Goal: Task Accomplishment & Management: Use online tool/utility

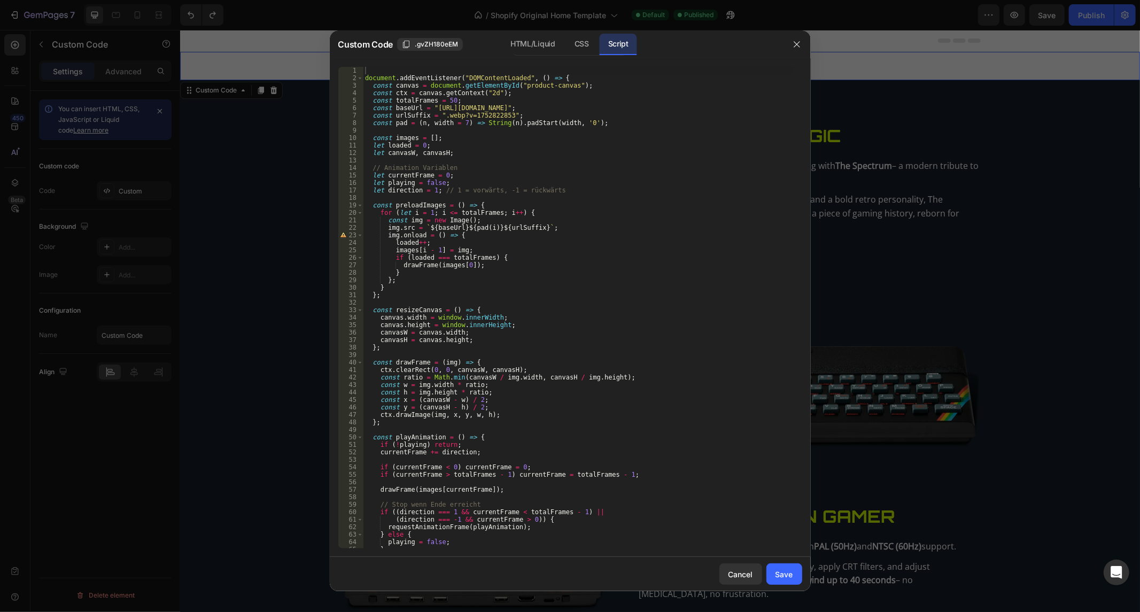
drag, startPoint x: 494, startPoint y: 180, endPoint x: 460, endPoint y: 162, distance: 38.5
click at [494, 180] on div "document . addEventListener ( "DOMContentLoaded" , ( ) => { const canvas = docu…" at bounding box center [578, 315] width 430 height 497
click at [439, 153] on div "document . addEventListener ( "DOMContentLoaded" , ( ) => { const canvas = docu…" at bounding box center [578, 315] width 430 height 497
type textarea "let canvasW, canvasH;"
click at [442, 159] on div "document . addEventListener ( "DOMContentLoaded" , ( ) => { const canvas = docu…" at bounding box center [578, 315] width 430 height 497
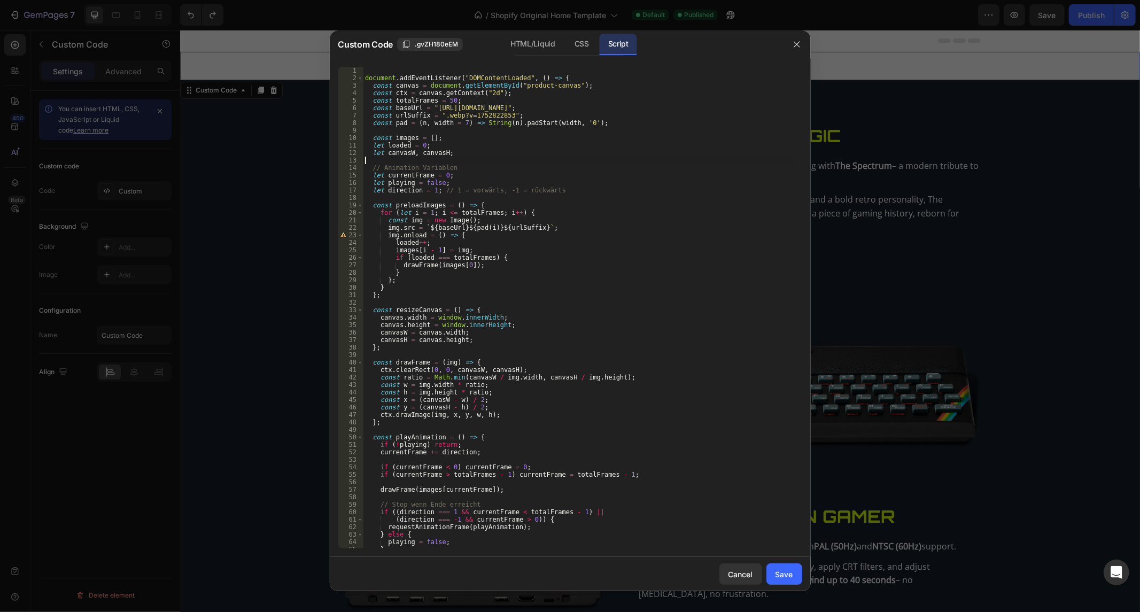
click at [484, 163] on div "document . addEventListener ( "DOMContentLoaded" , ( ) => { const canvas = docu…" at bounding box center [578, 315] width 430 height 497
click at [498, 143] on div "document . addEventListener ( "DOMContentLoaded" , ( ) => { const canvas = docu…" at bounding box center [578, 315] width 430 height 497
click at [515, 124] on div "document . addEventListener ( "DOMContentLoaded" , ( ) => { const canvas = docu…" at bounding box center [578, 315] width 430 height 497
type textarea "const pad = (n, width = 7) => String(n).padStart(width, '0');"
click at [572, 123] on div "document . addEventListener ( "DOMContentLoaded" , ( ) => { const canvas = docu…" at bounding box center [578, 315] width 430 height 497
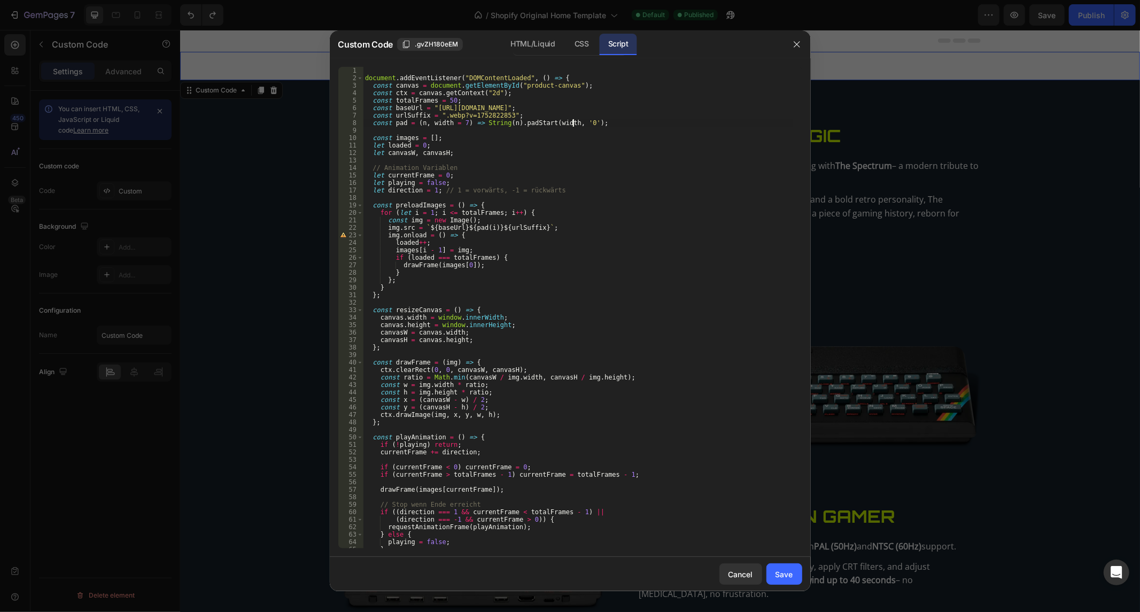
click at [572, 129] on div "document . addEventListener ( "DOMContentLoaded" , ( ) => { const canvas = docu…" at bounding box center [578, 315] width 430 height 497
drag, startPoint x: 536, startPoint y: 113, endPoint x: 529, endPoint y: 107, distance: 9.1
click at [532, 113] on div "document . addEventListener ( "DOMContentLoaded" , ( ) => { const canvas = docu…" at bounding box center [578, 315] width 430 height 497
click at [528, 100] on div "document . addEventListener ( "DOMContentLoaded" , ( ) => { const canvas = docu…" at bounding box center [578, 315] width 430 height 497
click at [548, 87] on div "document . addEventListener ( "DOMContentLoaded" , ( ) => { const canvas = docu…" at bounding box center [578, 315] width 430 height 497
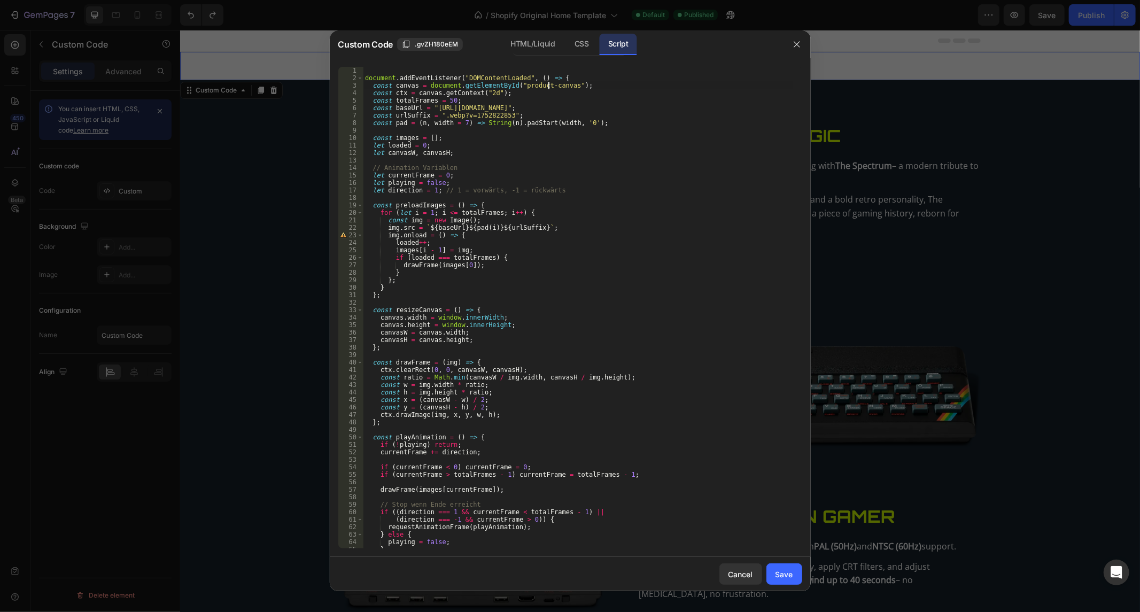
click at [568, 89] on div "document . addEventListener ( "DOMContentLoaded" , ( ) => { const canvas = docu…" at bounding box center [578, 315] width 430 height 497
click at [572, 84] on div "document . addEventListener ( "DOMContentLoaded" , ( ) => { const canvas = docu…" at bounding box center [578, 315] width 430 height 497
click at [581, 82] on div "document . addEventListener ( "DOMContentLoaded" , ( ) => { const canvas = docu…" at bounding box center [578, 315] width 430 height 497
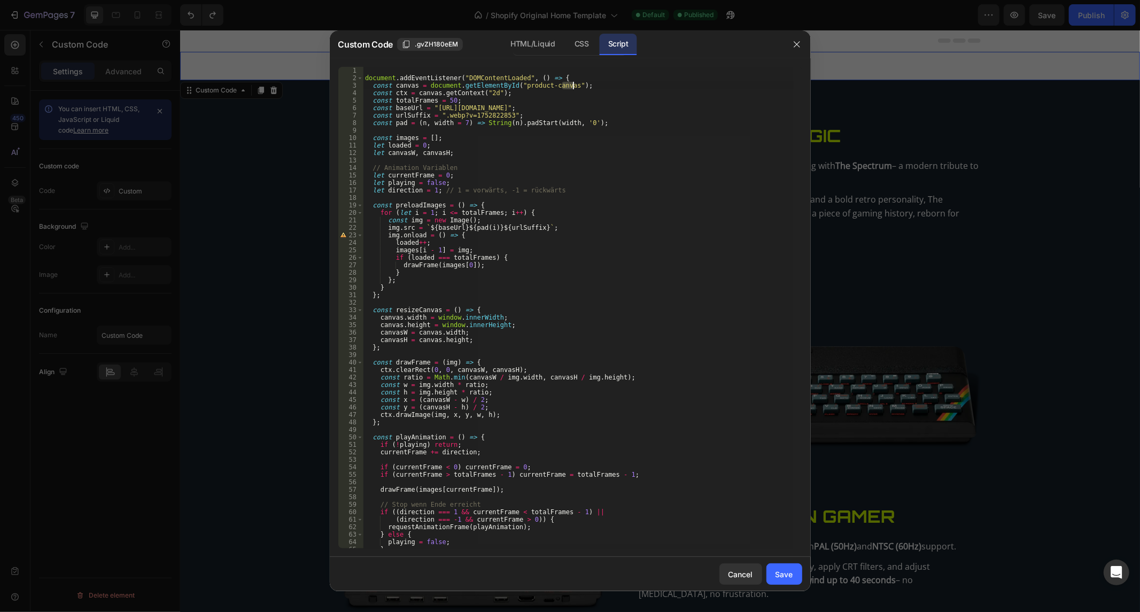
click at [576, 87] on div "document . addEventListener ( "DOMContentLoaded" , ( ) => { const canvas = docu…" at bounding box center [578, 308] width 430 height 482
click at [563, 94] on div "document . addEventListener ( "DOMContentLoaded" , ( ) => { const canvas = docu…" at bounding box center [578, 315] width 430 height 497
type textarea "const ctx = canvas.getContext("2d");"
click at [588, 72] on div "document . addEventListener ( "DOMContentLoaded" , ( ) => { const canvas = docu…" at bounding box center [578, 315] width 430 height 497
click at [583, 73] on div "document . addEventListener ( "DOMContentLoaded" , ( ) => { const canvas = docu…" at bounding box center [578, 315] width 430 height 497
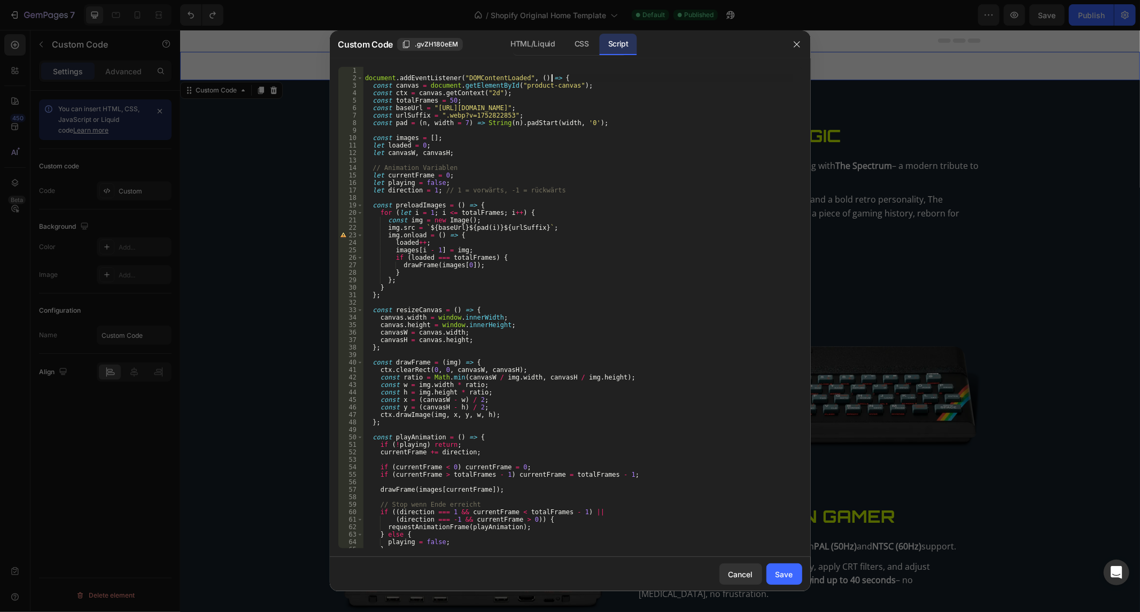
click at [581, 77] on div "document . addEventListener ( "DOMContentLoaded" , ( ) => { const canvas = docu…" at bounding box center [578, 315] width 430 height 497
click at [563, 104] on div "document . addEventListener ( "DOMContentLoaded" , ( ) => { const canvas = docu…" at bounding box center [578, 315] width 430 height 497
click at [546, 158] on div "document . addEventListener ( "DOMContentLoaded" , ( ) => { const canvas = docu…" at bounding box center [578, 315] width 430 height 497
click at [540, 179] on div "document . addEventListener ( "DOMContentLoaded" , ( ) => { const canvas = docu…" at bounding box center [578, 315] width 430 height 497
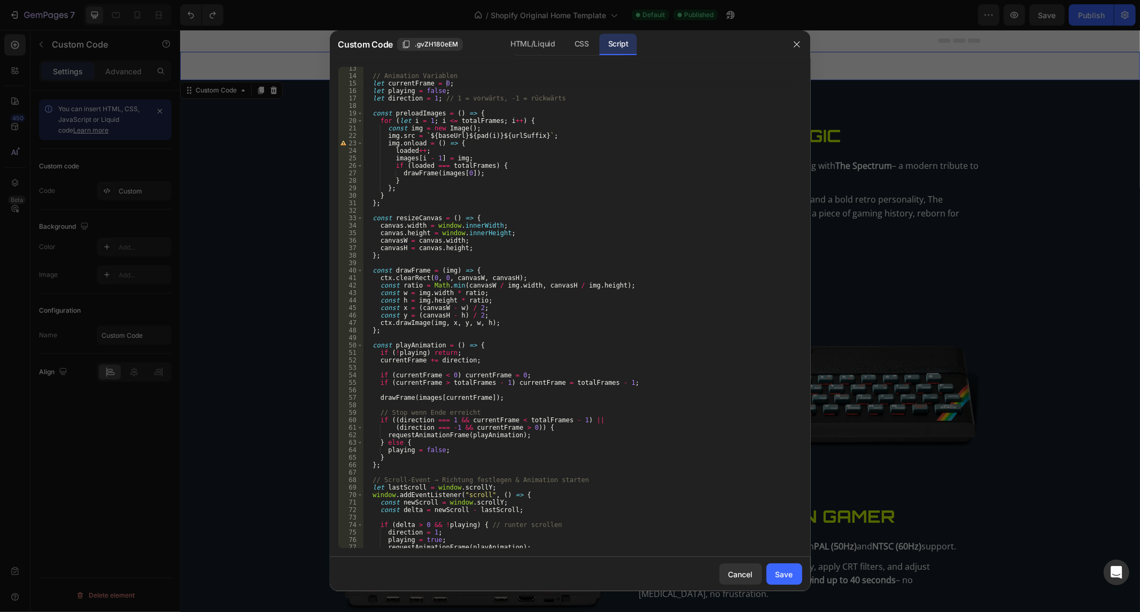
scroll to position [91, 0]
drag, startPoint x: 548, startPoint y: 37, endPoint x: 559, endPoint y: 72, distance: 36.5
click at [566, 37] on div "HTML/Liquid" at bounding box center [582, 44] width 32 height 21
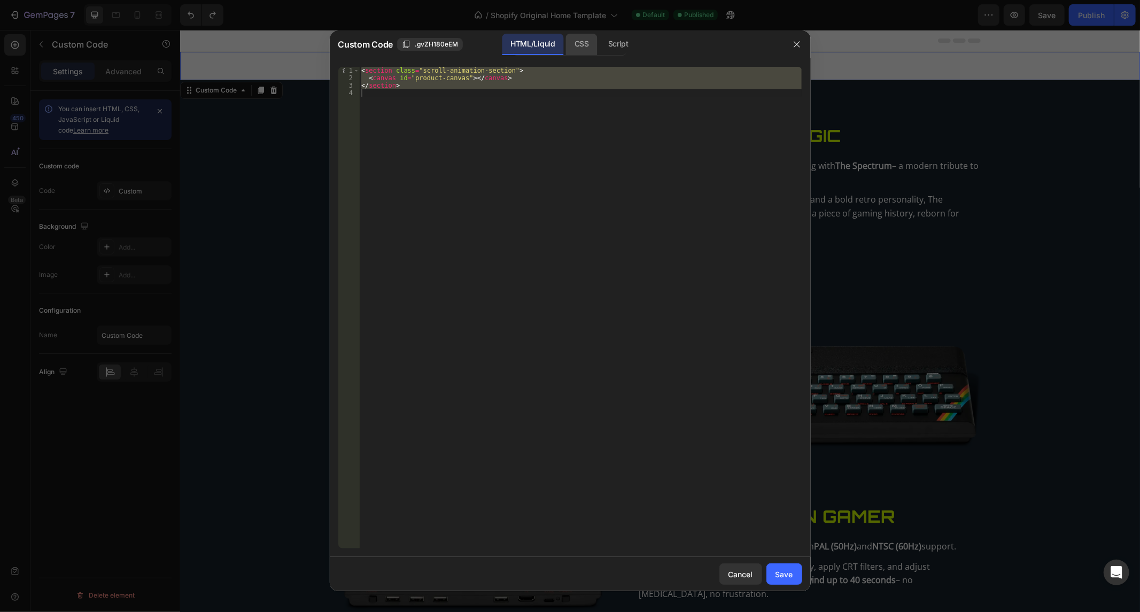
click at [600, 50] on div "CSS" at bounding box center [618, 44] width 37 height 21
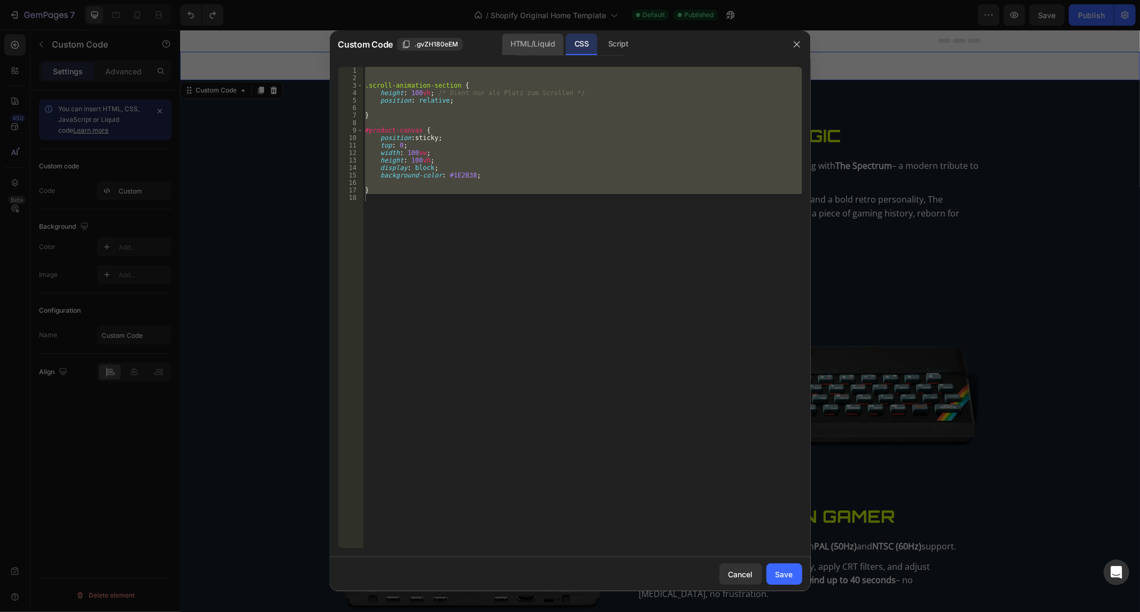
click at [553, 51] on div "HTML/Liquid" at bounding box center [532, 44] width 61 height 21
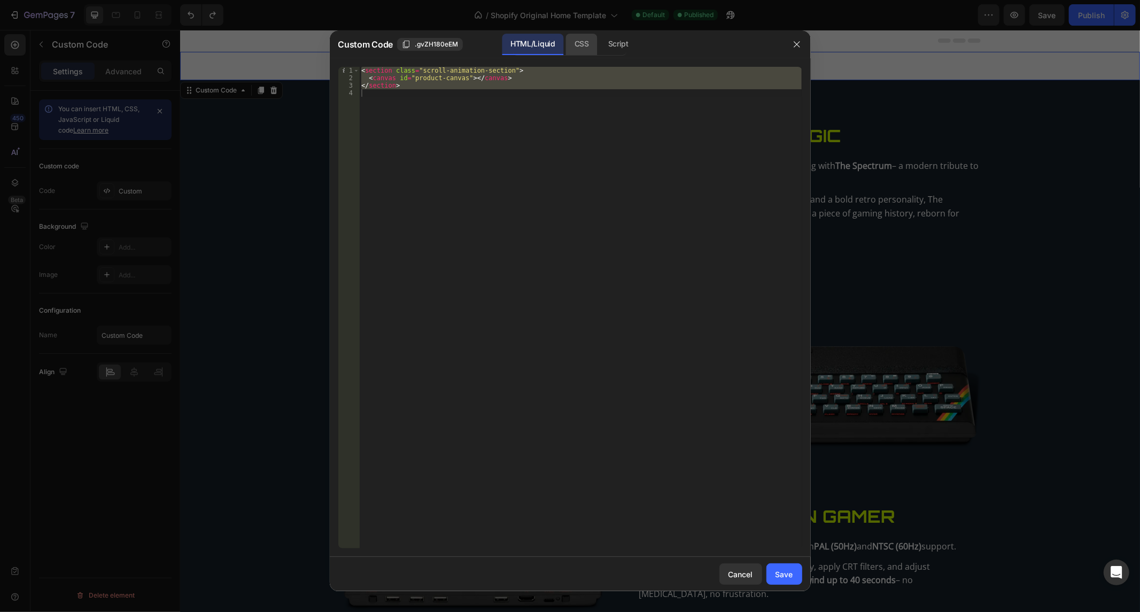
click at [600, 44] on div "CSS" at bounding box center [618, 44] width 37 height 21
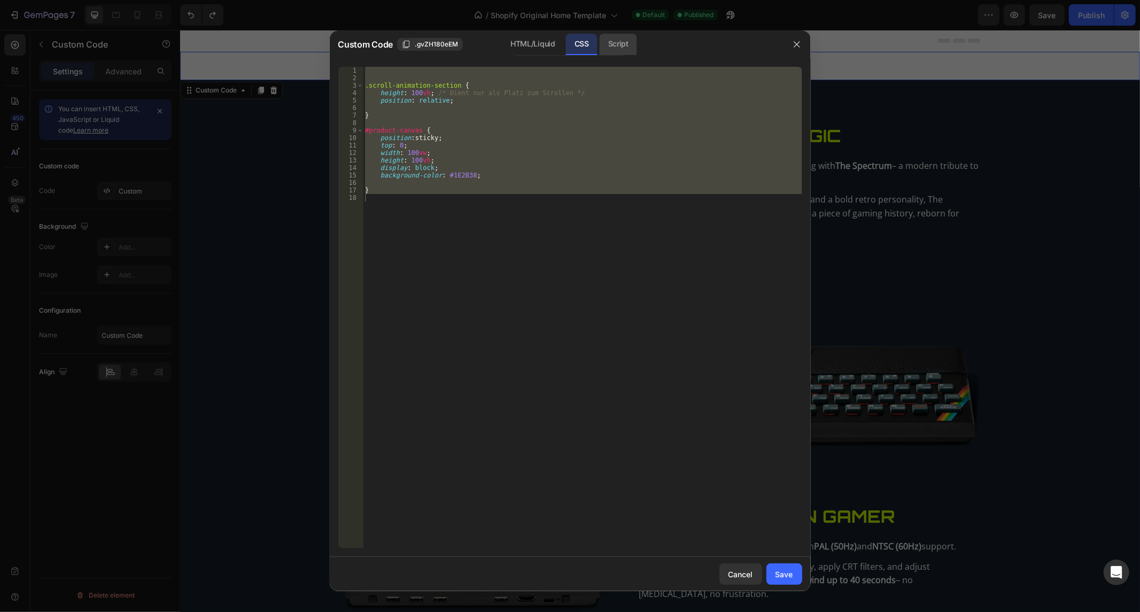
click at [617, 51] on div "Script" at bounding box center [618, 44] width 37 height 21
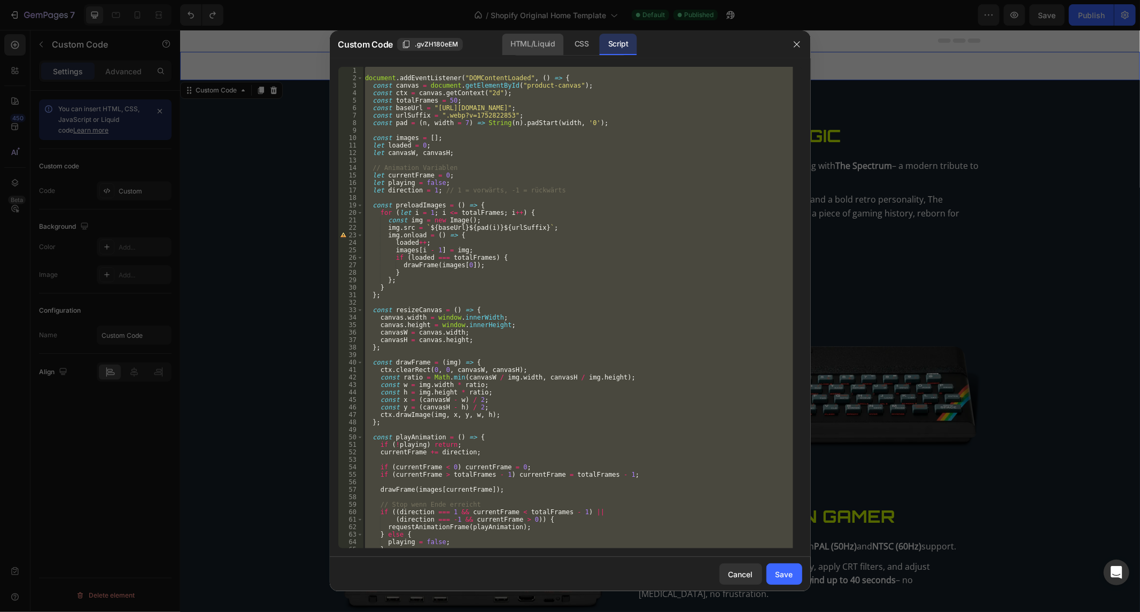
drag, startPoint x: 533, startPoint y: 45, endPoint x: 534, endPoint y: 38, distance: 6.5
click at [566, 40] on div "HTML/Liquid" at bounding box center [582, 44] width 32 height 21
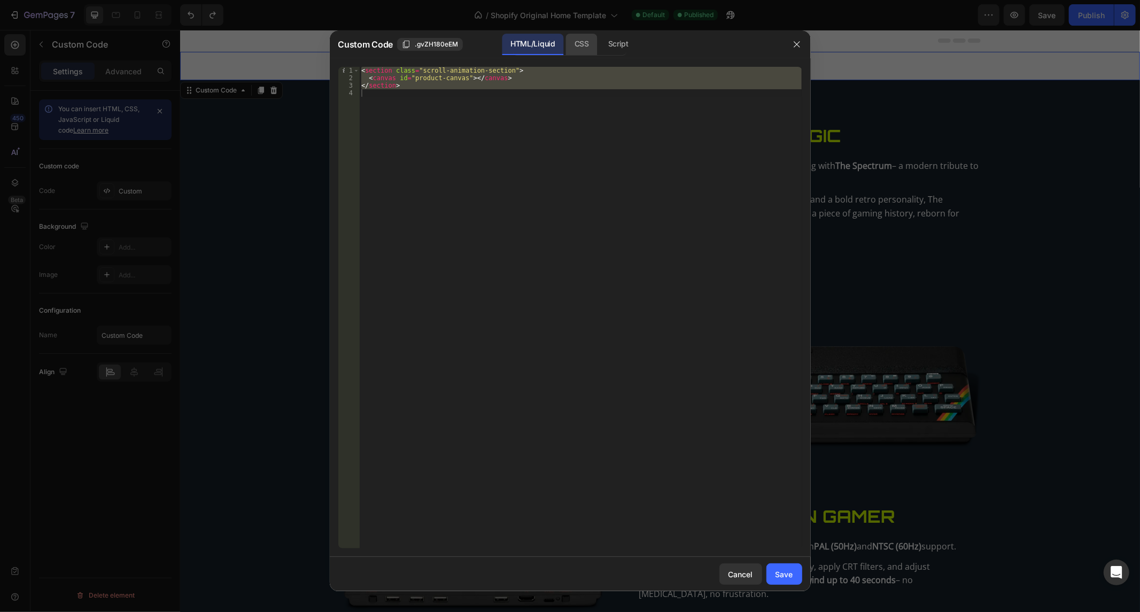
click at [600, 37] on div "CSS" at bounding box center [618, 44] width 37 height 21
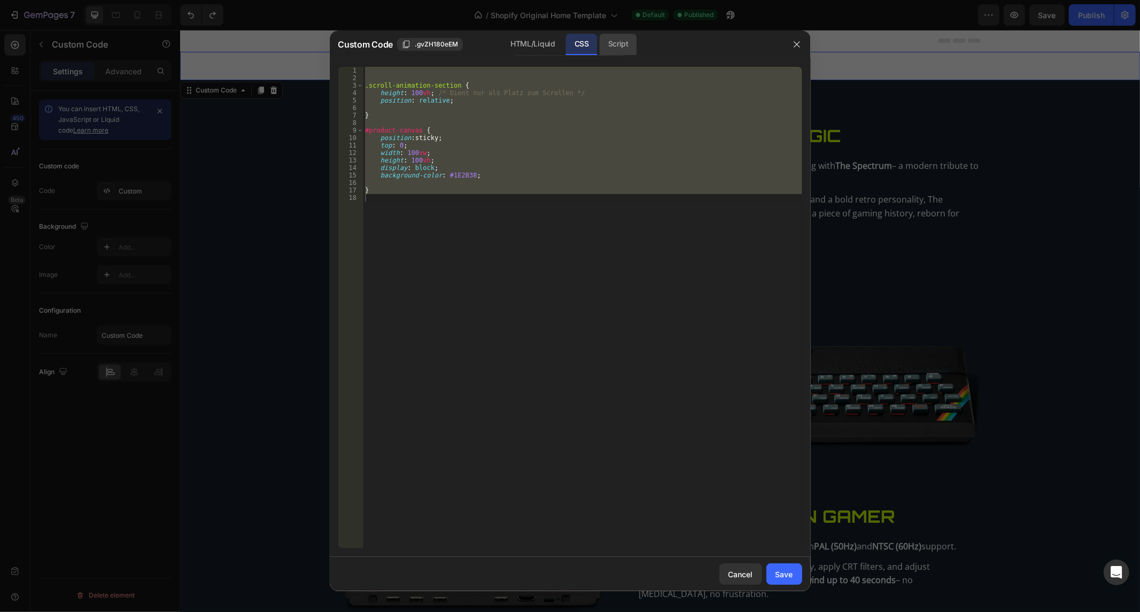
click at [613, 34] on div "Script" at bounding box center [618, 44] width 37 height 21
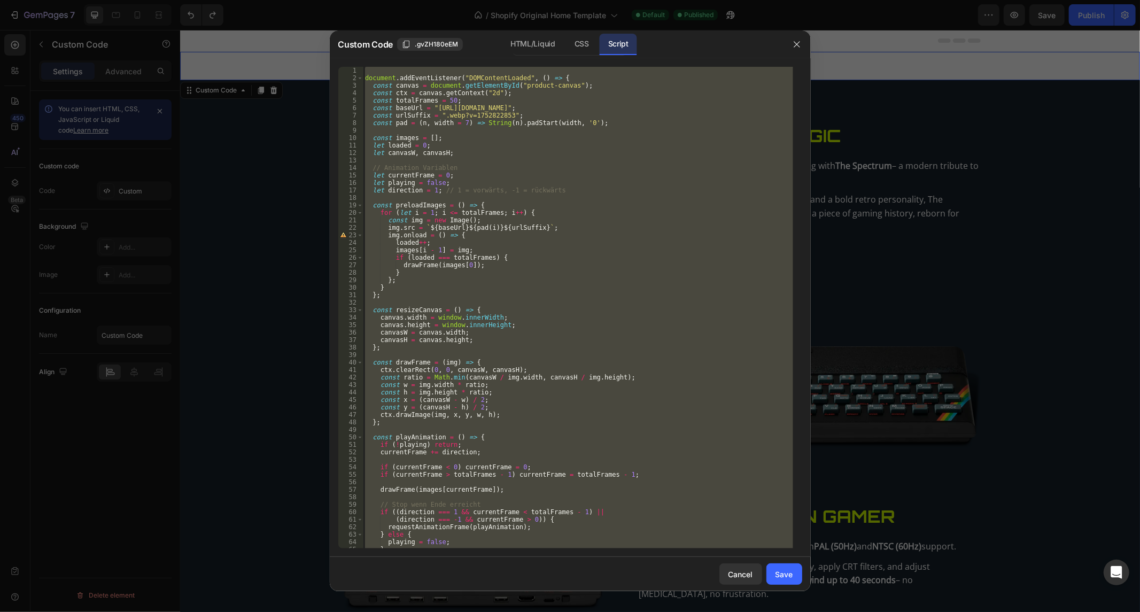
scroll to position [0, 0]
drag, startPoint x: 533, startPoint y: 33, endPoint x: 536, endPoint y: 40, distance: 7.4
click at [533, 33] on div "Custom Code .gvZH180eEM HTML/Liquid CSS Script" at bounding box center [556, 44] width 453 height 28
click at [566, 46] on div "HTML/Liquid" at bounding box center [582, 44] width 32 height 21
type textarea "</section>"
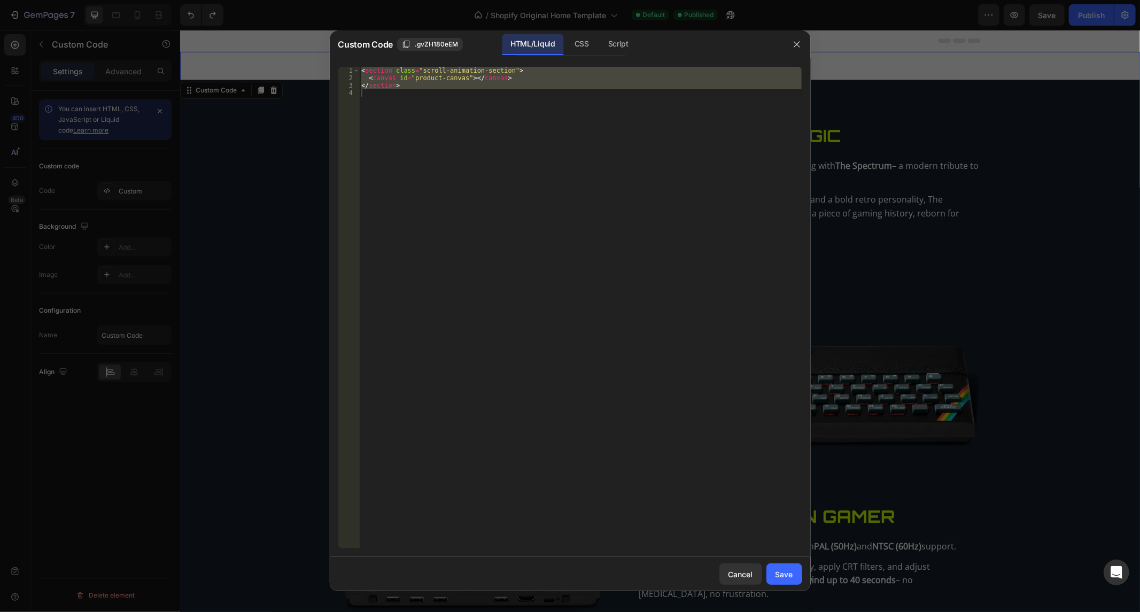
click at [523, 91] on div "< section class = "scroll-animation-section" > < canvas id = "product-canvas" >…" at bounding box center [580, 308] width 443 height 482
drag, startPoint x: 474, startPoint y: 92, endPoint x: 292, endPoint y: 15, distance: 197.6
click at [292, 15] on div "Custom Code .gvZH180eEM HTML/Liquid CSS Script 1 2 3 4 < section class = "scrol…" at bounding box center [570, 306] width 1140 height 612
drag, startPoint x: 572, startPoint y: 46, endPoint x: 447, endPoint y: 108, distance: 139.6
click at [600, 46] on div "CSS" at bounding box center [618, 44] width 37 height 21
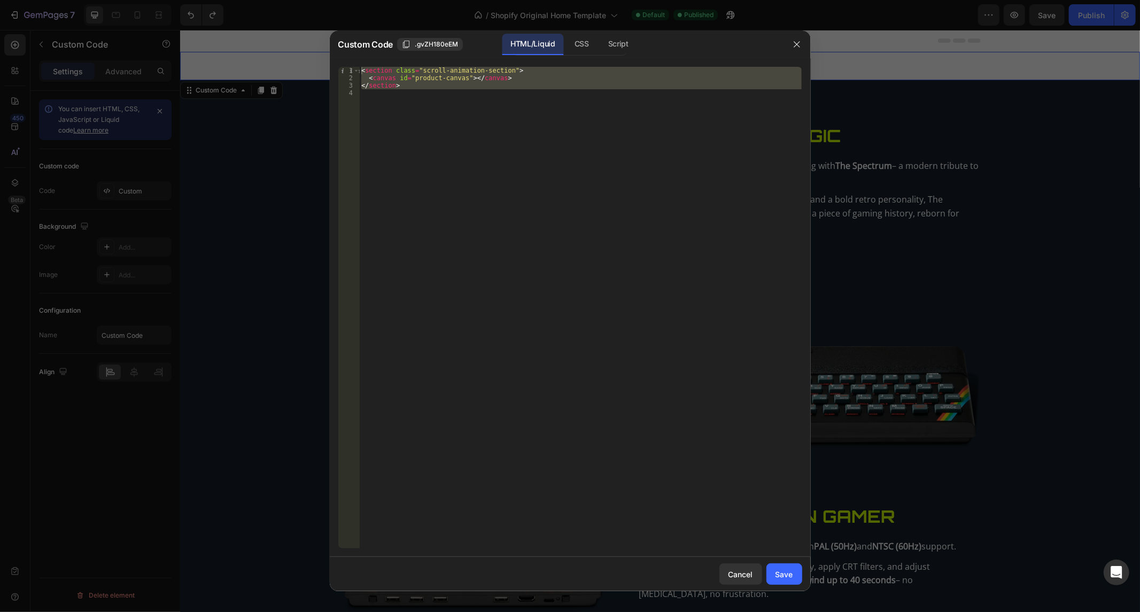
type textarea "}"
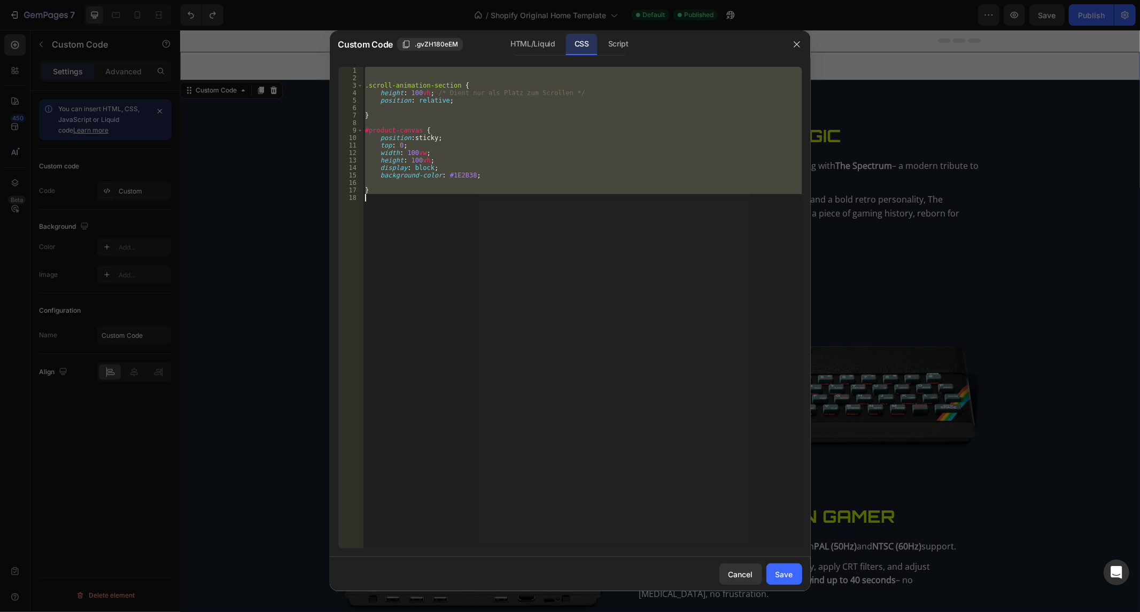
click at [397, 204] on div ".scroll-animation-section { height : 100 vh ; /* Dient nur als Platz zum Scroll…" at bounding box center [582, 308] width 439 height 482
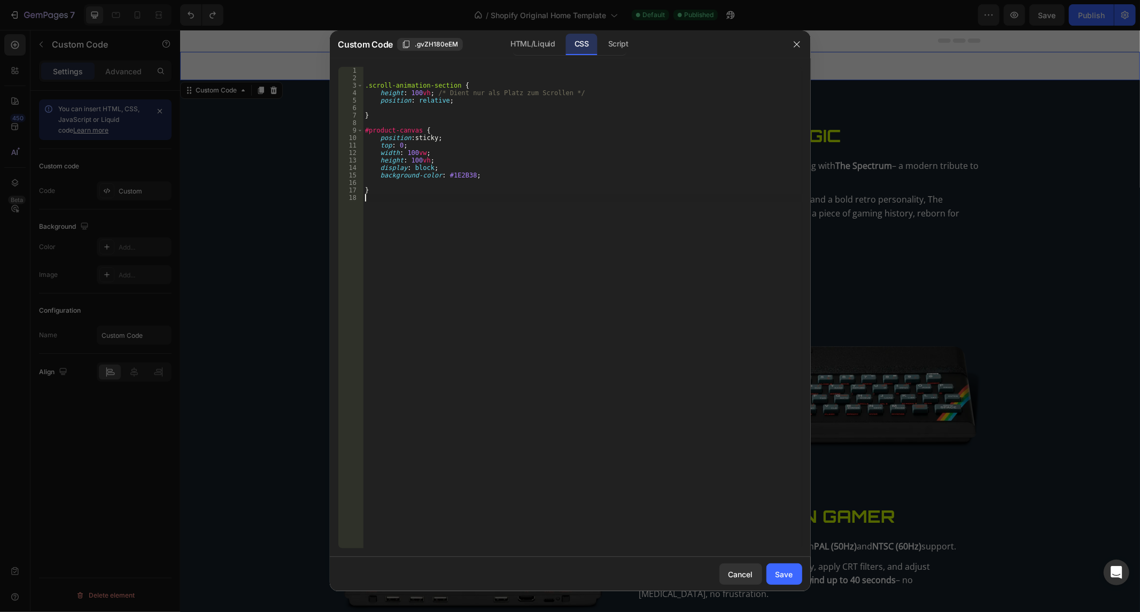
click at [398, 201] on div ".scroll-animation-section { height : 100 vh ; /* Dient nur als Platz zum Scroll…" at bounding box center [582, 315] width 439 height 497
click at [402, 194] on div ".scroll-animation-section { height : 100 vh ; /* Dient nur als Platz zum Scroll…" at bounding box center [582, 315] width 439 height 497
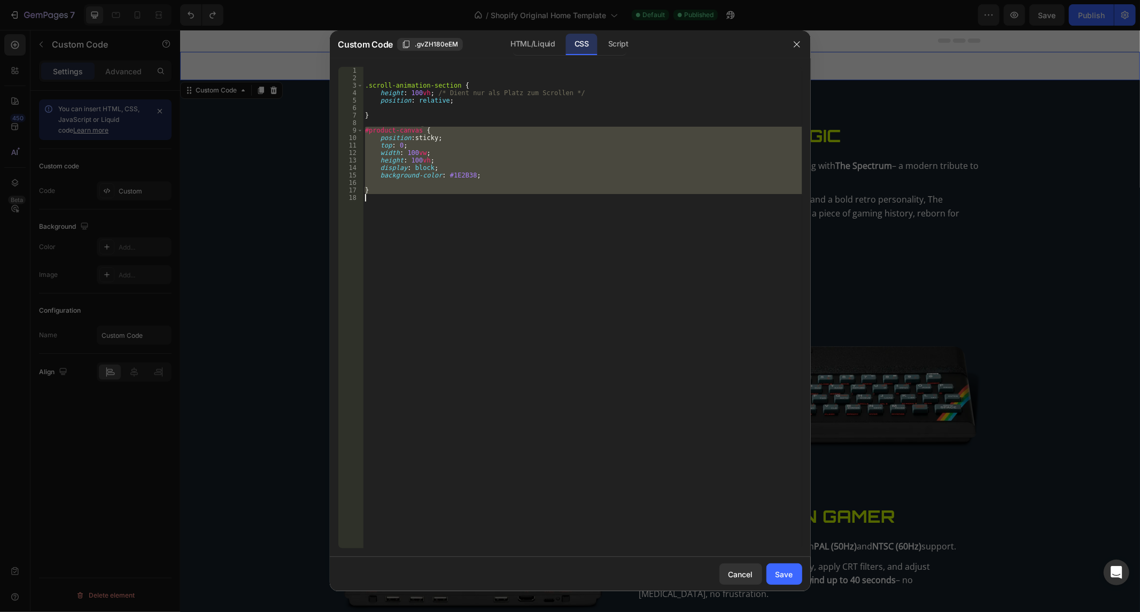
click at [402, 194] on div ".scroll-animation-section { height : 100 vh ; /* Dient nur als Platz zum Scroll…" at bounding box center [582, 315] width 439 height 497
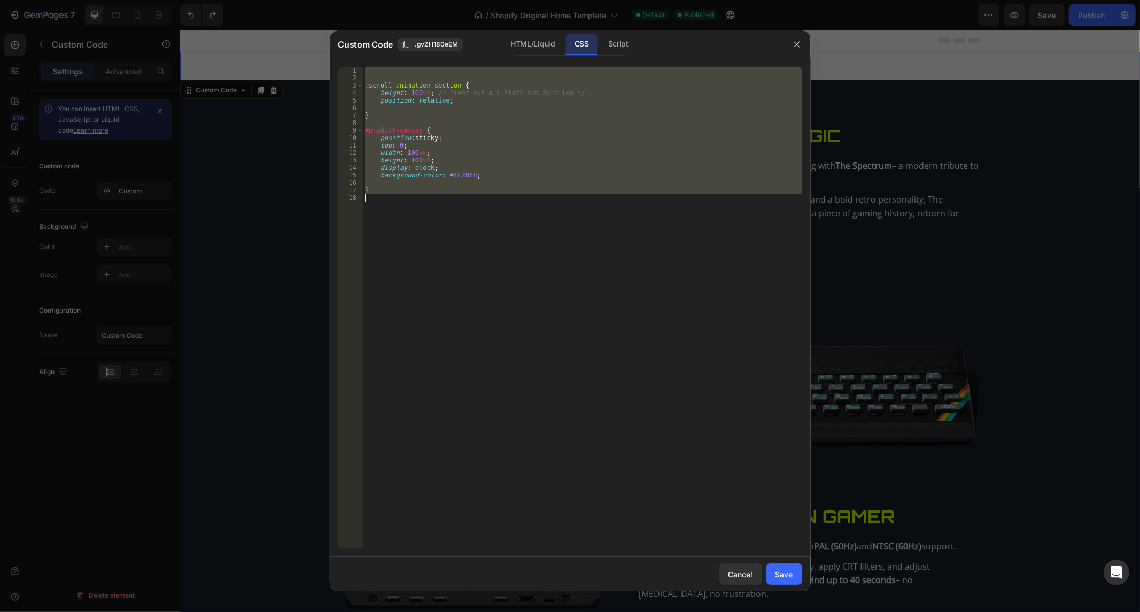
click at [615, 30] on div "Custom Code .gvZH180eEM HTML/Liquid CSS Script" at bounding box center [556, 44] width 453 height 28
click at [612, 41] on div "Script" at bounding box center [618, 44] width 37 height 21
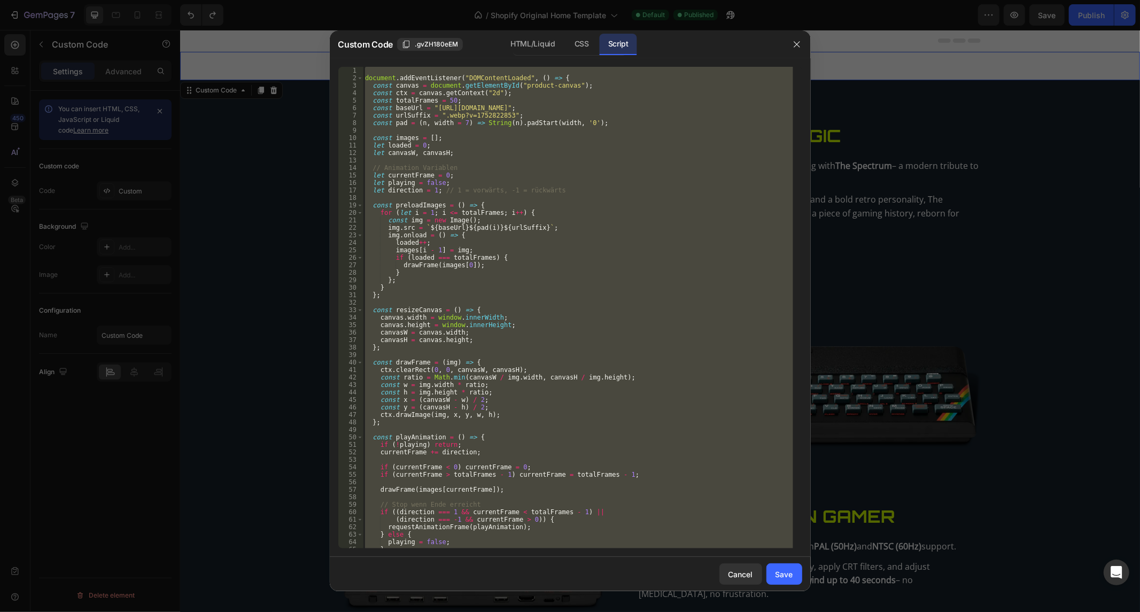
click at [305, 206] on div at bounding box center [570, 306] width 1140 height 612
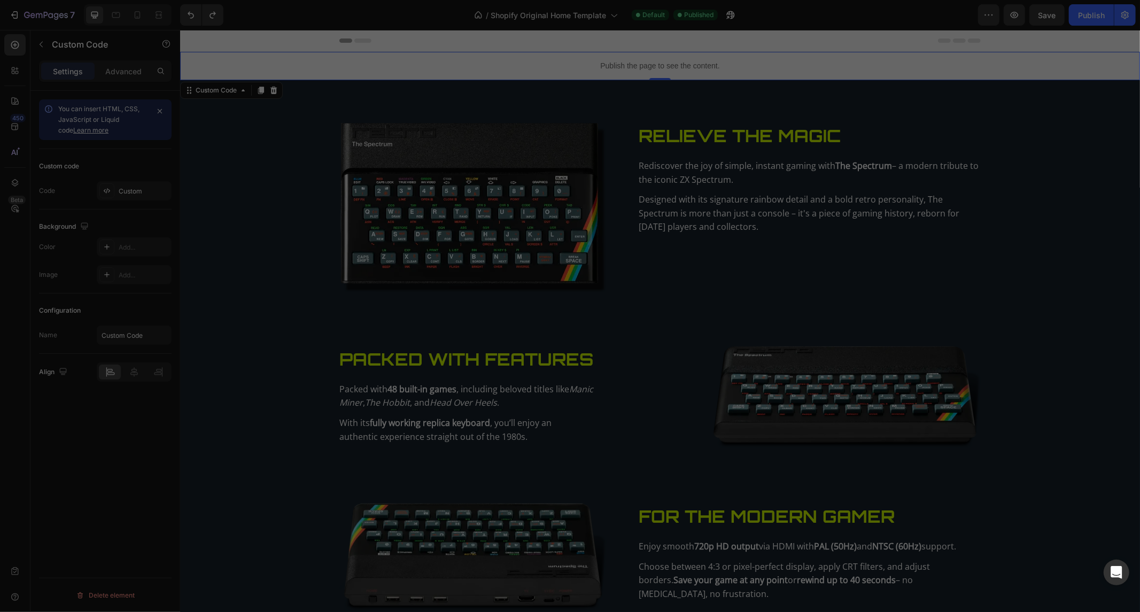
click at [448, 188] on div "document . addEventListener ( "DOMContentLoaded" , ( ) => { const canvas = docu…" at bounding box center [578, 308] width 430 height 482
type textarea "let direction = 1; // 1 = vorwärts, -1 = rückwärts"
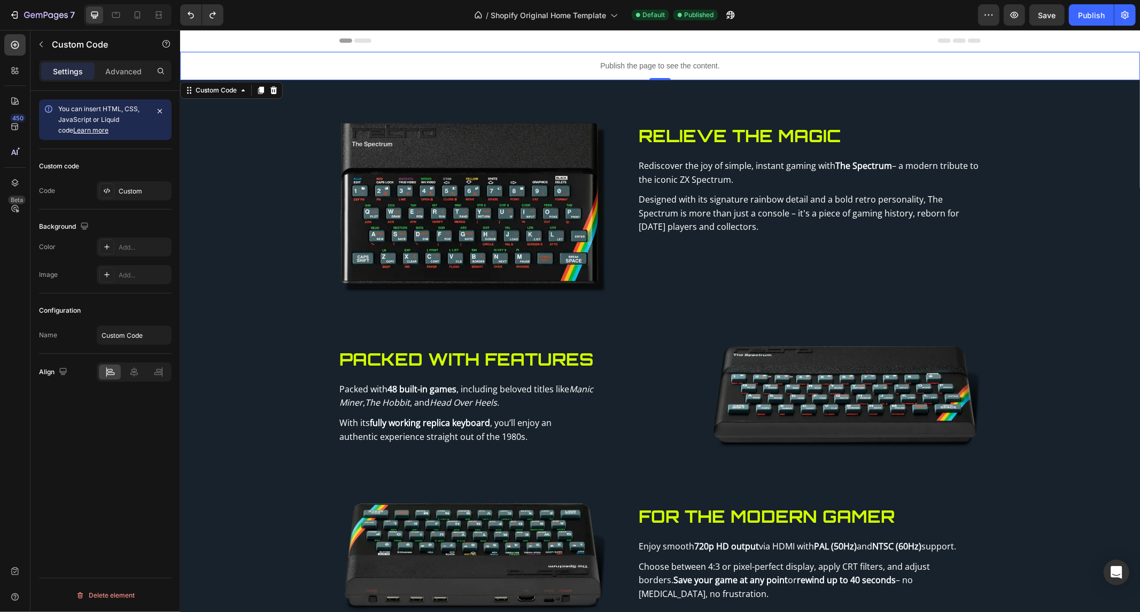
click at [447, 188] on img at bounding box center [472, 207] width 267 height 170
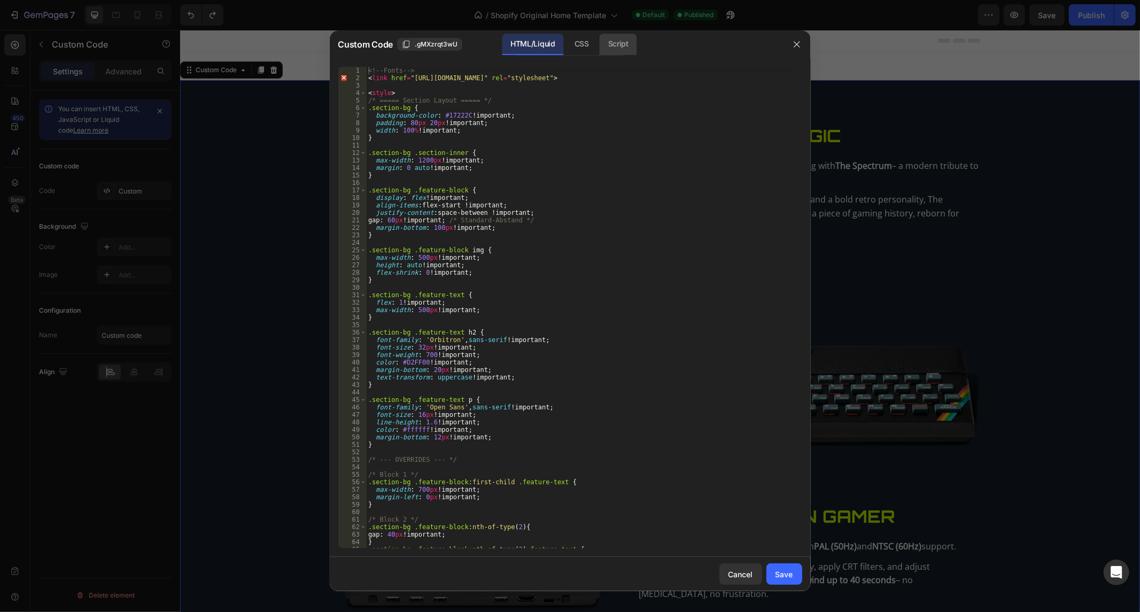
click at [611, 44] on div "Script" at bounding box center [618, 44] width 37 height 21
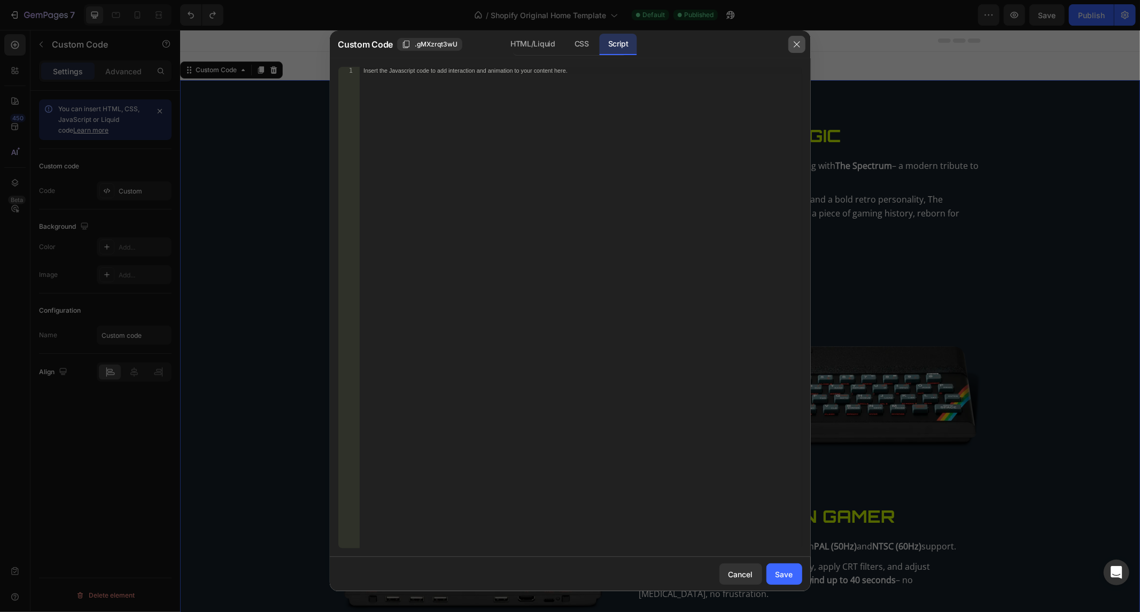
click at [792, 41] on button "button" at bounding box center [796, 44] width 17 height 17
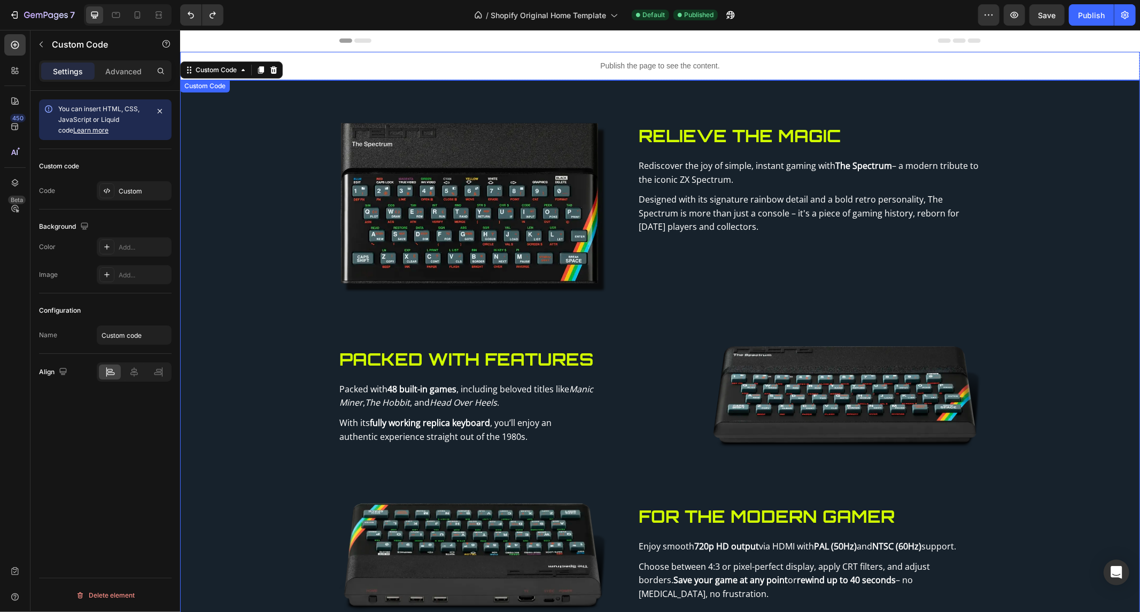
click at [598, 59] on div "Publish the page to see the content." at bounding box center [660, 65] width 960 height 28
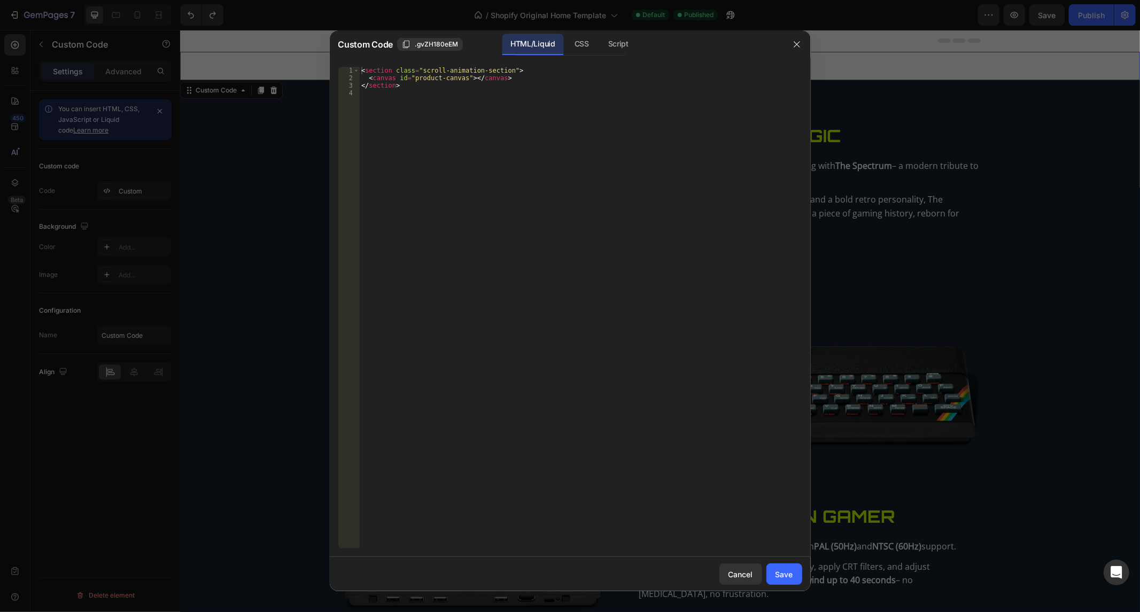
click at [599, 59] on div "1 2 3 4 < section class = "scroll-animation-section" > < canvas id = "product-c…" at bounding box center [570, 307] width 481 height 499
click at [624, 33] on div "Custom Code .gvZH180eEM HTML/Liquid CSS Script" at bounding box center [556, 44] width 453 height 28
click at [613, 43] on div "Script" at bounding box center [618, 44] width 37 height 21
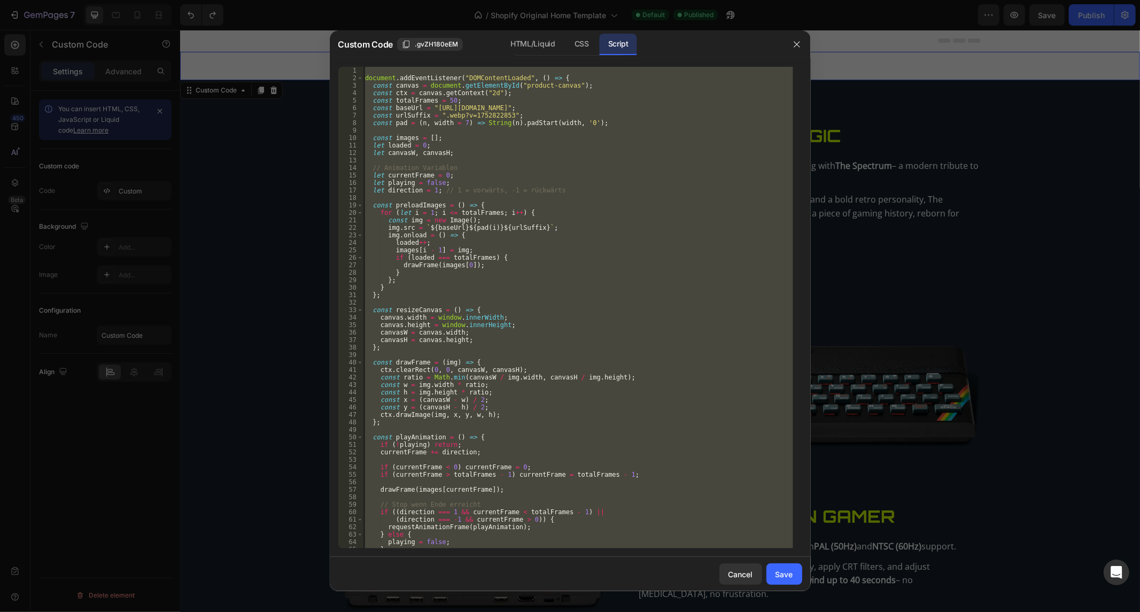
click at [463, 89] on div "document . addEventListener ( "DOMContentLoaded" , ( ) => { const canvas = docu…" at bounding box center [578, 308] width 430 height 482
click at [463, 89] on div "document . addEventListener ( "DOMContentLoaded" , ( ) => { const canvas = docu…" at bounding box center [578, 315] width 430 height 497
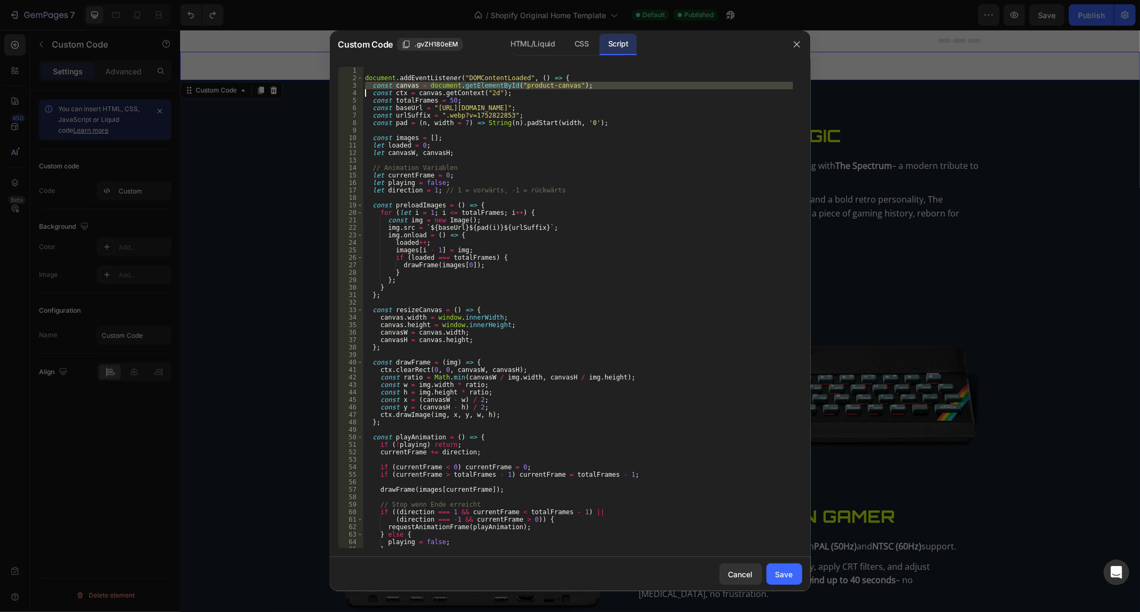
click at [463, 89] on div "document . addEventListener ( "DOMContentLoaded" , ( ) => { const canvas = docu…" at bounding box center [578, 315] width 430 height 497
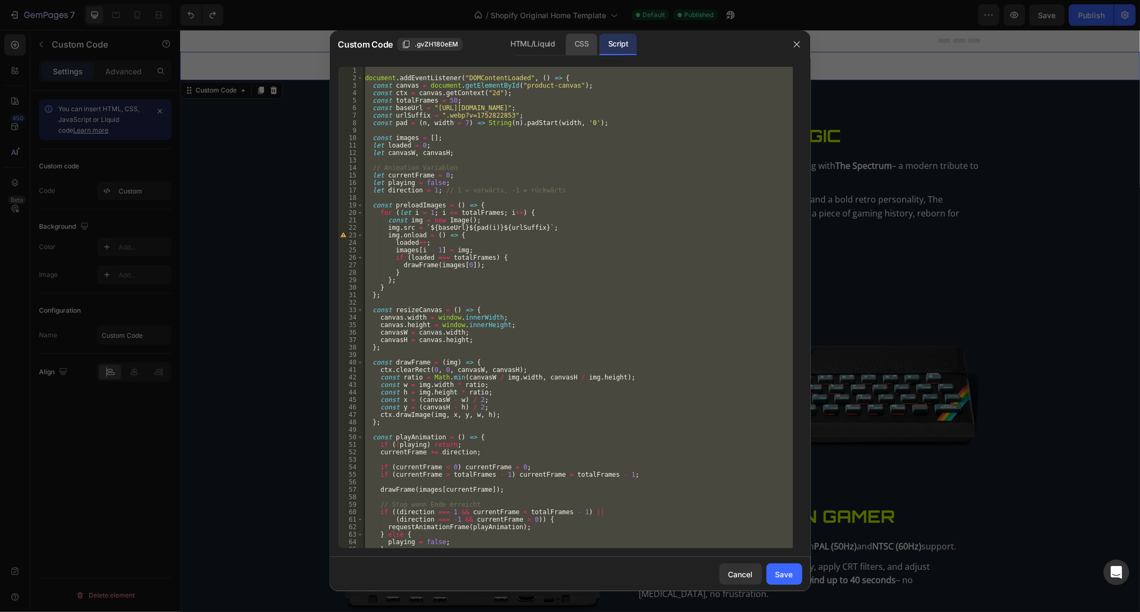
click at [584, 41] on div "CSS" at bounding box center [582, 44] width 32 height 21
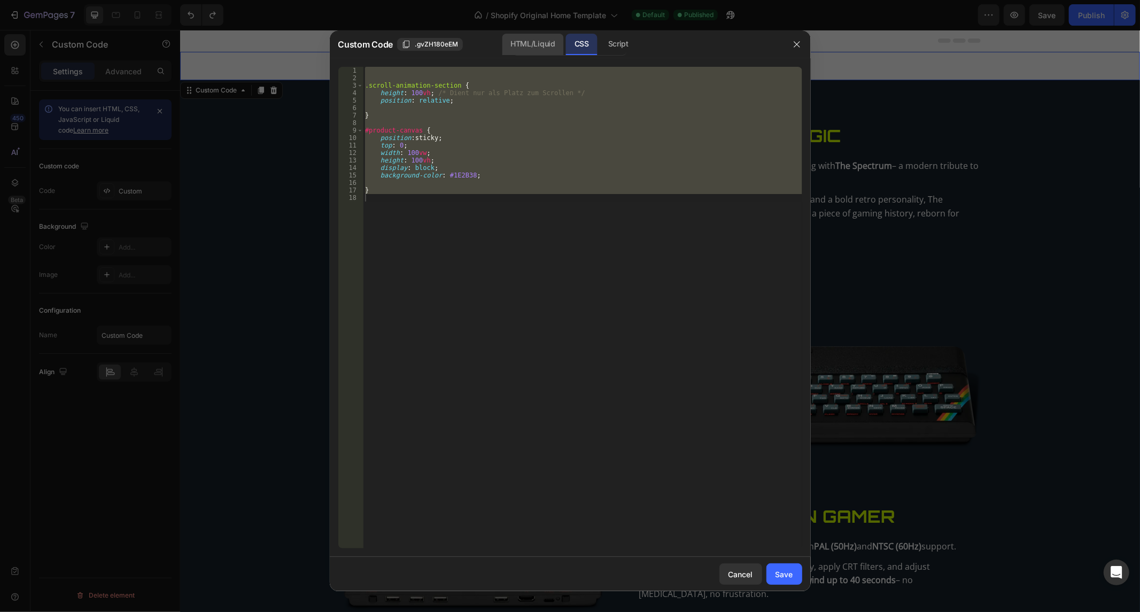
click at [546, 46] on div "HTML/Liquid" at bounding box center [532, 44] width 61 height 21
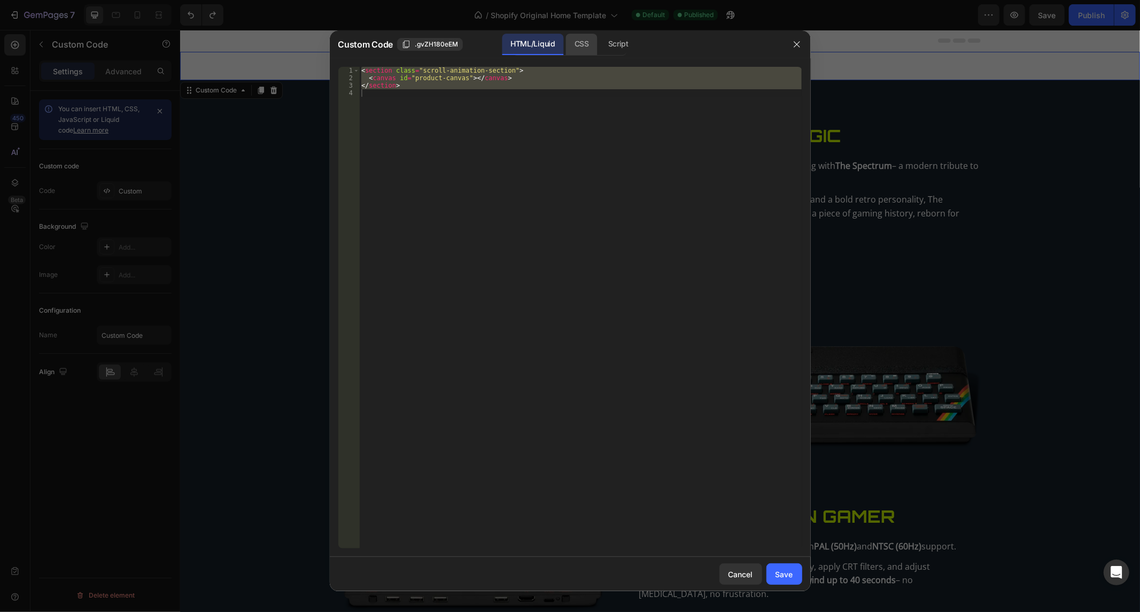
click at [600, 49] on div "CSS" at bounding box center [618, 44] width 37 height 21
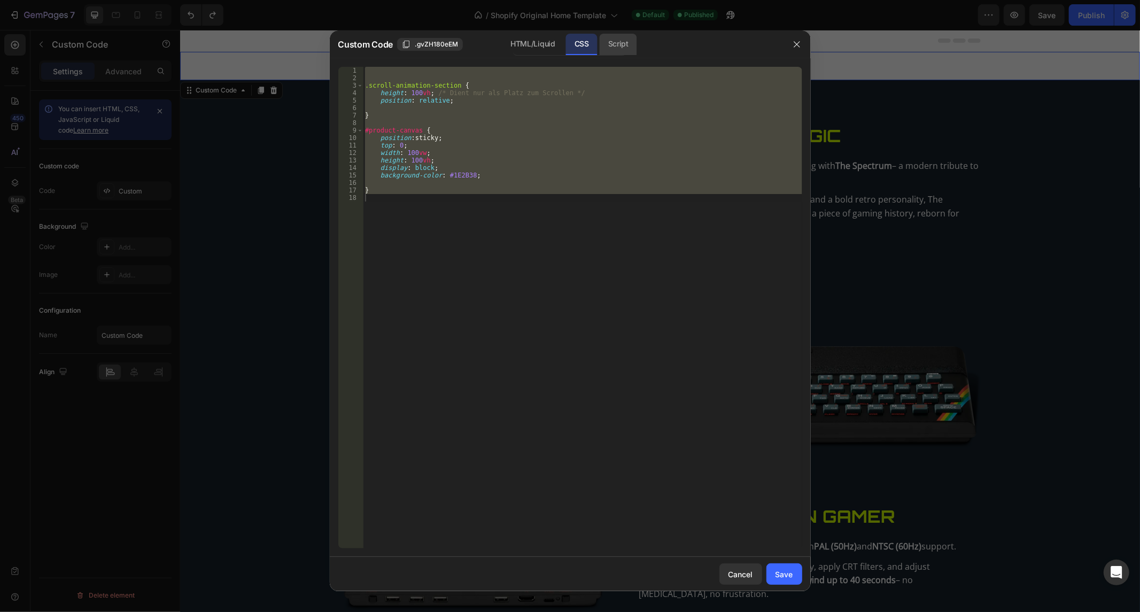
click at [608, 45] on div "Script" at bounding box center [618, 44] width 37 height 21
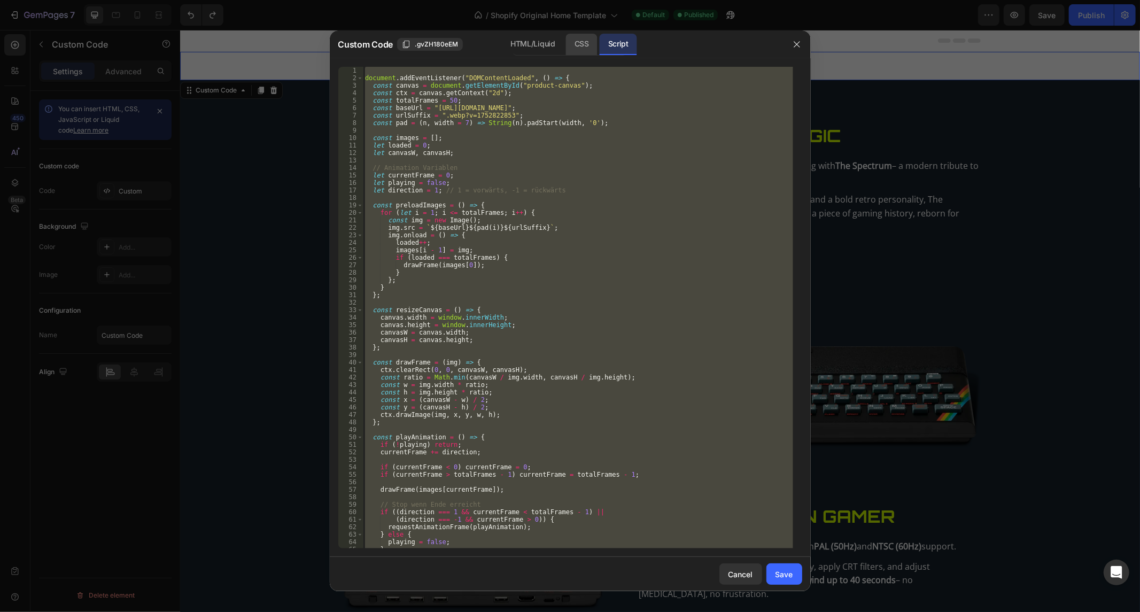
click at [581, 45] on div "CSS" at bounding box center [582, 44] width 32 height 21
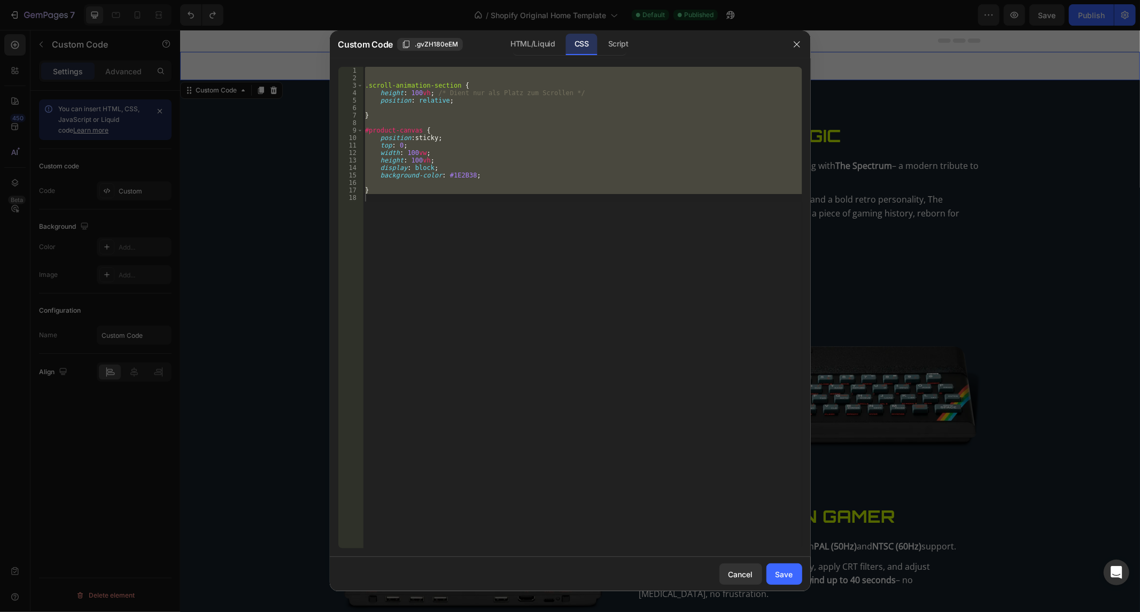
drag, startPoint x: 533, startPoint y: 129, endPoint x: 503, endPoint y: 135, distance: 30.6
click at [533, 129] on div ".scroll-animation-section { height : 100 vh ; /* Dient nur als Platz zum Scroll…" at bounding box center [582, 308] width 439 height 482
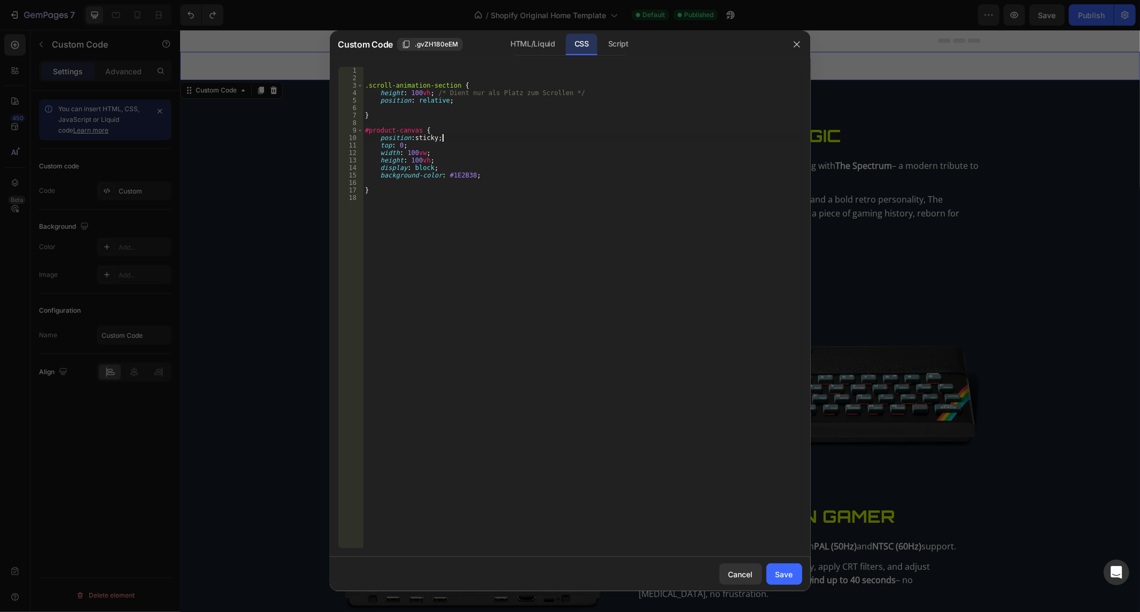
click at [477, 135] on div ".scroll-animation-section { height : 100 vh ; /* Dient nur als Platz zum Scroll…" at bounding box center [582, 315] width 439 height 497
click at [617, 47] on div "Script" at bounding box center [618, 44] width 37 height 21
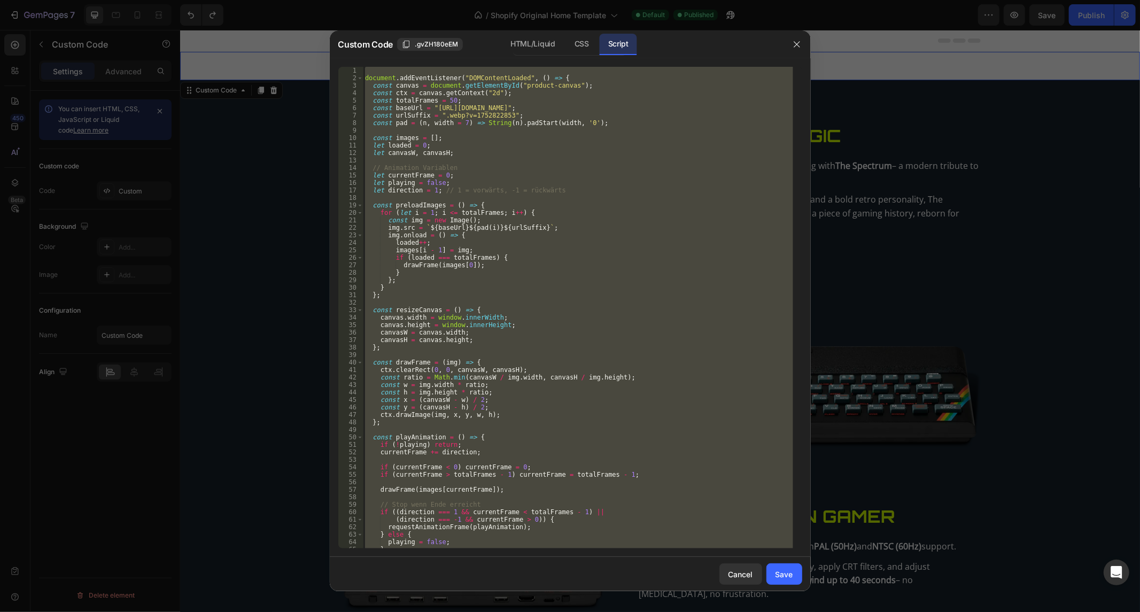
click at [526, 210] on div "document . addEventListener ( "DOMContentLoaded" , ( ) => { const canvas = docu…" at bounding box center [578, 308] width 430 height 482
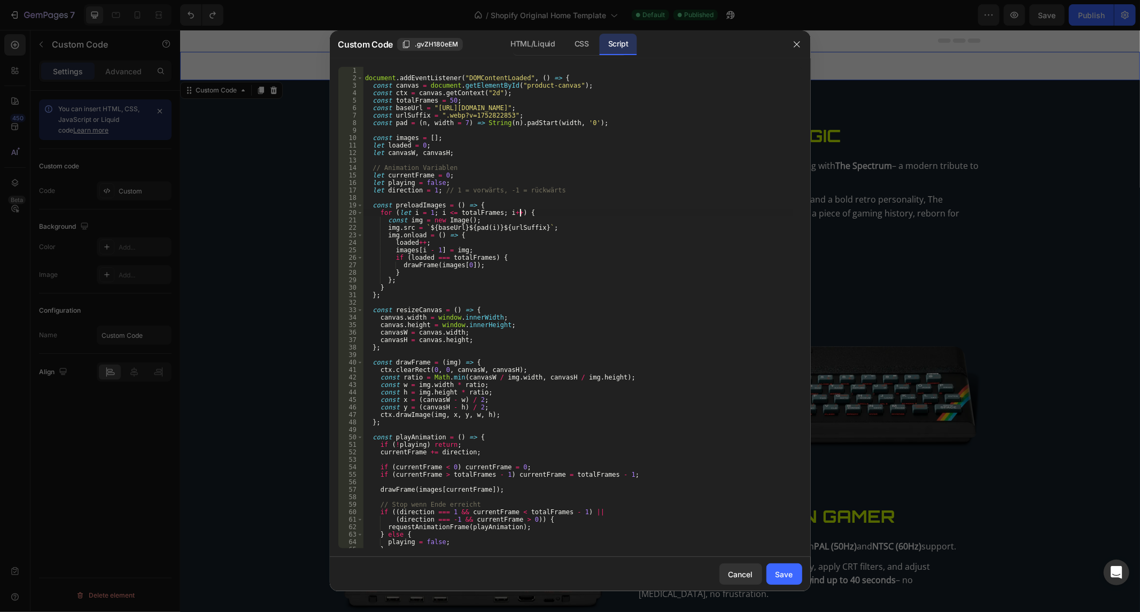
click at [526, 210] on div "document . addEventListener ( "DOMContentLoaded" , ( ) => { const canvas = docu…" at bounding box center [578, 315] width 430 height 497
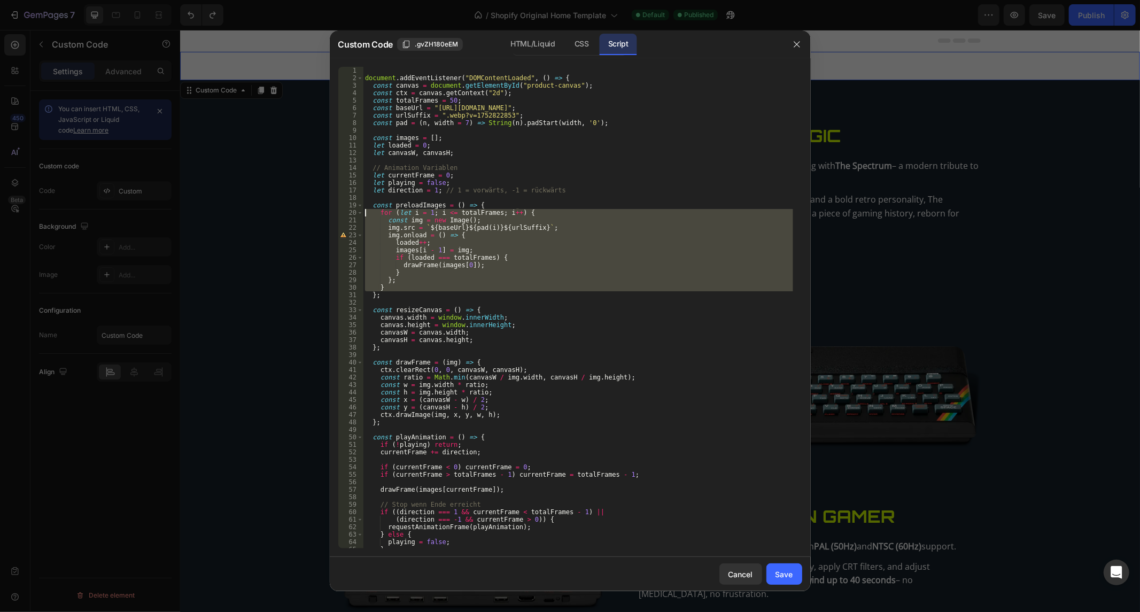
click at [526, 210] on div "document . addEventListener ( "DOMContentLoaded" , ( ) => { const canvas = docu…" at bounding box center [578, 315] width 430 height 497
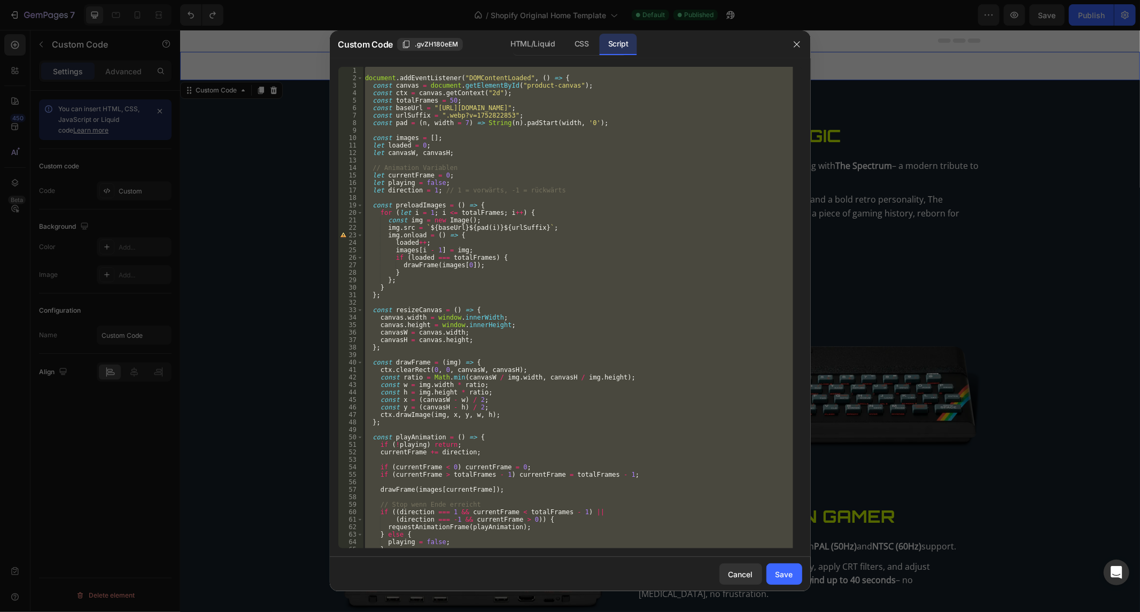
paste textarea
type textarea "});"
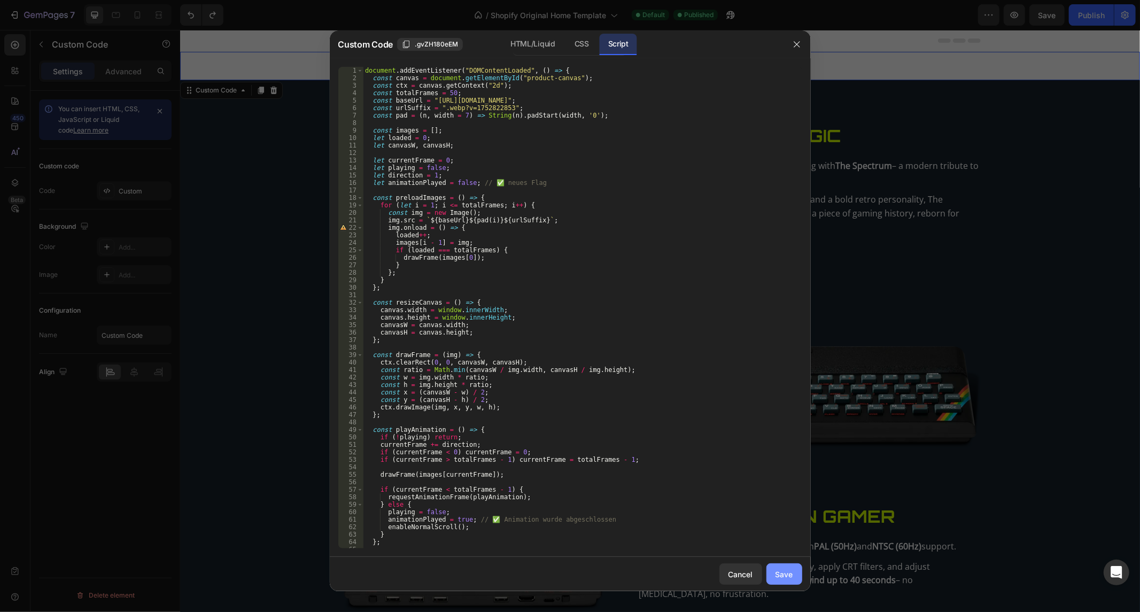
click at [797, 574] on button "Save" at bounding box center [784, 573] width 36 height 21
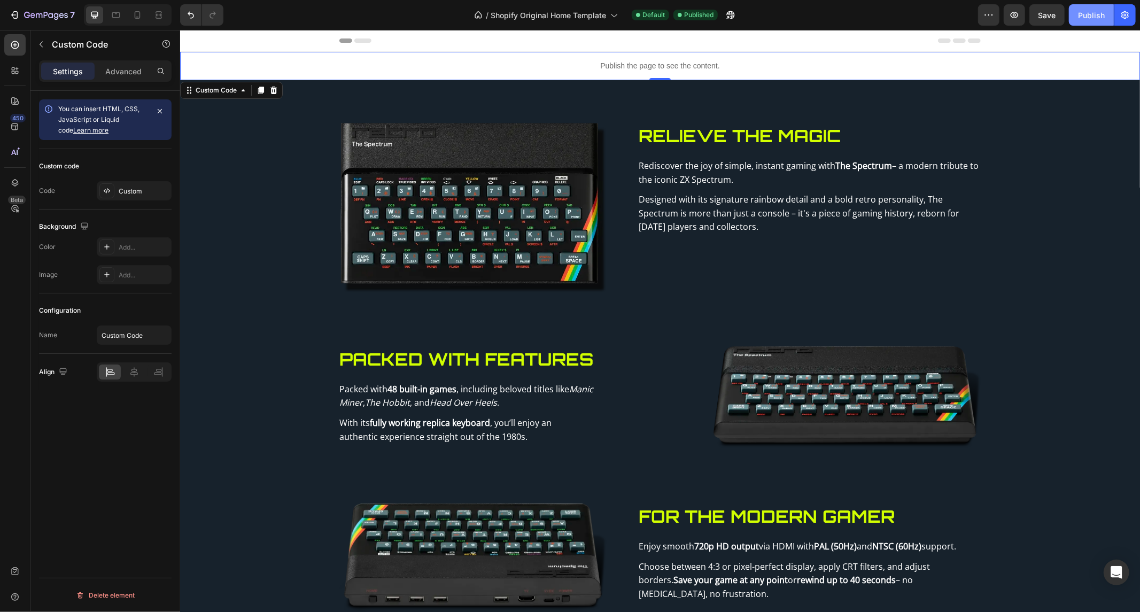
click at [1083, 17] on div "Publish" at bounding box center [1091, 15] width 27 height 11
click at [191, 11] on icon "Undo/Redo" at bounding box center [190, 15] width 11 height 11
click at [1077, 11] on button "Publish" at bounding box center [1091, 14] width 45 height 21
click at [656, 71] on p "Publish the page to see the content." at bounding box center [660, 65] width 960 height 11
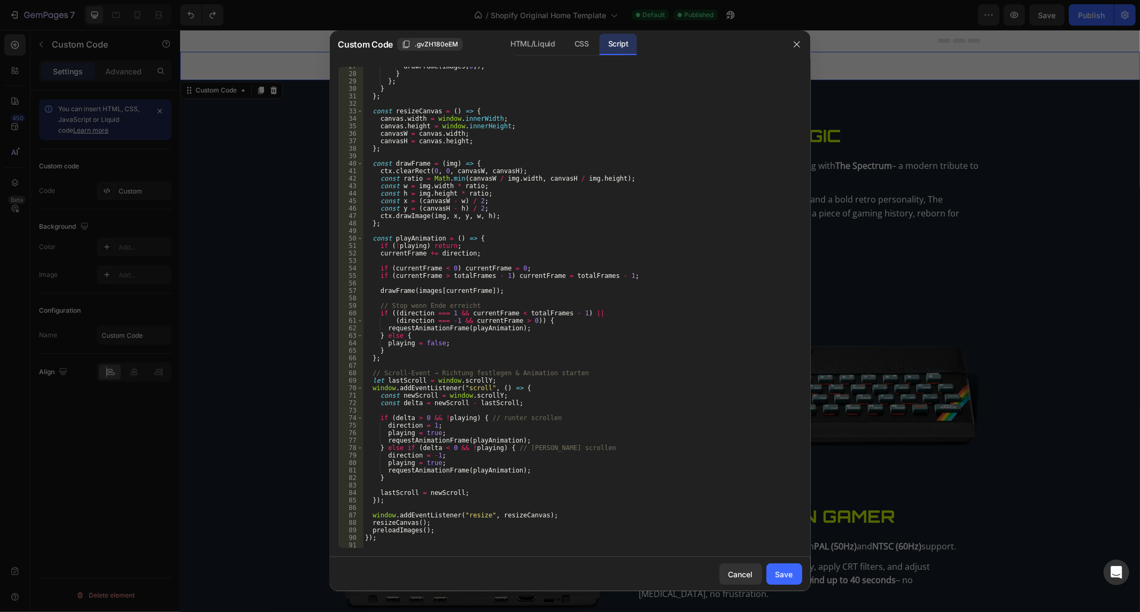
scroll to position [198, 0]
click at [588, 49] on div "CSS" at bounding box center [582, 44] width 32 height 21
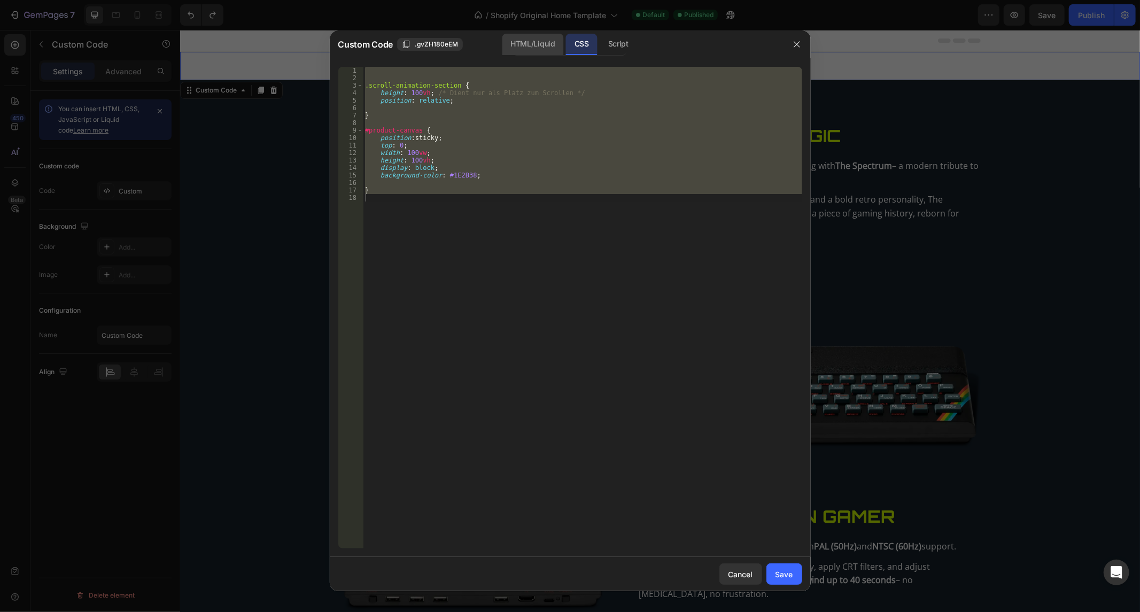
click at [517, 45] on div "HTML/Liquid" at bounding box center [532, 44] width 61 height 21
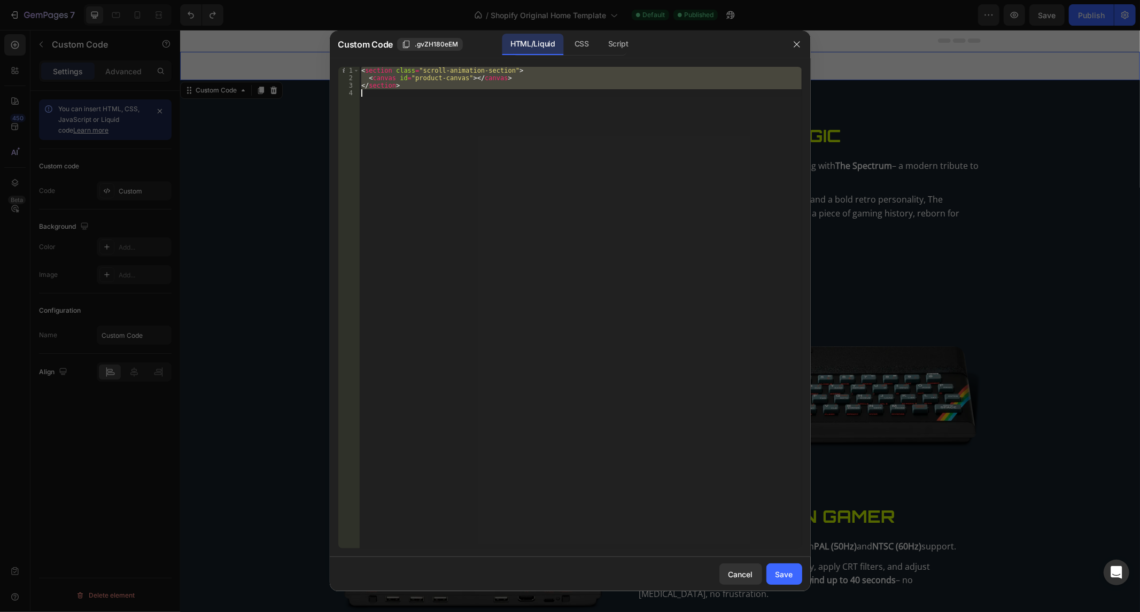
click at [471, 88] on div "< section class = "scroll-animation-section" > < canvas id = "product-canvas" >…" at bounding box center [580, 308] width 443 height 482
click at [471, 88] on div "< section class = "scroll-animation-section" > < canvas id = "product-canvas" >…" at bounding box center [580, 315] width 443 height 497
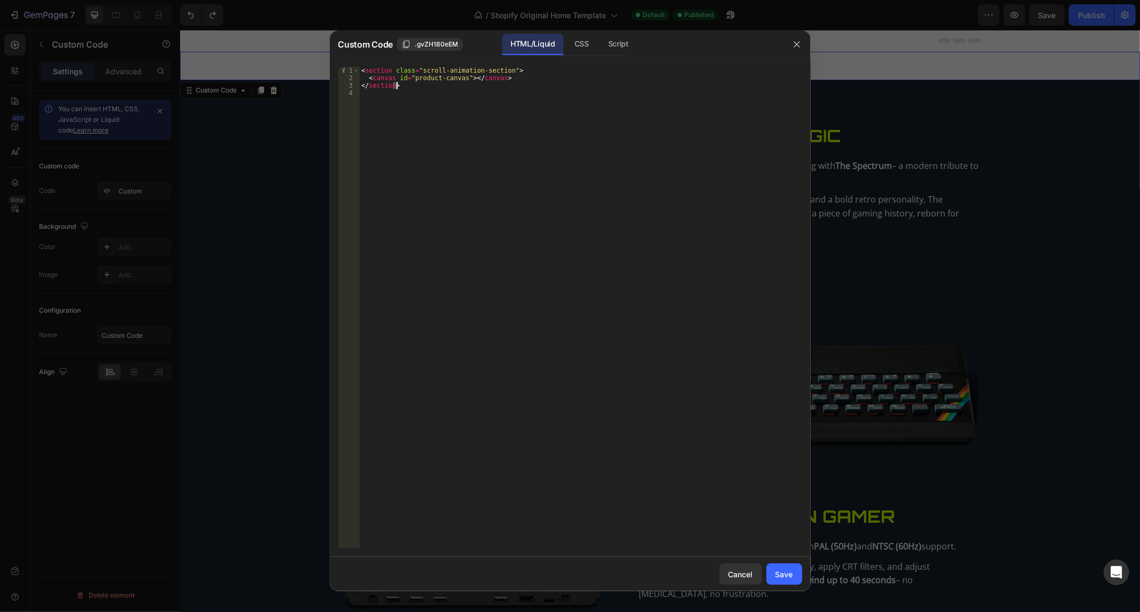
click at [471, 88] on div "< section class = "scroll-animation-section" > < canvas id = "product-canvas" >…" at bounding box center [580, 315] width 443 height 497
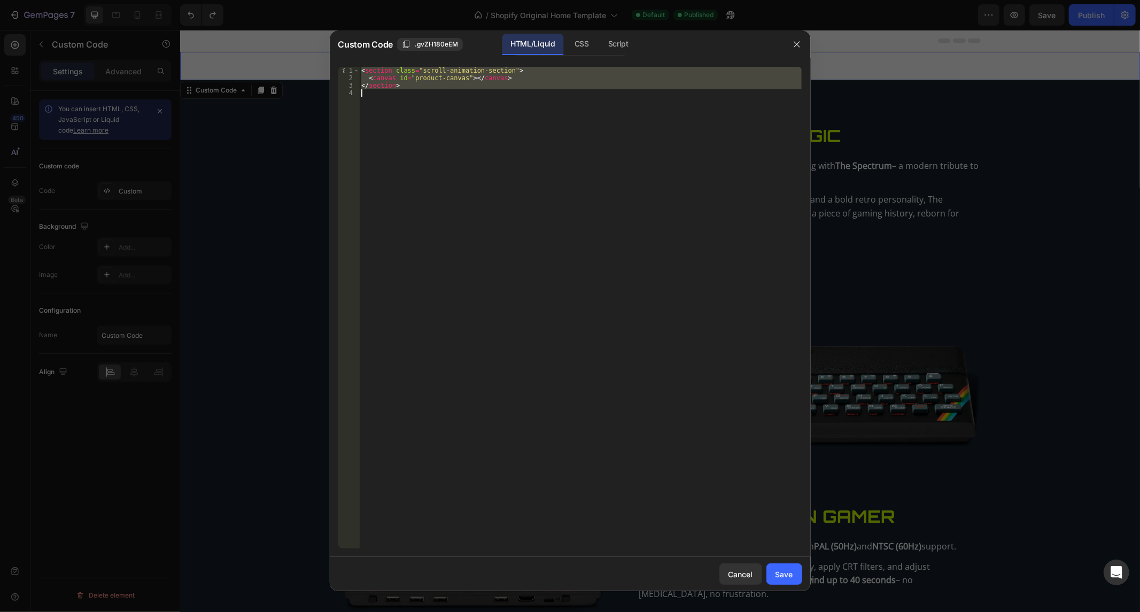
click at [471, 88] on div "< section class = "scroll-animation-section" > < canvas id = "product-canvas" >…" at bounding box center [580, 315] width 443 height 497
click at [600, 45] on div "CSS" at bounding box center [618, 44] width 37 height 21
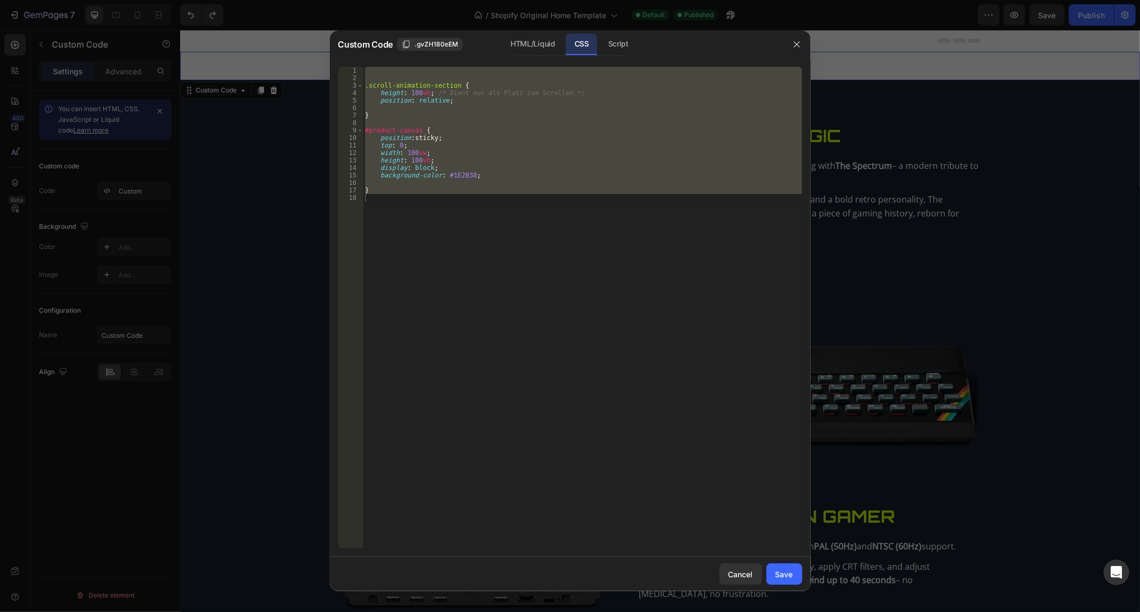
click at [531, 127] on div ".scroll-animation-section { height : 100 vh ; /* Dient nur als Platz zum Scroll…" at bounding box center [582, 308] width 439 height 482
click at [531, 127] on div ".scroll-animation-section { height : 100 vh ; /* Dient nur als Platz zum Scroll…" at bounding box center [582, 315] width 439 height 497
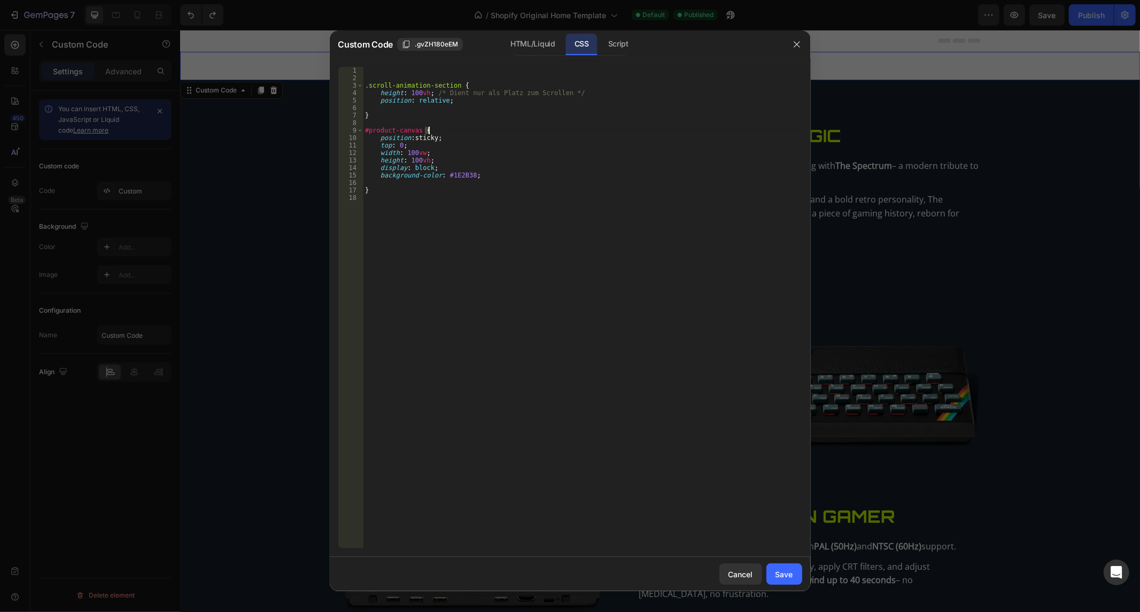
click at [531, 127] on div ".scroll-animation-section { height : 100 vh ; /* Dient nur als Platz zum Scroll…" at bounding box center [582, 315] width 439 height 497
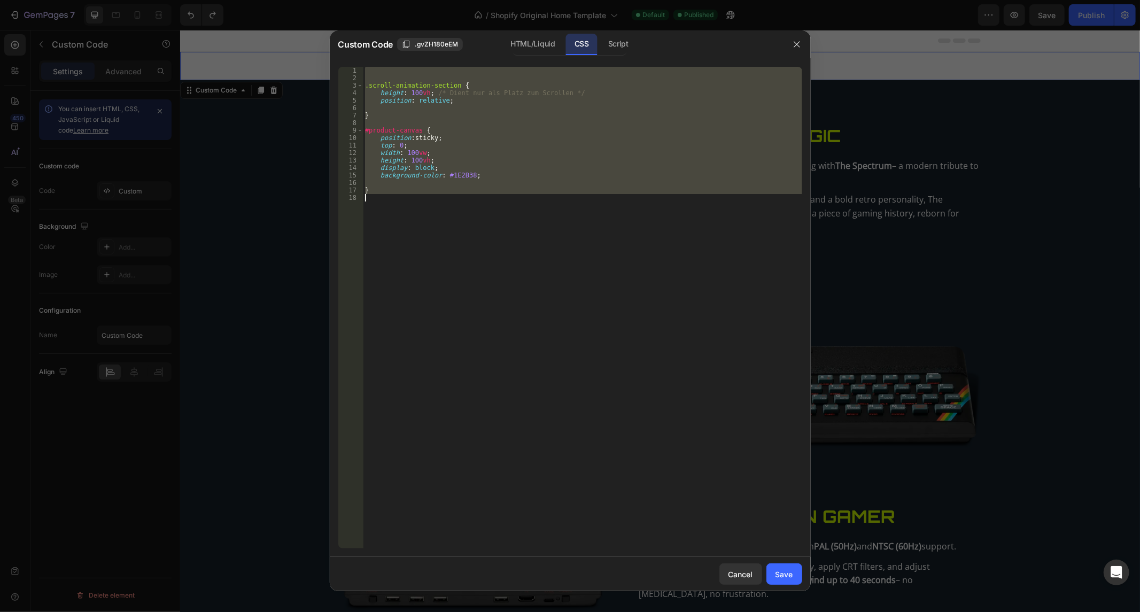
click at [531, 127] on div ".scroll-animation-section { height : 100 vh ; /* Dient nur als Platz zum Scroll…" at bounding box center [582, 315] width 439 height 497
click at [600, 52] on div "Script" at bounding box center [618, 44] width 37 height 21
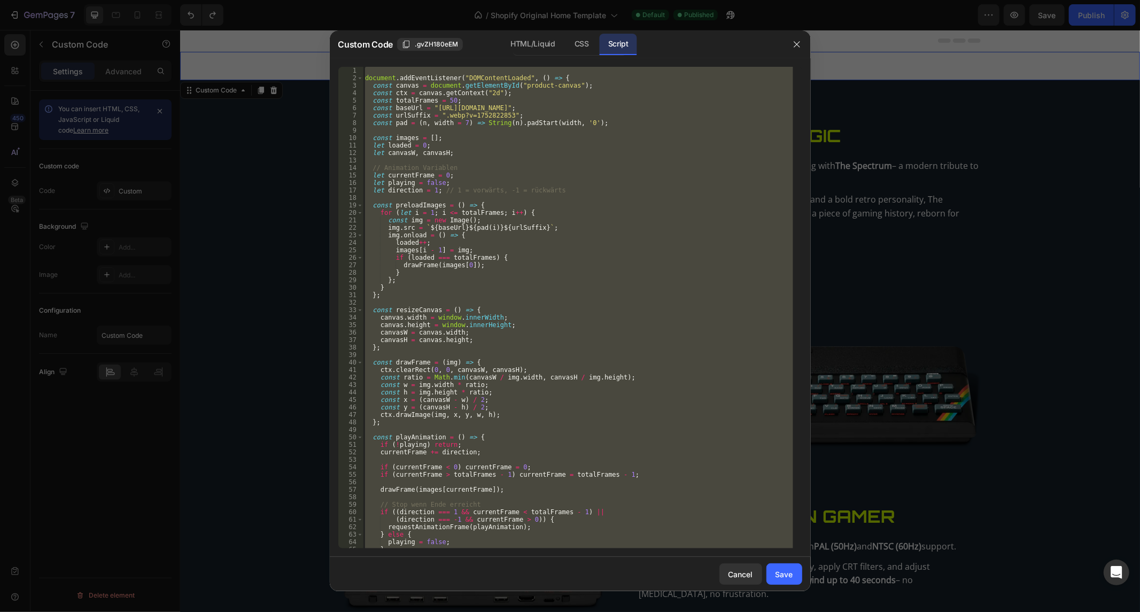
click at [542, 156] on div "document . addEventListener ( "DOMContentLoaded" , ( ) => { const canvas = docu…" at bounding box center [578, 308] width 430 height 482
click at [542, 156] on div "document . addEventListener ( "DOMContentLoaded" , ( ) => { const canvas = docu…" at bounding box center [578, 315] width 430 height 497
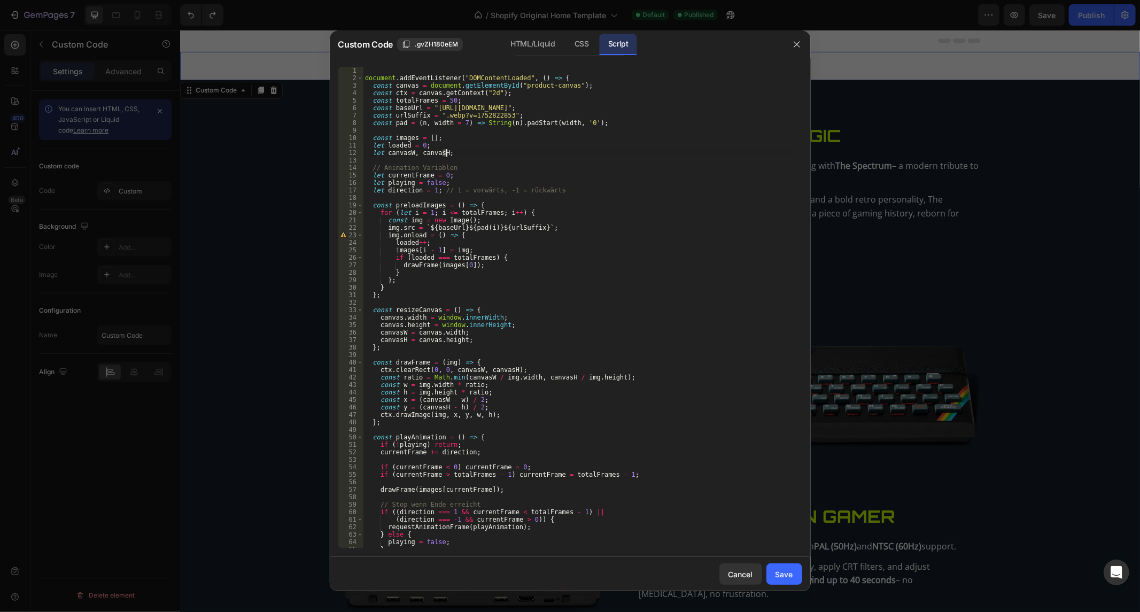
click at [542, 156] on div "document . addEventListener ( "DOMContentLoaded" , ( ) => { const canvas = docu…" at bounding box center [578, 315] width 430 height 497
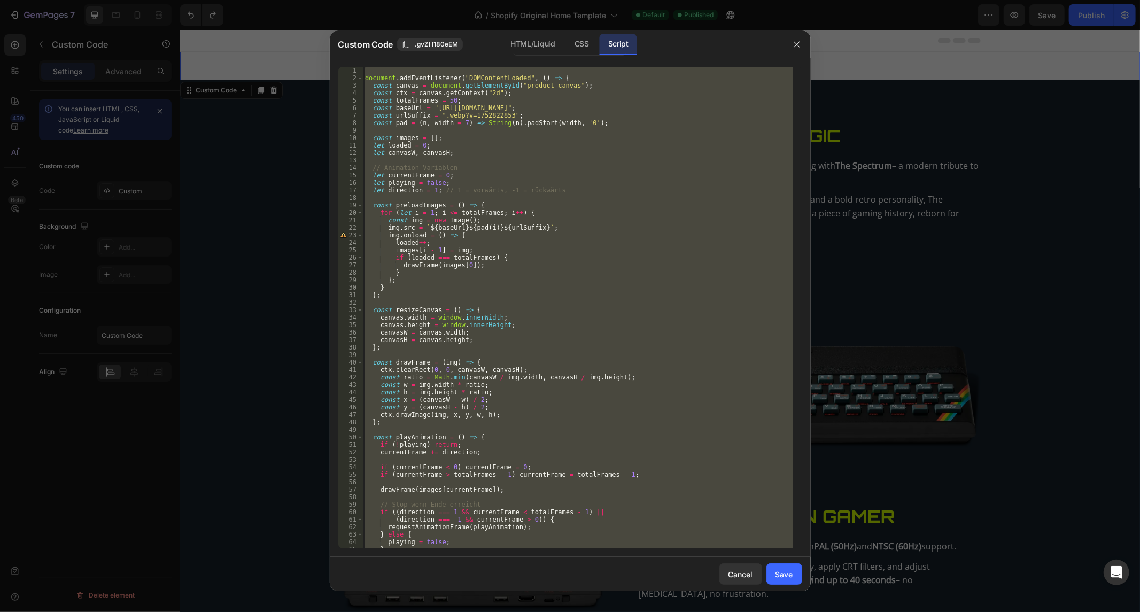
click at [542, 156] on div "document . addEventListener ( "DOMContentLoaded" , ( ) => { const canvas = docu…" at bounding box center [578, 315] width 430 height 497
click at [576, 34] on div "CSS" at bounding box center [582, 44] width 32 height 21
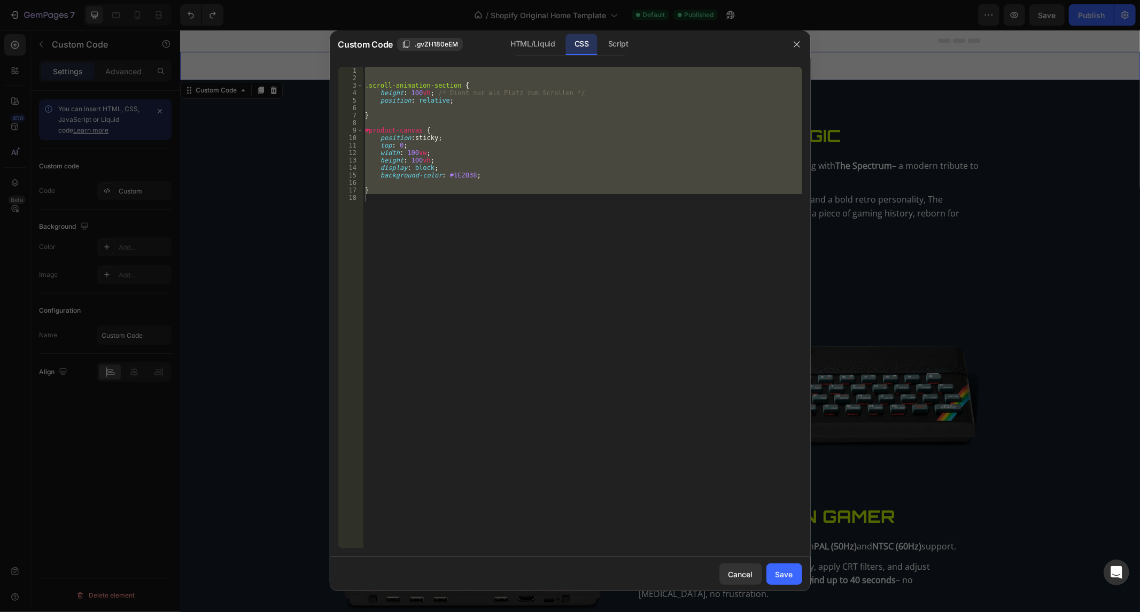
click at [410, 89] on div ".scroll-animation-section { height : 100 vh ; /* Dient nur als Platz zum Scroll…" at bounding box center [582, 308] width 439 height 482
click at [410, 89] on div ".scroll-animation-section { height : 100 vh ; /* Dient nur als Platz zum Scroll…" at bounding box center [582, 315] width 439 height 497
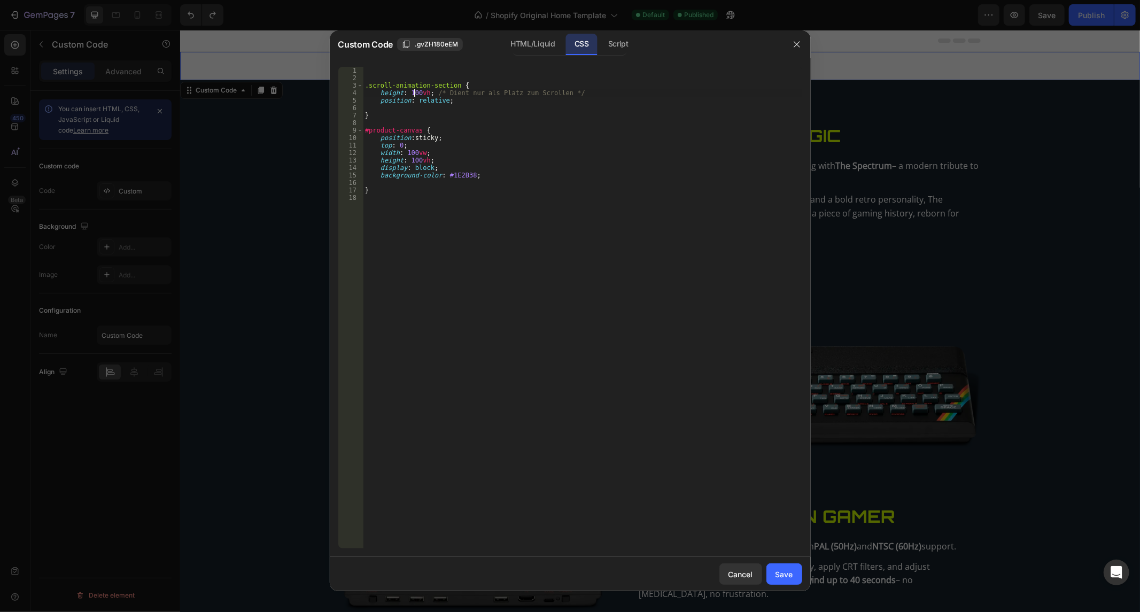
click at [414, 95] on div ".scroll-animation-section { height : 100 vh ; /* Dient nur als Platz zum Scroll…" at bounding box center [582, 315] width 439 height 497
type textarea "height: 50vh; /* Dient nur als Platz zum Scrollen */"
click at [476, 239] on div ".scroll-animation-section { height : 50 vh ; /* Dient nur als Platz zum Scrolle…" at bounding box center [582, 315] width 439 height 497
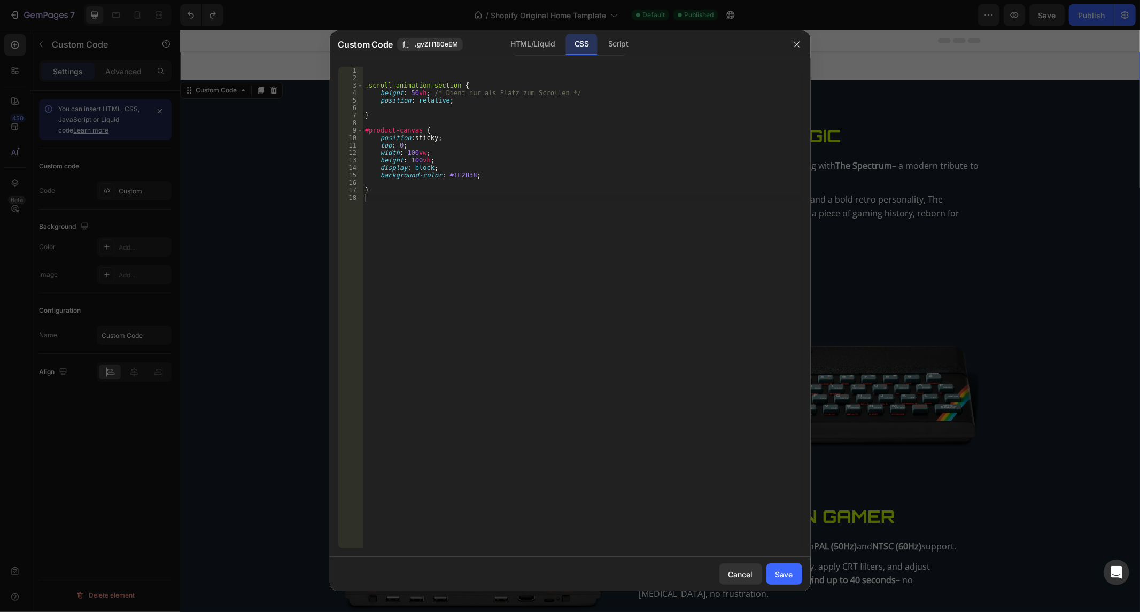
click at [428, 168] on div ".scroll-animation-section { height : 50 vh ; /* Dient nur als Platz zum Scrolle…" at bounding box center [582, 315] width 439 height 497
type textarea "display: block;"
click at [414, 195] on div ".scroll-animation-section { height : 50 vh ; /* Dient nur als Platz zum Scrolle…" at bounding box center [582, 315] width 439 height 497
paste textarea "}"
type textarea "}"
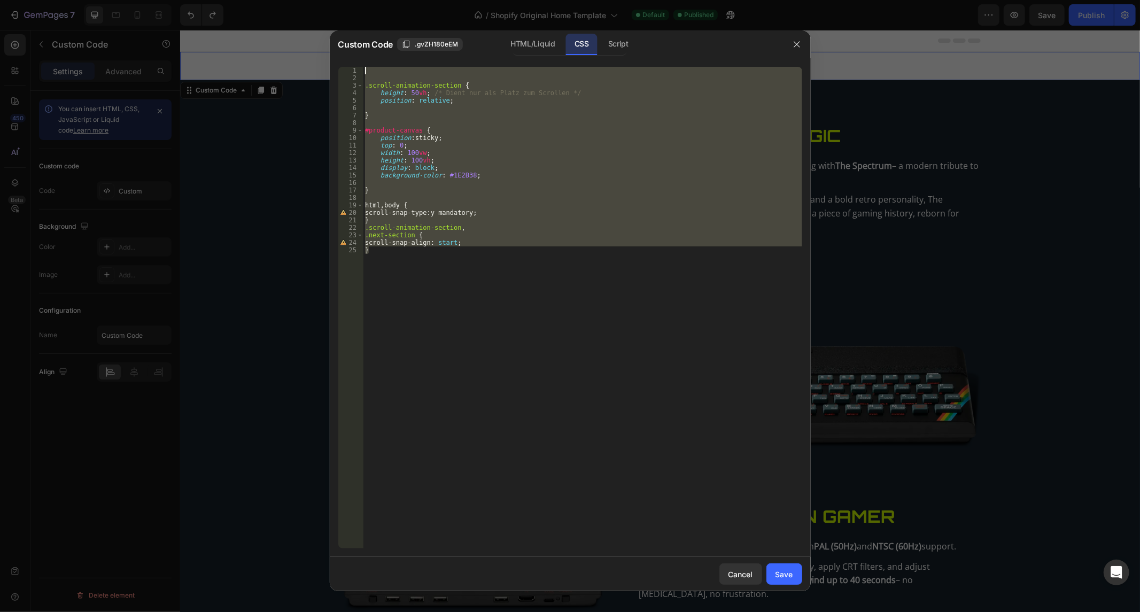
drag, startPoint x: 418, startPoint y: 328, endPoint x: 254, endPoint y: -62, distance: 423.0
click at [254, 0] on html "7 / Shopify Original Home Template Default Published Preview Save Publish 450 B…" at bounding box center [570, 0] width 1140 height 0
click at [377, 209] on div ".scroll-animation-section { height : 50 vh ; /* Dient nur als Platz zum Scrolle…" at bounding box center [582, 308] width 439 height 482
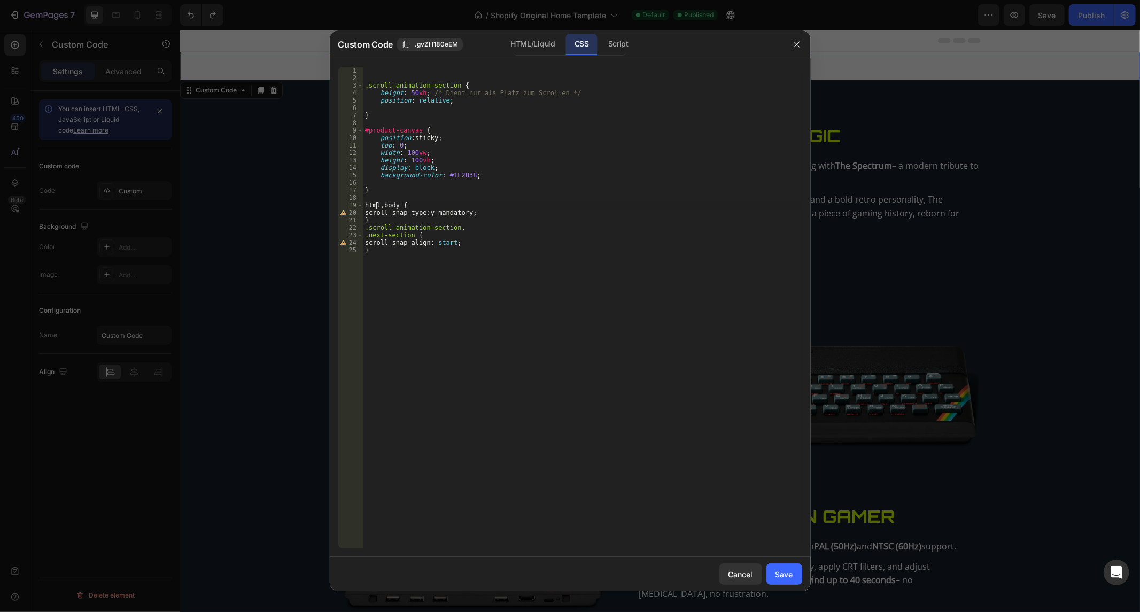
click at [386, 206] on div ".scroll-animation-section { height : 50 vh ; /* Dient nur als Platz zum Scrolle…" at bounding box center [582, 315] width 439 height 497
type textarea "body {"
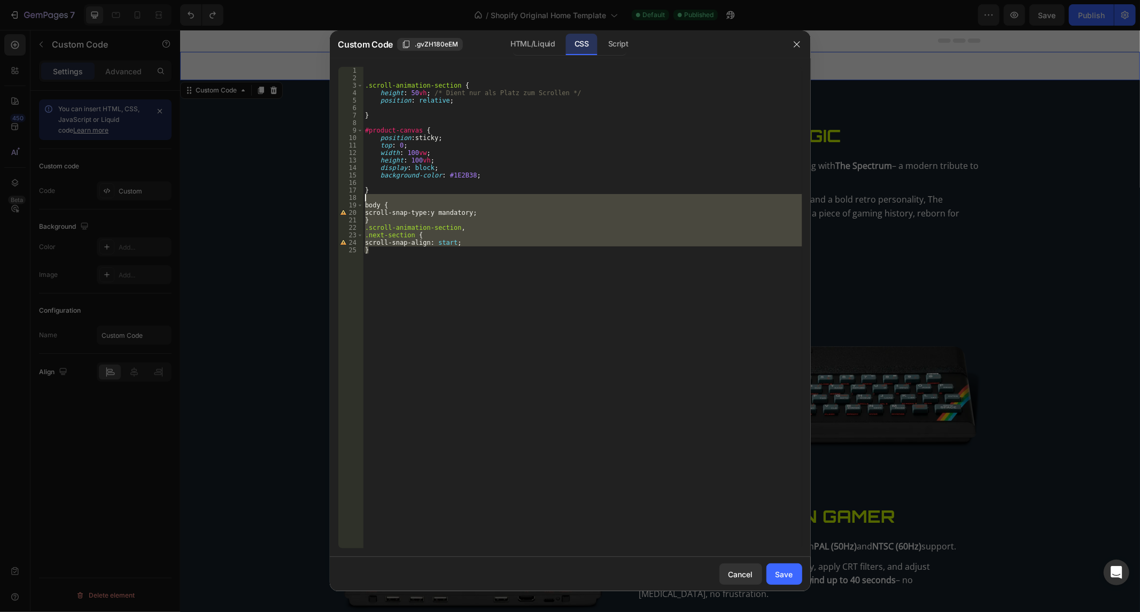
drag, startPoint x: 408, startPoint y: 280, endPoint x: 254, endPoint y: -72, distance: 384.4
click at [254, 0] on html "7 / Shopify Original Home Template Default Published Preview Save Publish 450 B…" at bounding box center [570, 0] width 1140 height 0
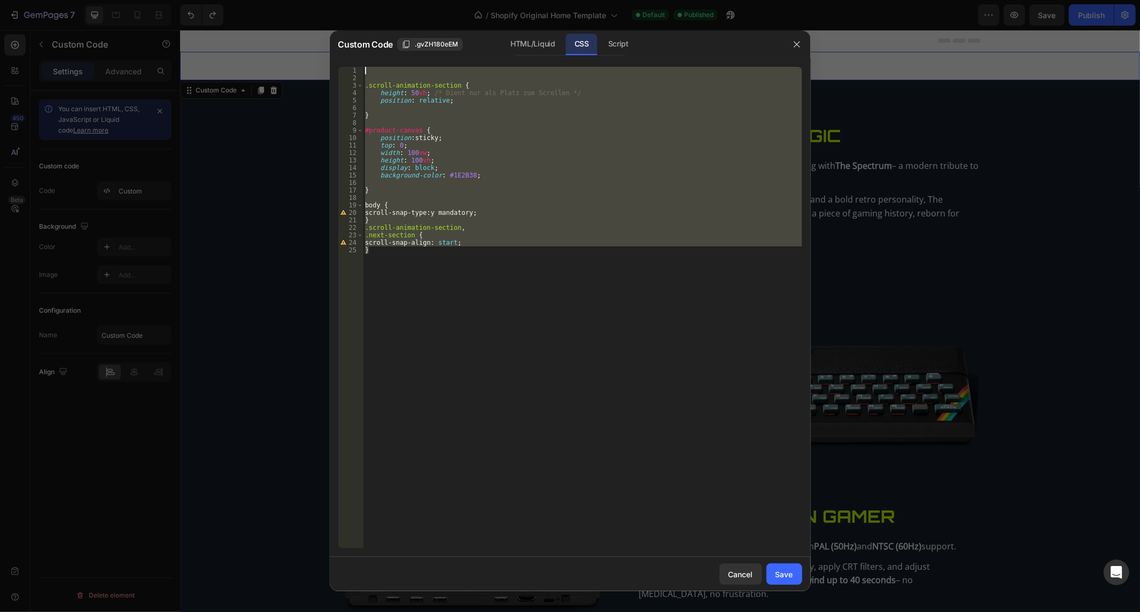
scroll to position [0, 0]
drag, startPoint x: 782, startPoint y: 574, endPoint x: 1028, endPoint y: 90, distance: 542.8
click at [782, 574] on div "Save" at bounding box center [784, 574] width 18 height 11
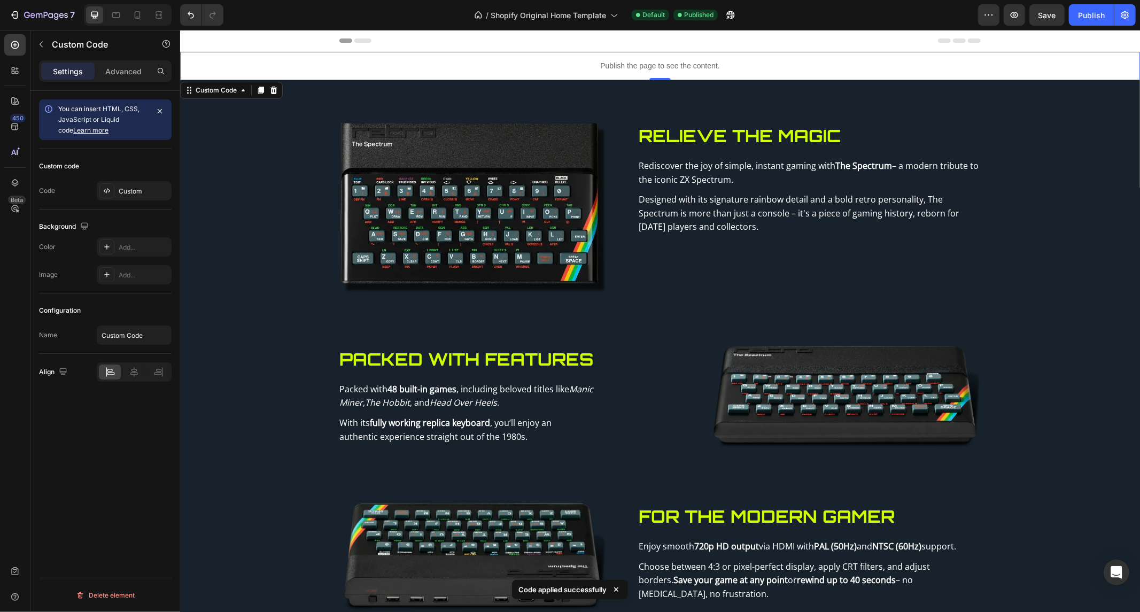
click at [1082, 3] on div "7 / Shopify Original Home Template Default Published Preview Save Publish" at bounding box center [570, 15] width 1140 height 30
click at [1086, 17] on div "Publish" at bounding box center [1091, 15] width 27 height 11
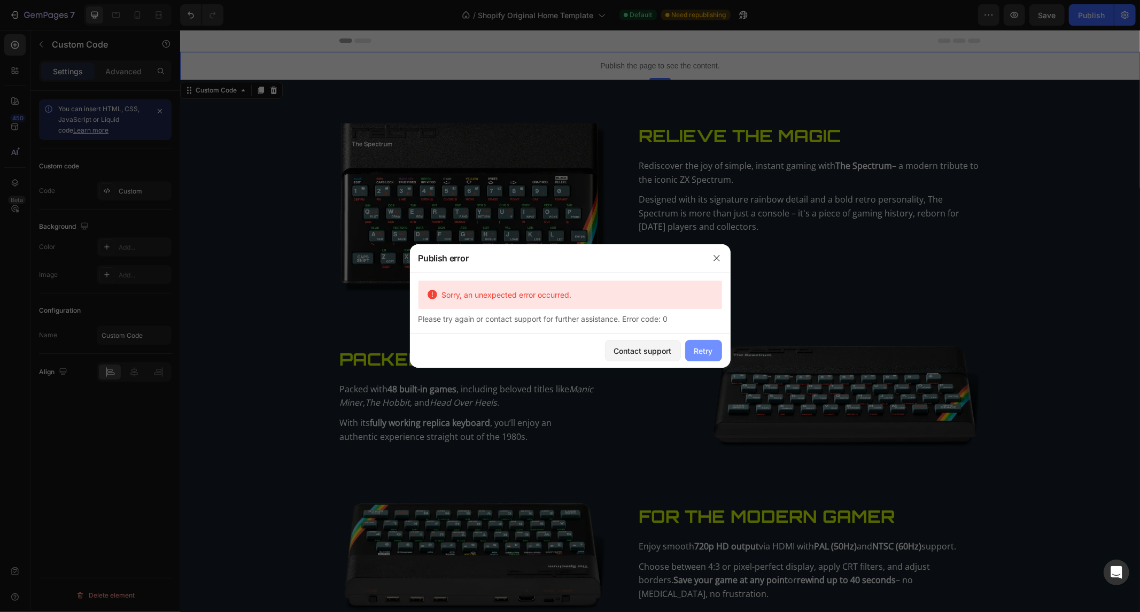
drag, startPoint x: 690, startPoint y: 356, endPoint x: 559, endPoint y: 286, distance: 148.5
click at [690, 356] on button "Retry" at bounding box center [703, 350] width 37 height 21
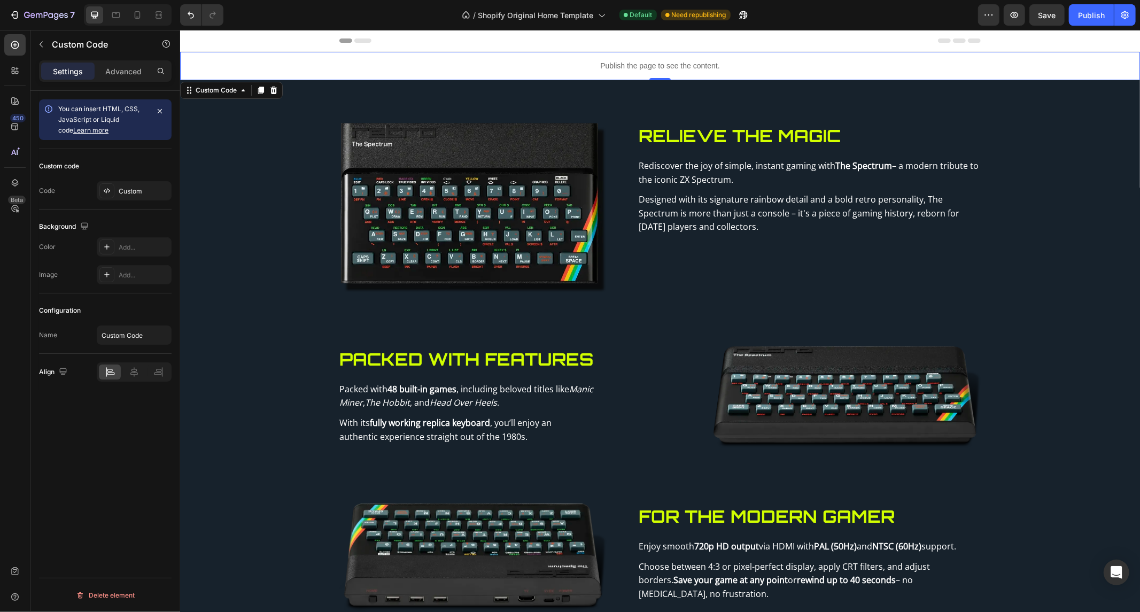
click at [1091, 28] on div "7 / Shopify Original Home Template Default Need republishing Preview Save Publi…" at bounding box center [570, 15] width 1140 height 30
click at [1092, 25] on button "Publish" at bounding box center [1091, 14] width 45 height 21
click at [464, 67] on p "Publish the page to see the content." at bounding box center [660, 65] width 960 height 11
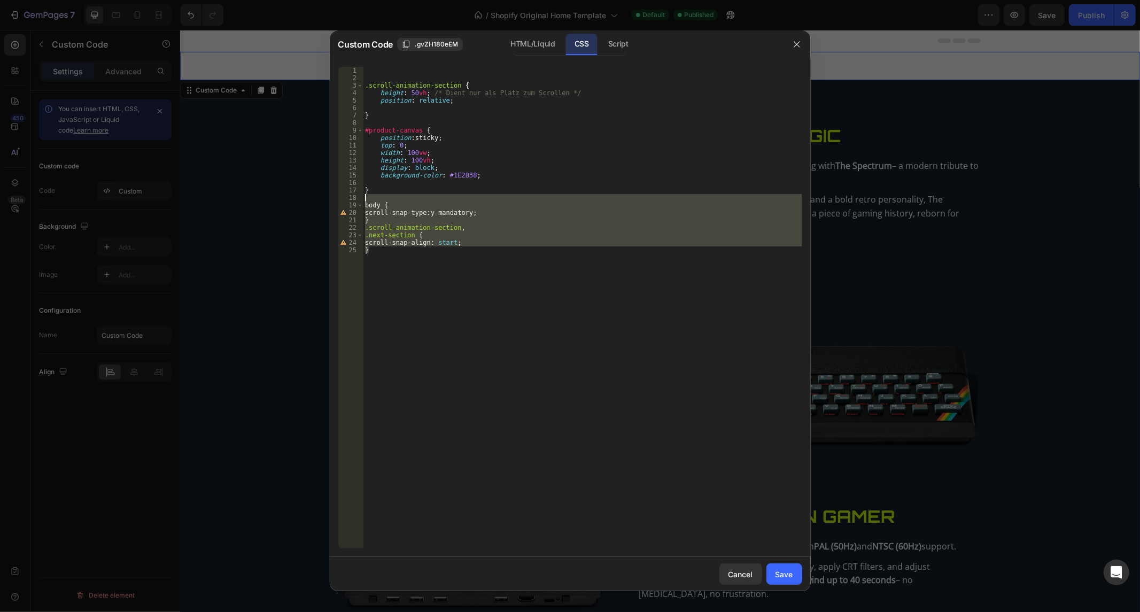
drag, startPoint x: 479, startPoint y: 252, endPoint x: 337, endPoint y: 195, distance: 152.5
click at [337, 195] on div "} 1 2 3 4 5 6 7 8 9 10 11 12 13 14 15 16 17 18 19 20 21 22 23 24 25 .scroll-ani…" at bounding box center [570, 307] width 481 height 499
type textarea "body {"
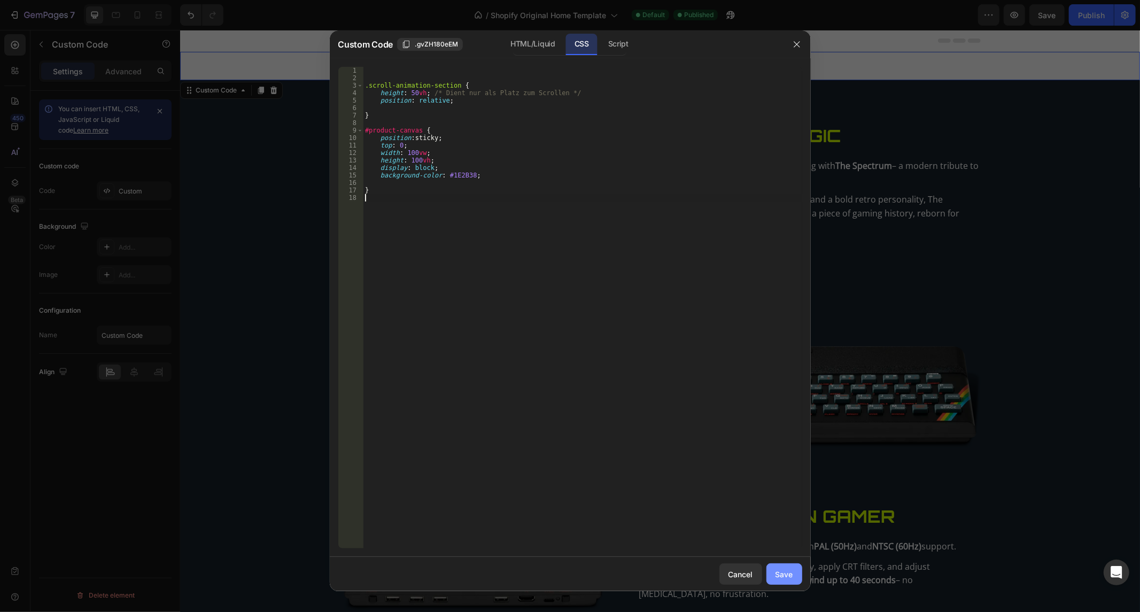
click at [789, 580] on button "Save" at bounding box center [784, 573] width 36 height 21
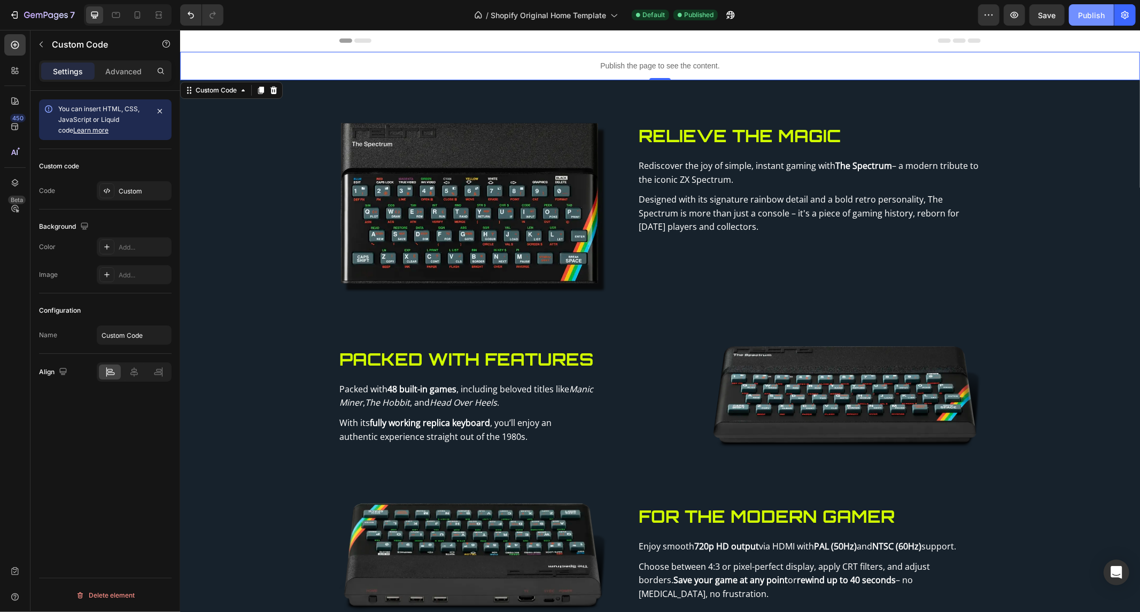
click at [1089, 24] on button "Publish" at bounding box center [1091, 14] width 45 height 21
click at [306, 56] on div "Publish the page to see the content." at bounding box center [660, 65] width 960 height 28
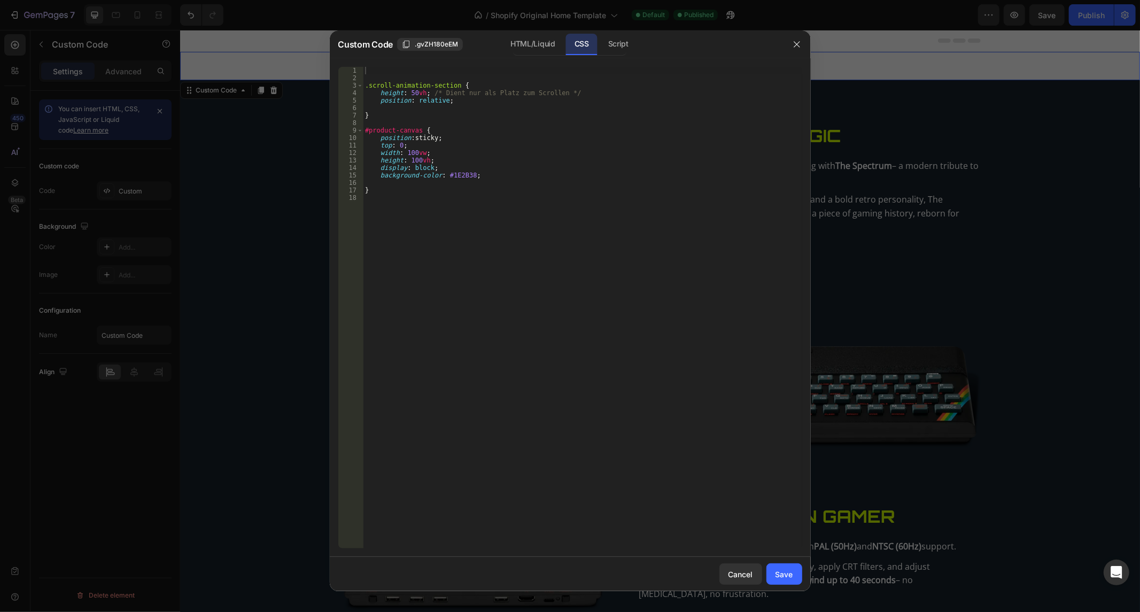
click at [405, 92] on div ".scroll-animation-section { height : 50 vh ; /* Dient nur als Platz zum Scrolle…" at bounding box center [582, 315] width 439 height 497
type textarea "height: 100vh; /* Dient nur als Platz zum Scrollen */"
click at [786, 572] on div "Save" at bounding box center [784, 574] width 18 height 11
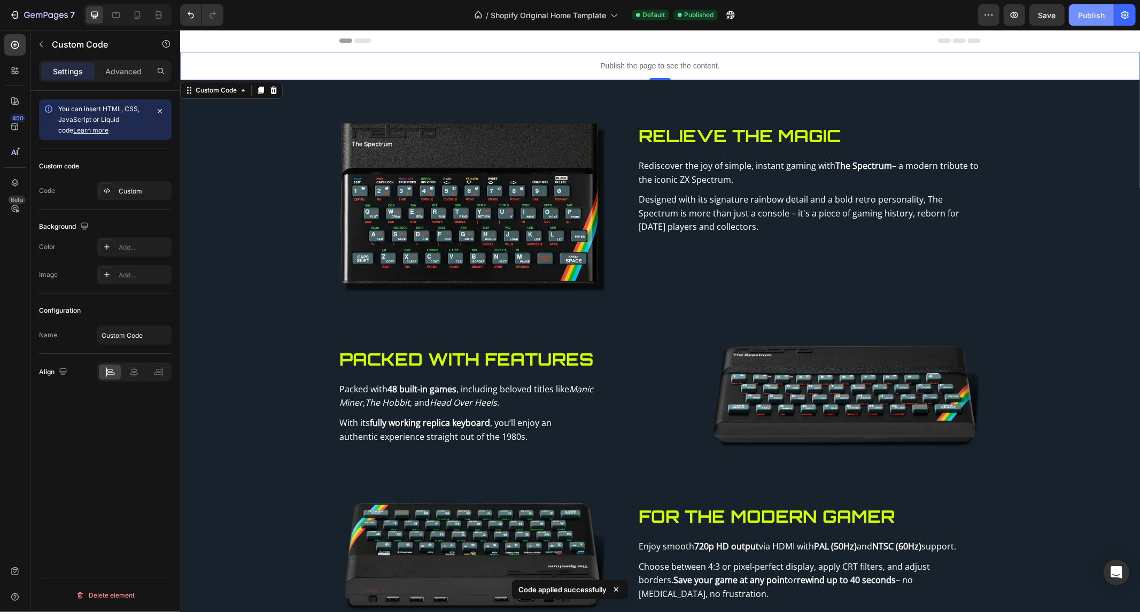
click at [1079, 24] on button "Publish" at bounding box center [1091, 14] width 45 height 21
click at [590, 72] on div "Publish the page to see the content." at bounding box center [660, 65] width 960 height 28
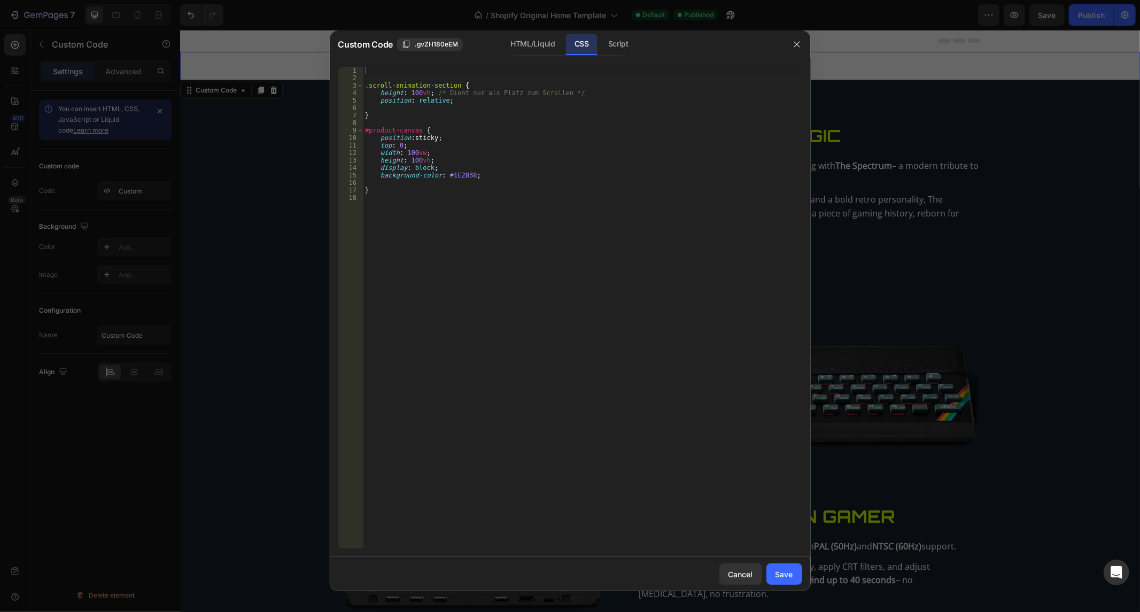
click at [538, 65] on div "1 2 3 4 5 6 7 8 9 10 11 12 13 14 15 16 17 18 .scroll-animation-section { height…" at bounding box center [570, 307] width 481 height 499
click at [546, 51] on div "HTML/Liquid" at bounding box center [532, 44] width 61 height 21
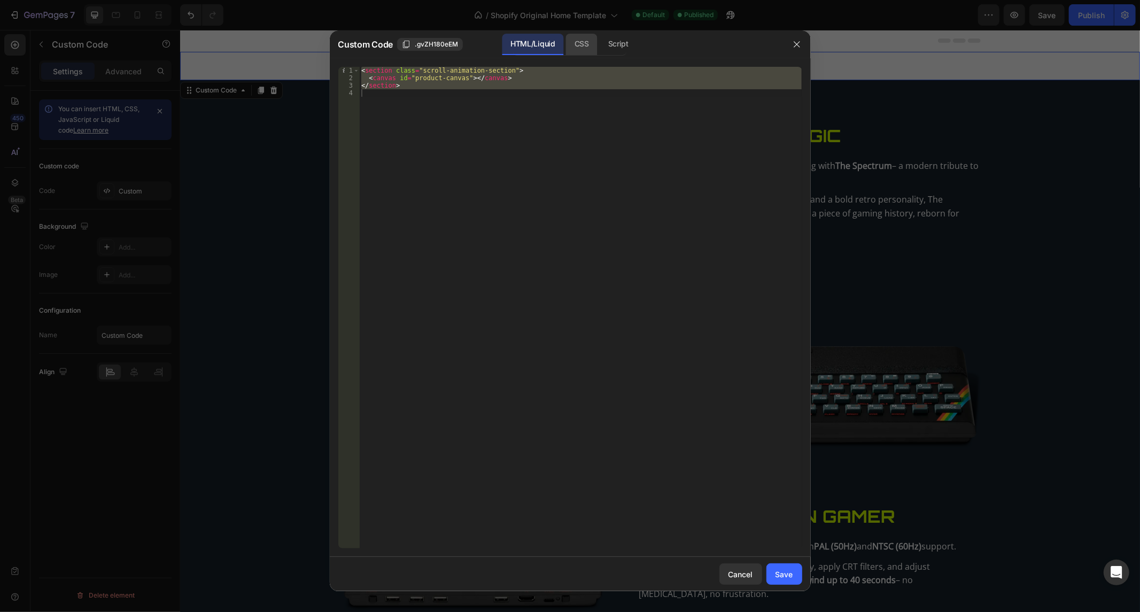
click at [600, 37] on div "CSS" at bounding box center [618, 44] width 37 height 21
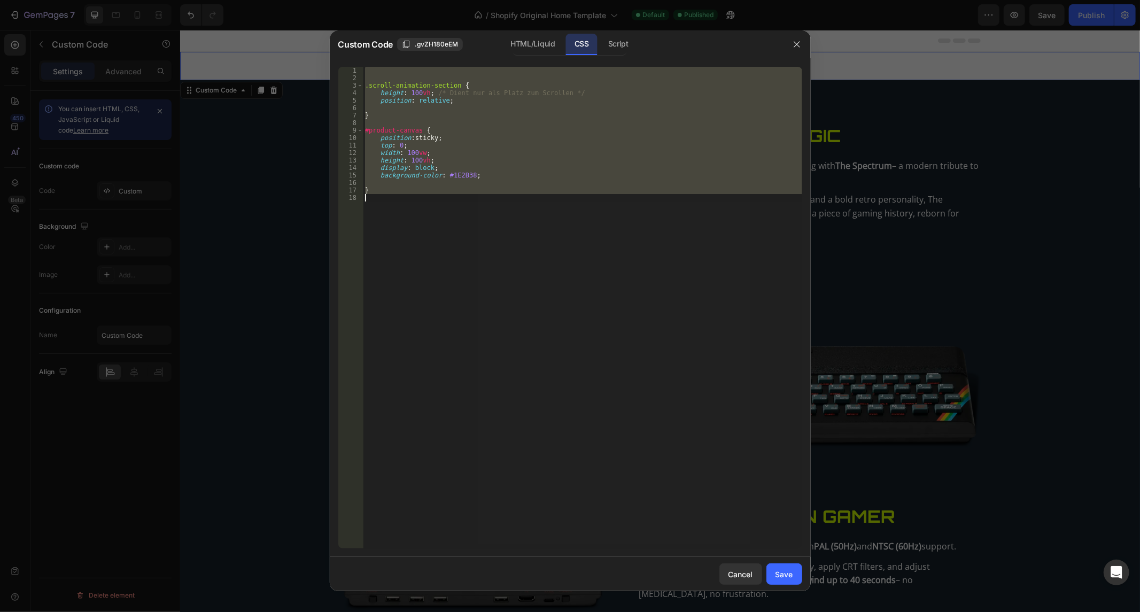
click at [410, 170] on div ".scroll-animation-section { height : 100 vh ; /* Dient nur als Platz zum Scroll…" at bounding box center [582, 308] width 439 height 482
type textarea "display: block;"
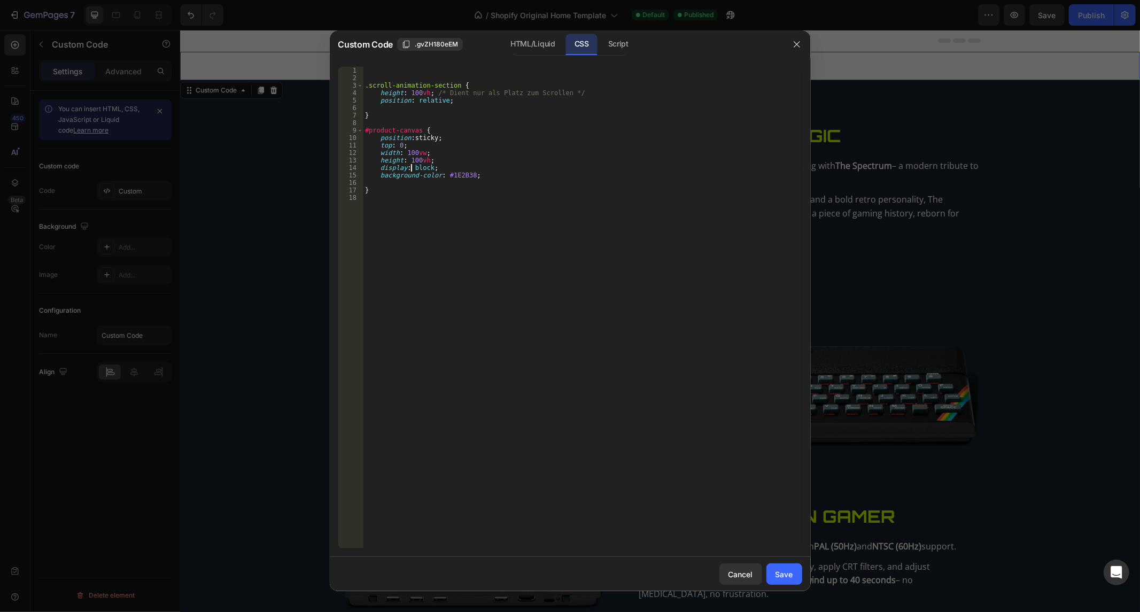
click at [410, 167] on div ".scroll-animation-section { height : 100 vh ; /* Dient nur als Platz zum Scroll…" at bounding box center [582, 315] width 439 height 497
click at [422, 167] on div ".scroll-animation-section { height : 100 vh ; /* Dient nur als Platz zum Scroll…" at bounding box center [582, 315] width 439 height 497
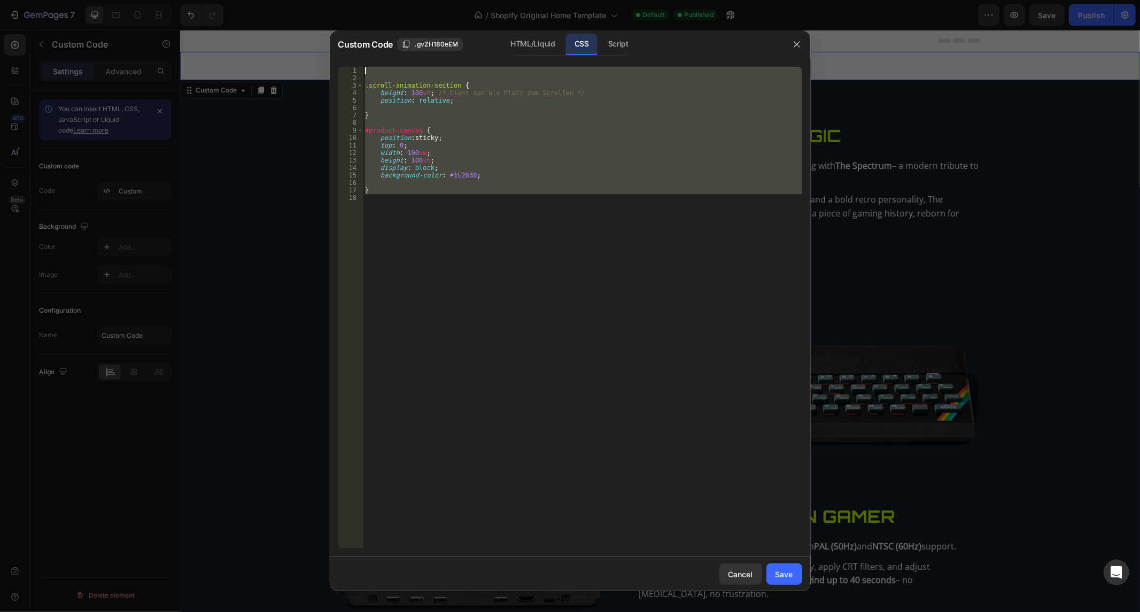
drag, startPoint x: 467, startPoint y: 198, endPoint x: 264, endPoint y: 3, distance: 280.9
click at [264, 3] on div "Custom Code .gvZH180eEM HTML/Liquid CSS Script display: block; 1 2 3 4 5 6 7 8 …" at bounding box center [570, 306] width 1140 height 612
click at [612, 51] on div "Script" at bounding box center [618, 44] width 37 height 21
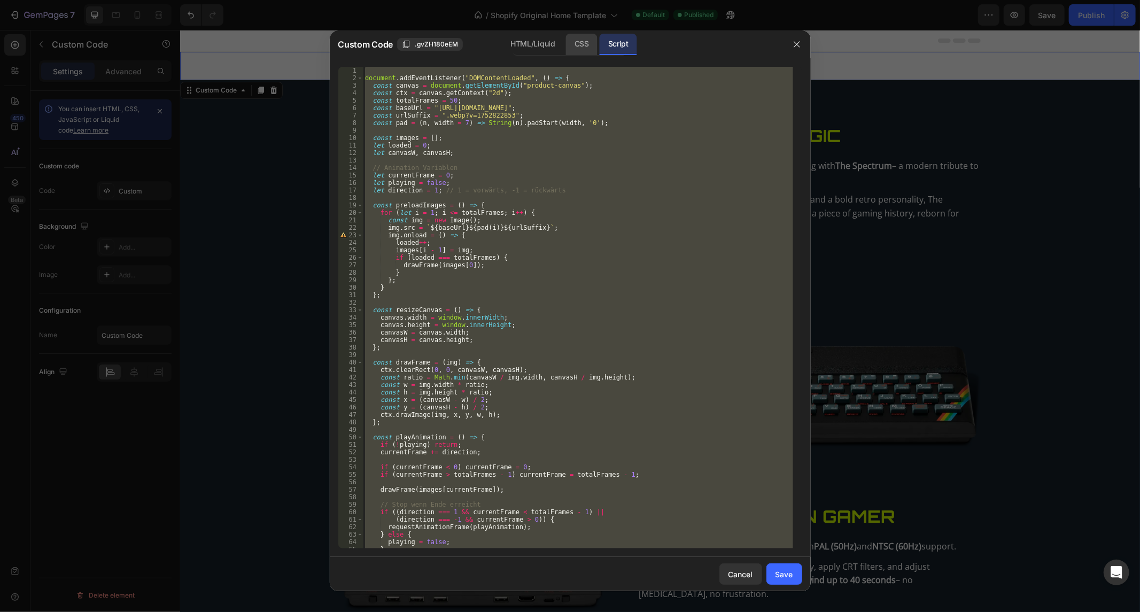
click at [575, 46] on div "CSS" at bounding box center [582, 44] width 32 height 21
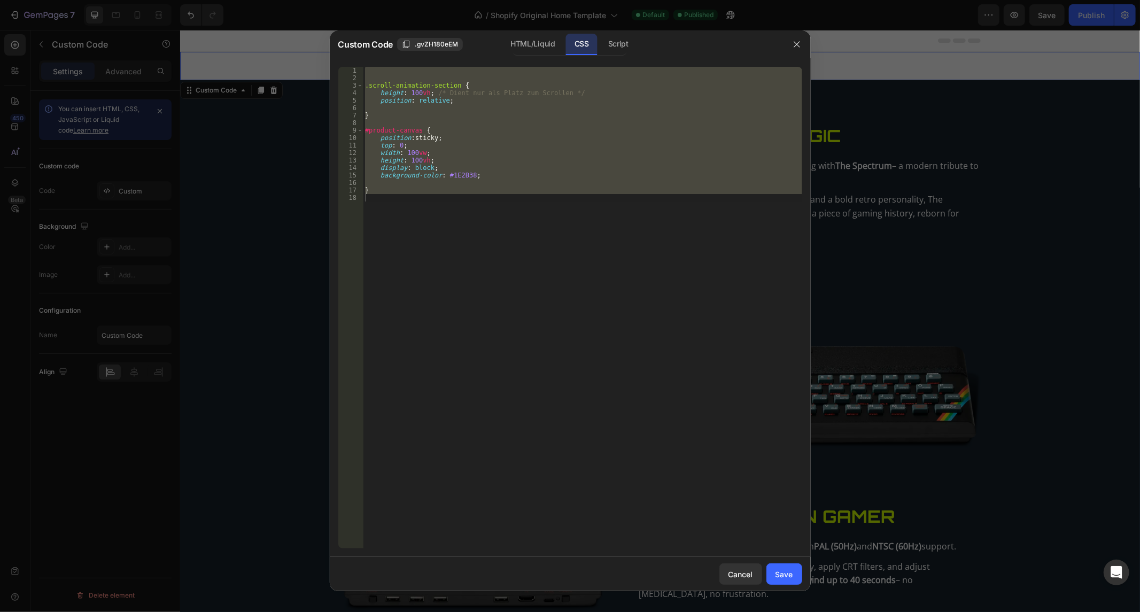
click at [447, 171] on div ".scroll-animation-section { height : 100 vh ; /* Dient nur als Platz zum Scroll…" at bounding box center [582, 308] width 439 height 482
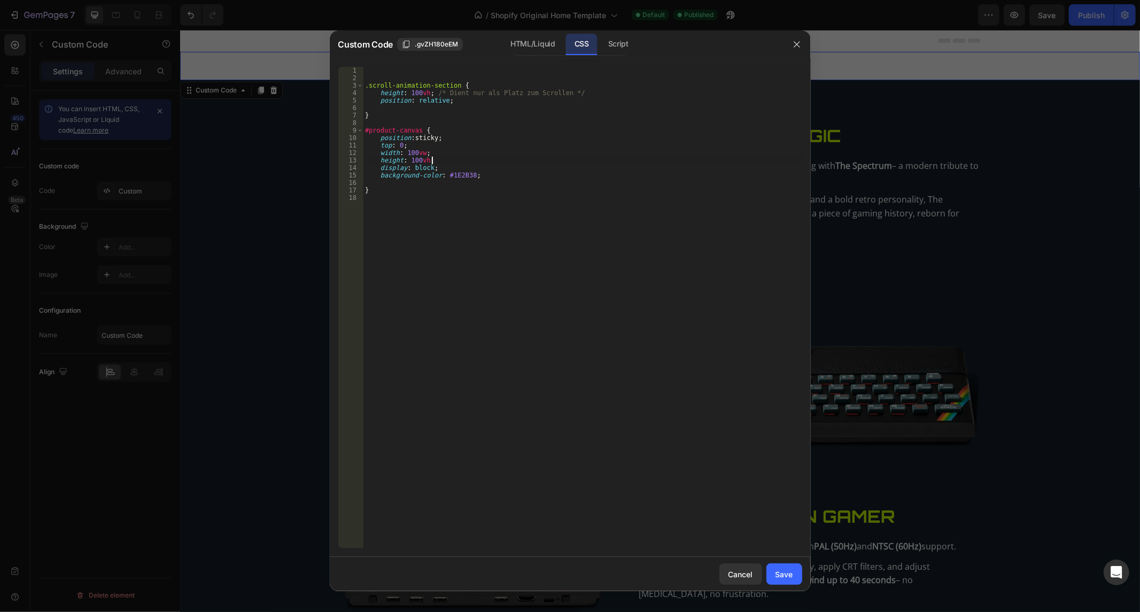
click at [436, 162] on div ".scroll-animation-section { height : 100 vh ; /* Dient nur als Platz zum Scroll…" at bounding box center [582, 315] width 439 height 497
drag, startPoint x: 437, startPoint y: 168, endPoint x: 284, endPoint y: 169, distance: 152.3
click at [284, 169] on div "Custom Code .gvZH180eEM HTML/Liquid CSS Script height: 100vh; 1 2 3 4 5 6 7 8 9…" at bounding box center [570, 306] width 1140 height 612
type textarea "display: block;"
type textarea "height: 100vh;"
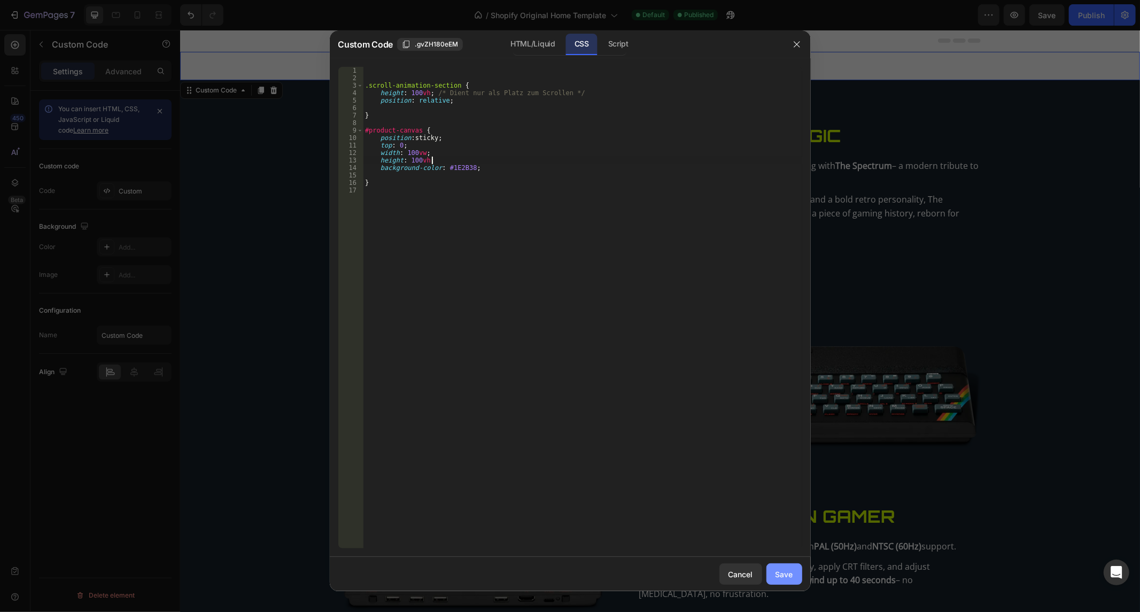
click at [778, 581] on button "Save" at bounding box center [784, 573] width 36 height 21
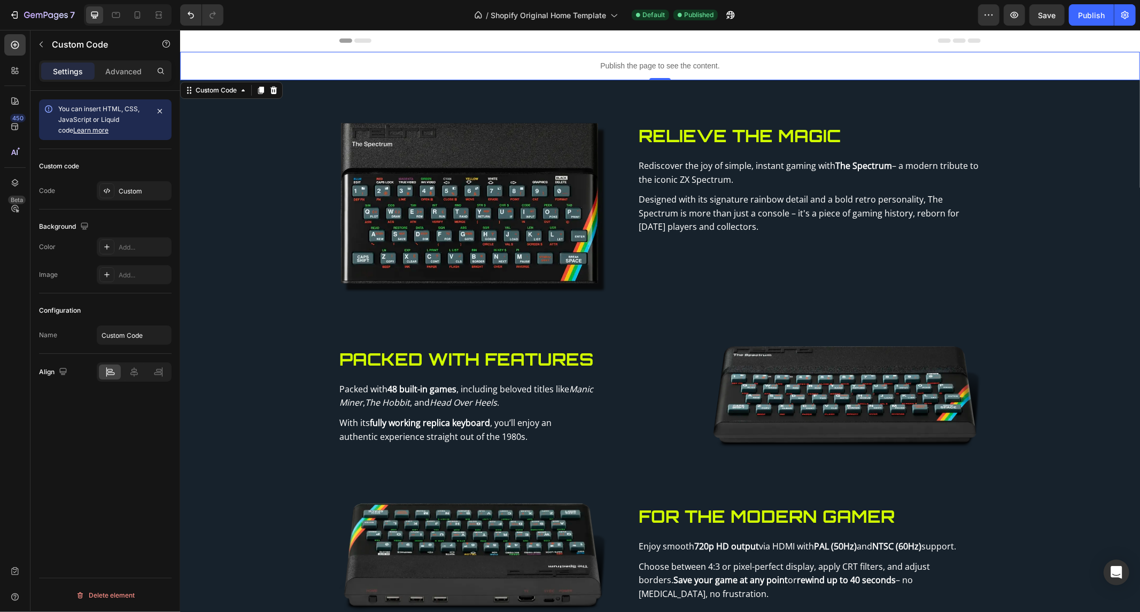
click at [1082, 3] on div "7 / Shopify Original Home Template Default Published Preview Save Publish" at bounding box center [570, 15] width 1140 height 30
click at [1089, 7] on button "Publish" at bounding box center [1091, 14] width 45 height 21
click at [193, 25] on button "Undo/Redo" at bounding box center [190, 14] width 21 height 21
click at [1092, 14] on div "Publish" at bounding box center [1091, 15] width 27 height 11
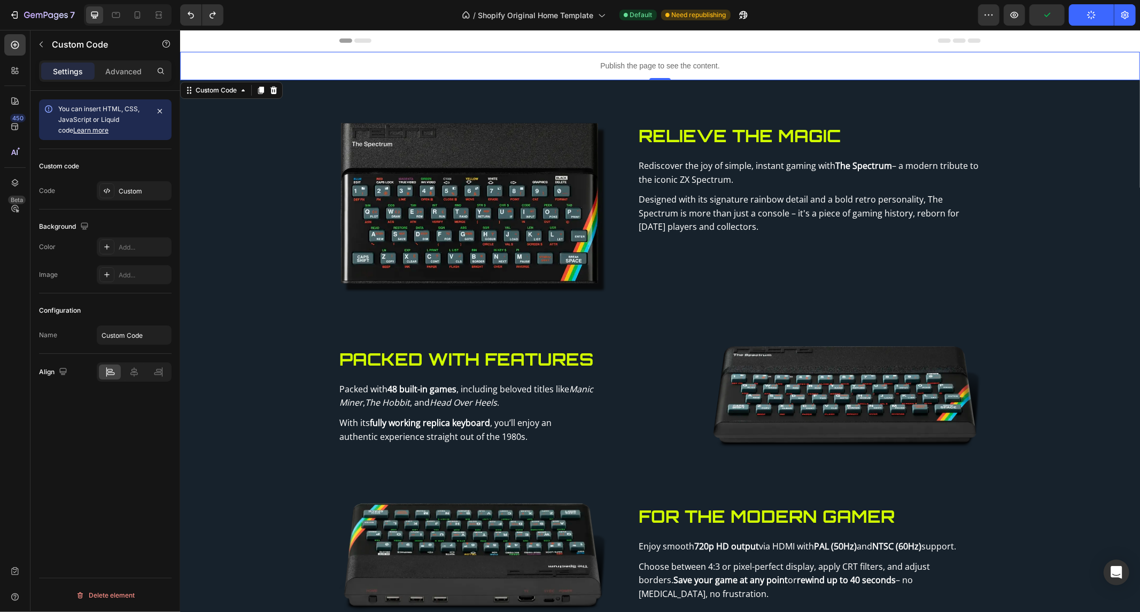
click at [864, 71] on div "Publish the page to see the content." at bounding box center [660, 65] width 960 height 28
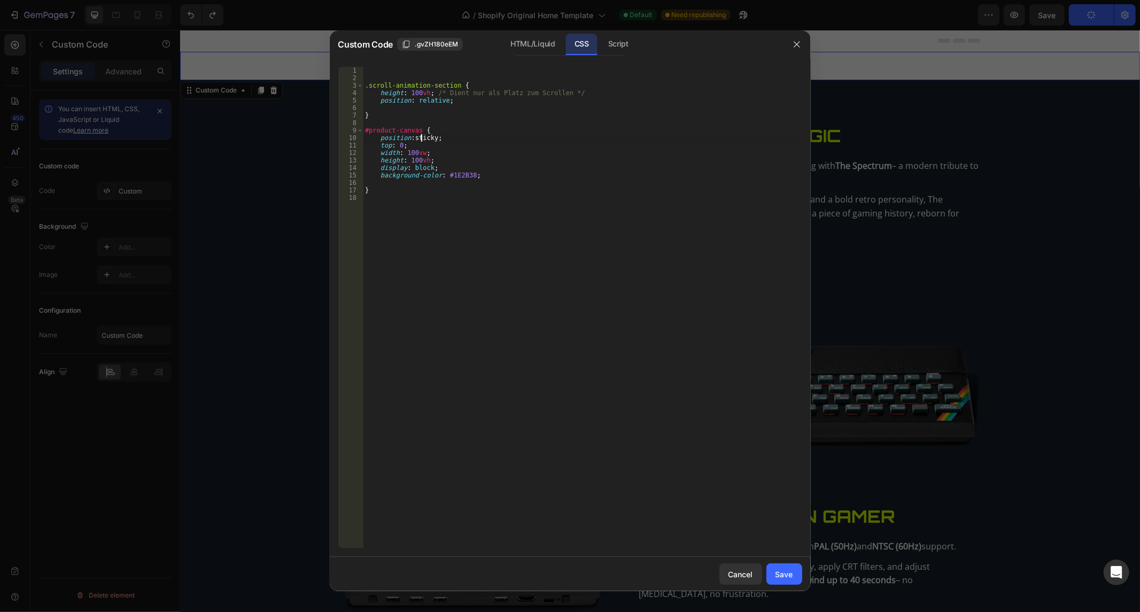
click at [420, 139] on div ".scroll-animation-section { height : 100 vh ; /* Dient nur als Platz zum Scroll…" at bounding box center [582, 315] width 439 height 497
click at [415, 140] on div ".scroll-animation-section { height : 100 vh ; /* Dient nur als Platz zum Scroll…" at bounding box center [582, 315] width 439 height 497
type textarea "t"
type textarea "position: sticky;"
click at [789, 578] on div "Save" at bounding box center [784, 574] width 18 height 11
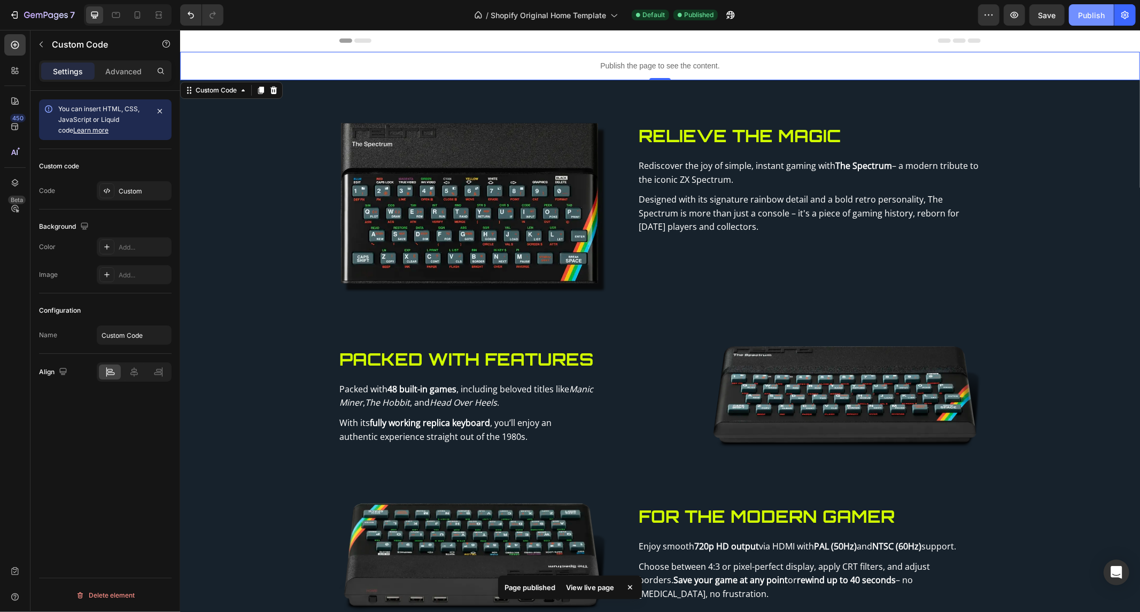
click at [1105, 25] on button "Publish" at bounding box center [1091, 14] width 45 height 21
click at [301, 67] on p "Publish the page to see the content." at bounding box center [660, 65] width 960 height 11
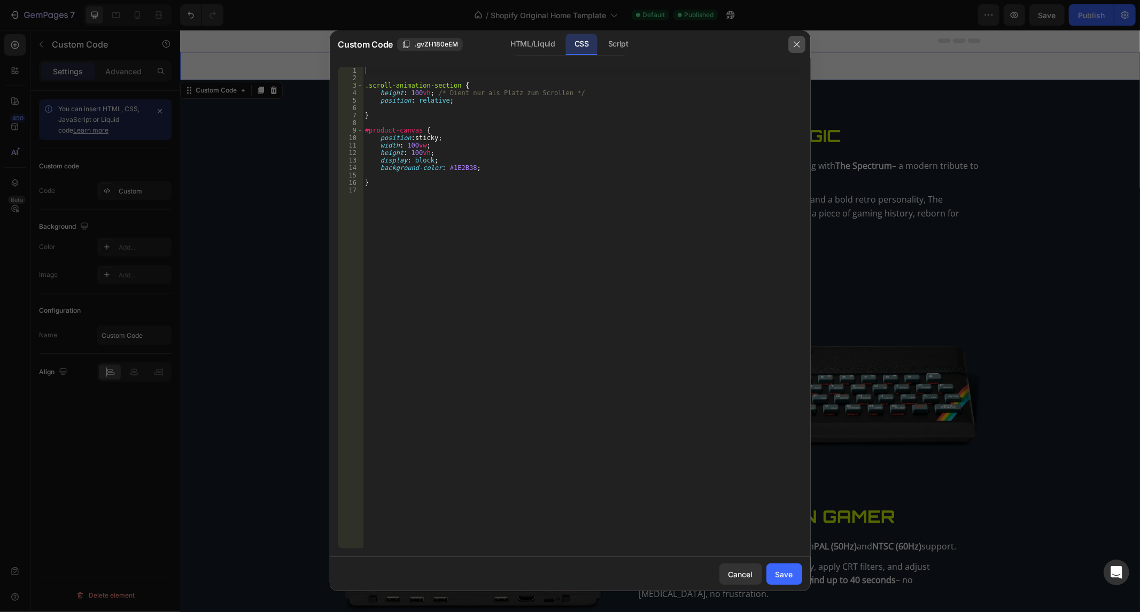
click at [794, 43] on icon "button" at bounding box center [797, 44] width 9 height 9
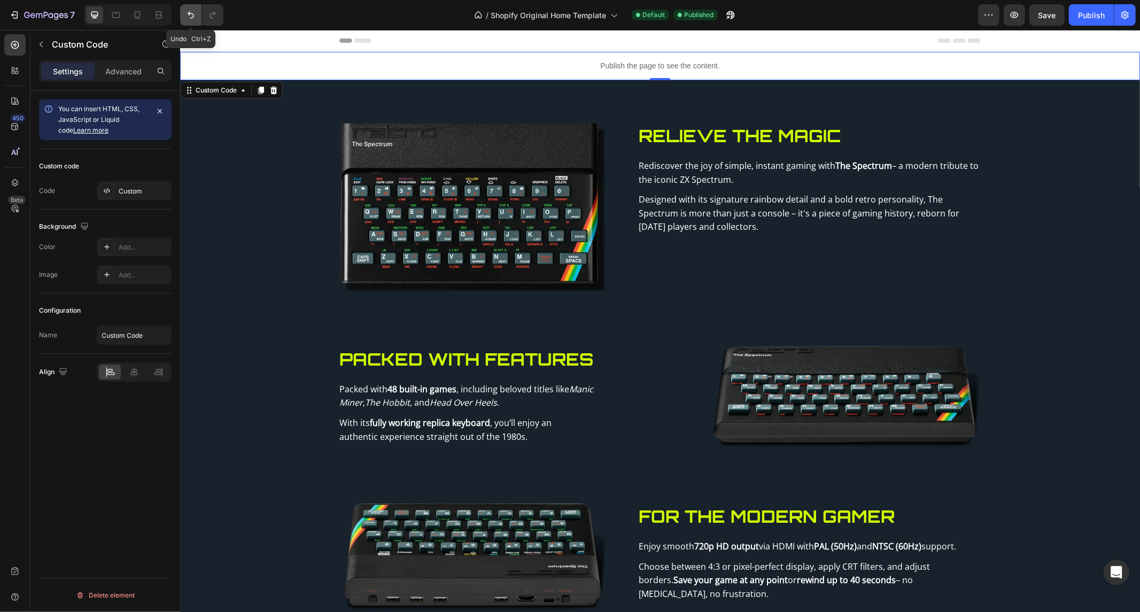
click at [196, 20] on icon "Undo/Redo" at bounding box center [190, 15] width 11 height 11
click at [371, 65] on p "Publish the page to see the content." at bounding box center [660, 65] width 960 height 11
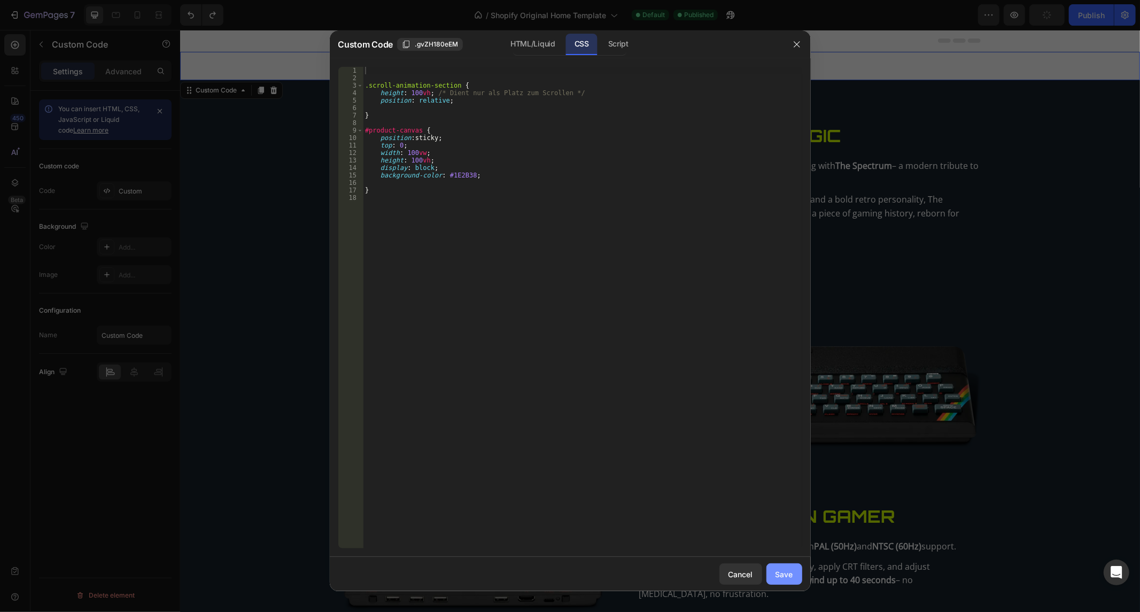
click at [801, 569] on button "Save" at bounding box center [784, 573] width 36 height 21
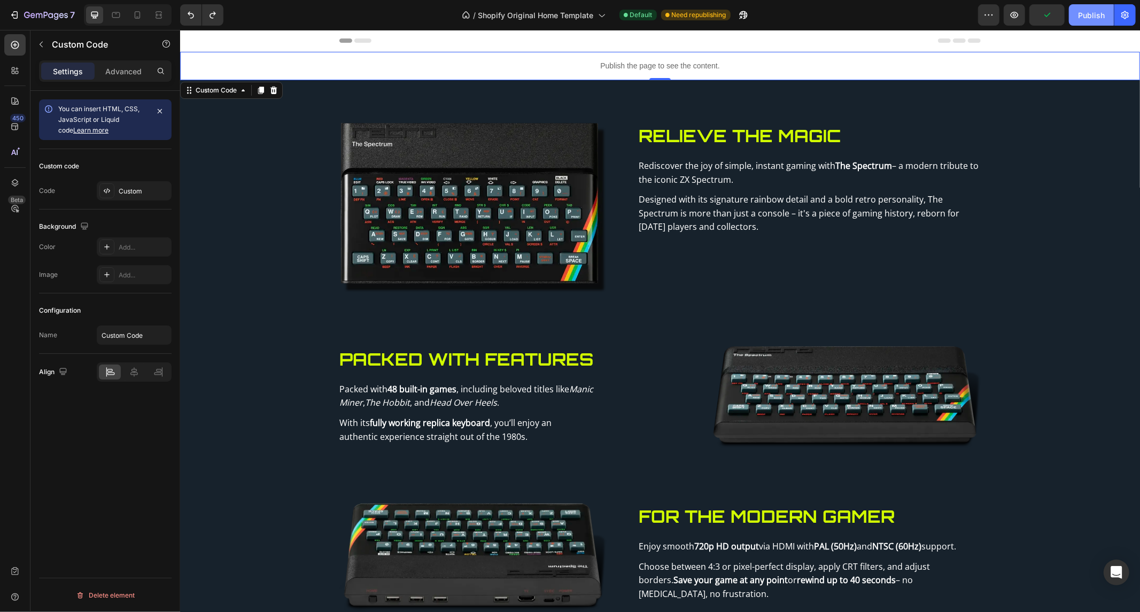
click at [1081, 22] on button "Publish" at bounding box center [1091, 14] width 45 height 21
click at [538, 67] on p "Publish the page to see the content." at bounding box center [660, 65] width 960 height 11
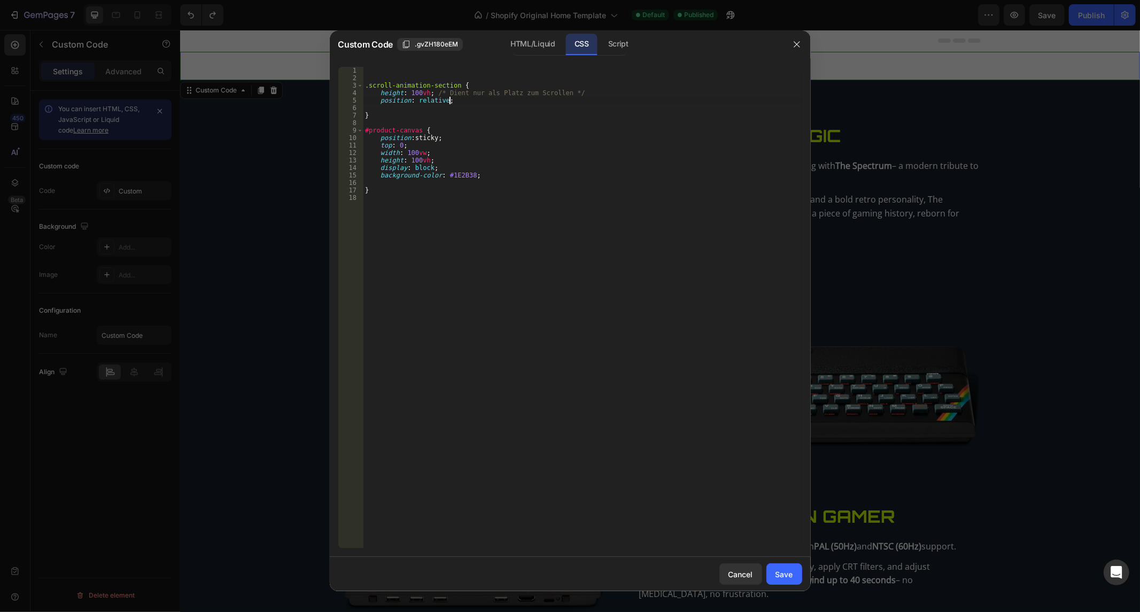
click at [530, 103] on div ".scroll-animation-section { height : 100 vh ; /* Dient nur als Platz zum Scroll…" at bounding box center [582, 315] width 439 height 497
click at [610, 53] on div "Script" at bounding box center [618, 44] width 37 height 21
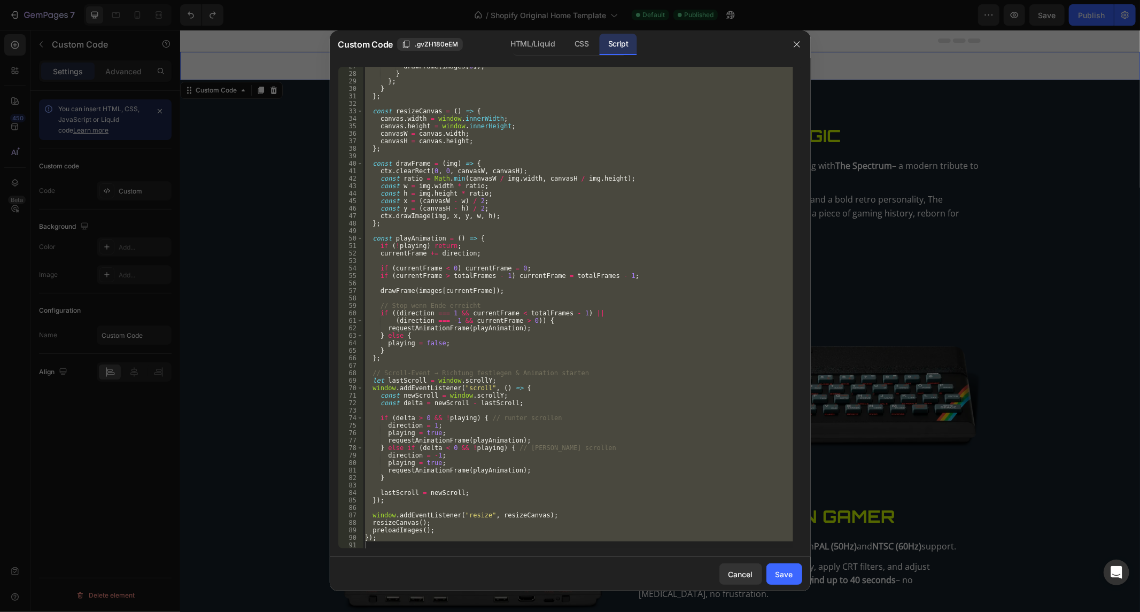
scroll to position [198, 0]
click at [461, 428] on div "drawFrame ( images [ 0 ]) ; } } ; } } ; const resizeCanvas = ( ) => { canvas . …" at bounding box center [578, 308] width 430 height 482
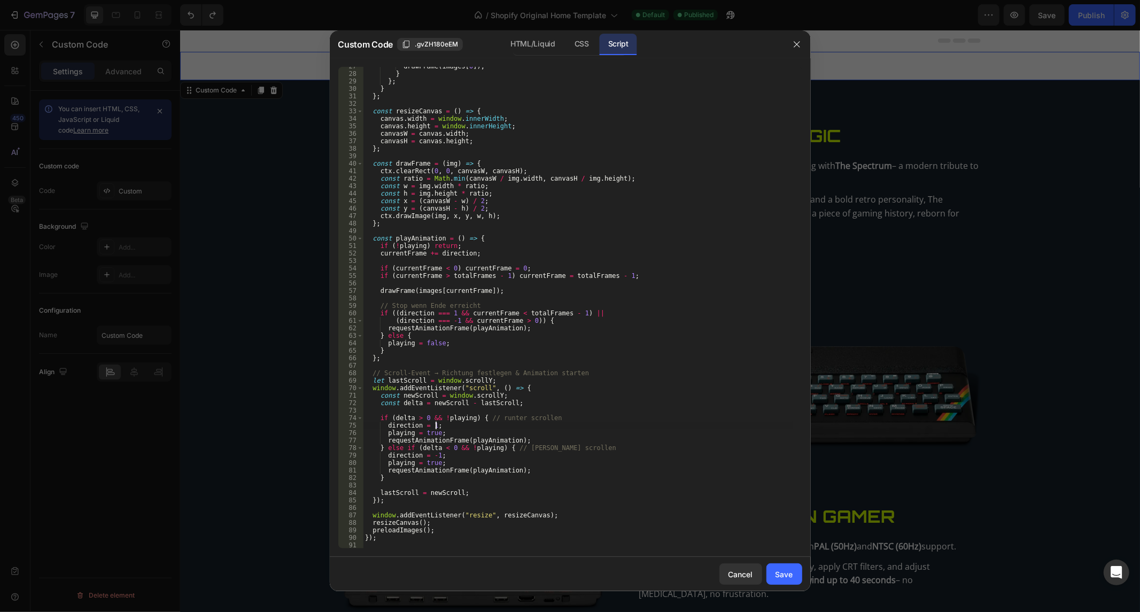
click at [401, 354] on div "drawFrame ( images [ 0 ]) ; } } ; } } ; const resizeCanvas = ( ) => { canvas . …" at bounding box center [578, 311] width 430 height 497
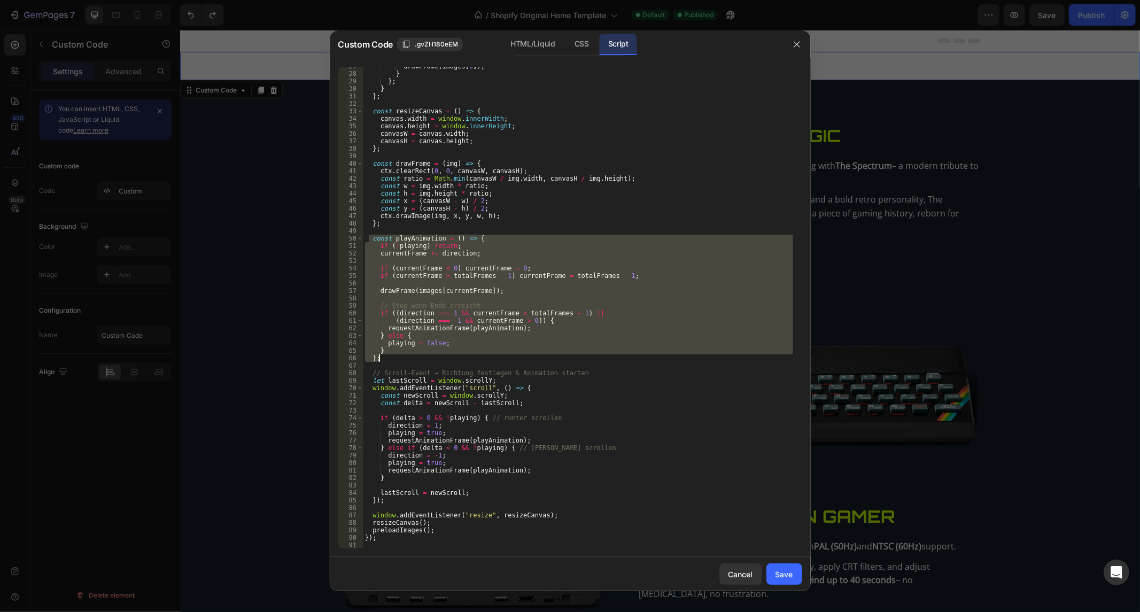
drag, startPoint x: 370, startPoint y: 238, endPoint x: 451, endPoint y: 355, distance: 142.2
click at [451, 355] on div "drawFrame ( images [ 0 ]) ; } } ; } } ; const resizeCanvas = ( ) => { canvas . …" at bounding box center [578, 311] width 430 height 497
paste textarea
type textarea "};"
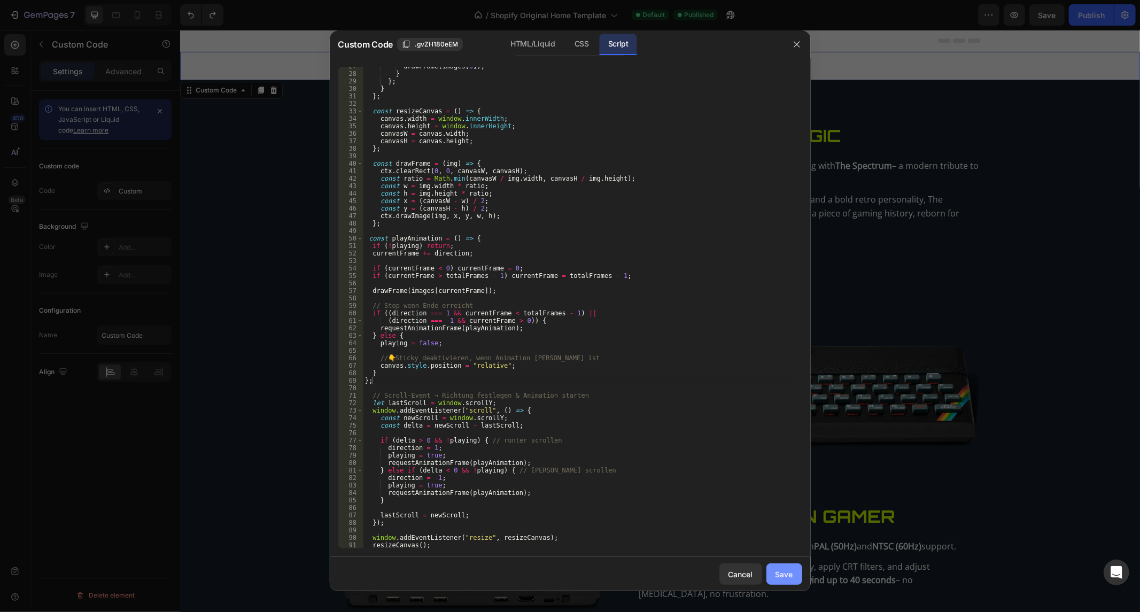
click at [786, 575] on div "Save" at bounding box center [784, 574] width 18 height 11
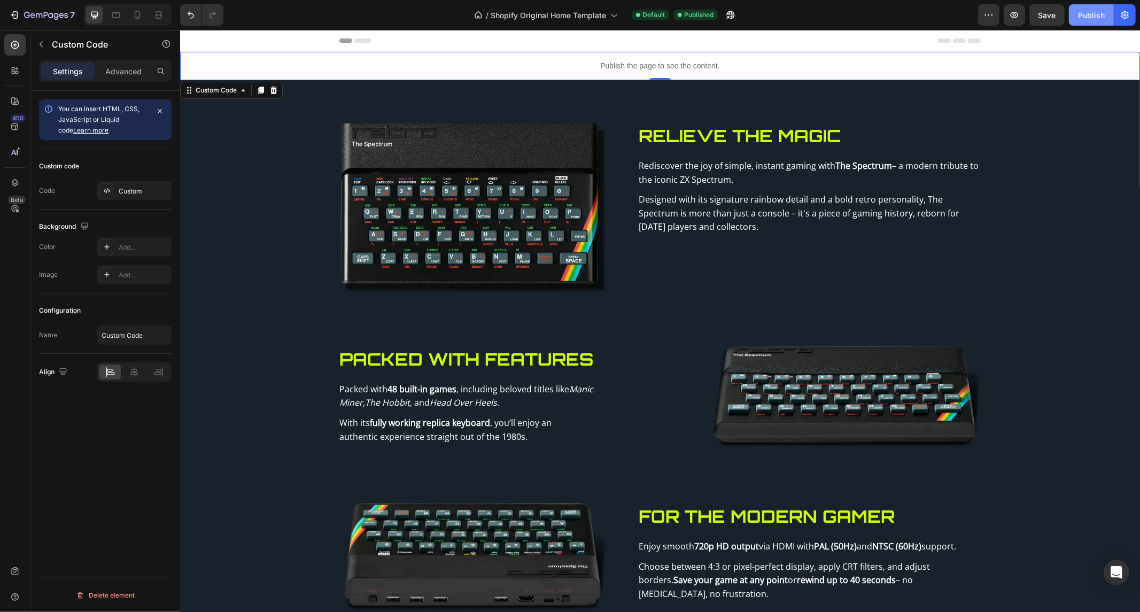
click at [1097, 14] on div "Publish" at bounding box center [1091, 15] width 27 height 11
click at [191, 20] on icon "Undo/Redo" at bounding box center [190, 15] width 11 height 11
click at [1080, 14] on div "Publish" at bounding box center [1091, 15] width 27 height 11
click at [314, 65] on p "Publish the page to see the content." at bounding box center [660, 65] width 960 height 11
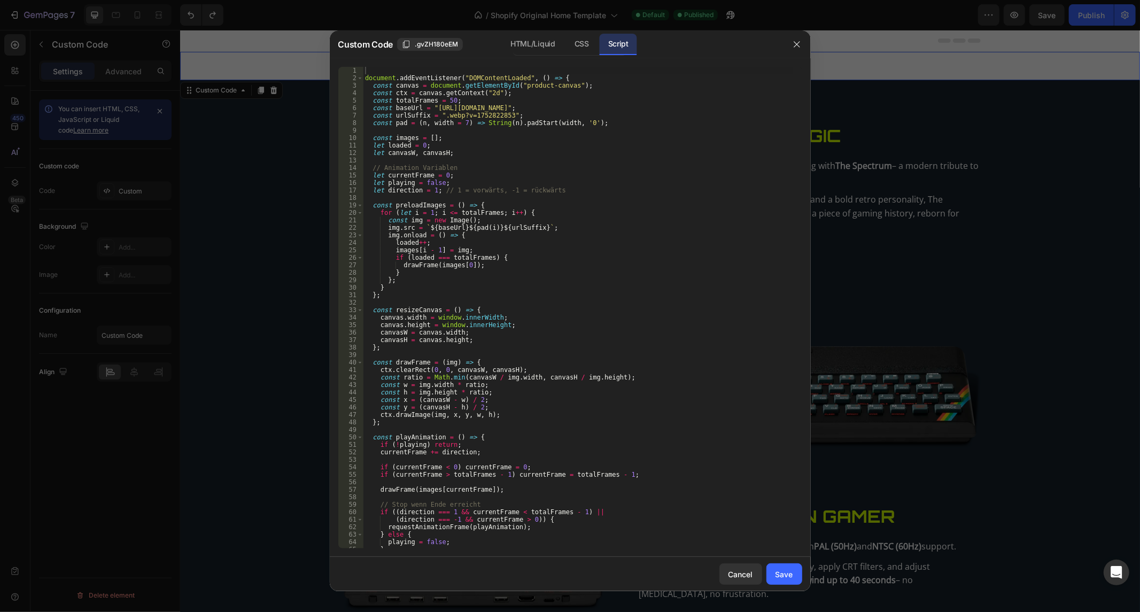
click at [442, 223] on div "document . addEventListener ( "DOMContentLoaded" , ( ) => { const canvas = docu…" at bounding box center [578, 315] width 430 height 497
click at [566, 45] on div "HTML/Liquid" at bounding box center [582, 44] width 32 height 21
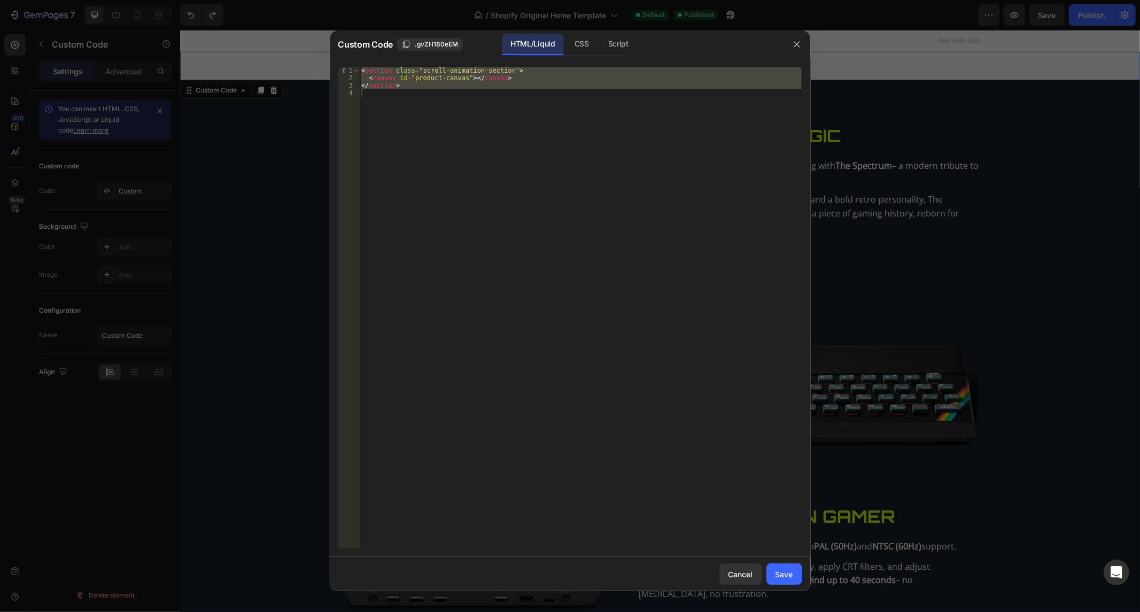
type textarea "</section>"
click at [355, 91] on div "4" at bounding box center [348, 92] width 21 height 7
click at [369, 103] on div "< section class = "scroll-animation-section" > < canvas id = "product-canvas" >…" at bounding box center [580, 308] width 443 height 482
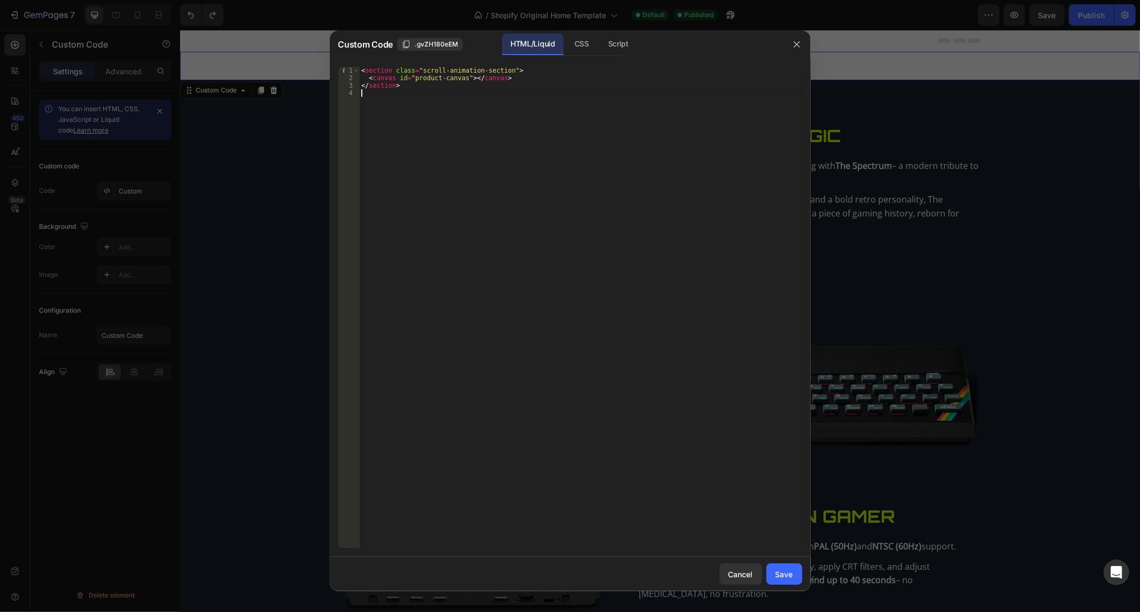
drag, startPoint x: 374, startPoint y: 103, endPoint x: 354, endPoint y: 83, distance: 28.7
click at [371, 99] on div "< section class = "scroll-animation-section" > < canvas id = "product-canvas" >…" at bounding box center [580, 315] width 443 height 497
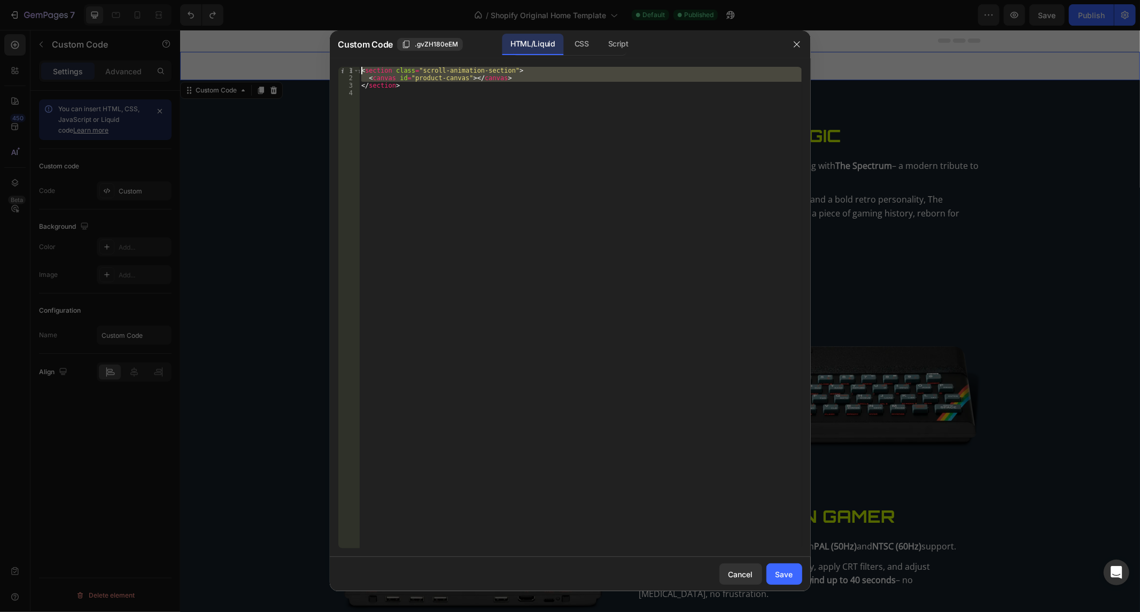
drag, startPoint x: 340, startPoint y: 66, endPoint x: 337, endPoint y: 61, distance: 5.8
click at [337, 61] on div "1 2 3 4 < section class = "scroll-animation-section" > < canvas id = "product-c…" at bounding box center [570, 307] width 481 height 499
type textarea "<section class="scroll-animation-section"> <canvas id="product-canvas"></canvas>"
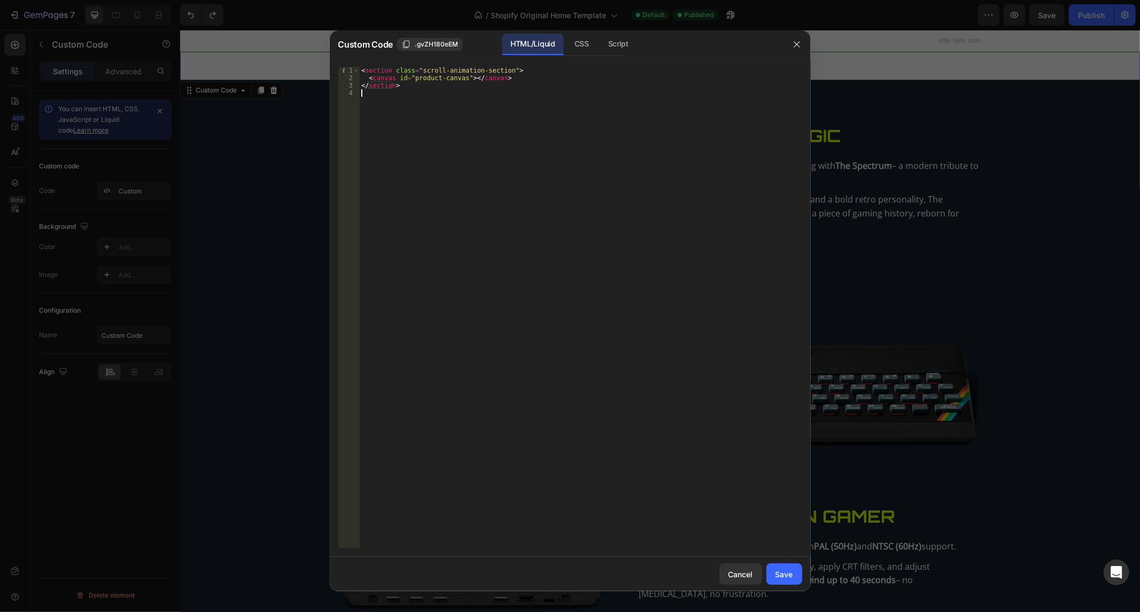
click at [404, 105] on div "< section class = "scroll-animation-section" > < canvas id = "product-canvas" >…" at bounding box center [580, 315] width 443 height 497
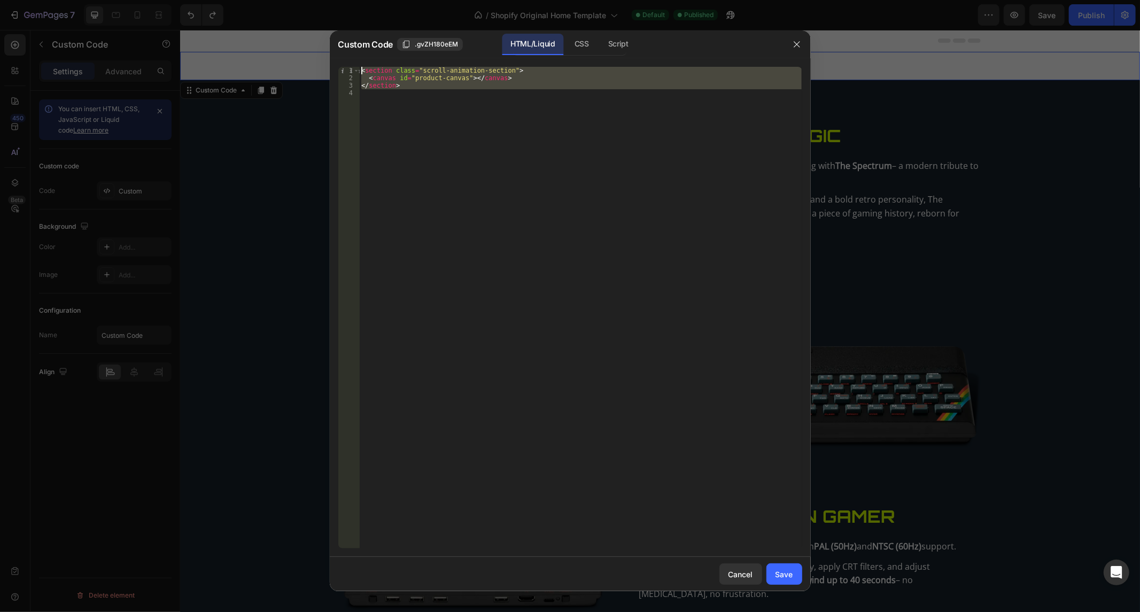
drag, startPoint x: 400, startPoint y: 105, endPoint x: 304, endPoint y: 33, distance: 120.3
click at [306, 32] on div "Custom Code .gvZH180eEM HTML/Liquid CSS Script 1 2 3 4 < section class = "scrol…" at bounding box center [570, 306] width 1140 height 612
click at [600, 55] on div "CSS" at bounding box center [618, 44] width 37 height 21
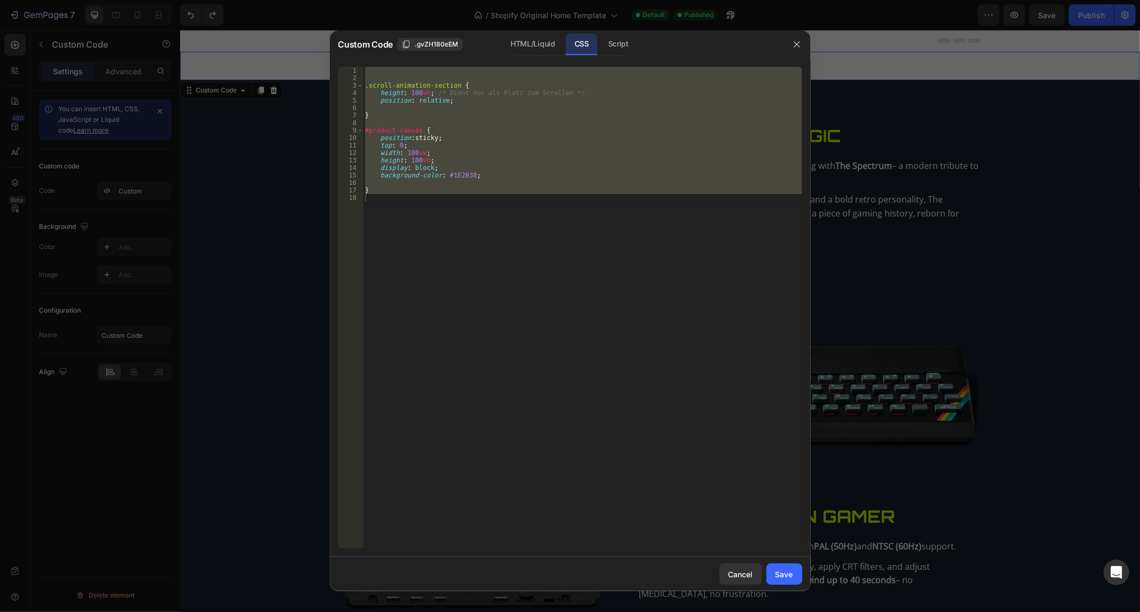
type textarea "}"
click at [527, 110] on div ".scroll-animation-section { height : 100 vh ; /* Dient nur als Platz zum Scroll…" at bounding box center [582, 308] width 439 height 482
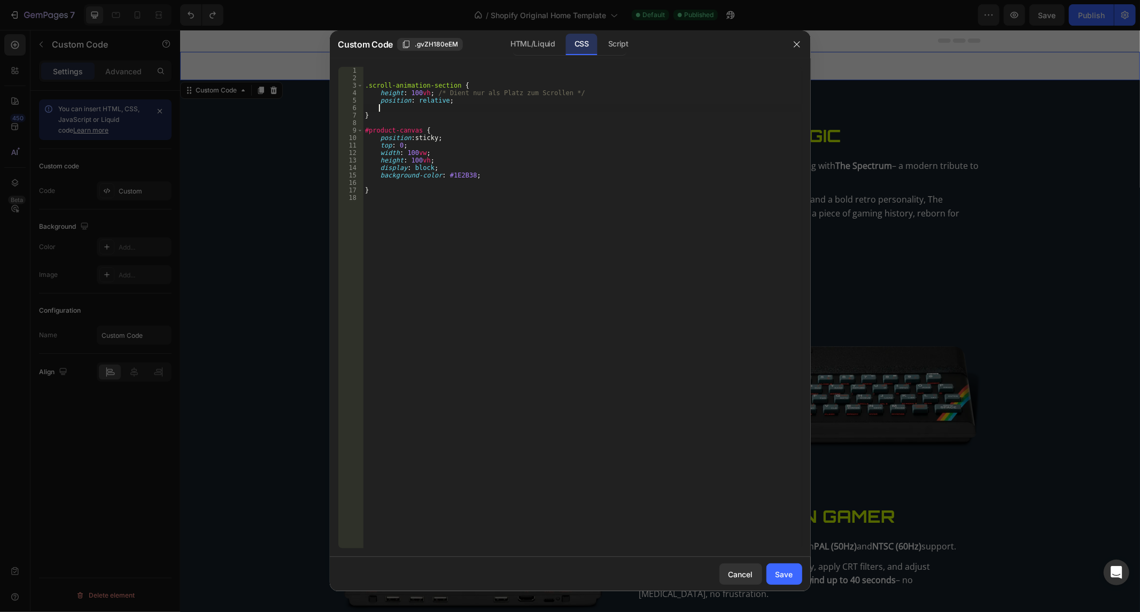
click at [527, 110] on div ".scroll-animation-section { height : 100 vh ; /* Dient nur als Platz zum Scroll…" at bounding box center [582, 315] width 439 height 497
click at [529, 110] on div ".scroll-animation-section { height : 100 vh ; /* Dient nur als Platz zum Scroll…" at bounding box center [582, 315] width 439 height 497
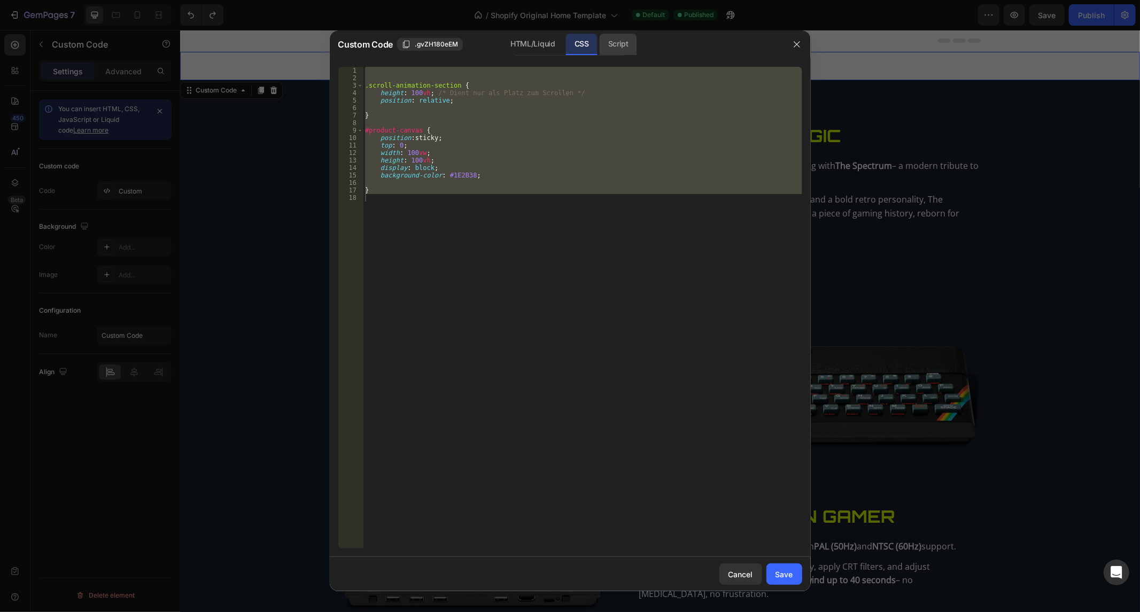
click at [610, 40] on div "Script" at bounding box center [618, 44] width 37 height 21
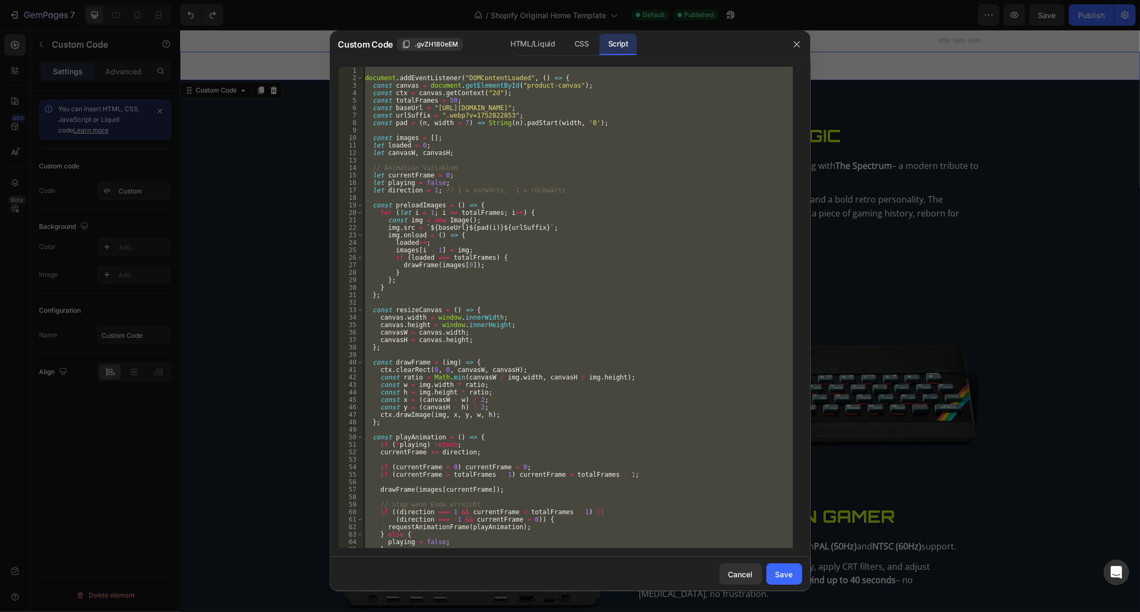
click at [487, 135] on div "document . addEventListener ( "DOMContentLoaded" , ( ) => { const canvas = docu…" at bounding box center [578, 308] width 430 height 482
click at [487, 135] on div "document . addEventListener ( "DOMContentLoaded" , ( ) => { const canvas = docu…" at bounding box center [578, 315] width 430 height 497
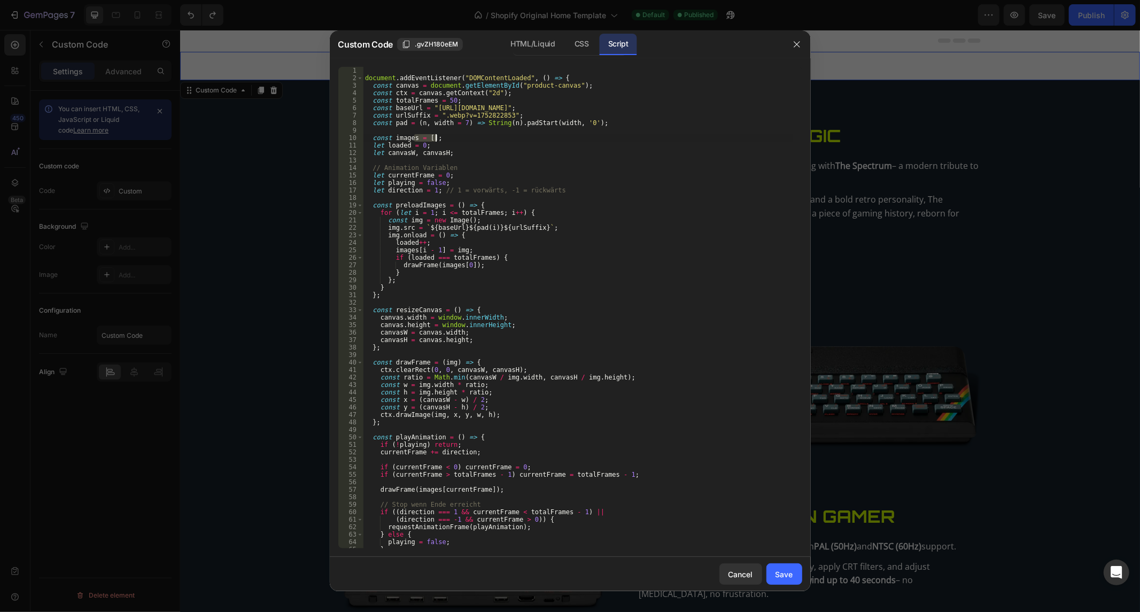
click at [487, 135] on div "document . addEventListener ( "DOMContentLoaded" , ( ) => { const canvas = docu…" at bounding box center [578, 315] width 430 height 497
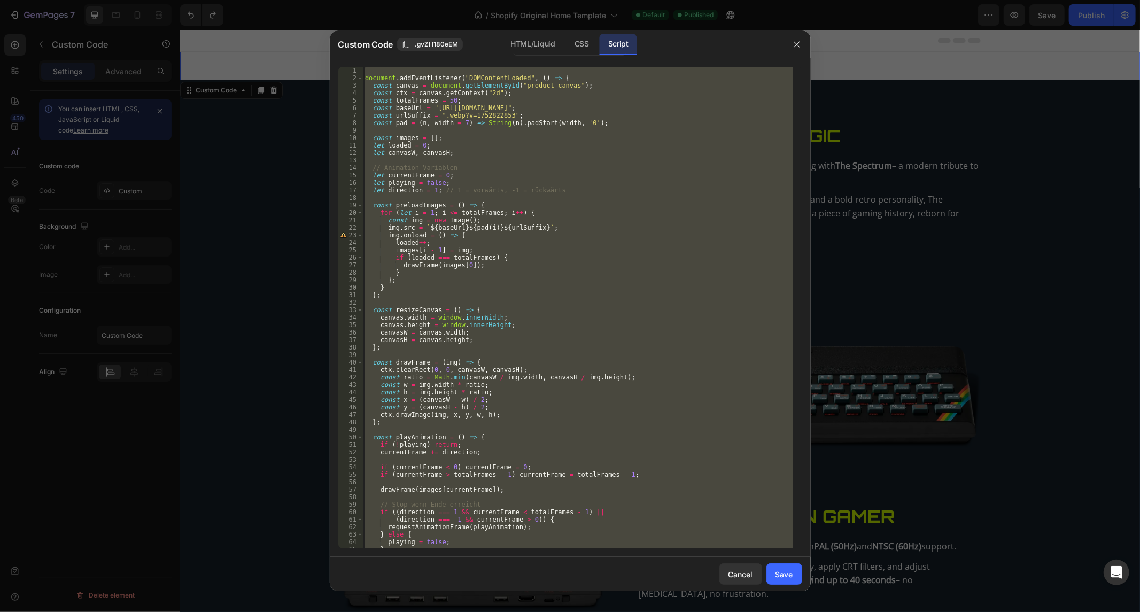
click at [527, 250] on div "document . addEventListener ( "DOMContentLoaded" , ( ) => { const canvas = docu…" at bounding box center [578, 308] width 430 height 482
click at [527, 250] on div "document . addEventListener ( "DOMContentLoaded" , ( ) => { const canvas = docu…" at bounding box center [578, 315] width 430 height 497
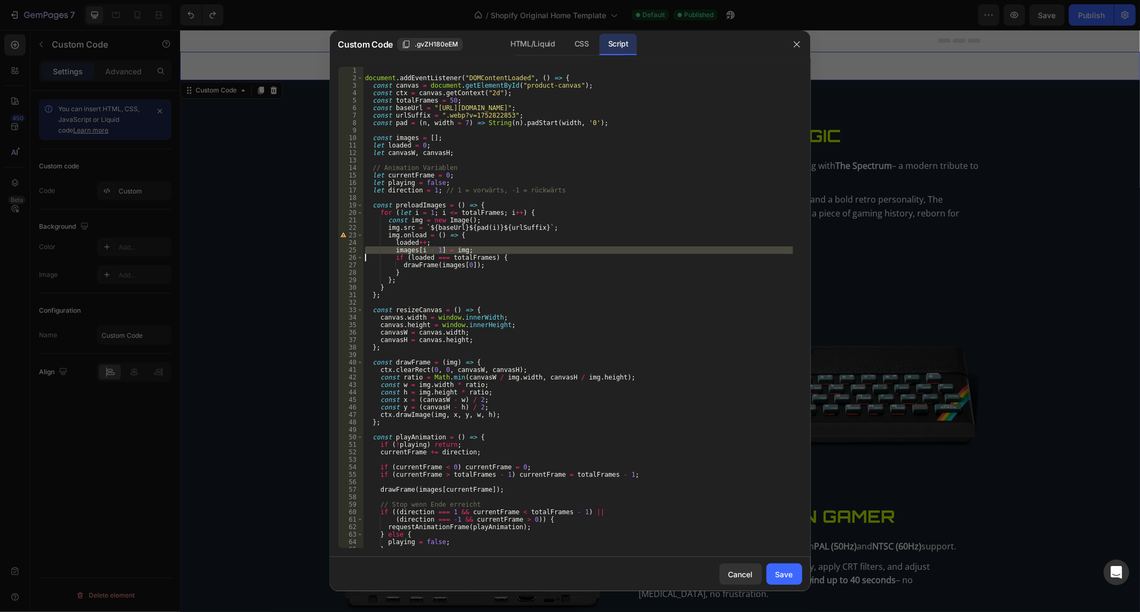
click at [527, 250] on div "document . addEventListener ( "DOMContentLoaded" , ( ) => { const canvas = docu…" at bounding box center [578, 315] width 430 height 497
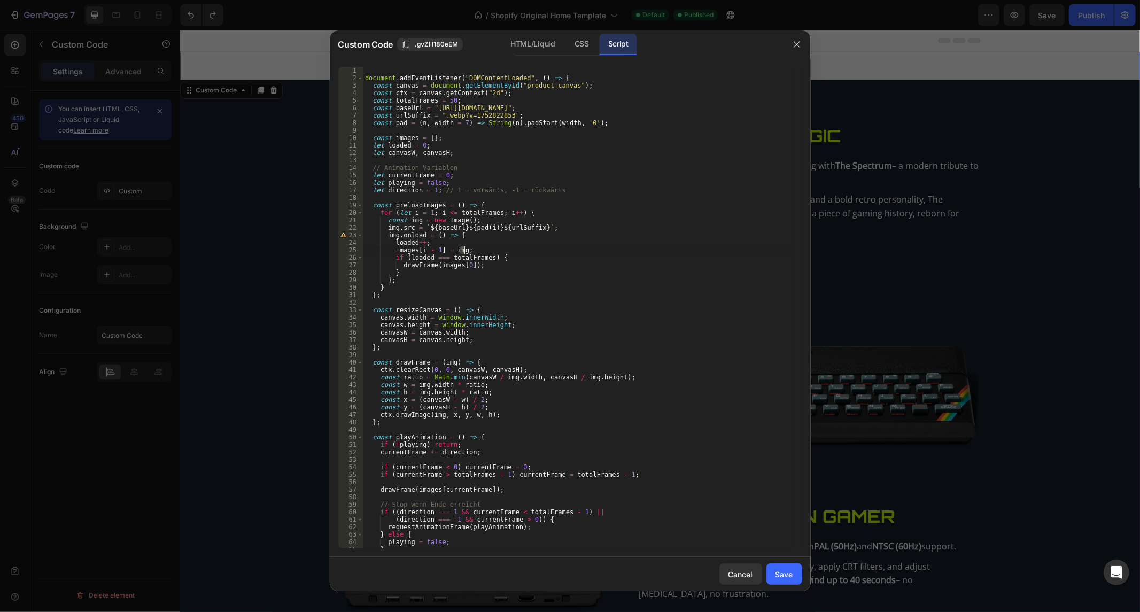
click at [527, 250] on div "document . addEventListener ( "DOMContentLoaded" , ( ) => { const canvas = docu…" at bounding box center [578, 315] width 430 height 497
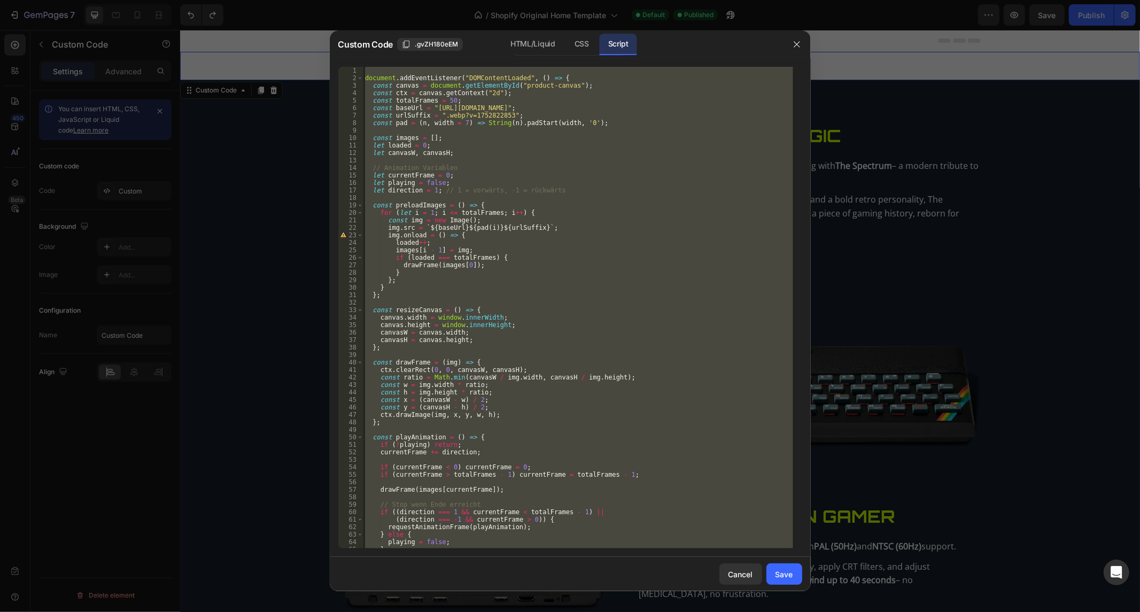
paste textarea
type textarea "});"
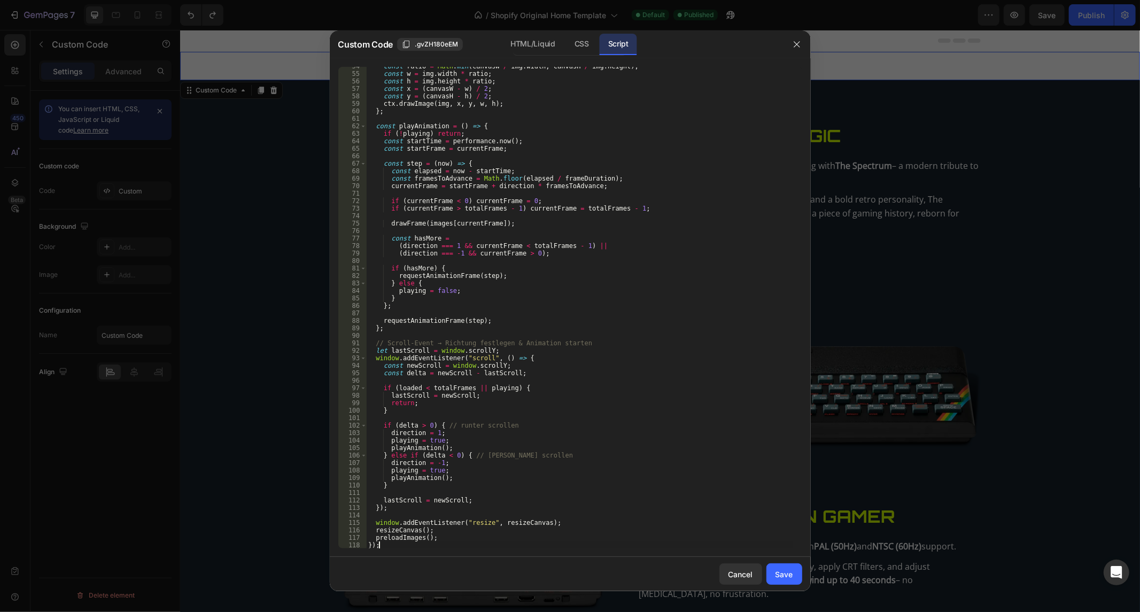
scroll to position [401, 0]
click at [786, 569] on div "Save" at bounding box center [784, 574] width 18 height 11
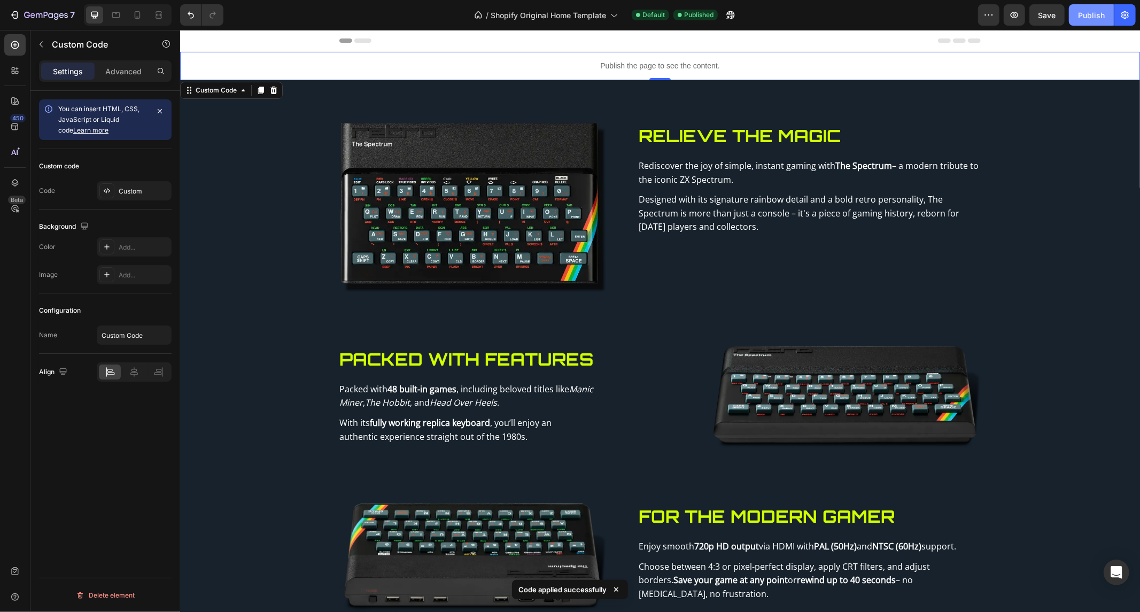
click at [1083, 17] on div "Publish" at bounding box center [1091, 15] width 27 height 11
click at [502, 58] on div "Publish the page to see the content." at bounding box center [660, 65] width 960 height 28
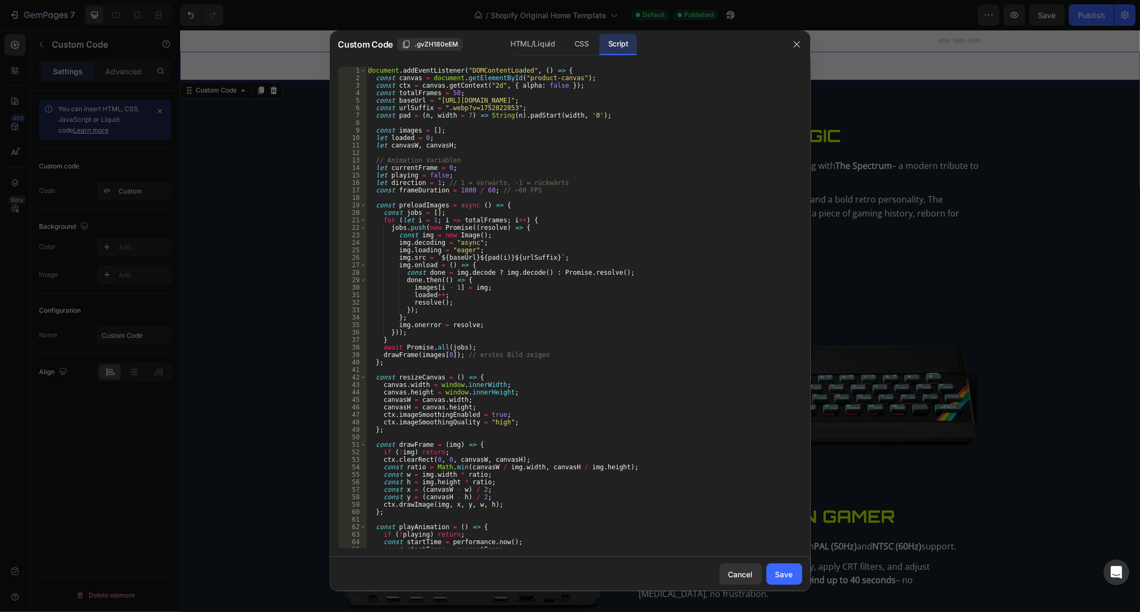
click at [497, 88] on div "document . addEventListener ( "DOMContentLoaded" , ( ) => { const canvas = docu…" at bounding box center [579, 315] width 426 height 497
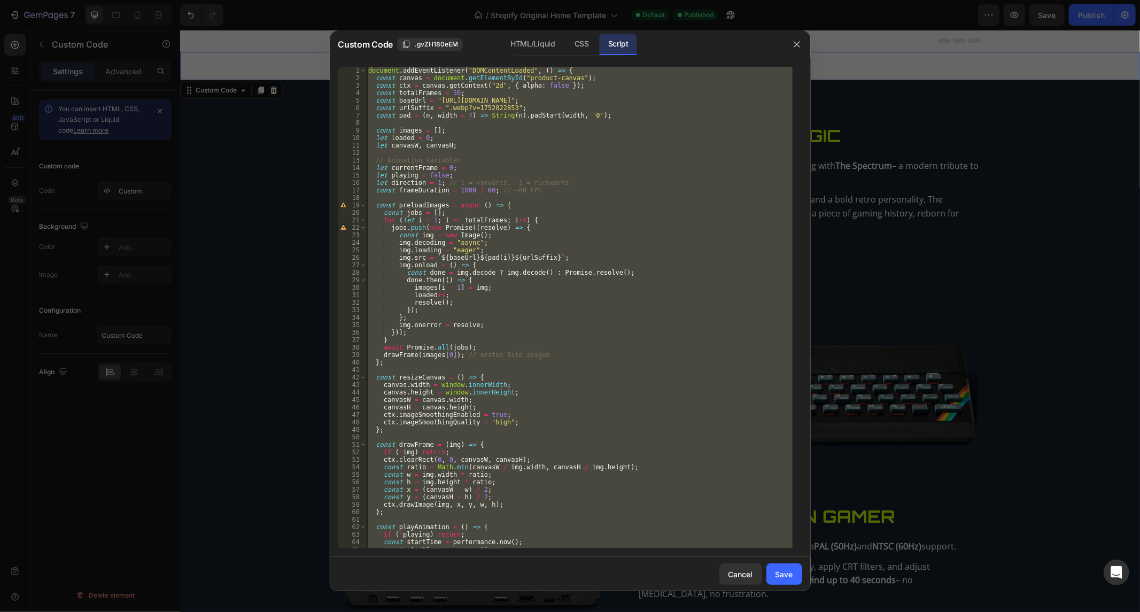
click at [592, 31] on div "Custom Code .gvZH180eEM HTML/Liquid CSS Script" at bounding box center [556, 44] width 453 height 28
click at [584, 40] on div "CSS" at bounding box center [582, 44] width 32 height 21
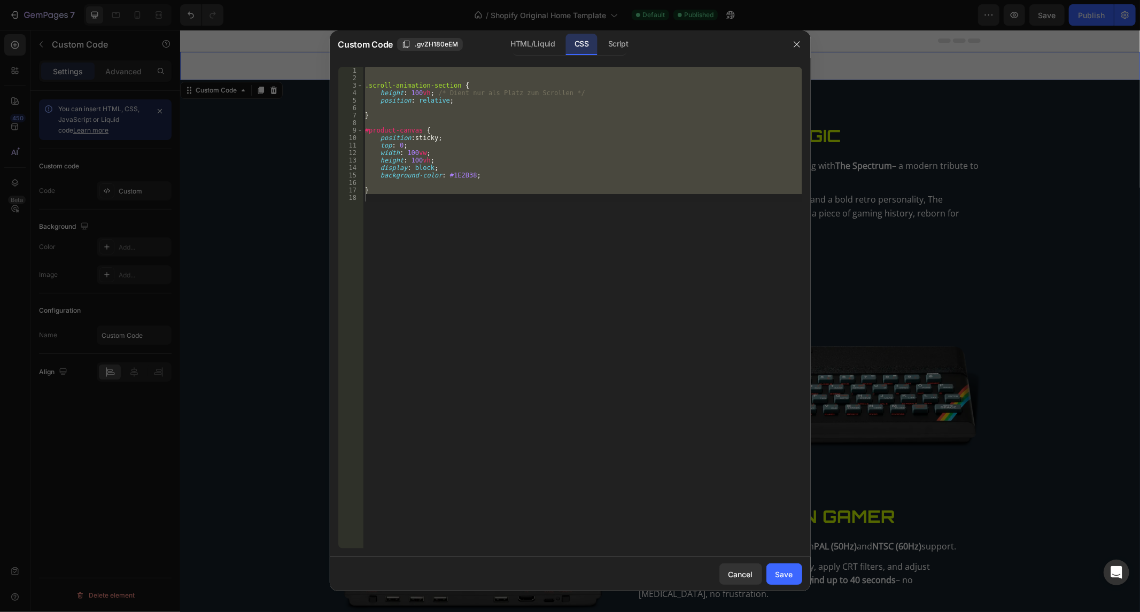
type textarea "}"
click at [524, 110] on div ".scroll-animation-section { height : 100 vh ; /* Dient nur als Platz zum Scroll…" at bounding box center [582, 308] width 439 height 482
click at [524, 110] on div ".scroll-animation-section { height : 100 vh ; /* Dient nur als Platz zum Scroll…" at bounding box center [582, 315] width 439 height 497
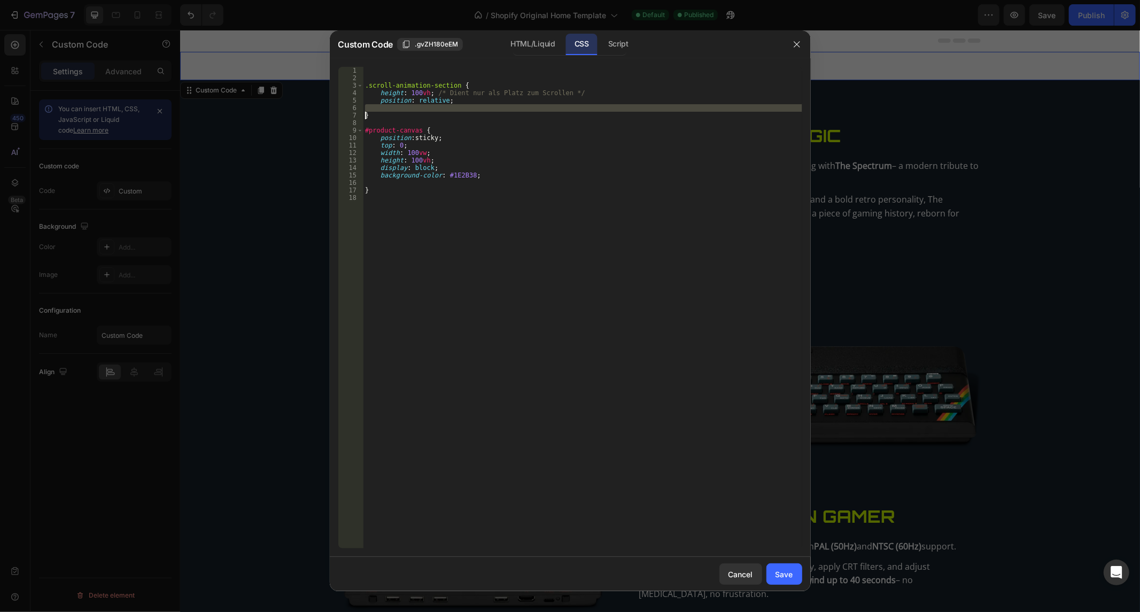
click at [524, 110] on div ".scroll-animation-section { height : 100 vh ; /* Dient nur als Platz zum Scroll…" at bounding box center [582, 315] width 439 height 497
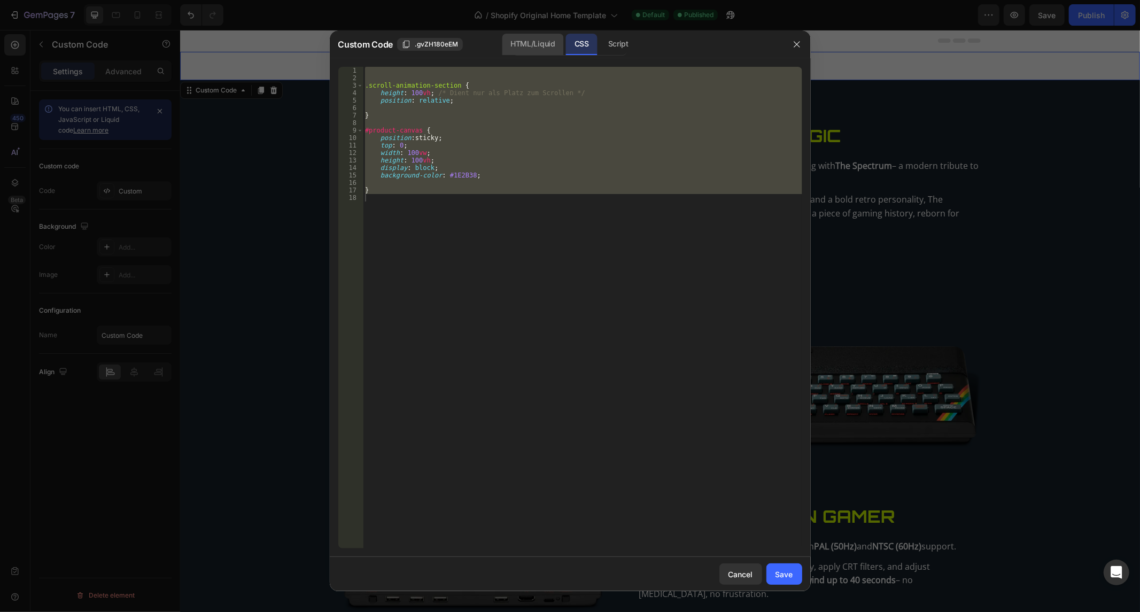
click at [538, 46] on div "HTML/Liquid" at bounding box center [532, 44] width 61 height 21
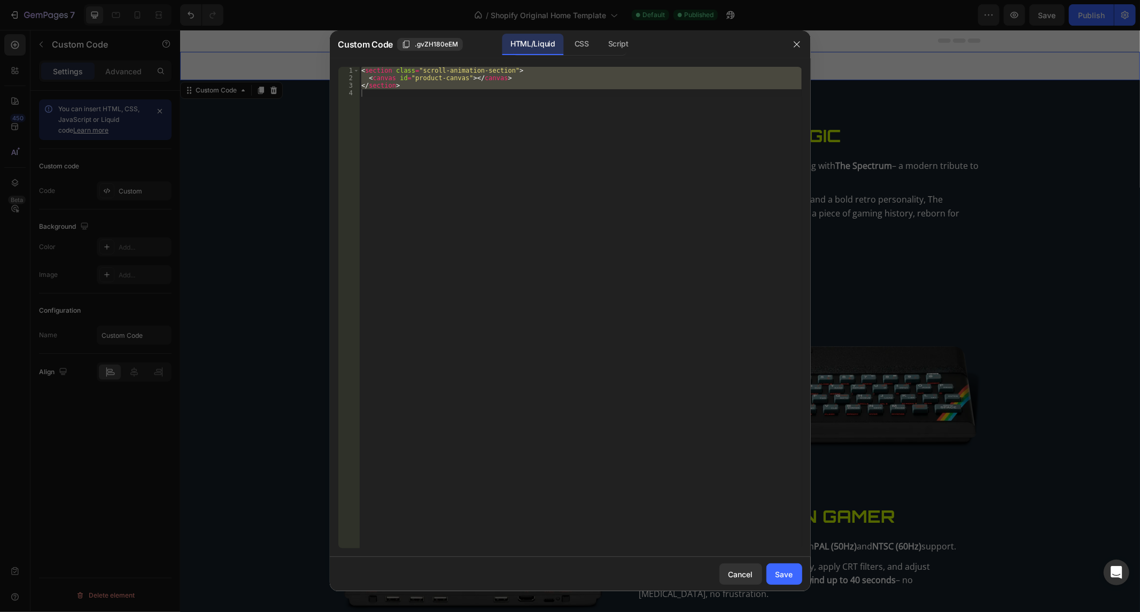
type textarea "</section>"
click at [493, 212] on div "< section class = "scroll-animation-section" > < canvas id = "product-canvas" >…" at bounding box center [580, 308] width 443 height 482
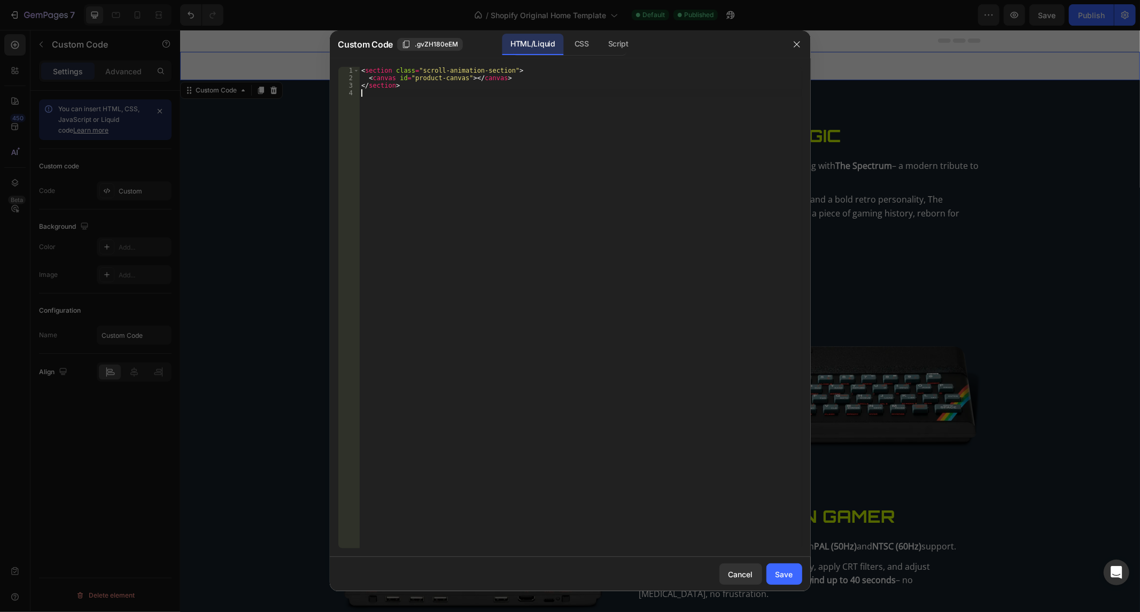
click at [532, 111] on div "< section class = "scroll-animation-section" > < canvas id = "product-canvas" >…" at bounding box center [580, 315] width 443 height 497
click at [528, 91] on div "< section class = "scroll-animation-section" > < canvas id = "product-canvas" >…" at bounding box center [580, 315] width 443 height 497
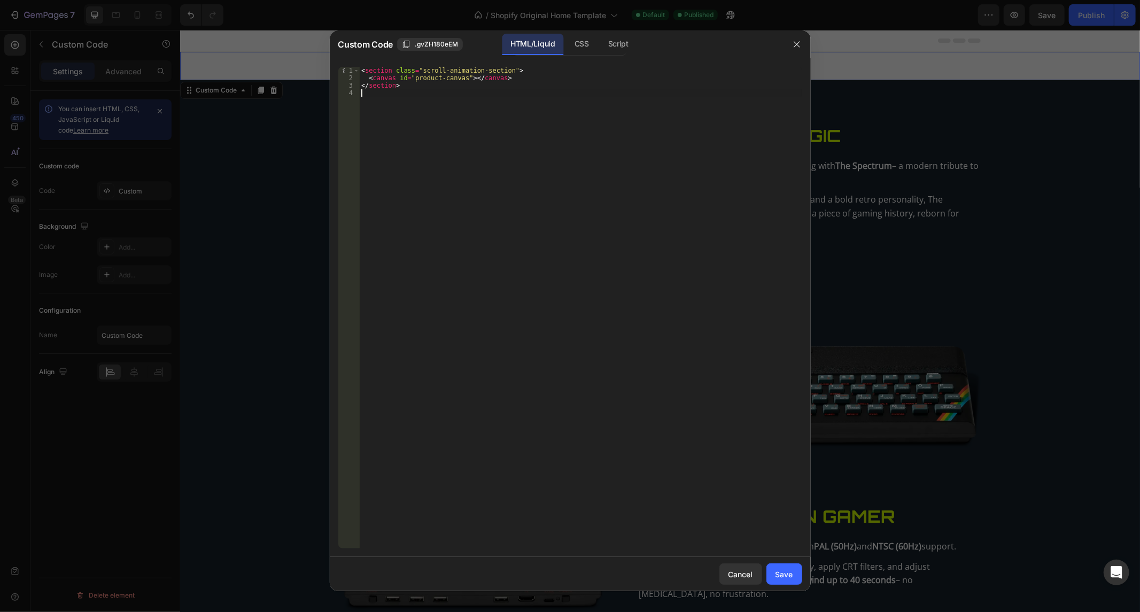
click at [528, 91] on div "< section class = "scroll-animation-section" > < canvas id = "product-canvas" >…" at bounding box center [580, 315] width 443 height 497
click at [494, 87] on div "< section class = "scroll-animation-section" > < canvas id = "product-canvas" >…" at bounding box center [580, 315] width 443 height 497
type textarea "</section>"
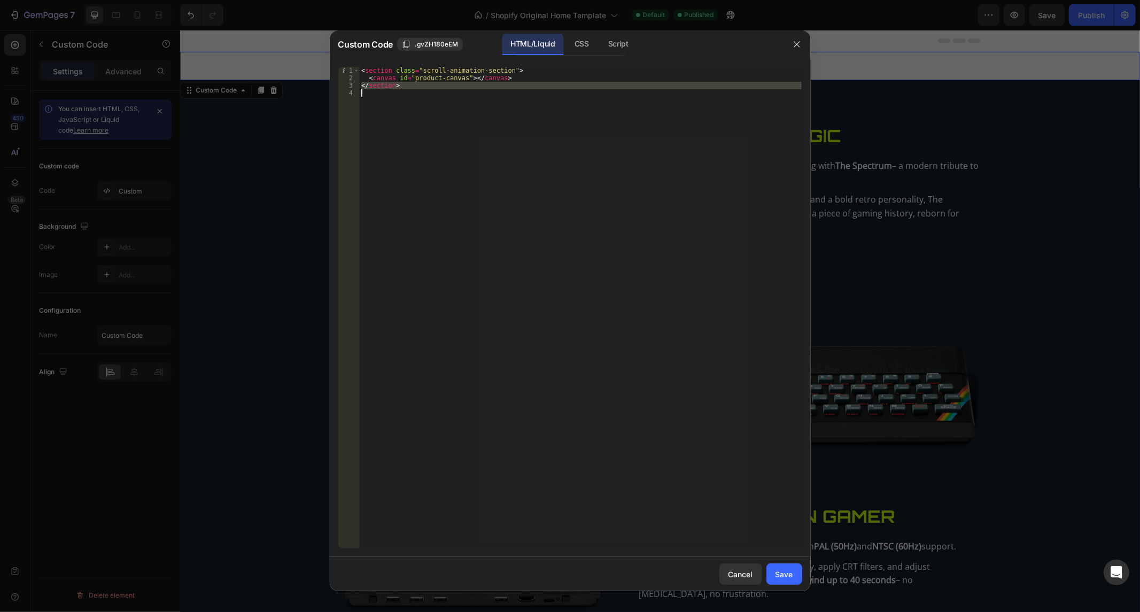
click at [420, 104] on div "< section class = "scroll-animation-section" > < canvas id = "product-canvas" >…" at bounding box center [580, 308] width 443 height 482
drag, startPoint x: 394, startPoint y: 104, endPoint x: 353, endPoint y: 26, distance: 88.7
click at [353, 26] on div "Custom Code .gvZH180eEM HTML/Liquid CSS Script 1 2 3 4 < section class = "scrol…" at bounding box center [570, 306] width 1140 height 612
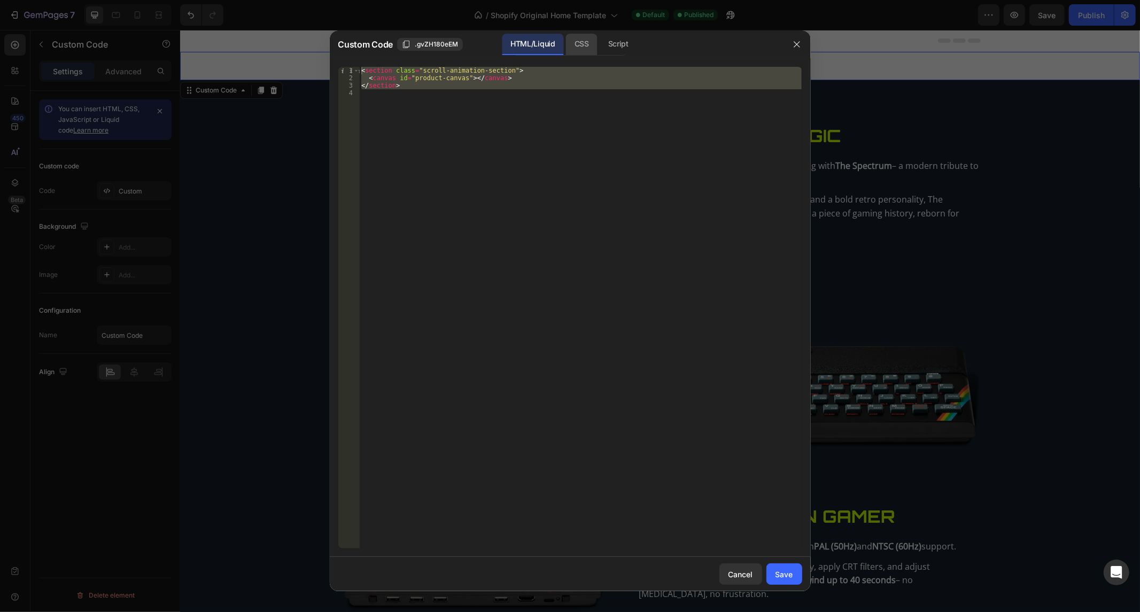
click at [564, 33] on div "Custom Code .gvZH180eEM HTML/Liquid CSS Script" at bounding box center [556, 44] width 453 height 28
click at [600, 40] on div "CSS" at bounding box center [618, 44] width 37 height 21
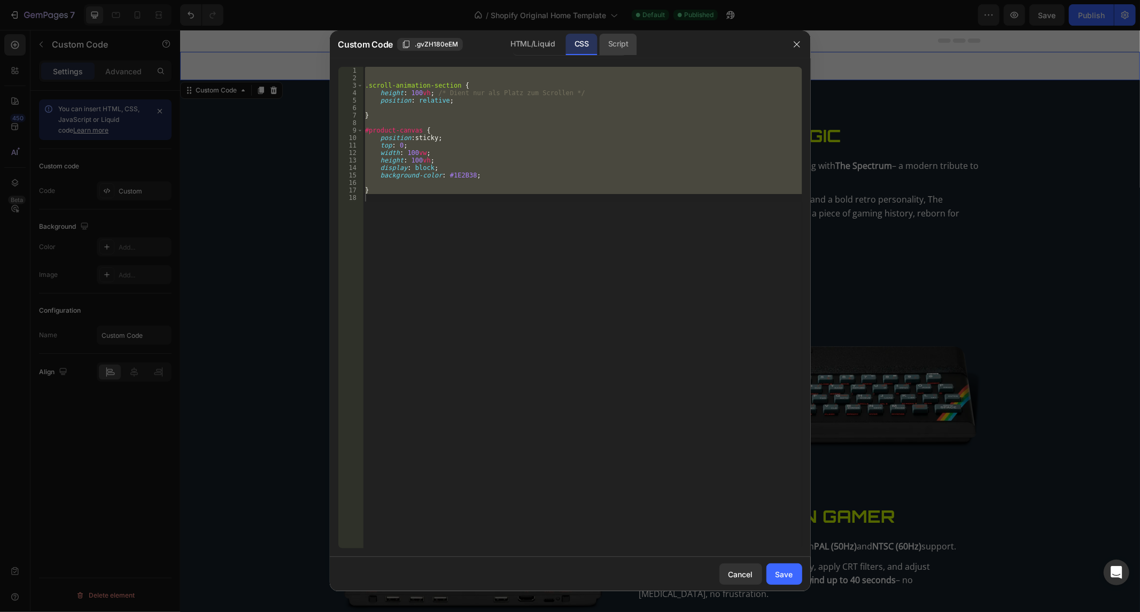
click at [633, 39] on div "Script" at bounding box center [618, 44] width 37 height 21
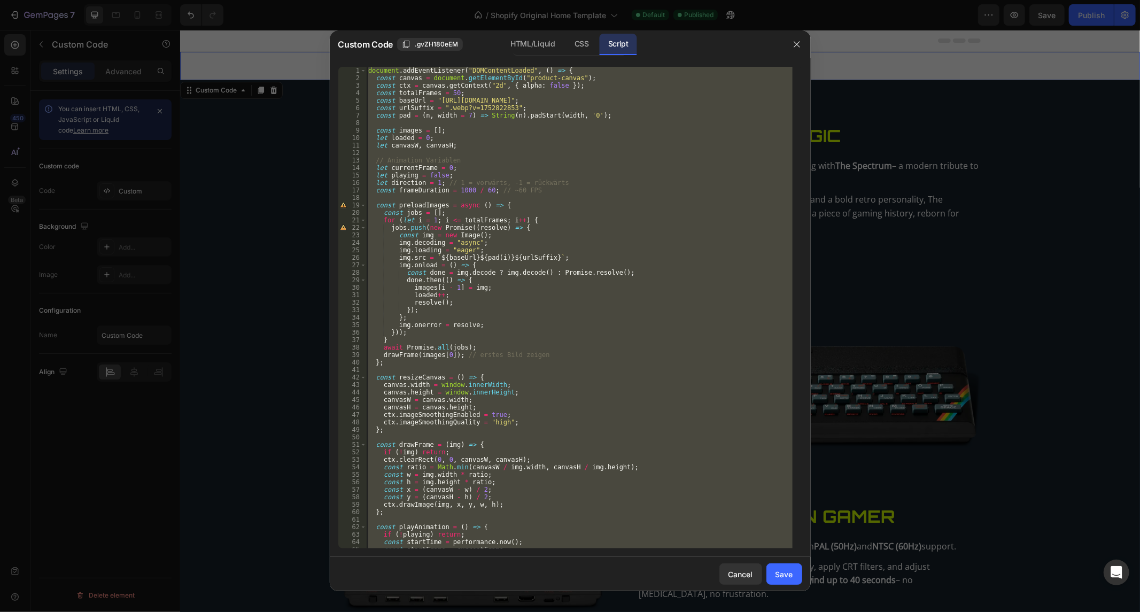
click at [695, 98] on div "document . addEventListener ( "DOMContentLoaded" , ( ) => { const canvas = docu…" at bounding box center [579, 308] width 426 height 482
click at [695, 98] on div "document . addEventListener ( "DOMContentLoaded" , ( ) => { const canvas = docu…" at bounding box center [579, 315] width 426 height 497
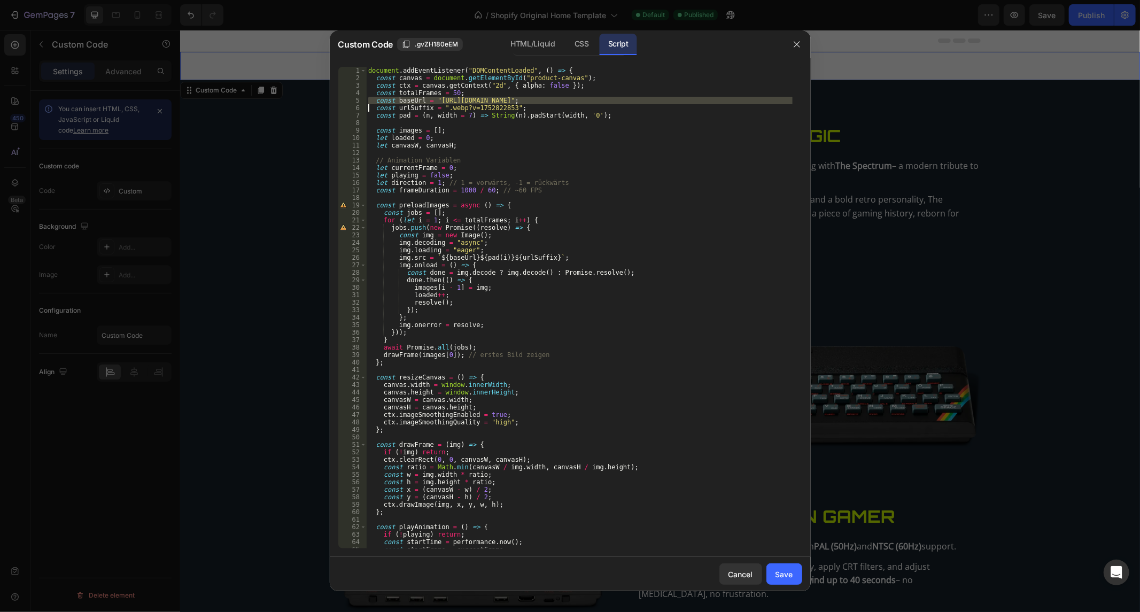
click at [695, 98] on div "document . addEventListener ( "DOMContentLoaded" , ( ) => { const canvas = docu…" at bounding box center [579, 315] width 426 height 497
type textarea "preloadImages(); });"
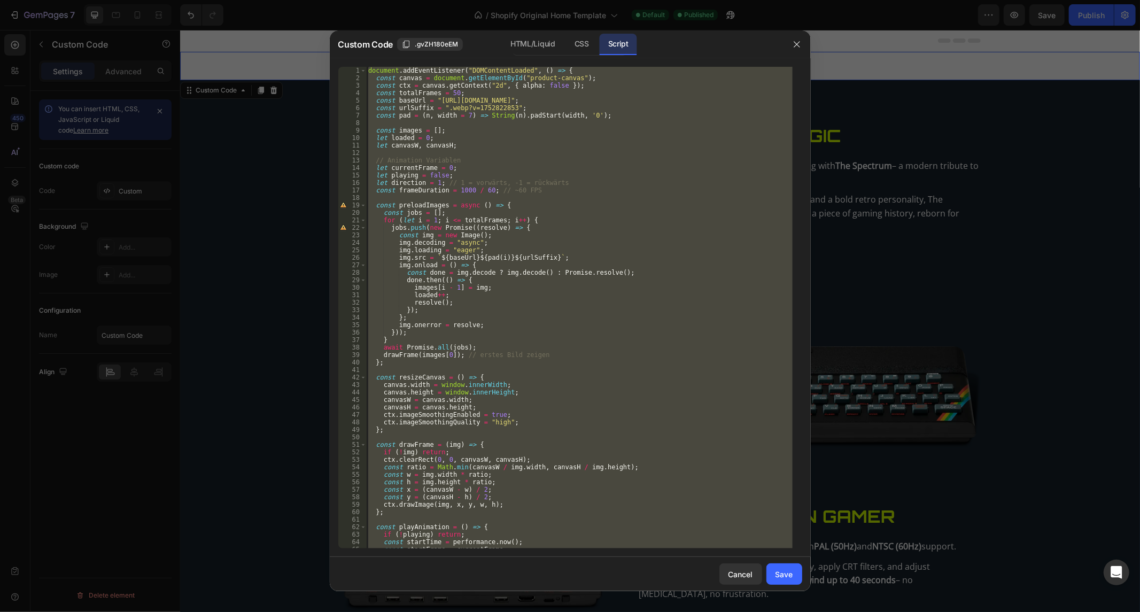
paste textarea
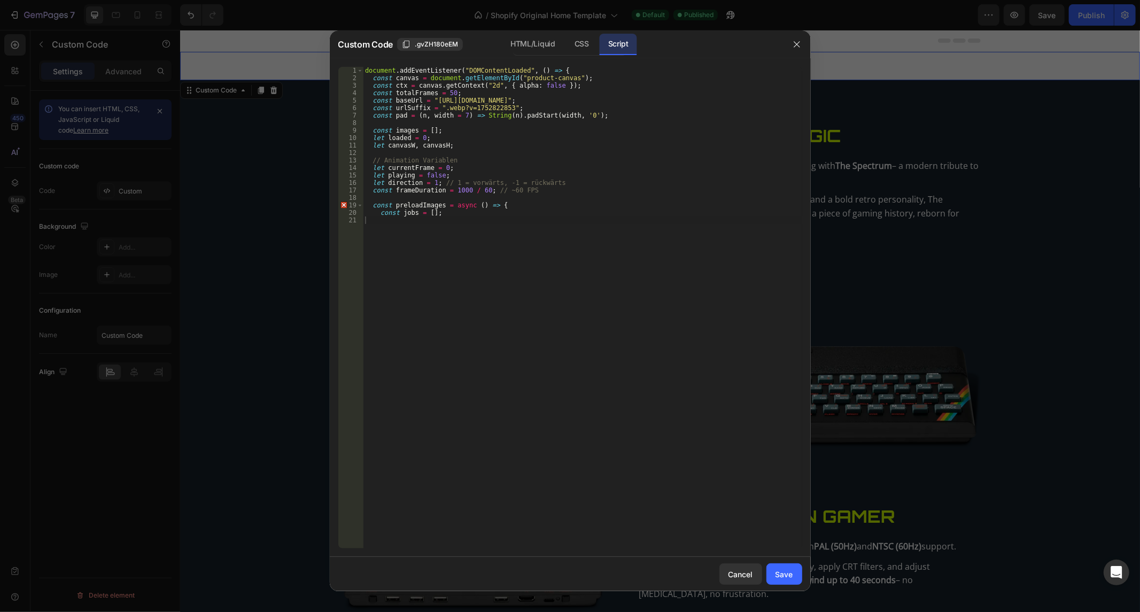
click at [532, 243] on div "document . addEventListener ( "DOMContentLoaded" , ( ) => { const canvas = docu…" at bounding box center [582, 315] width 439 height 497
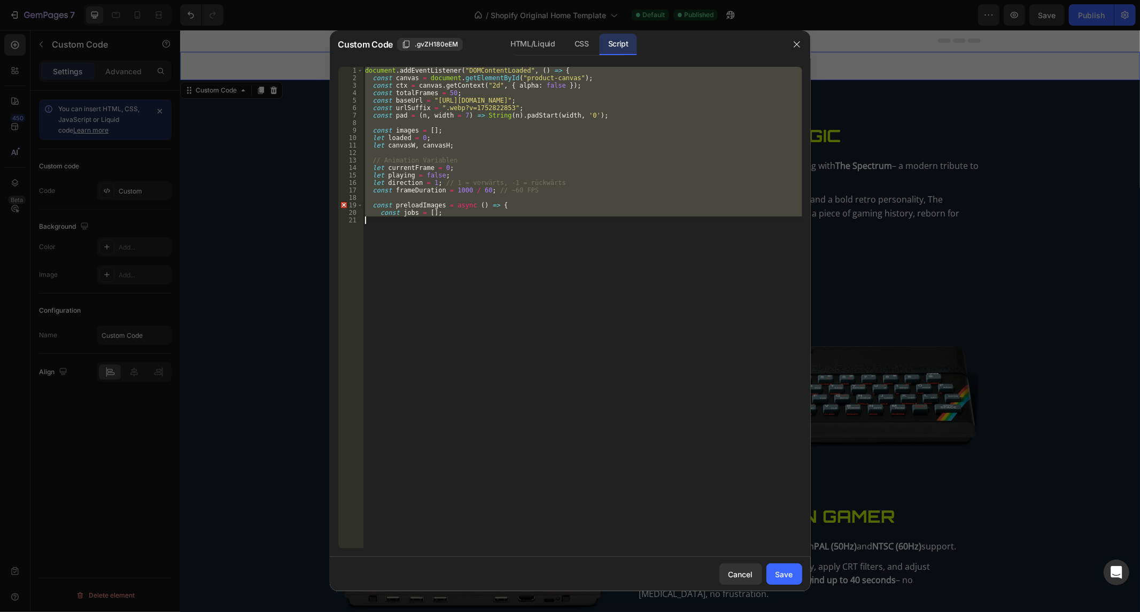
click at [532, 243] on div "document . addEventListener ( "DOMContentLoaded" , ( ) => { const canvas = docu…" at bounding box center [582, 315] width 439 height 497
paste textarea "});"
type textarea "});"
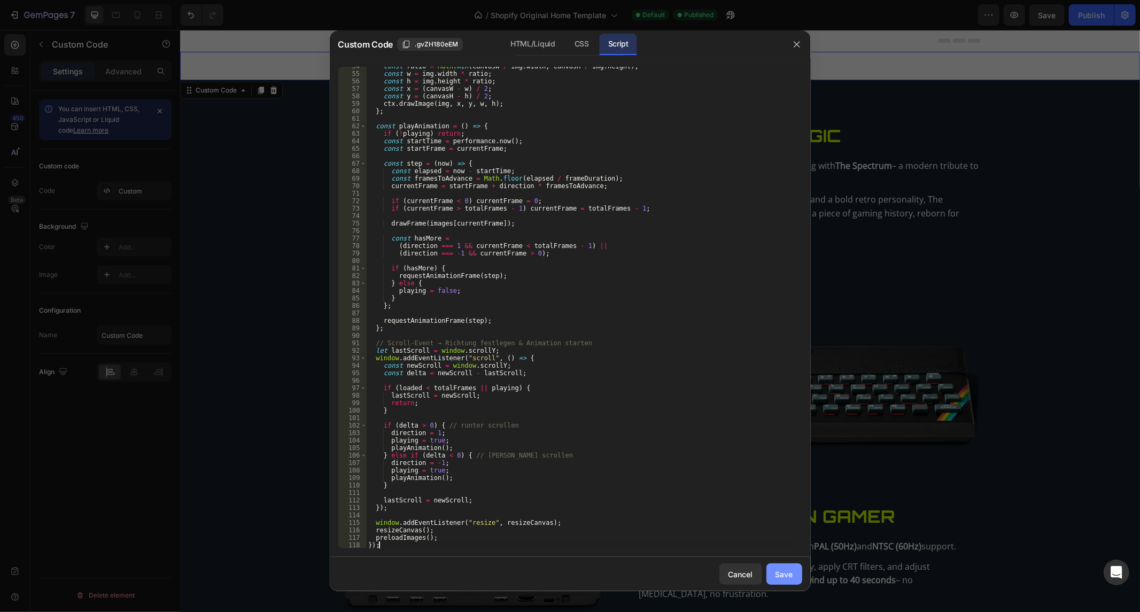
click at [781, 575] on div "Save" at bounding box center [784, 574] width 18 height 11
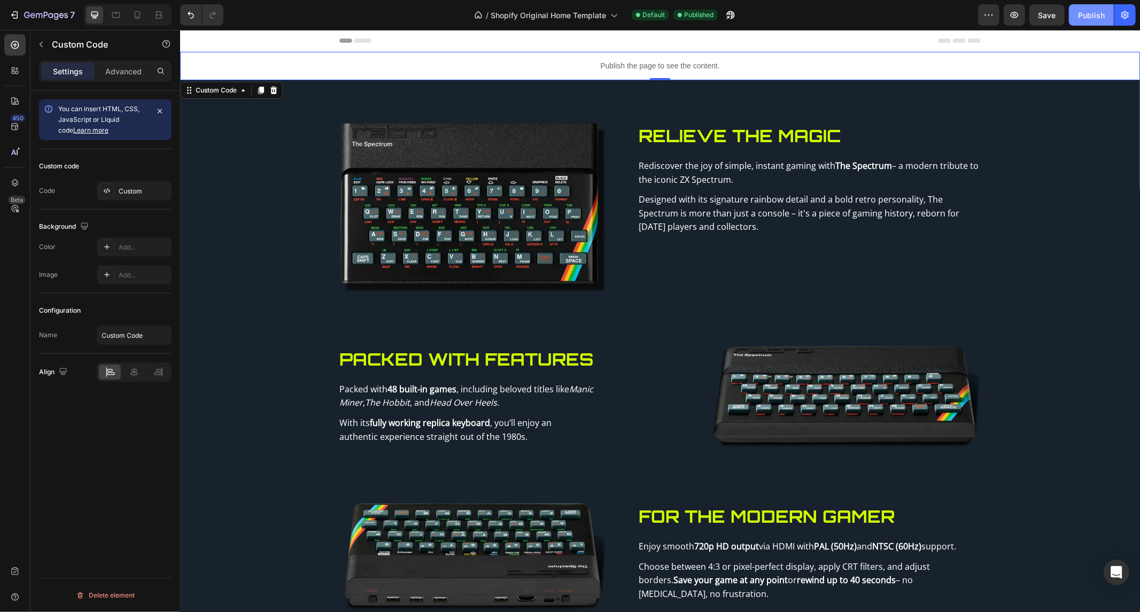
click at [1098, 7] on button "Publish" at bounding box center [1091, 14] width 45 height 21
click at [506, 60] on p "Publish the page to see the content." at bounding box center [660, 65] width 960 height 11
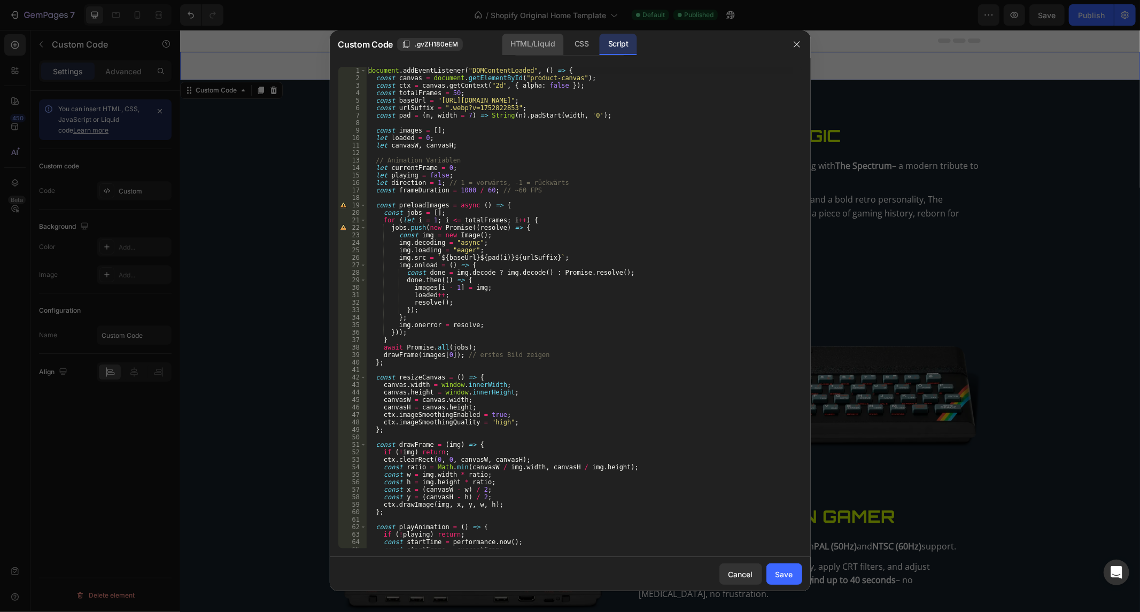
click at [566, 34] on div "HTML/Liquid" at bounding box center [582, 44] width 32 height 21
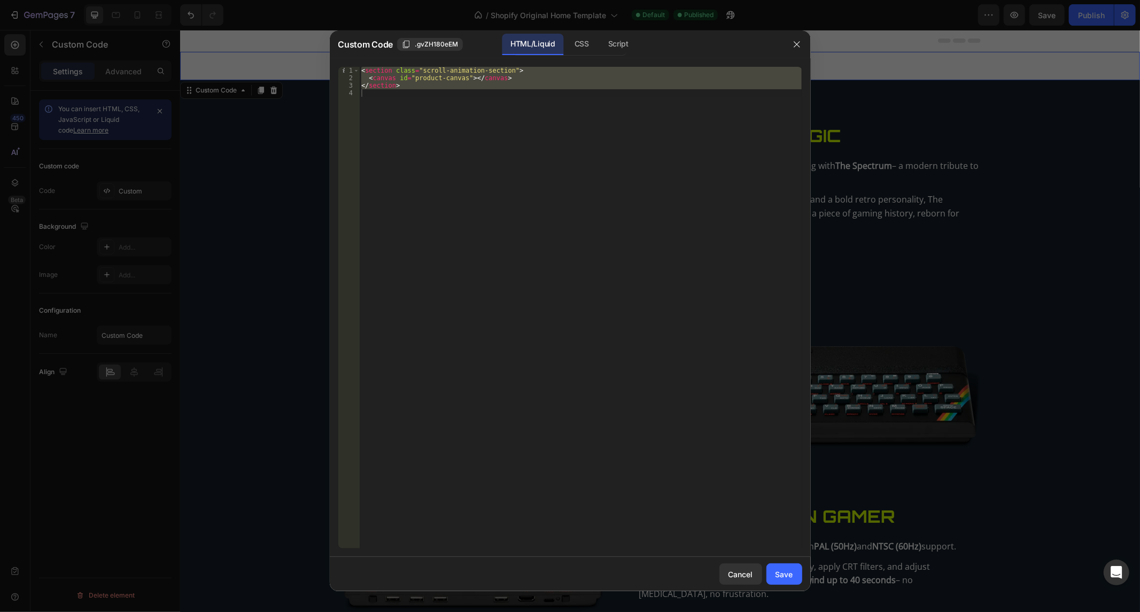
type textarea "</section>"
click at [531, 152] on div "< section class = "scroll-animation-section" > < canvas id = "product-canvas" >…" at bounding box center [580, 308] width 443 height 482
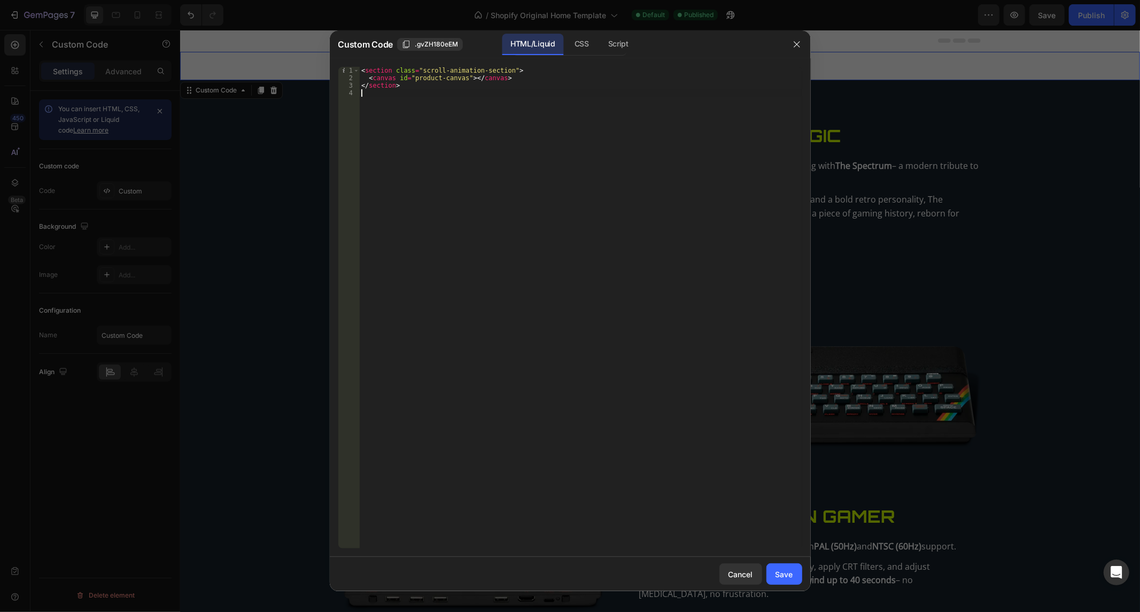
click at [786, 50] on div at bounding box center [797, 44] width 28 height 28
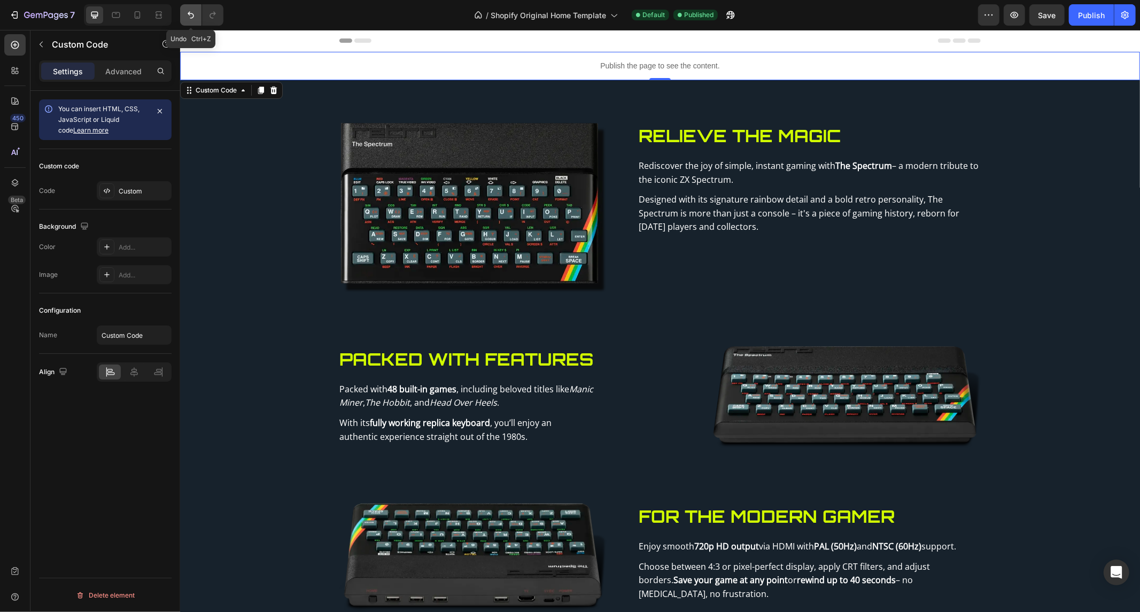
click at [197, 13] on button "Undo/Redo" at bounding box center [190, 14] width 21 height 21
click at [1082, 20] on div "Publish" at bounding box center [1091, 15] width 27 height 11
click at [436, 66] on p "Publish the page to see the content." at bounding box center [660, 65] width 960 height 11
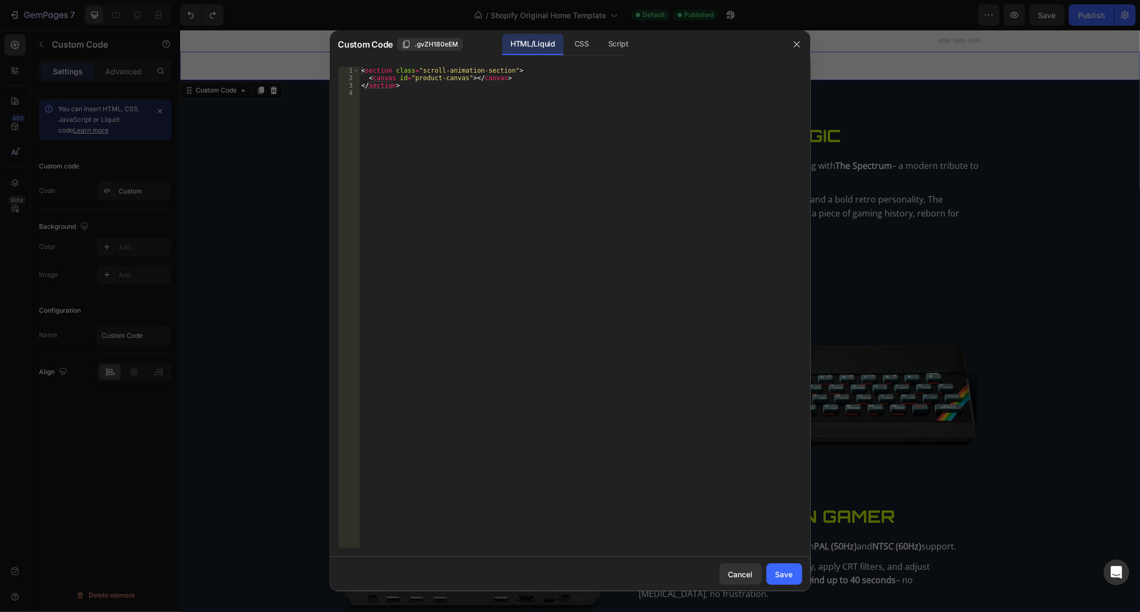
click at [413, 103] on div "< section class = "scroll-animation-section" > < canvas id = "product-canvas" >…" at bounding box center [580, 315] width 443 height 497
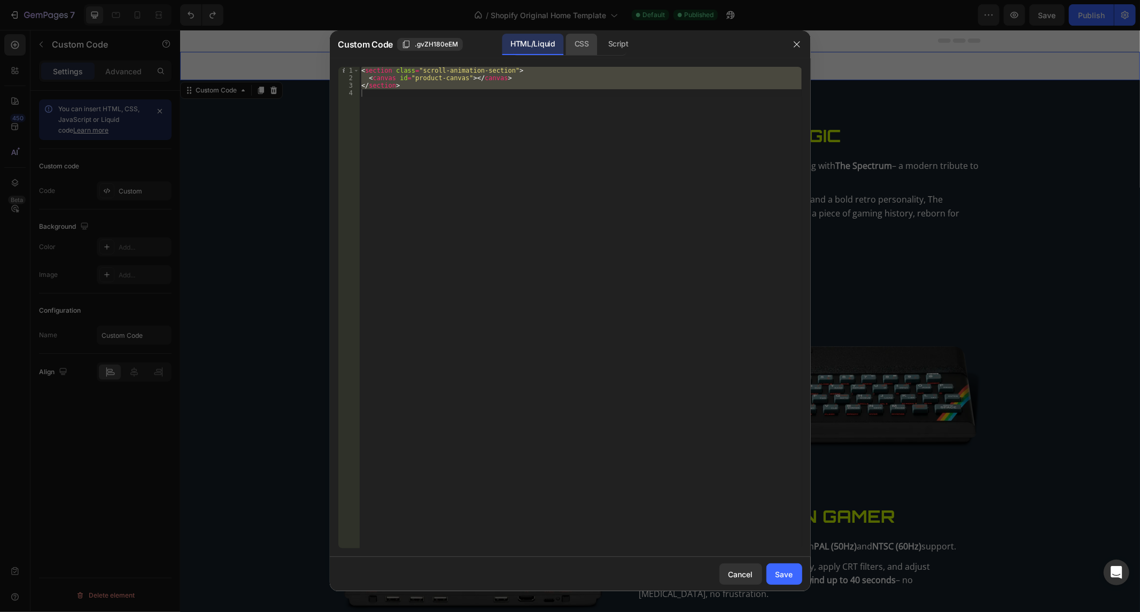
click at [576, 57] on div "Custom Code .gvZH180eEM HTML/Liquid CSS Script" at bounding box center [556, 44] width 453 height 28
click at [600, 53] on div "CSS" at bounding box center [618, 44] width 37 height 21
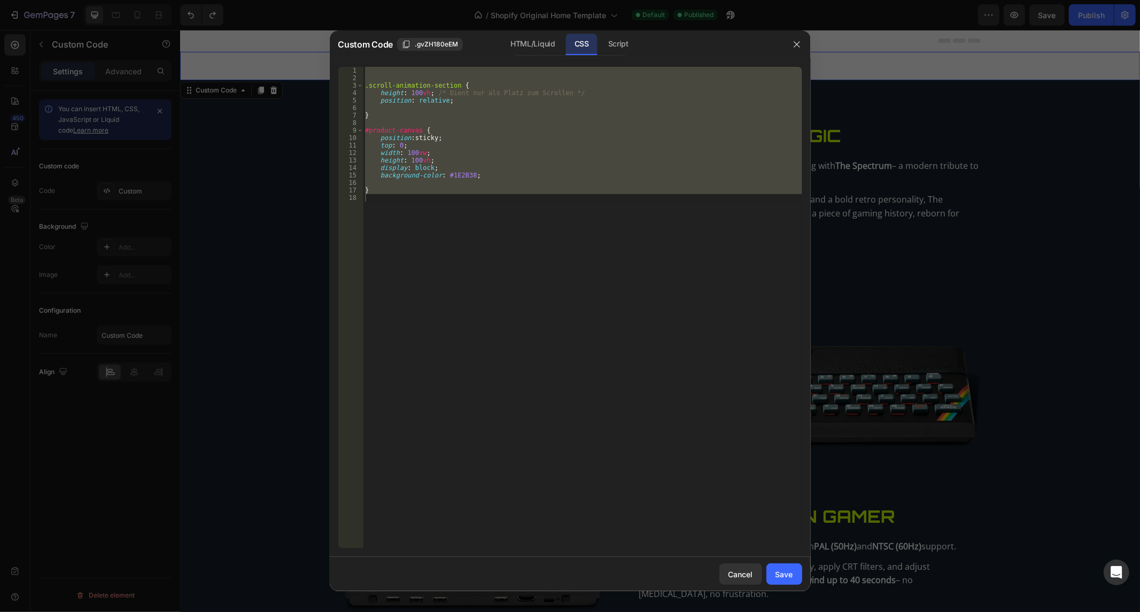
type textarea "}"
click at [471, 180] on div ".scroll-animation-section { height : 100 vh ; /* Dient nur als Platz zum Scroll…" at bounding box center [582, 308] width 439 height 482
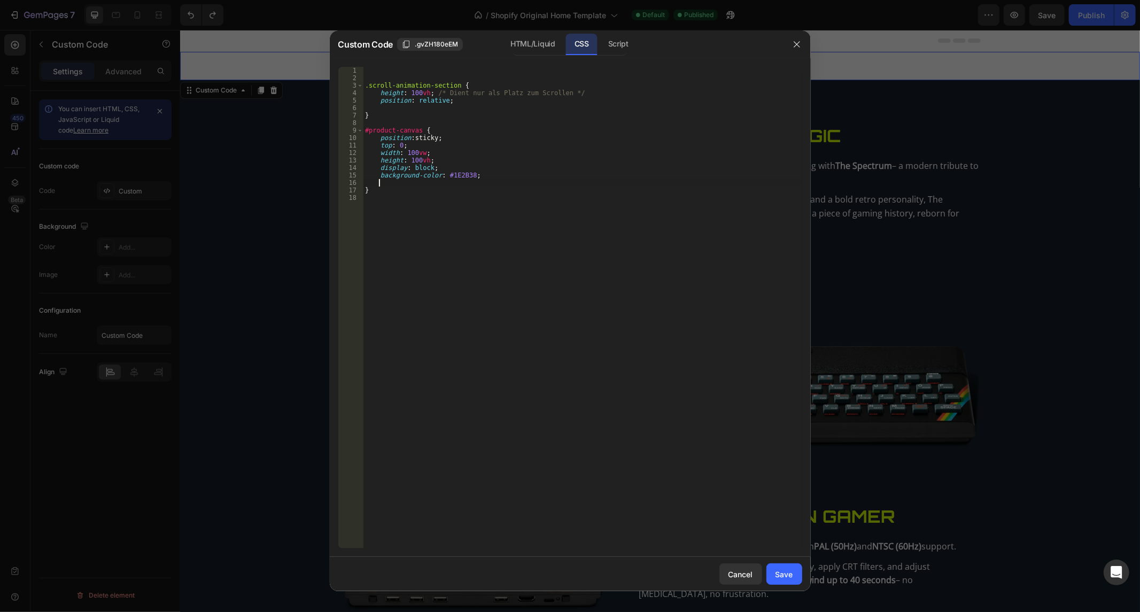
click at [471, 180] on div ".scroll-animation-section { height : 100 vh ; /* Dient nur als Platz zum Scroll…" at bounding box center [582, 315] width 439 height 497
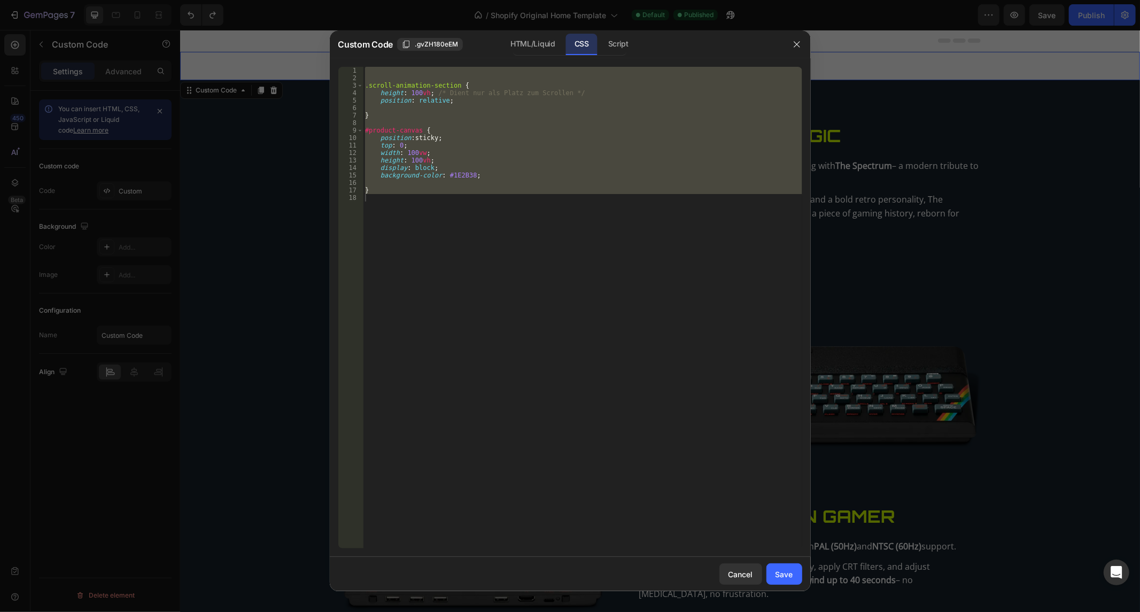
drag, startPoint x: 624, startPoint y: 51, endPoint x: 600, endPoint y: 87, distance: 43.6
click at [624, 51] on div "Script" at bounding box center [618, 44] width 37 height 21
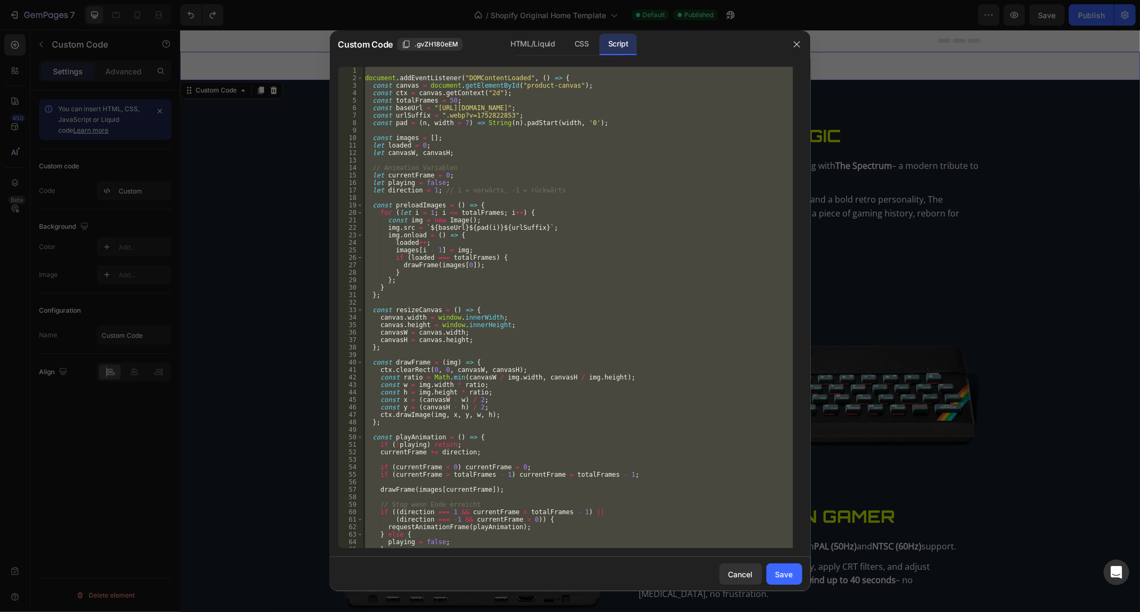
click at [495, 195] on div "document . addEventListener ( "DOMContentLoaded" , ( ) => { const canvas = docu…" at bounding box center [578, 308] width 430 height 482
type textarea "});"
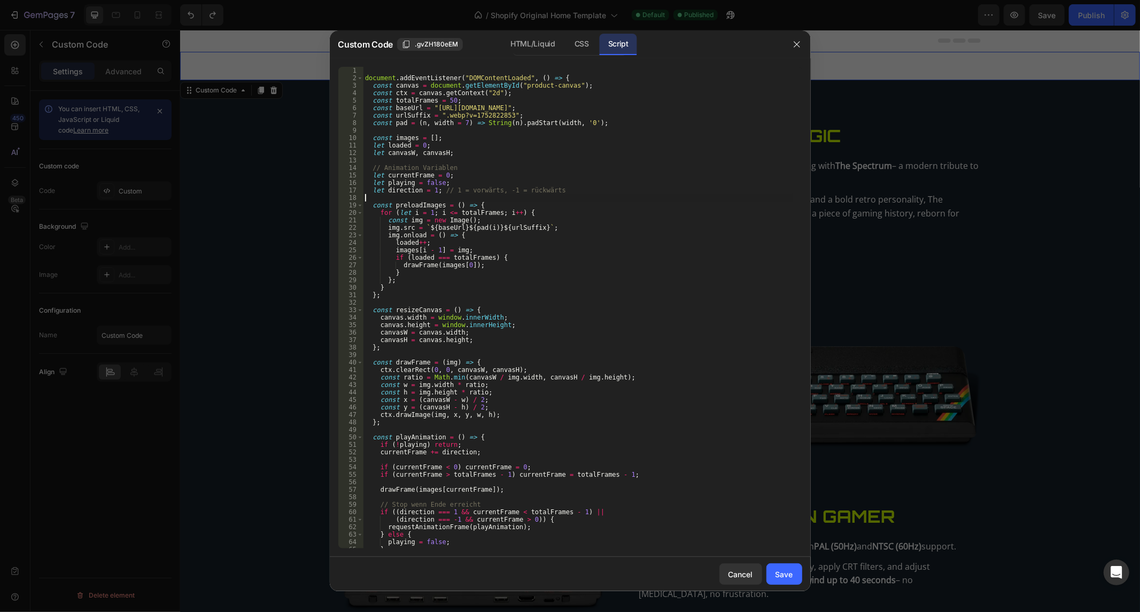
click at [495, 195] on div "document . addEventListener ( "DOMContentLoaded" , ( ) => { const canvas = docu…" at bounding box center [578, 315] width 430 height 497
type textarea "});"
click at [495, 195] on div "document . addEventListener ( "DOMContentLoaded" , ( ) => { const canvas = docu…" at bounding box center [578, 315] width 430 height 497
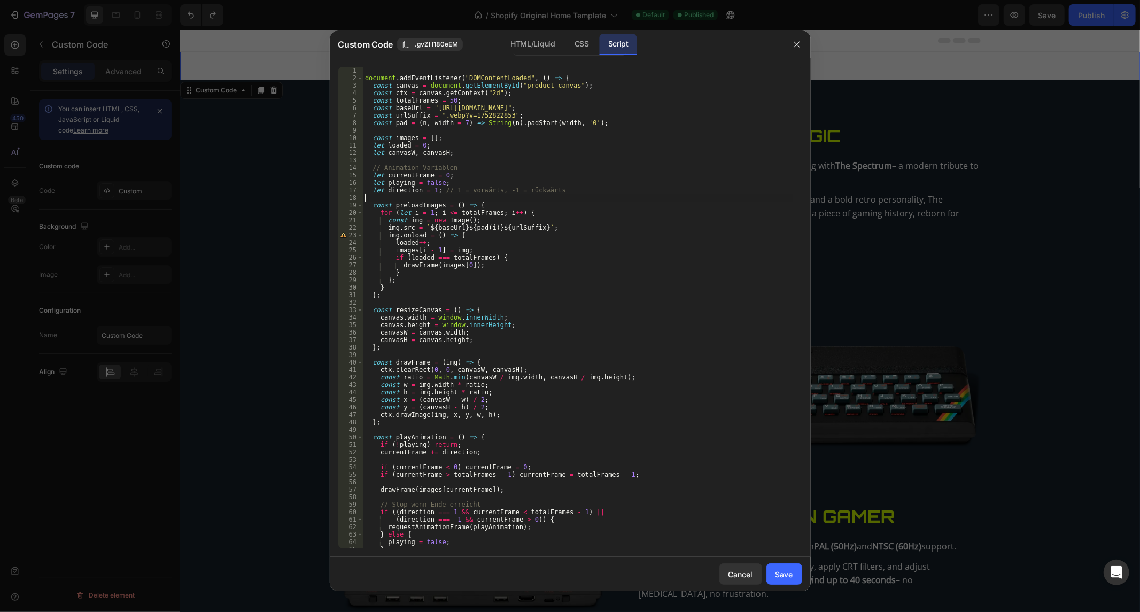
click at [495, 195] on div "document . addEventListener ( "DOMContentLoaded" , ( ) => { const canvas = docu…" at bounding box center [578, 315] width 430 height 497
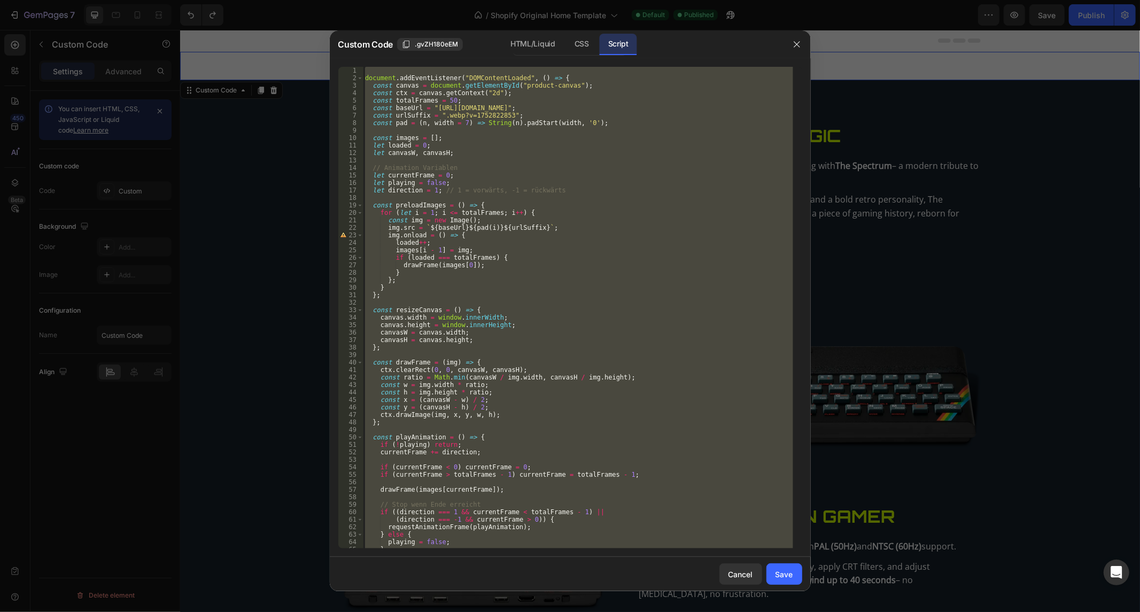
click at [525, 355] on div "document . addEventListener ( "DOMContentLoaded" , ( ) => { const canvas = docu…" at bounding box center [578, 308] width 430 height 482
click at [525, 355] on div "document . addEventListener ( "DOMContentLoaded" , ( ) => { const canvas = docu…" at bounding box center [578, 315] width 430 height 497
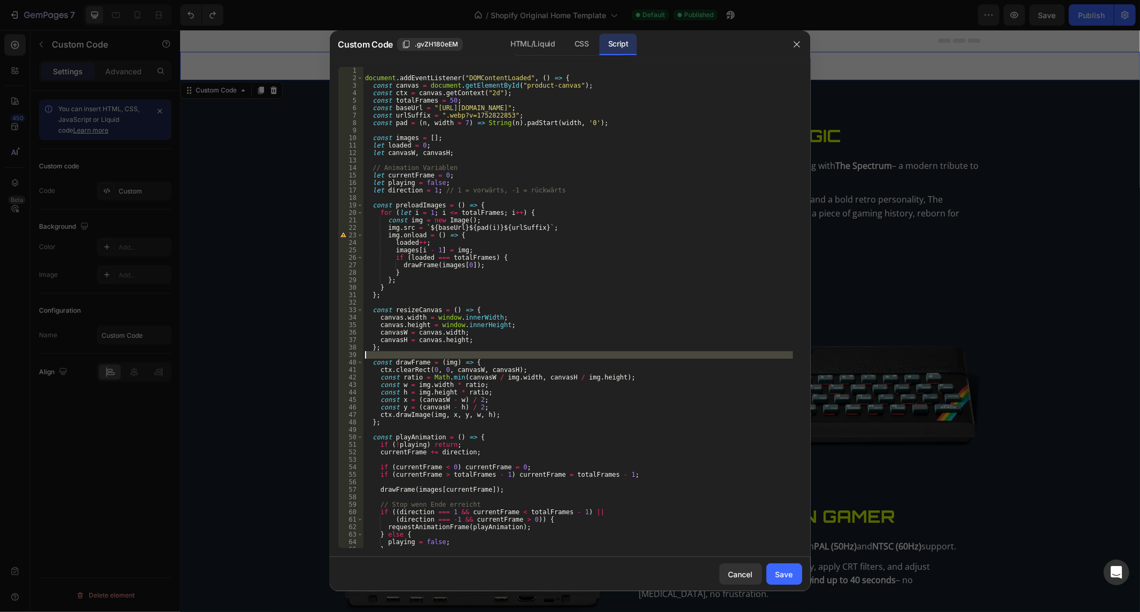
type textarea "});"
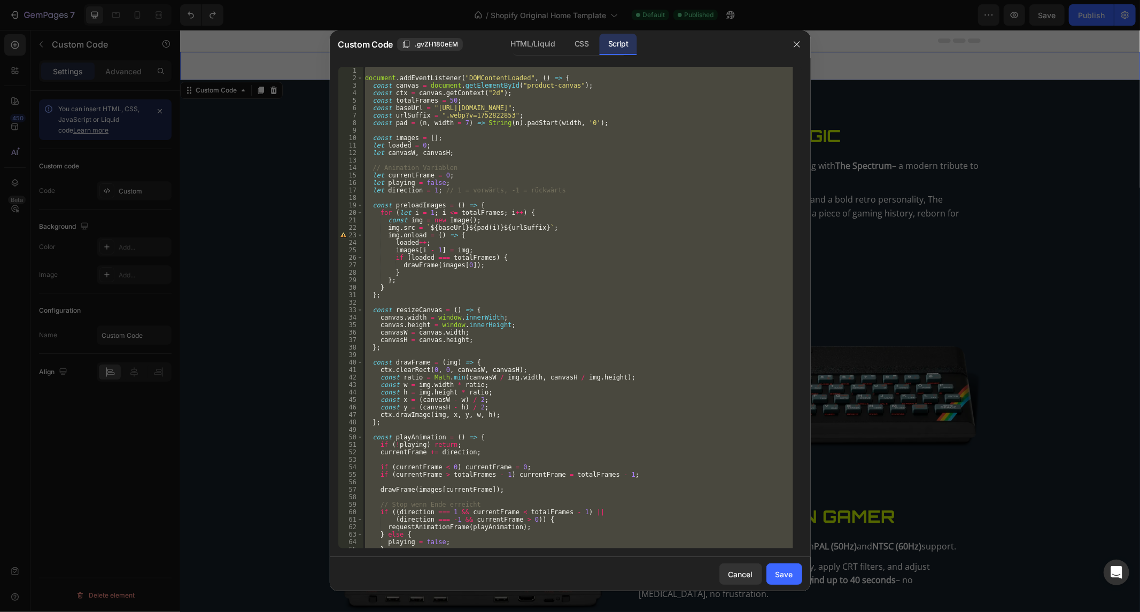
click at [525, 355] on div "document . addEventListener ( "DOMContentLoaded" , ( ) => { const canvas = docu…" at bounding box center [578, 315] width 430 height 497
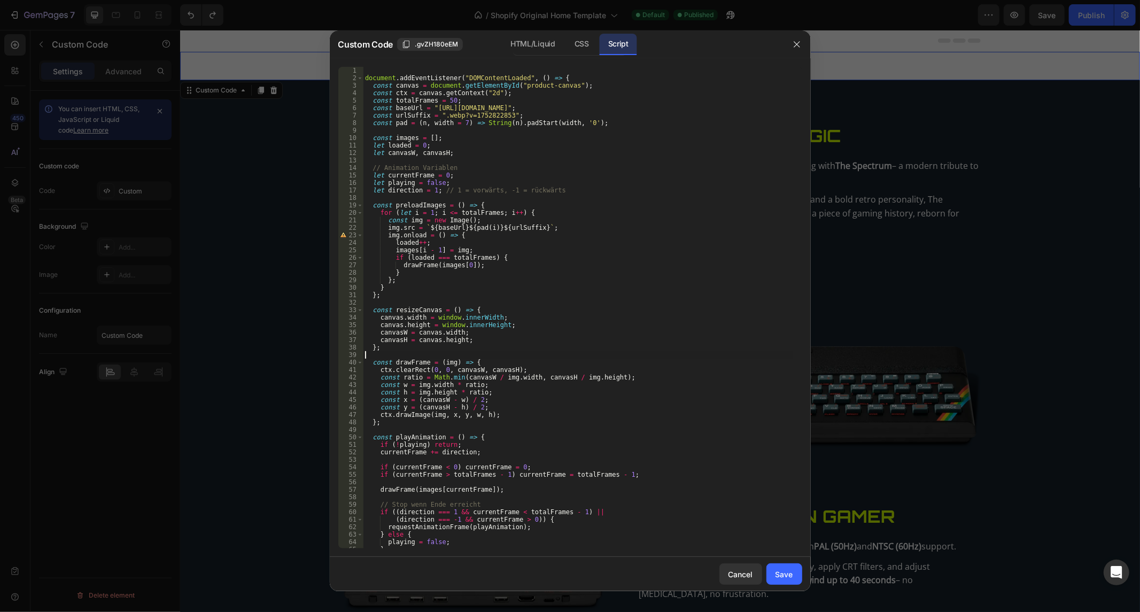
paste textarea "});"
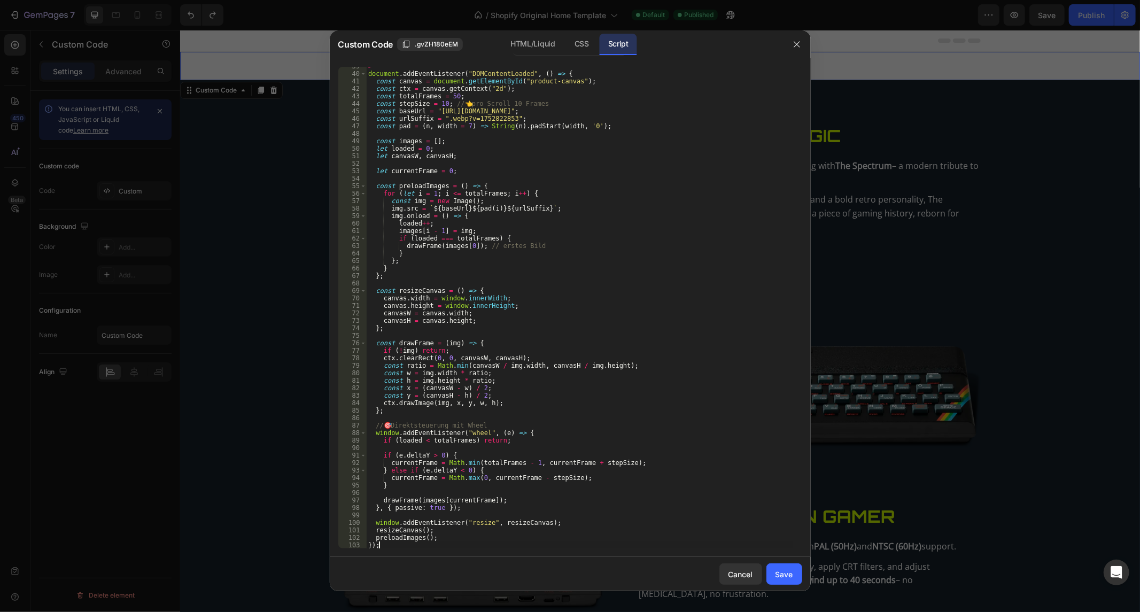
scroll to position [289, 0]
click at [525, 355] on div "> document . addEventListener ( "DOMContentLoaded" , ( ) => { const canvas = do…" at bounding box center [579, 311] width 426 height 497
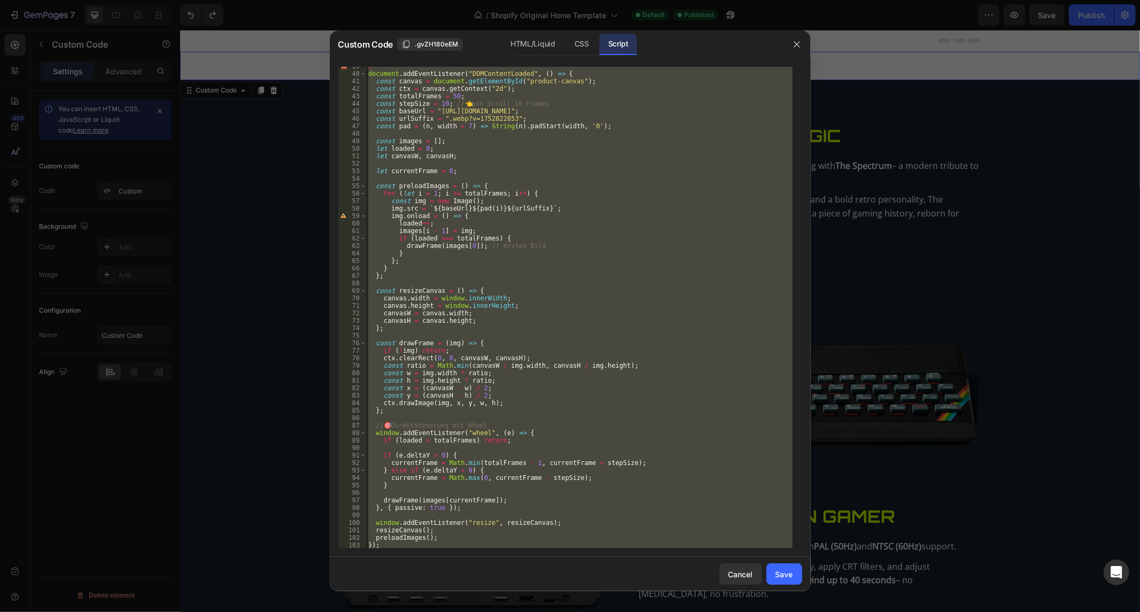
paste textarea
type textarea "});"
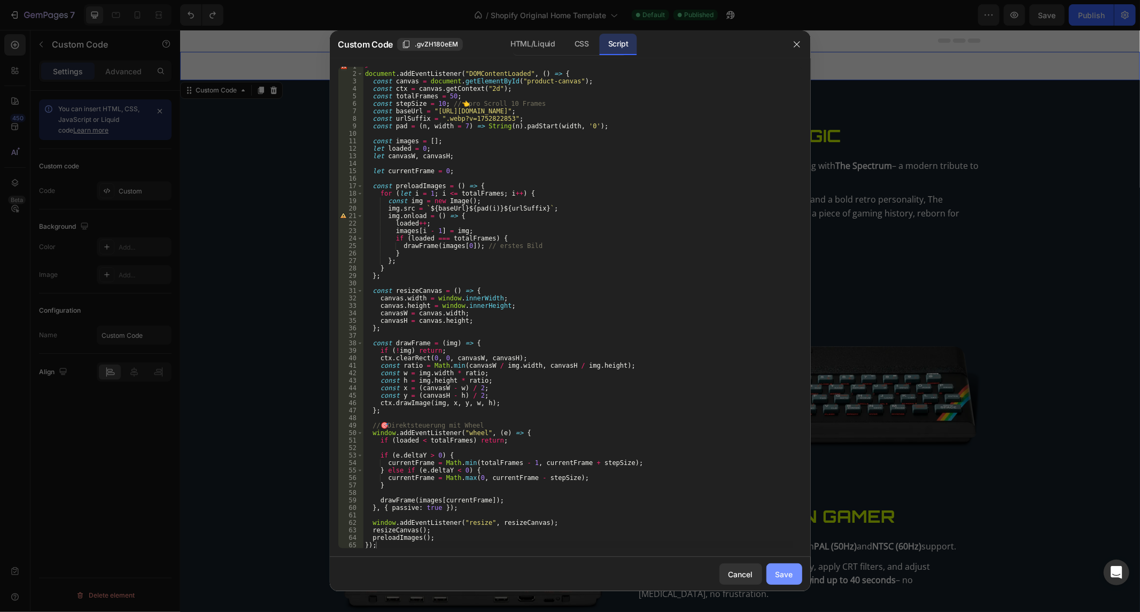
click at [788, 572] on div "Save" at bounding box center [784, 574] width 18 height 11
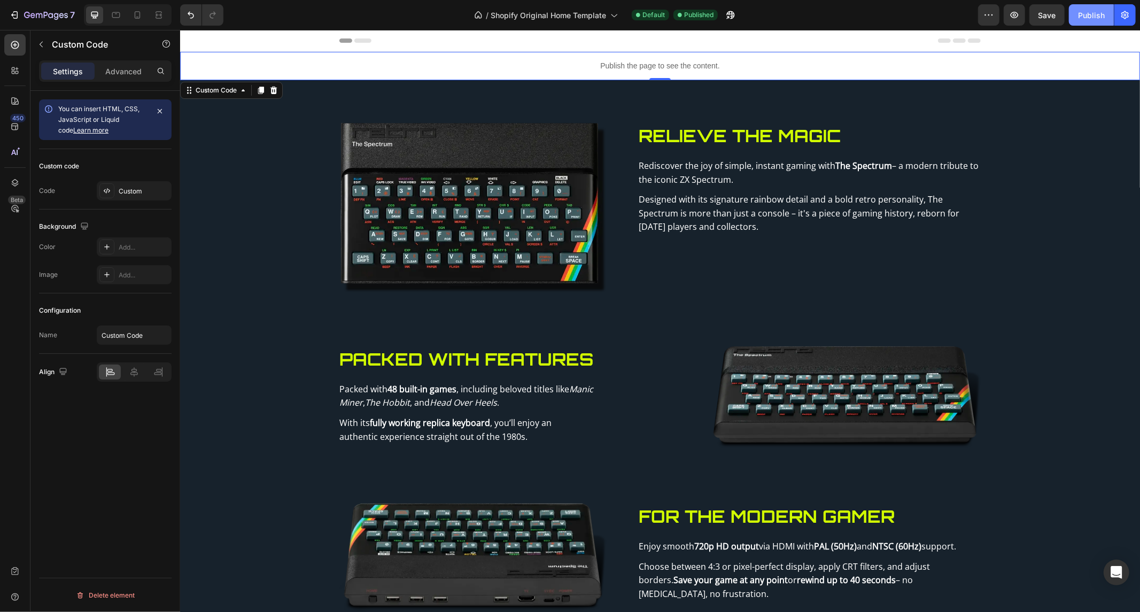
click at [1105, 17] on button "Publish" at bounding box center [1091, 14] width 45 height 21
click at [198, 16] on button "Undo/Redo" at bounding box center [190, 14] width 21 height 21
click at [1083, 20] on button "Publish" at bounding box center [1091, 14] width 45 height 21
click at [418, 60] on p "Publish the page to see the content." at bounding box center [660, 65] width 960 height 11
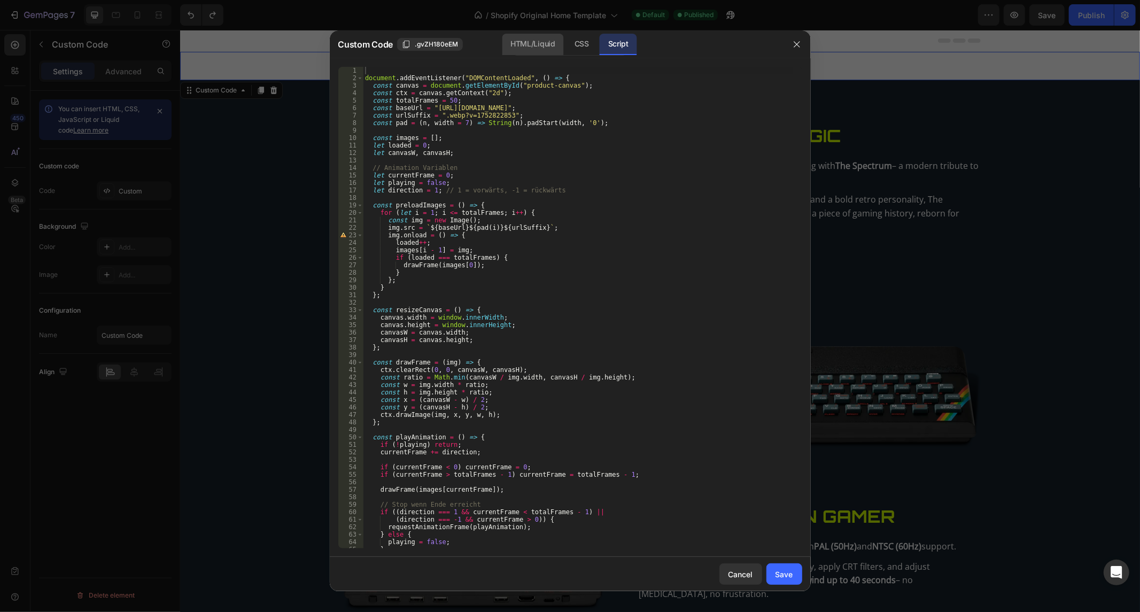
click at [566, 49] on div "HTML/Liquid" at bounding box center [582, 44] width 32 height 21
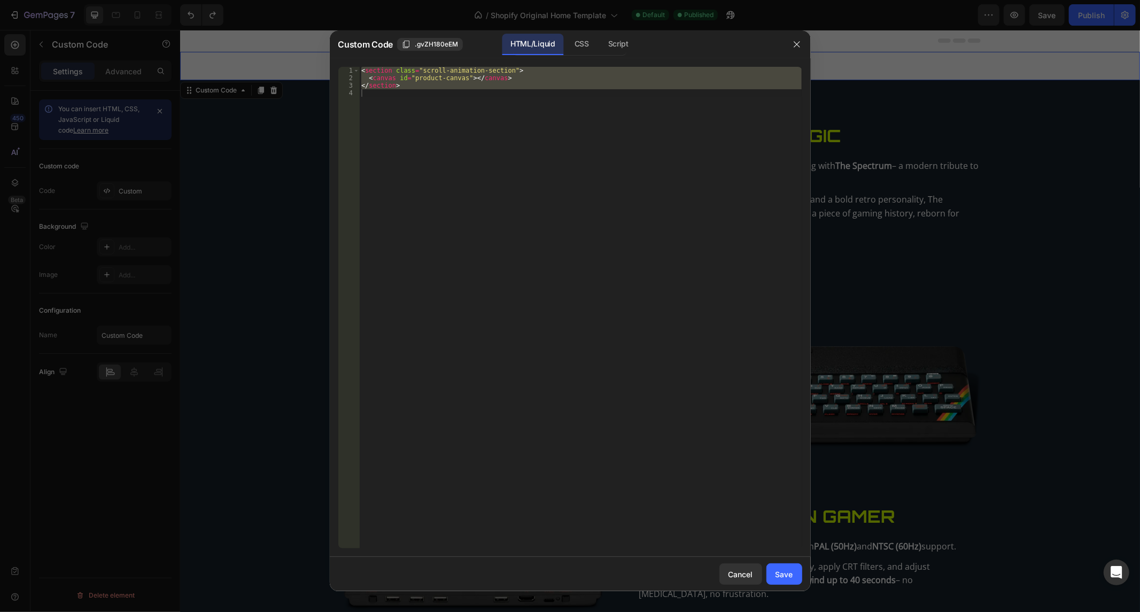
click at [454, 84] on div "< section class = "scroll-animation-section" > < canvas id = "product-canvas" >…" at bounding box center [580, 308] width 443 height 482
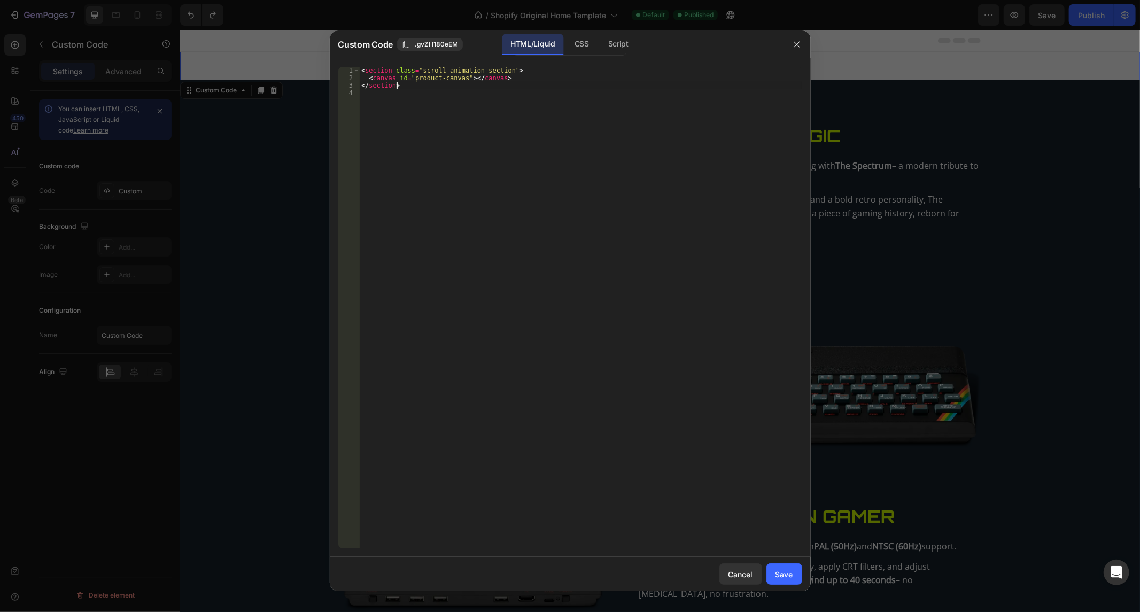
click at [454, 84] on div "< section class = "scroll-animation-section" > < canvas id = "product-canvas" >…" at bounding box center [580, 315] width 443 height 497
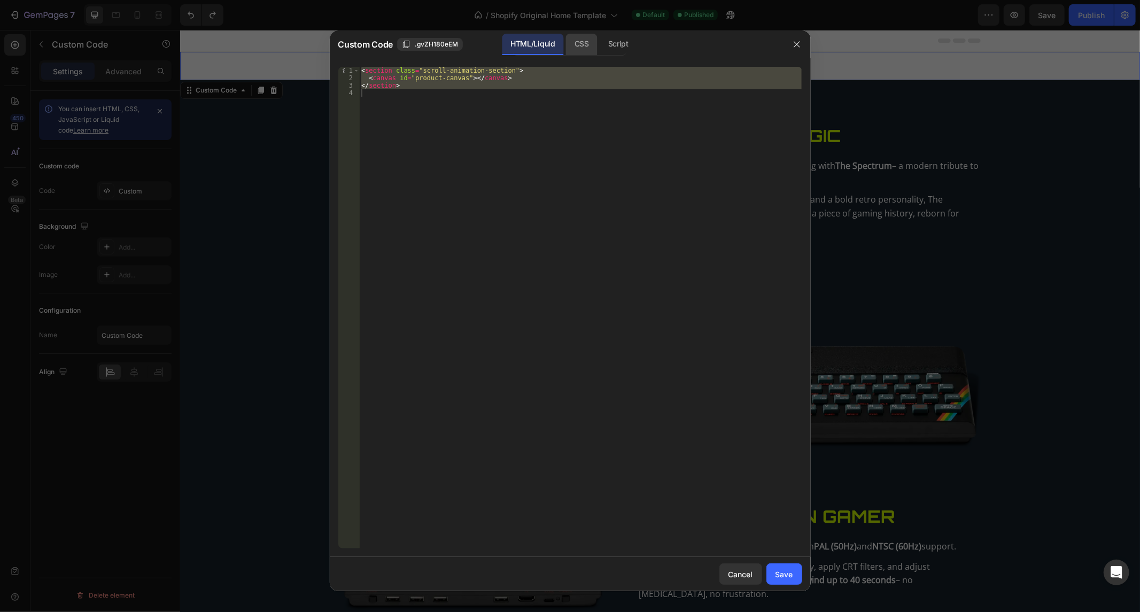
click at [600, 43] on div "CSS" at bounding box center [618, 44] width 37 height 21
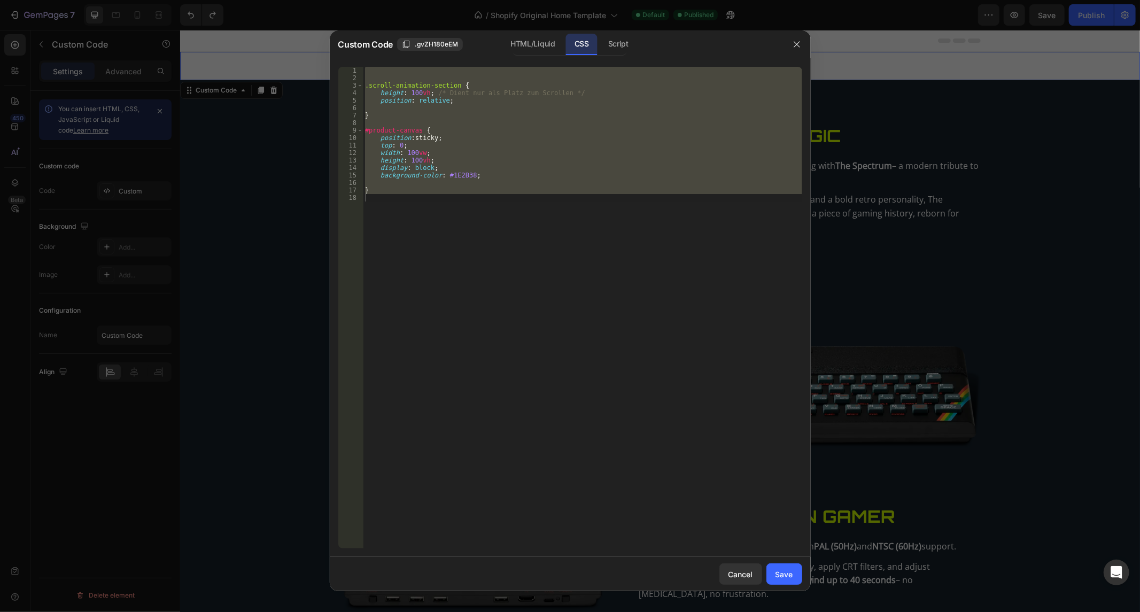
type textarea "}"
click at [529, 105] on div ".scroll-animation-section { height : 100 vh ; /* Dient nur als Platz zum Scroll…" at bounding box center [582, 308] width 439 height 482
click at [529, 105] on div ".scroll-animation-section { height : 100 vh ; /* Dient nur als Platz zum Scroll…" at bounding box center [582, 315] width 439 height 497
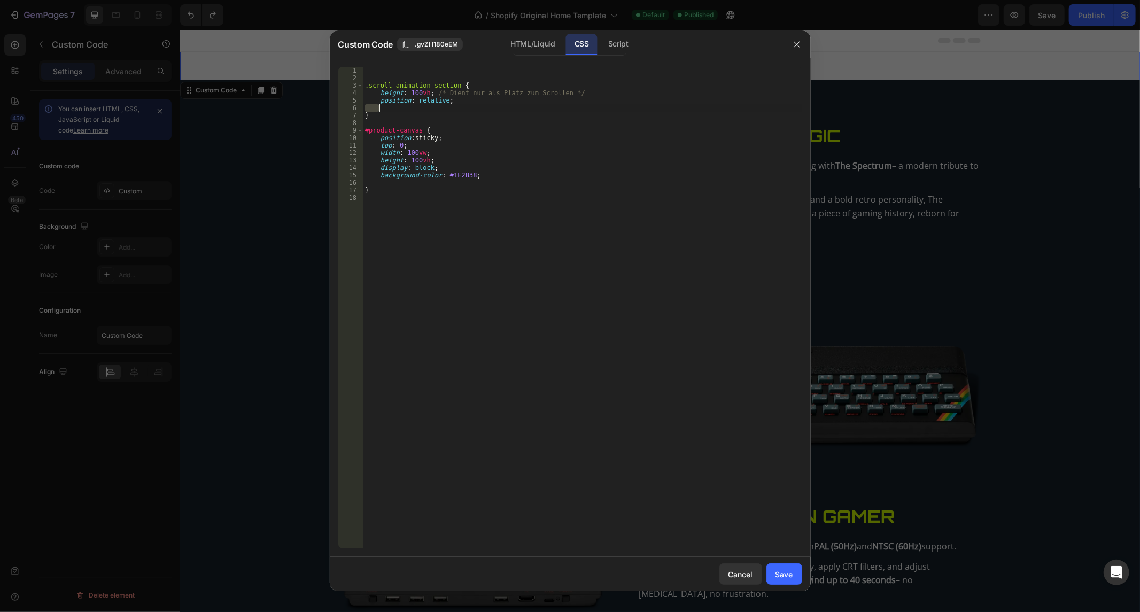
click at [529, 105] on div ".scroll-animation-section { height : 100 vh ; /* Dient nur als Platz zum Scroll…" at bounding box center [582, 315] width 439 height 497
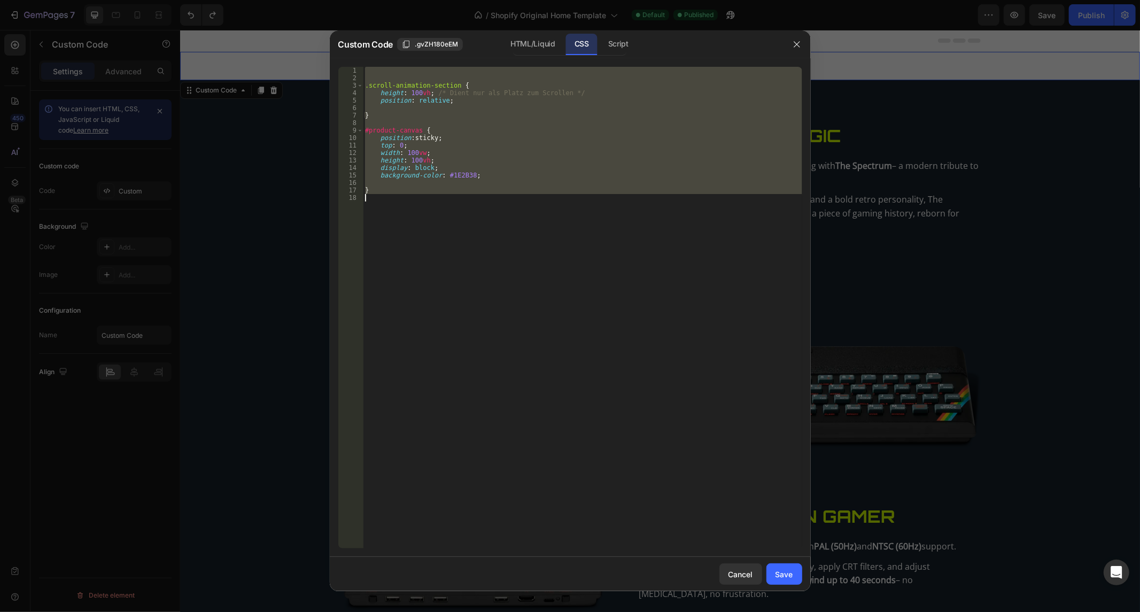
click at [529, 105] on div ".scroll-animation-section { height : 100 vh ; /* Dient nur als Platz zum Scroll…" at bounding box center [582, 315] width 439 height 497
click at [611, 40] on div "Script" at bounding box center [618, 44] width 37 height 21
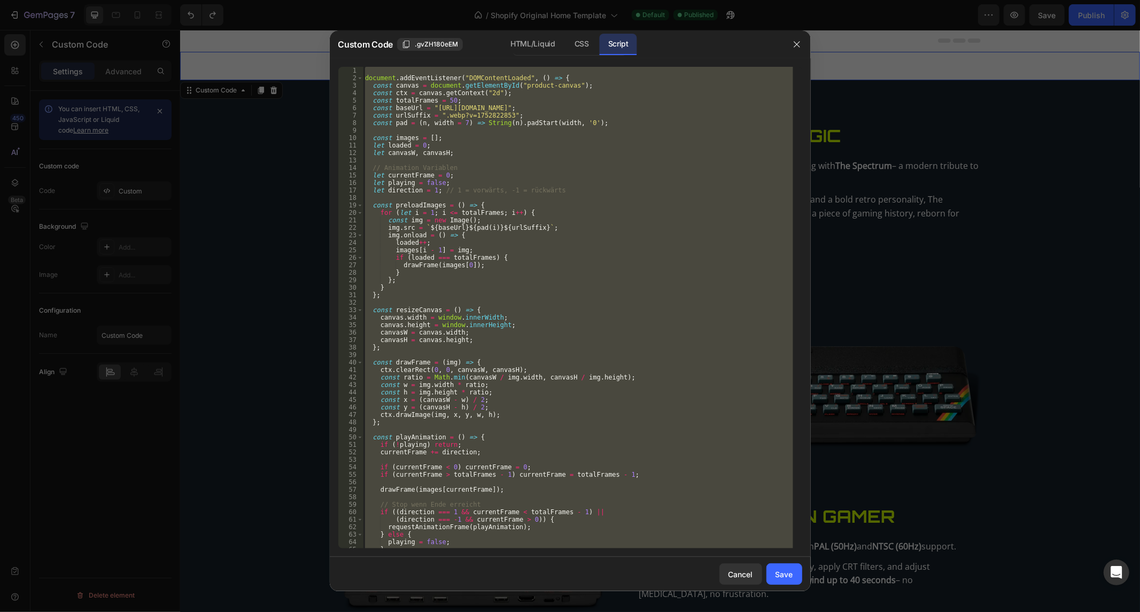
type textarea "});"
click at [522, 131] on div "document . addEventListener ( "DOMContentLoaded" , ( ) => { const canvas = docu…" at bounding box center [578, 308] width 430 height 482
click at [522, 131] on div "document . addEventListener ( "DOMContentLoaded" , ( ) => { const canvas = docu…" at bounding box center [578, 315] width 430 height 497
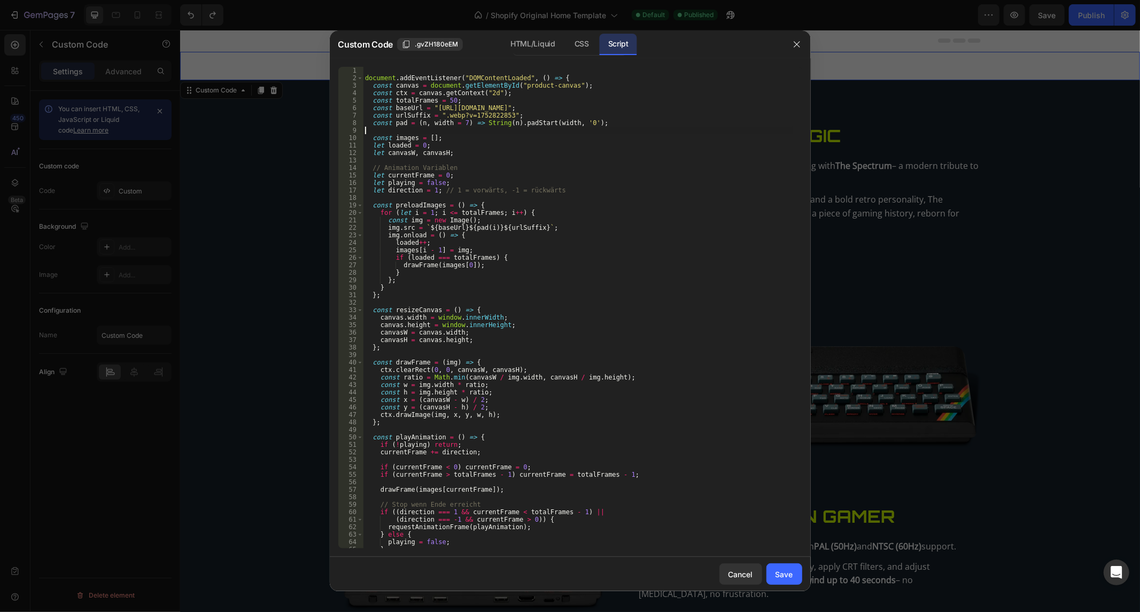
click at [522, 131] on div "document . addEventListener ( "DOMContentLoaded" , ( ) => { const canvas = docu…" at bounding box center [578, 315] width 430 height 497
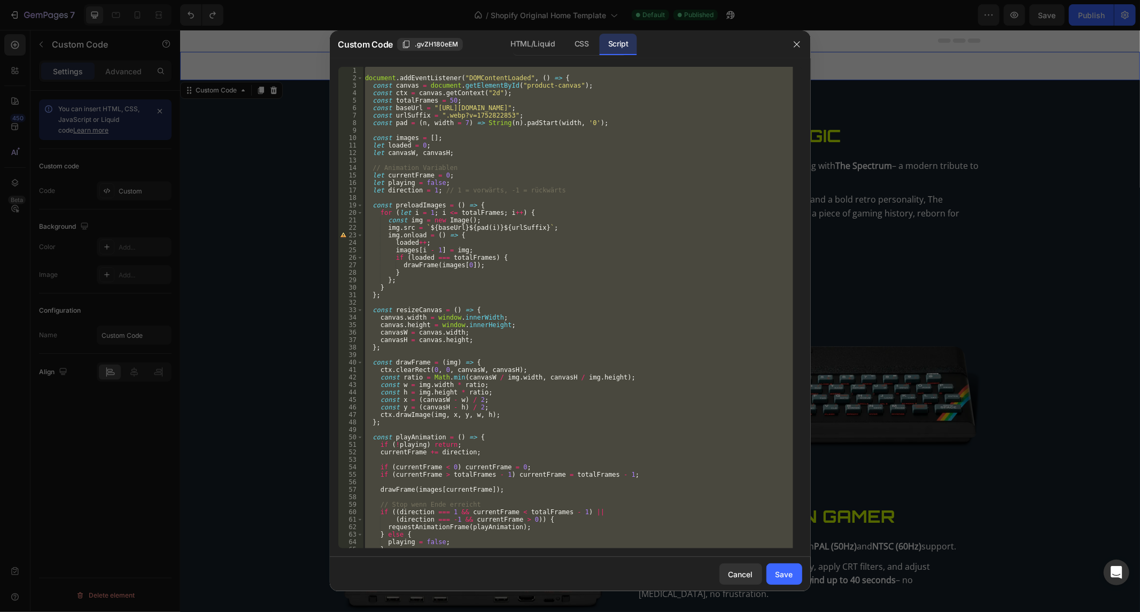
click at [522, 131] on div "document . addEventListener ( "DOMContentLoaded" , ( ) => { const canvas = docu…" at bounding box center [578, 315] width 430 height 497
click at [566, 50] on div "HTML/Liquid" at bounding box center [582, 44] width 32 height 21
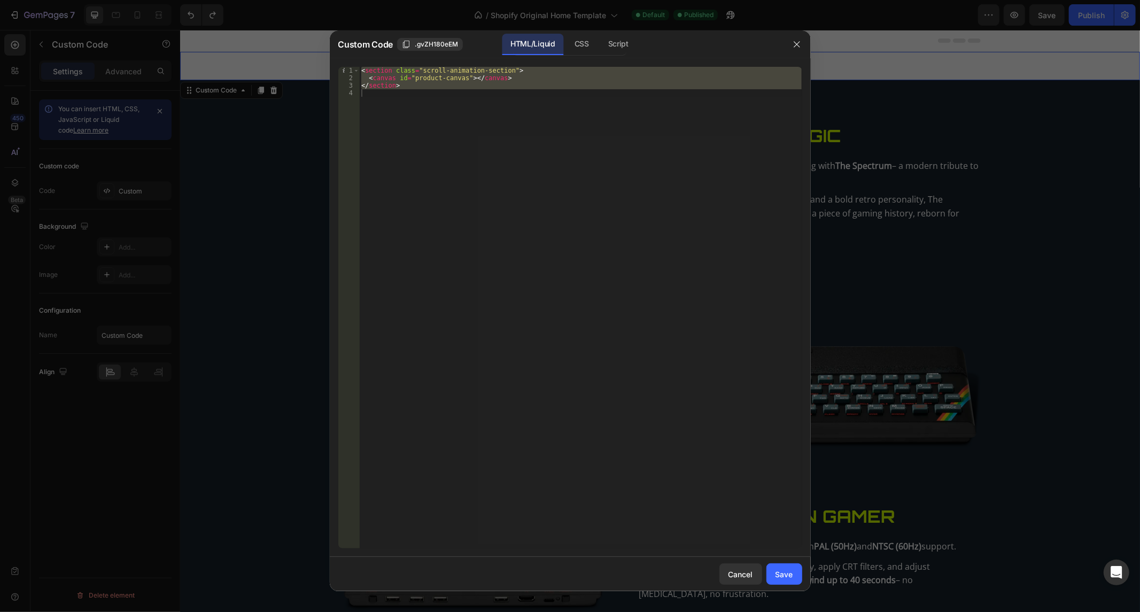
type textarea "</section>"
click at [433, 108] on div "< section class = "scroll-animation-section" > < canvas id = "product-canvas" >…" at bounding box center [580, 308] width 443 height 482
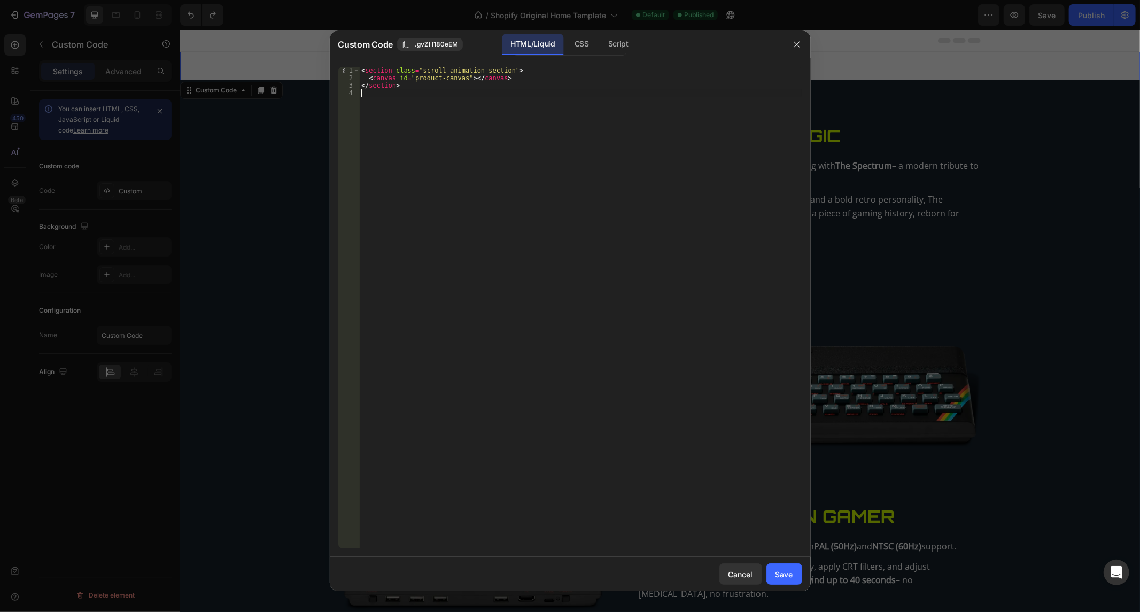
click at [385, 100] on div "< section class = "scroll-animation-section" > < canvas id = "product-canvas" >…" at bounding box center [580, 315] width 443 height 497
type textarea "<"
paste textarea "</section>"
click at [446, 198] on div "< section class = "scroll-animation-section" > < canvas id = "product-canvas" >…" at bounding box center [580, 315] width 443 height 497
click at [436, 213] on div "< section class = "scroll-animation-section" > < canvas id = "product-canvas" >…" at bounding box center [580, 315] width 443 height 497
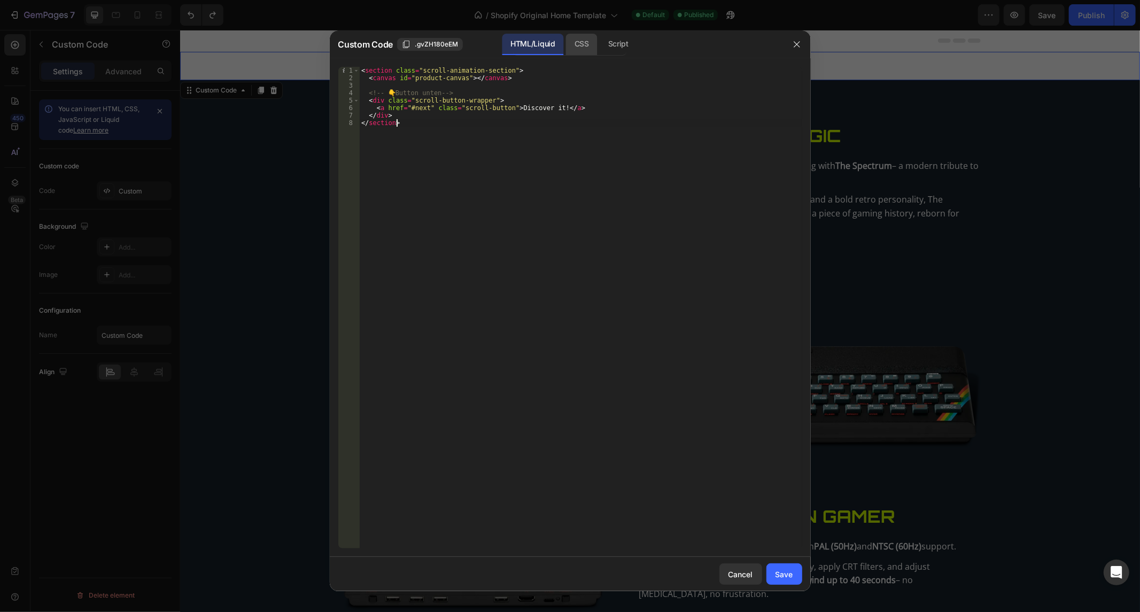
click at [600, 50] on div "CSS" at bounding box center [618, 44] width 37 height 21
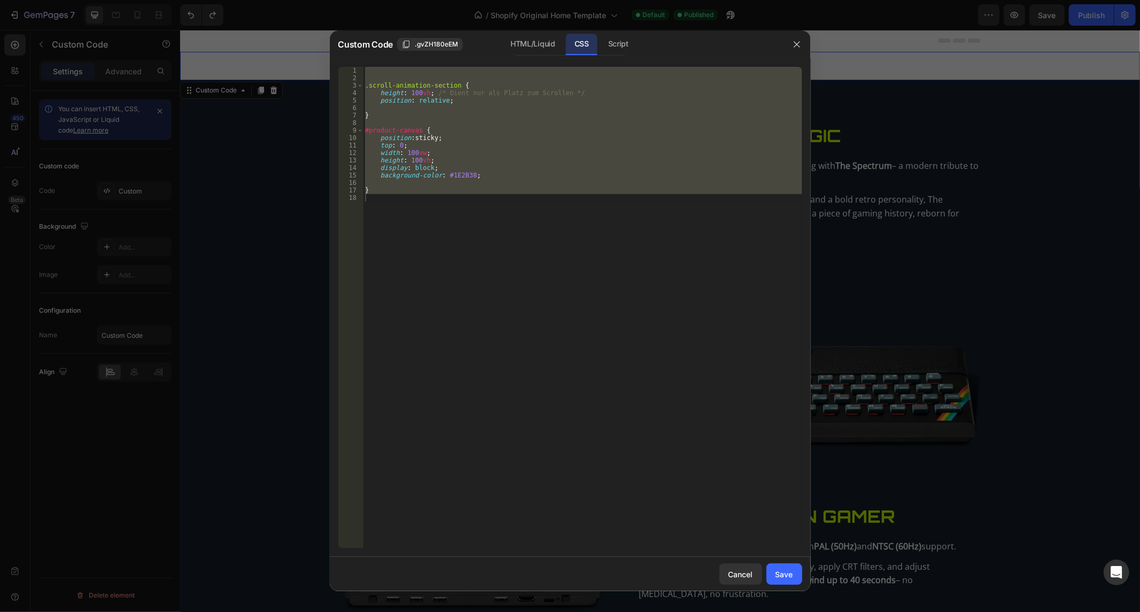
click at [437, 321] on div ".scroll-animation-section { height : 100 vh ; /* Dient nur als Platz zum Scroll…" at bounding box center [582, 308] width 439 height 482
type textarea "}"
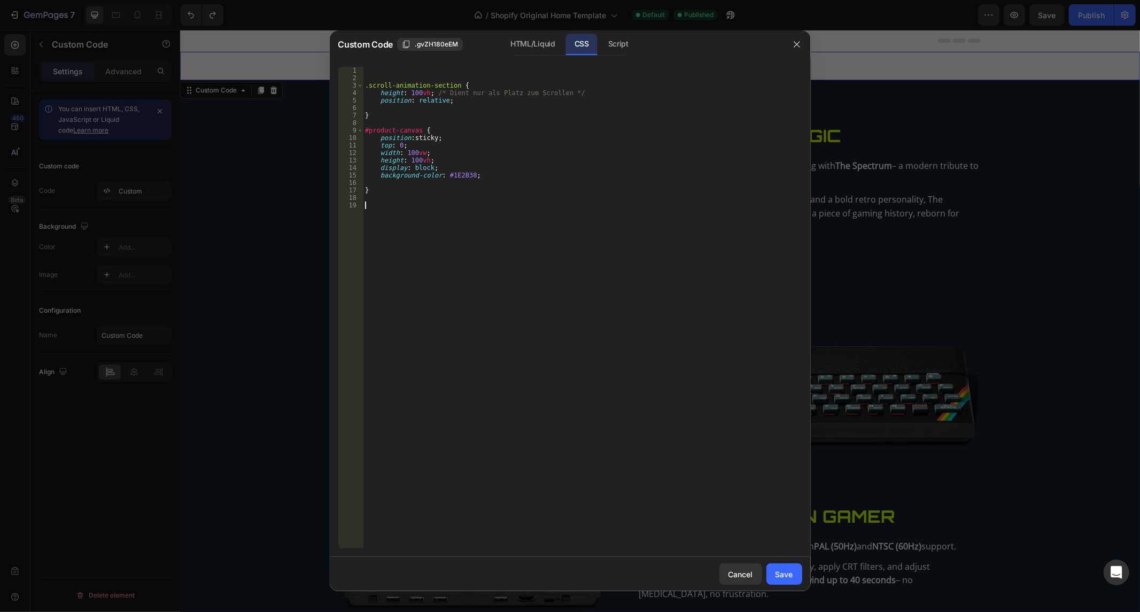
paste textarea "background-color: #00ffff;"
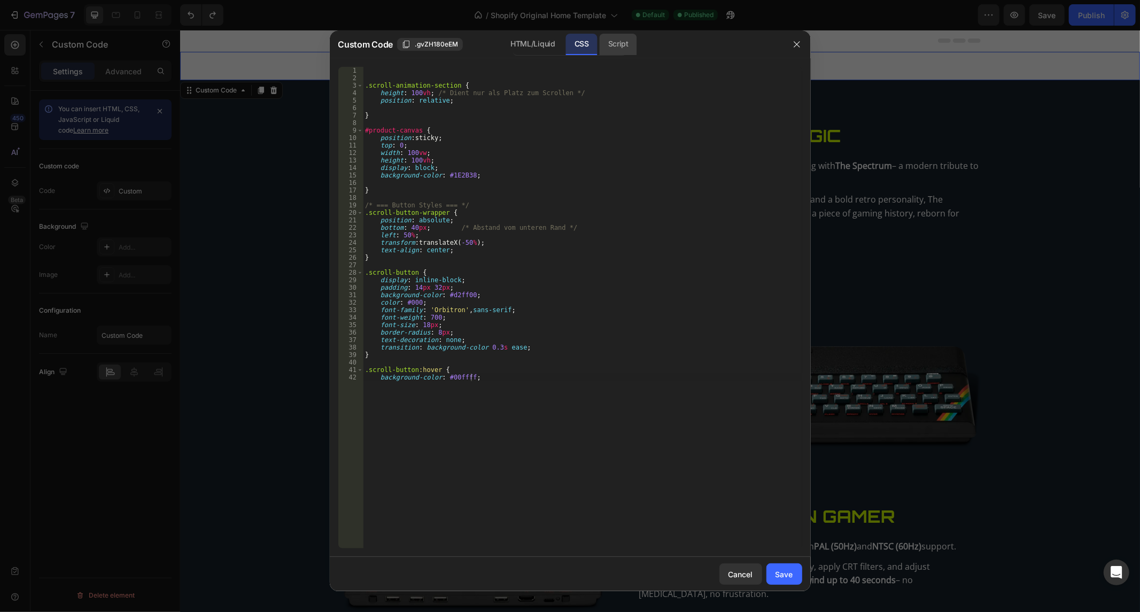
click at [610, 47] on div "Script" at bounding box center [618, 44] width 37 height 21
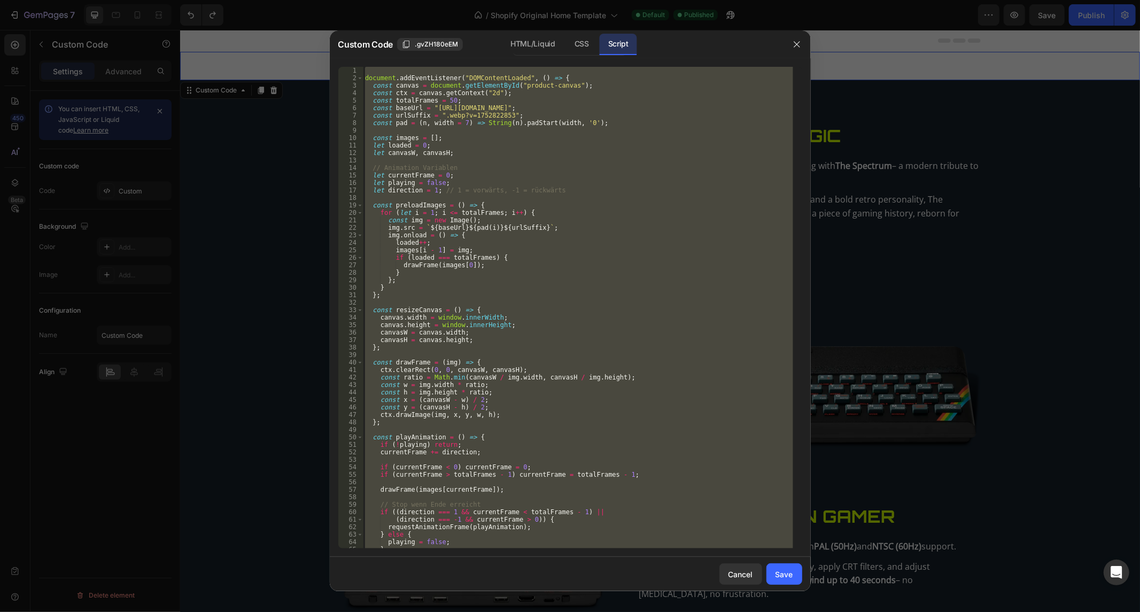
click at [497, 150] on div "document . addEventListener ( "DOMContentLoaded" , ( ) => { const canvas = docu…" at bounding box center [578, 308] width 430 height 482
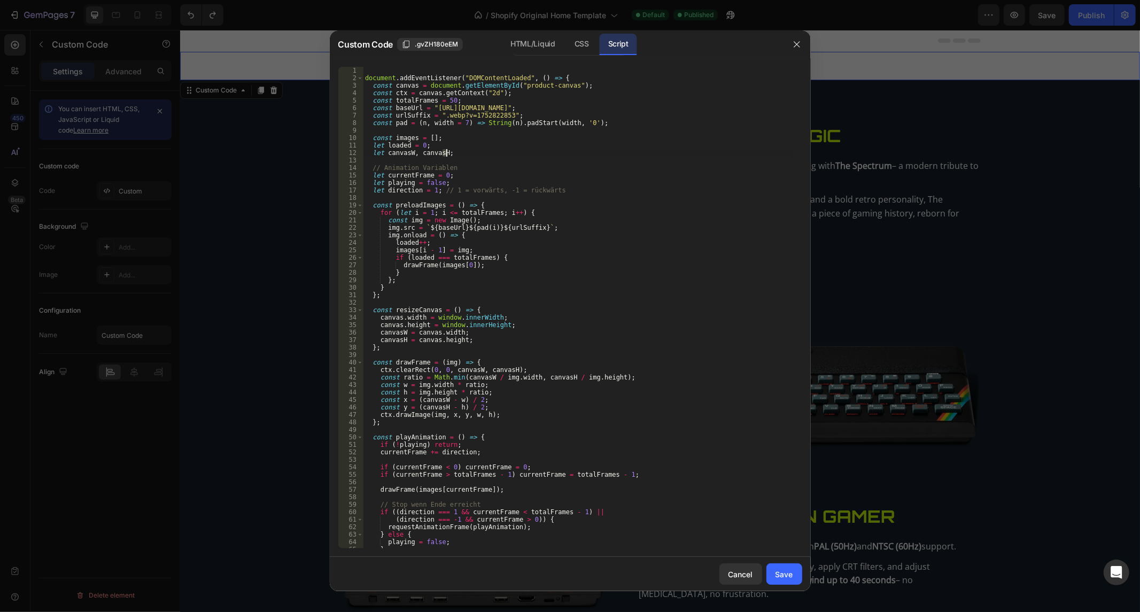
click at [497, 150] on div "document . addEventListener ( "DOMContentLoaded" , ( ) => { const canvas = docu…" at bounding box center [578, 315] width 430 height 497
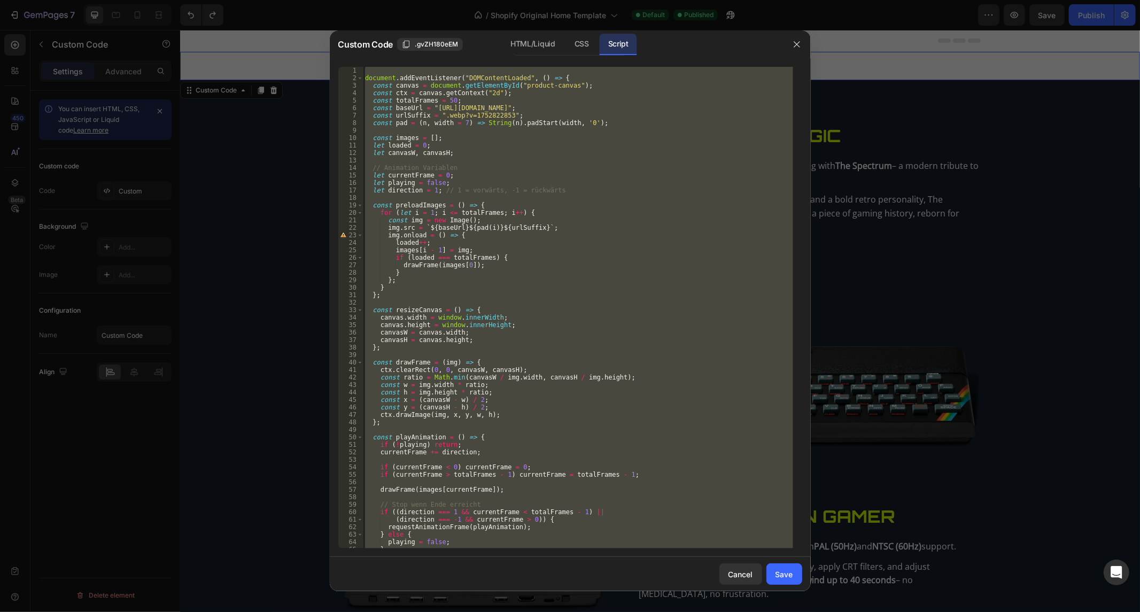
paste textarea
type textarea "});"
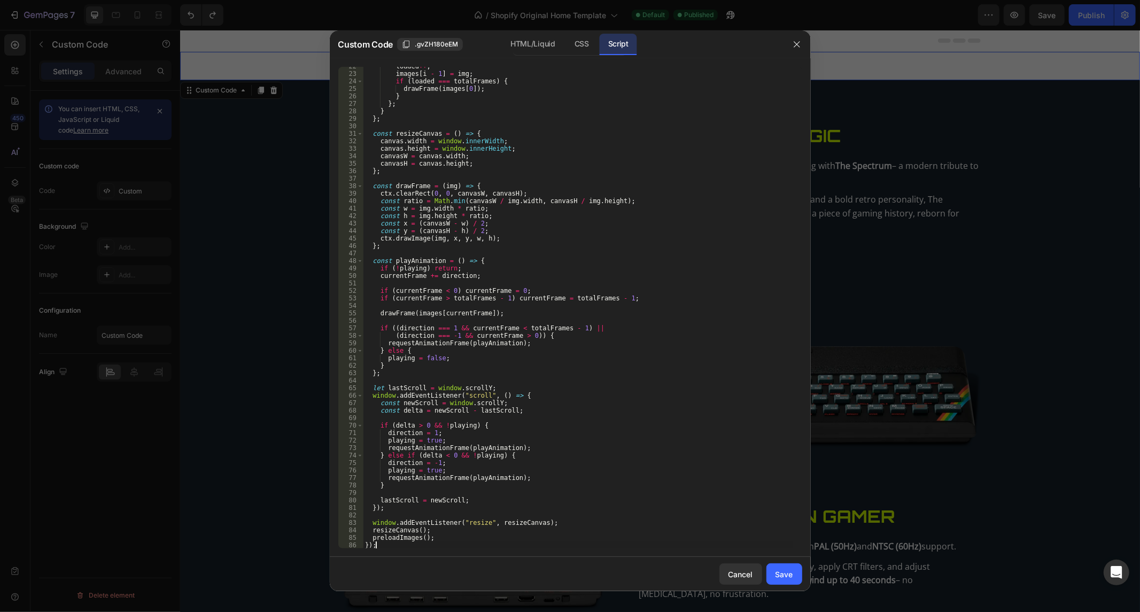
scroll to position [161, 0]
click at [777, 574] on div "Save" at bounding box center [784, 574] width 18 height 11
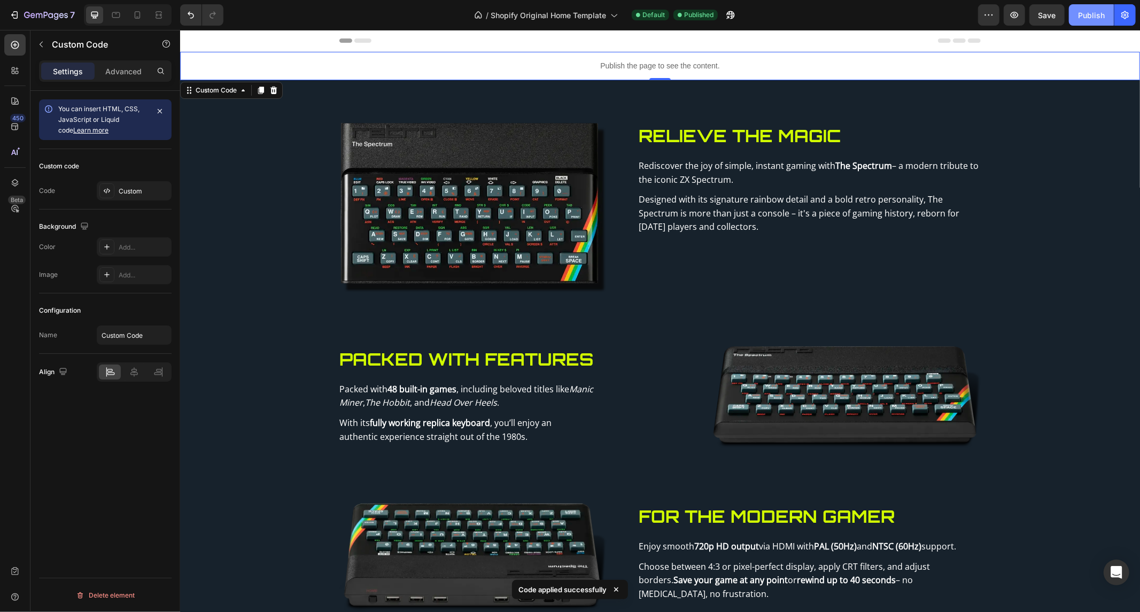
click at [1102, 17] on div "Publish" at bounding box center [1091, 15] width 27 height 11
click at [488, 66] on p "Publish the page to see the content." at bounding box center [660, 65] width 960 height 11
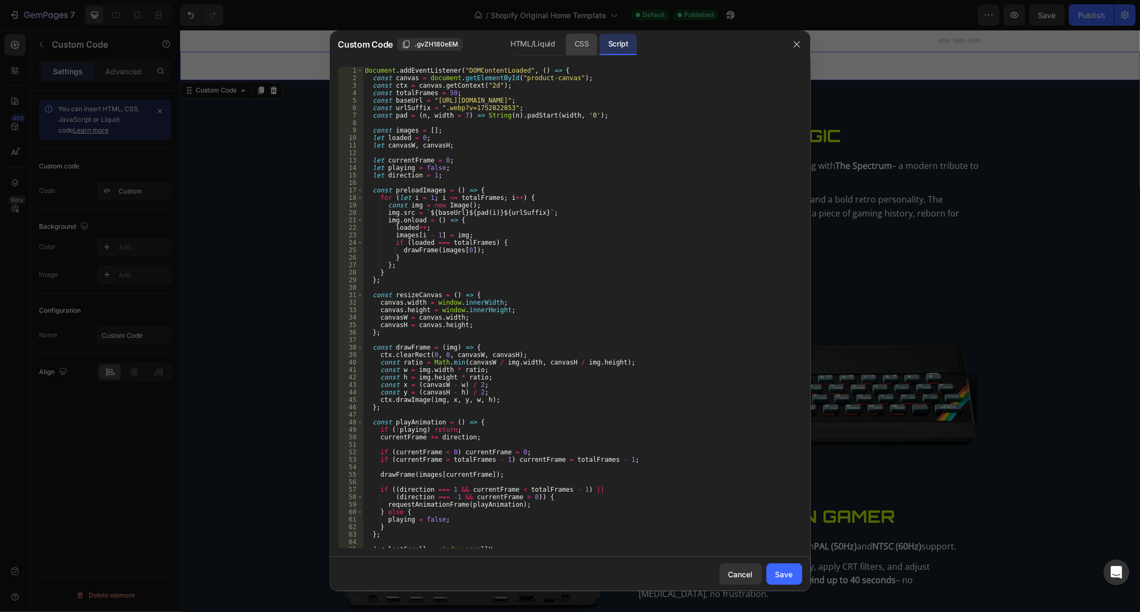
click at [585, 45] on div "CSS" at bounding box center [582, 44] width 32 height 21
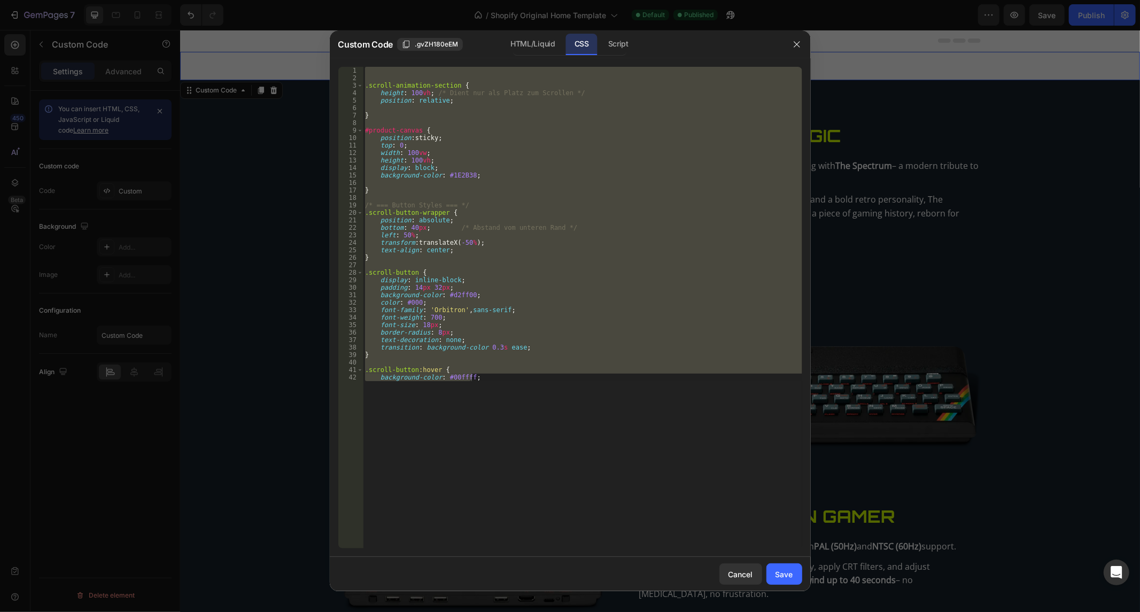
click at [447, 289] on div ".scroll-animation-section { height : 100 vh ; /* Dient nur als Platz zum Scroll…" at bounding box center [582, 308] width 439 height 482
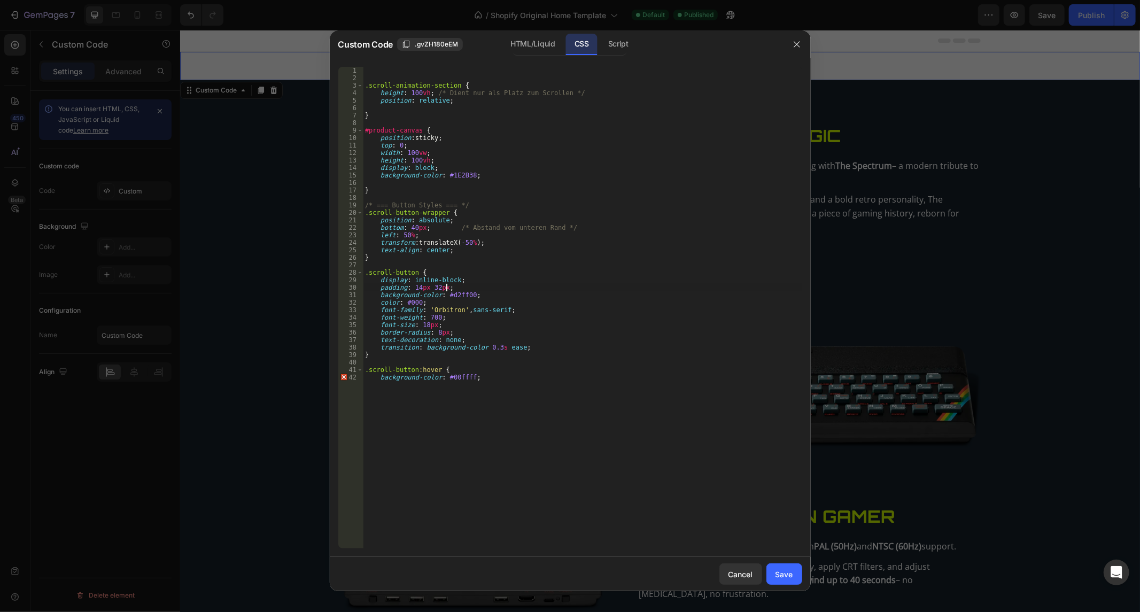
click at [410, 301] on div ".scroll-animation-section { height : 100 vh ; /* Dient nur als Platz zum Scroll…" at bounding box center [582, 315] width 439 height 497
click at [449, 296] on div ".scroll-animation-section { height : 100 vh ; /* Dient nur als Platz zum Scroll…" at bounding box center [582, 315] width 439 height 497
click at [447, 305] on div ".scroll-animation-section { height : 100 vh ; /* Dient nur als Platz zum Scroll…" at bounding box center [582, 315] width 439 height 497
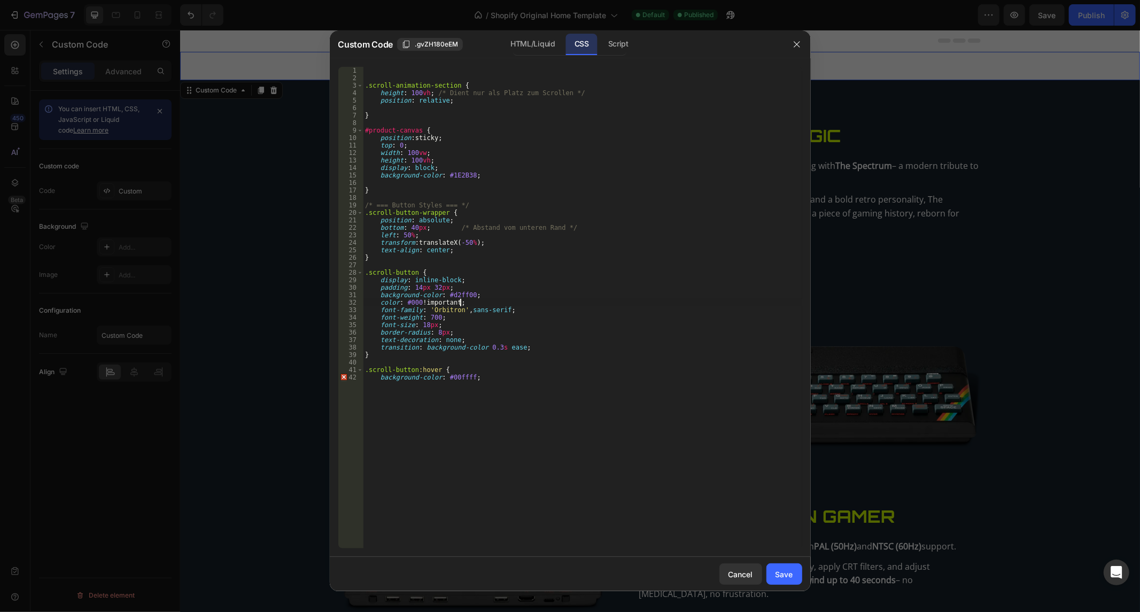
click at [477, 343] on div ".scroll-animation-section { height : 100 vh ; /* Dient nur als Platz zum Scroll…" at bounding box center [582, 315] width 439 height 497
type textarea "text-decoration: none;"
click at [780, 575] on div "Save" at bounding box center [784, 574] width 18 height 11
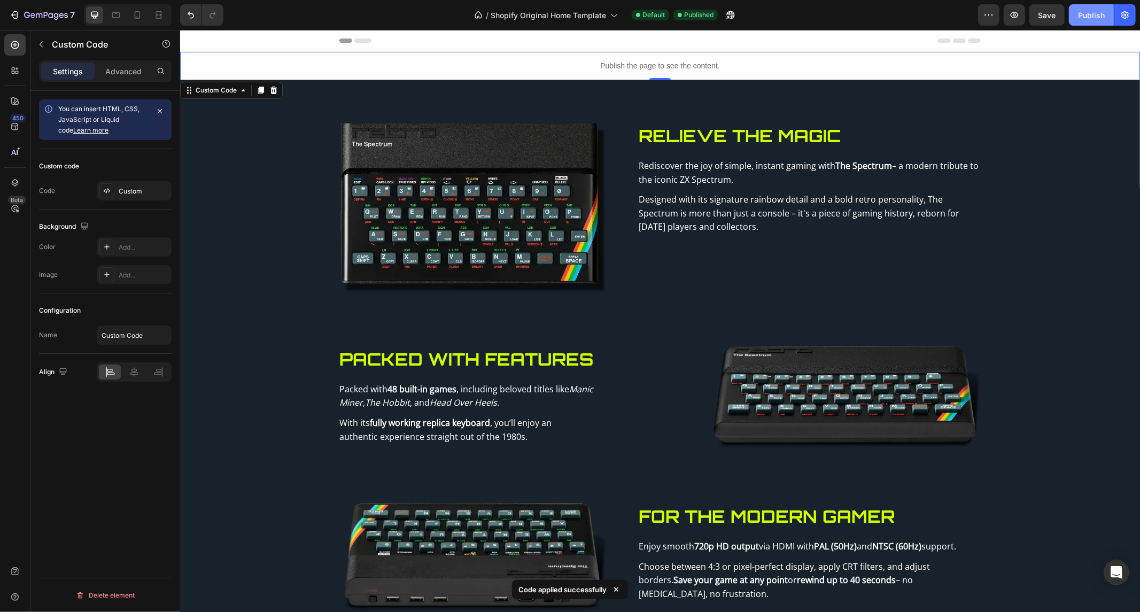
click at [1075, 15] on button "Publish" at bounding box center [1091, 14] width 45 height 21
click at [523, 59] on div "Publish the page to see the content." at bounding box center [660, 65] width 960 height 28
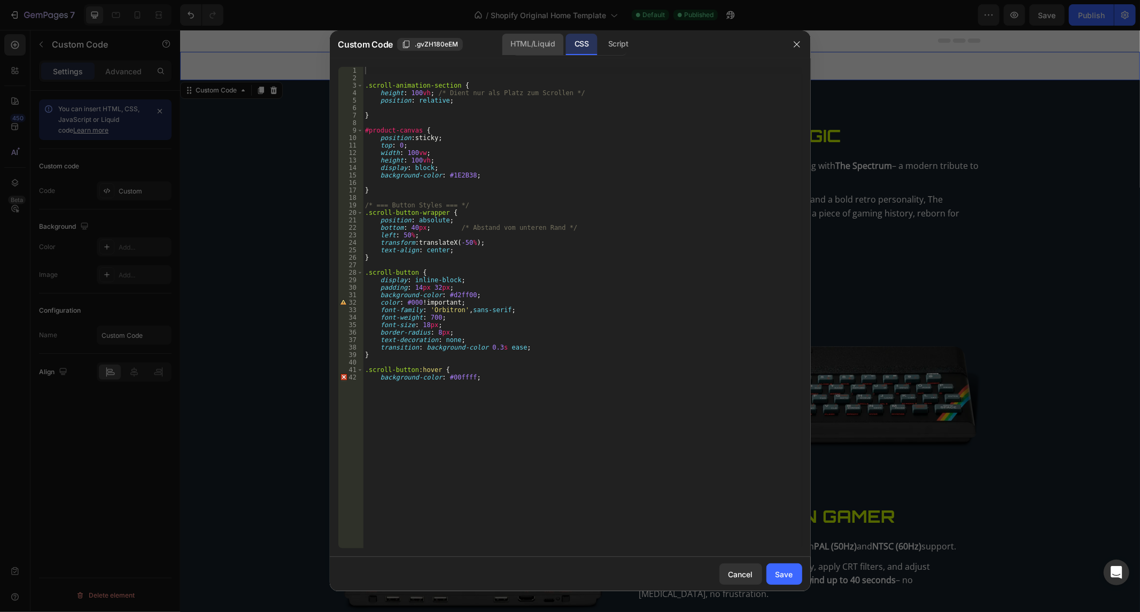
click at [514, 45] on div "HTML/Liquid" at bounding box center [532, 44] width 61 height 21
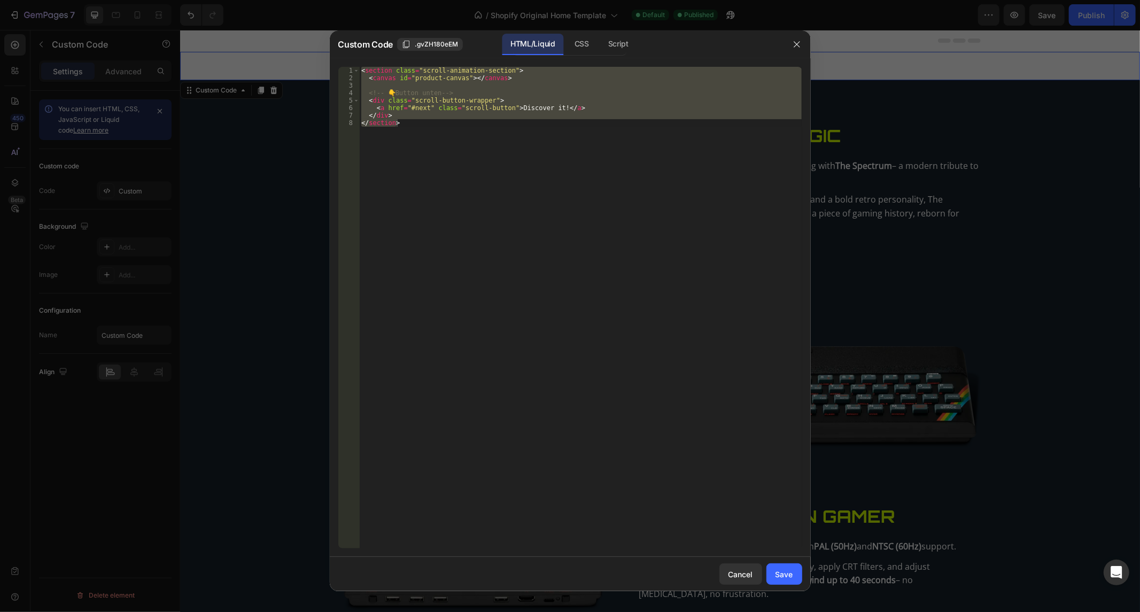
click at [428, 122] on div "< section class = "scroll-animation-section" > < canvas id = "product-canvas" >…" at bounding box center [580, 308] width 443 height 482
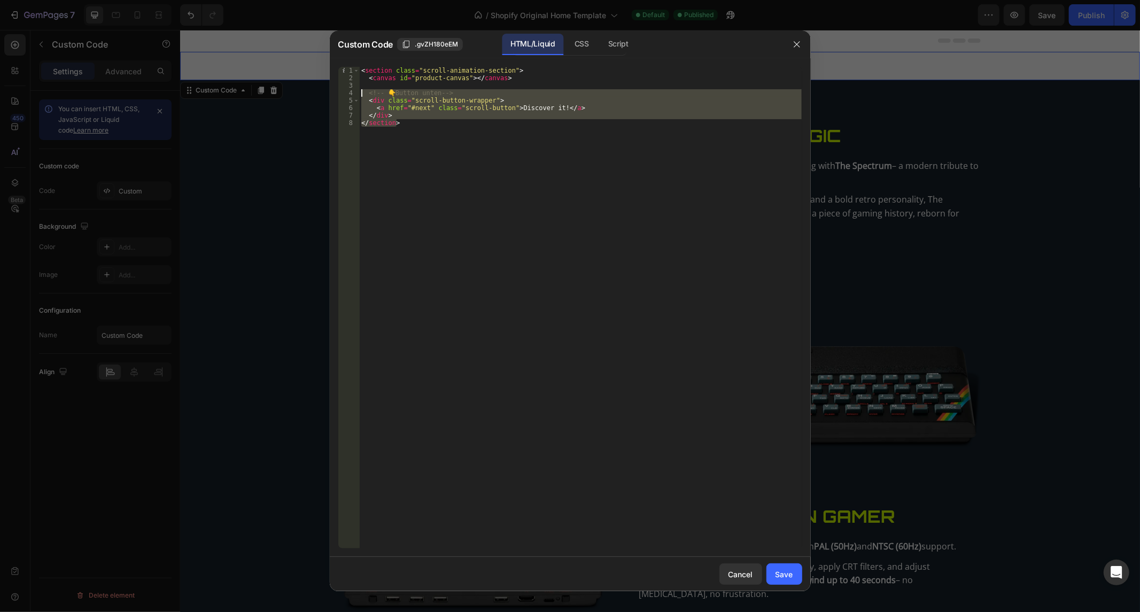
drag, startPoint x: 408, startPoint y: 125, endPoint x: 336, endPoint y: 91, distance: 80.3
click at [336, 91] on div "</section> 1 2 3 4 5 6 7 8 < section class = "scroll-animation-section" > < can…" at bounding box center [570, 307] width 481 height 499
paste textarea "</section"
type textarea "</section>"
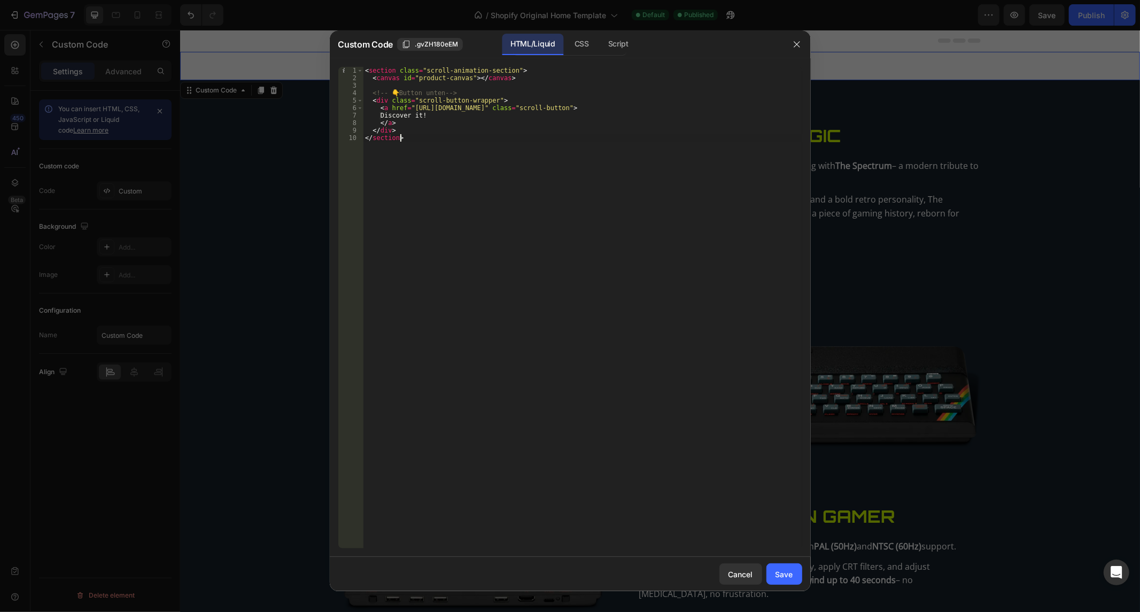
click at [533, 173] on div "< section class = "scroll-animation-section" > < canvas id = "product-canvas" >…" at bounding box center [582, 315] width 439 height 497
click at [777, 569] on div "Save" at bounding box center [784, 574] width 18 height 11
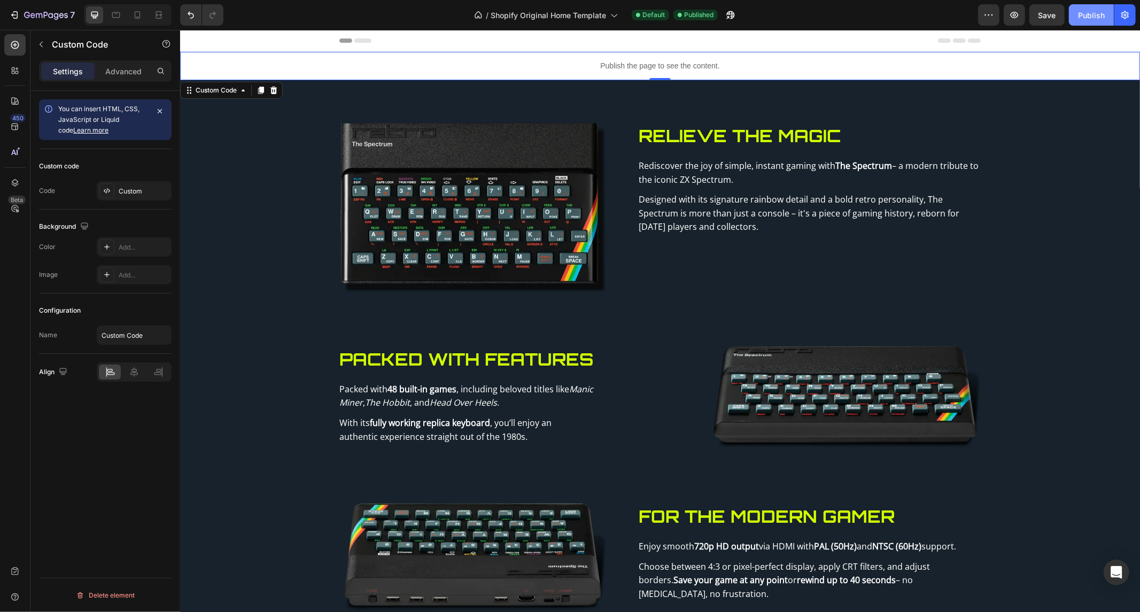
click at [1080, 12] on div "Publish" at bounding box center [1091, 15] width 27 height 11
click at [441, 71] on p "Publish the page to see the content." at bounding box center [660, 65] width 960 height 11
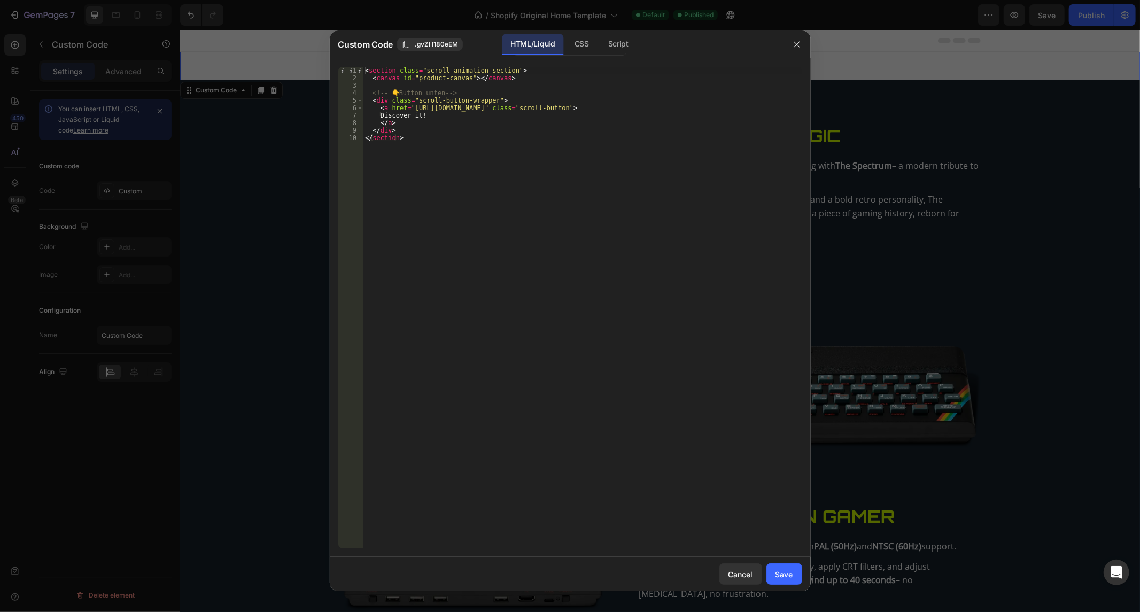
click at [404, 137] on div "< section class = "scroll-animation-section" > < canvas id = "product-canvas" >…" at bounding box center [582, 315] width 439 height 497
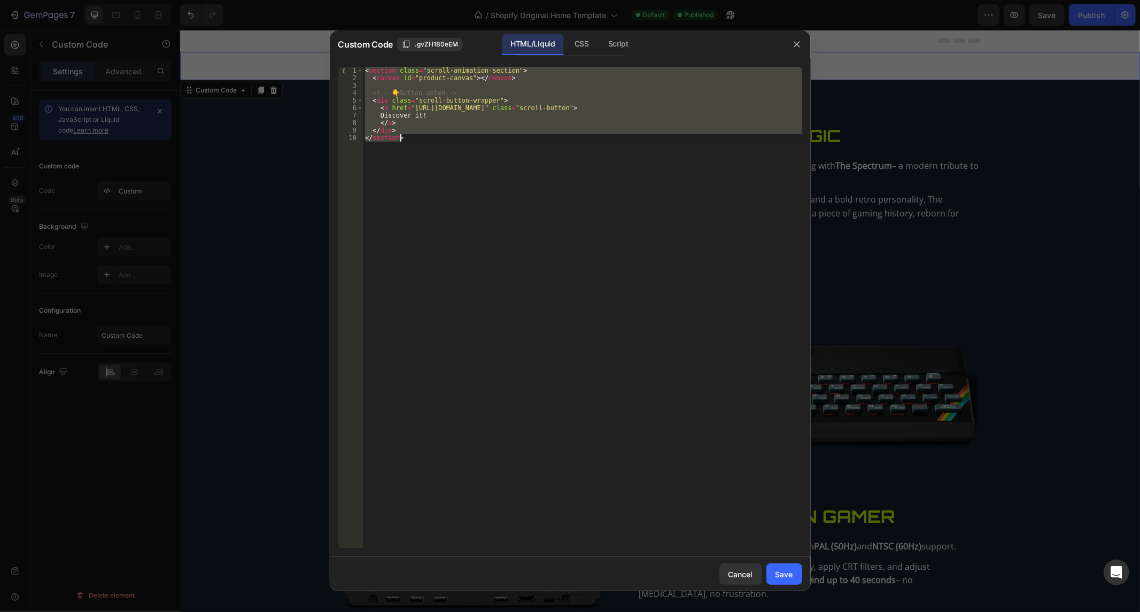
paste textarea "[URL][DOMAIN_NAME]"
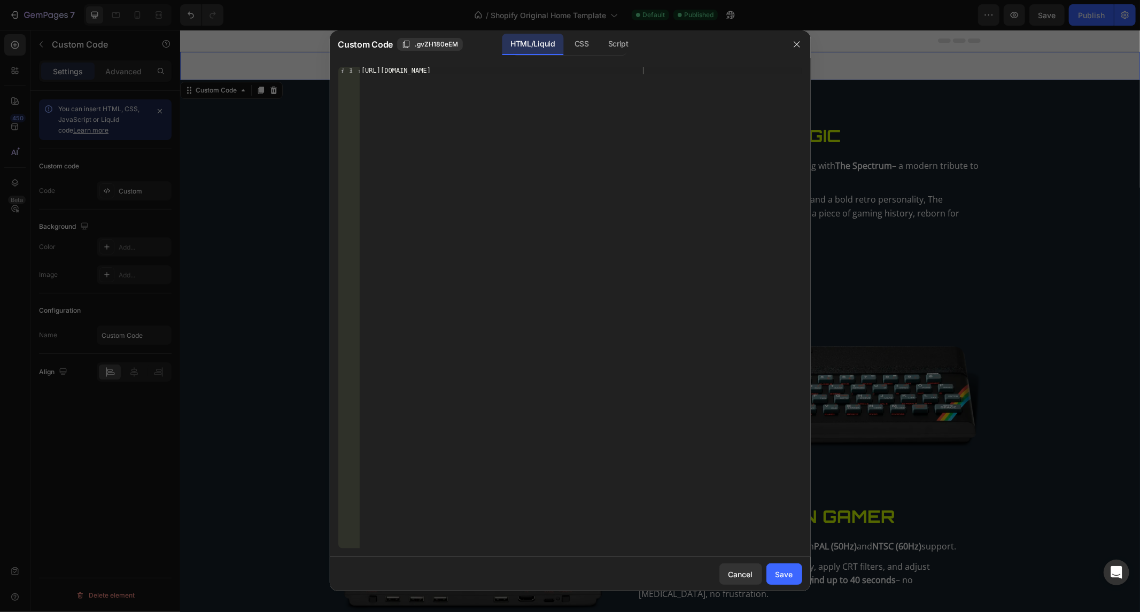
click at [425, 125] on div "[URL][DOMAIN_NAME]" at bounding box center [580, 315] width 443 height 497
paste textarea "</section>"
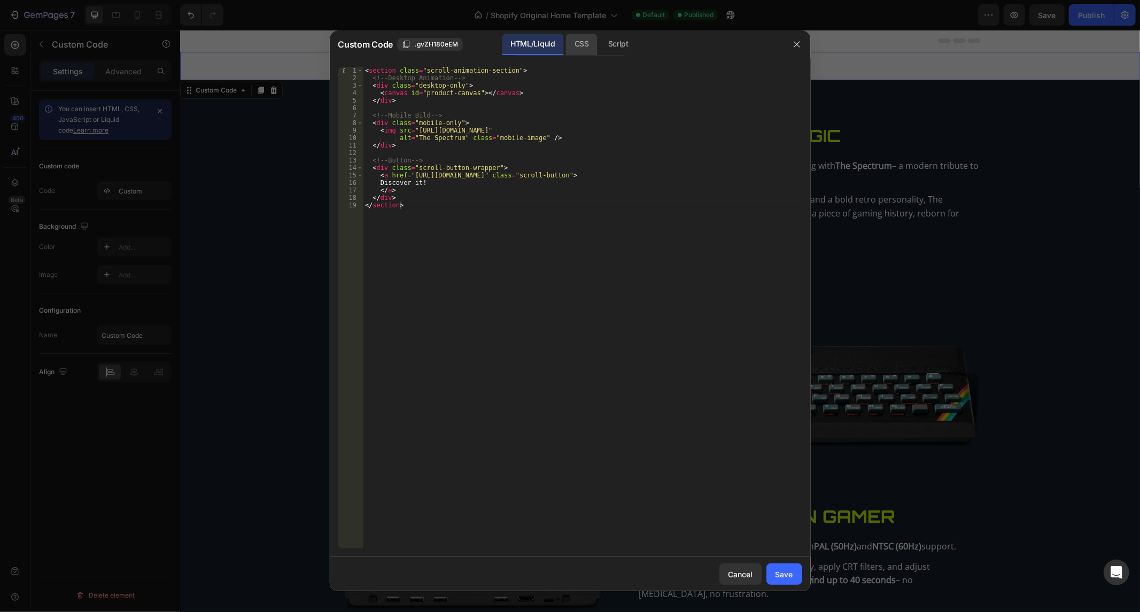
click at [600, 46] on div "CSS" at bounding box center [618, 44] width 37 height 21
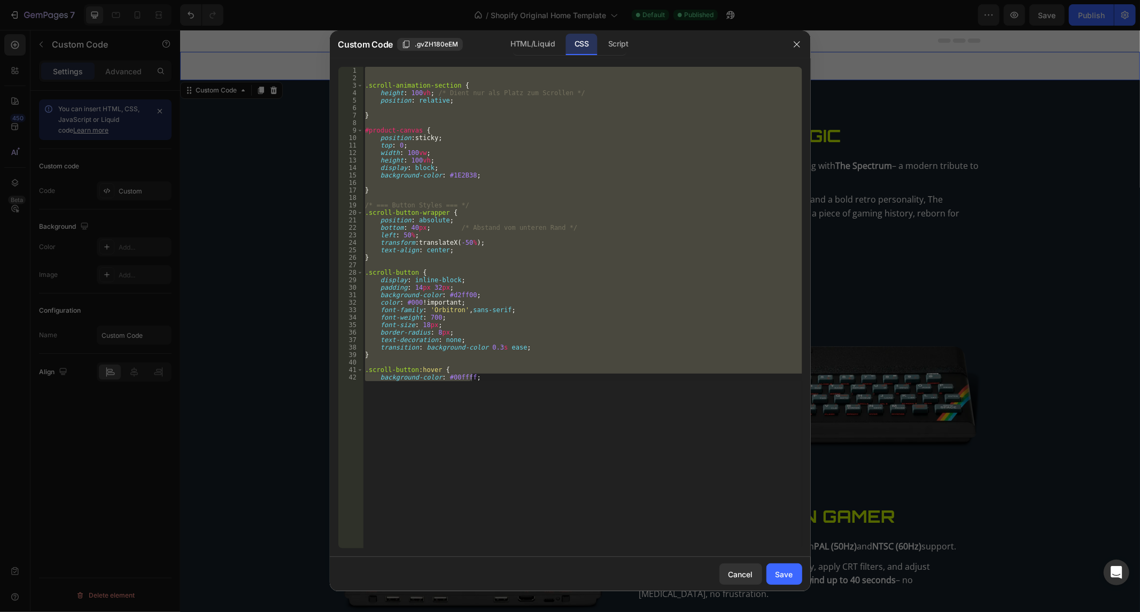
click at [424, 146] on div ".scroll-animation-section { height : 100 vh ; /* Dient nur als Platz zum Scroll…" at bounding box center [582, 308] width 439 height 482
click at [424, 146] on div ".scroll-animation-section { height : 100 vh ; /* Dient nur als Platz zum Scroll…" at bounding box center [582, 315] width 439 height 497
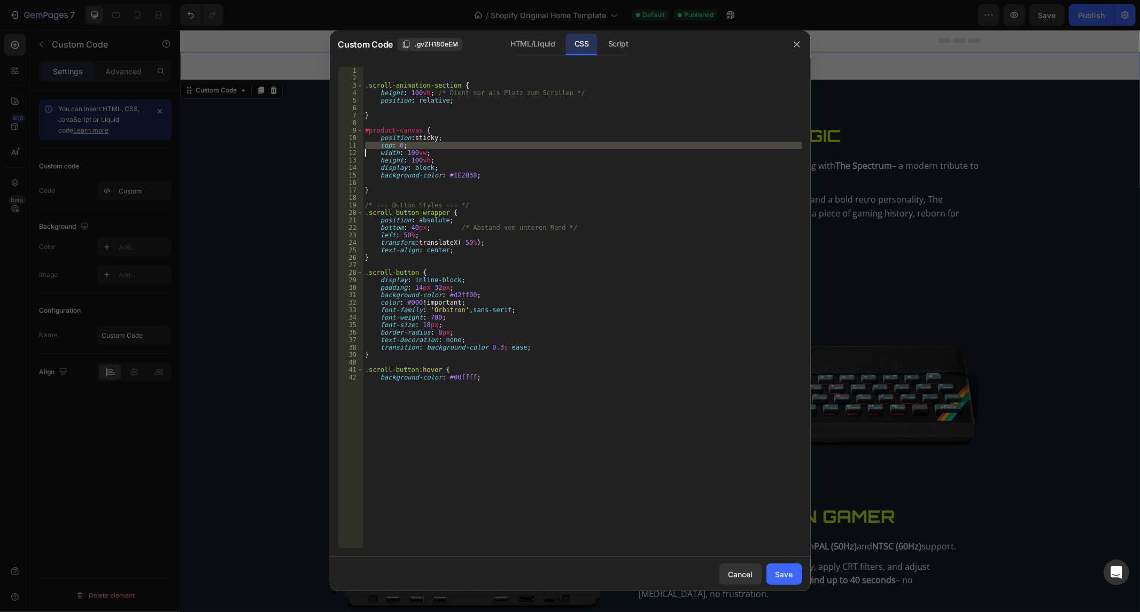
click at [424, 146] on div ".scroll-animation-section { height : 100 vh ; /* Dient nur als Platz zum Scroll…" at bounding box center [582, 315] width 439 height 497
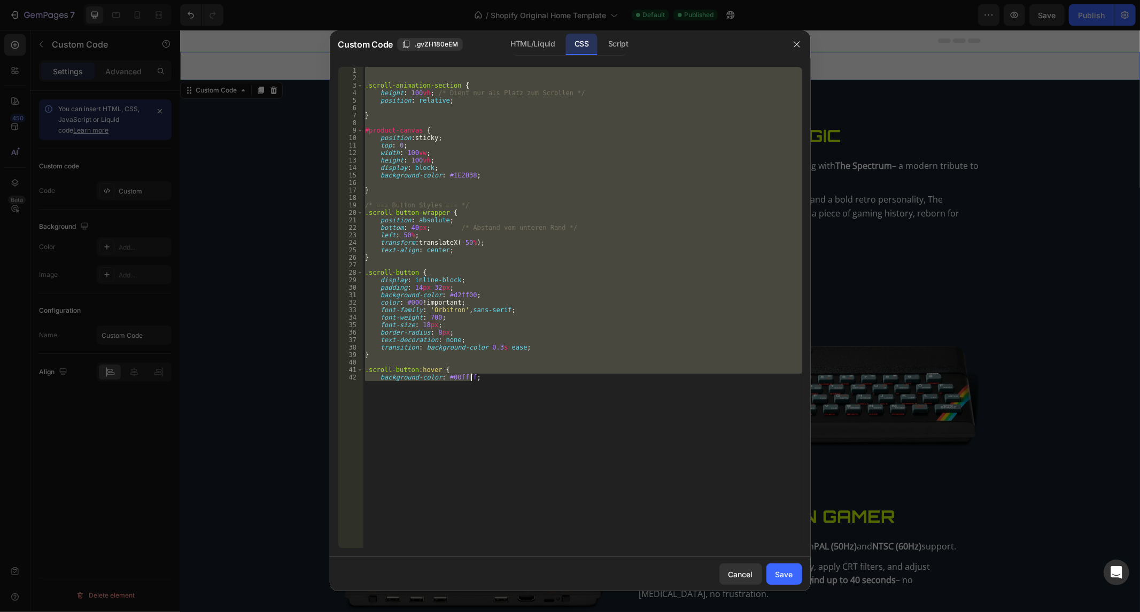
paste textarea "}"
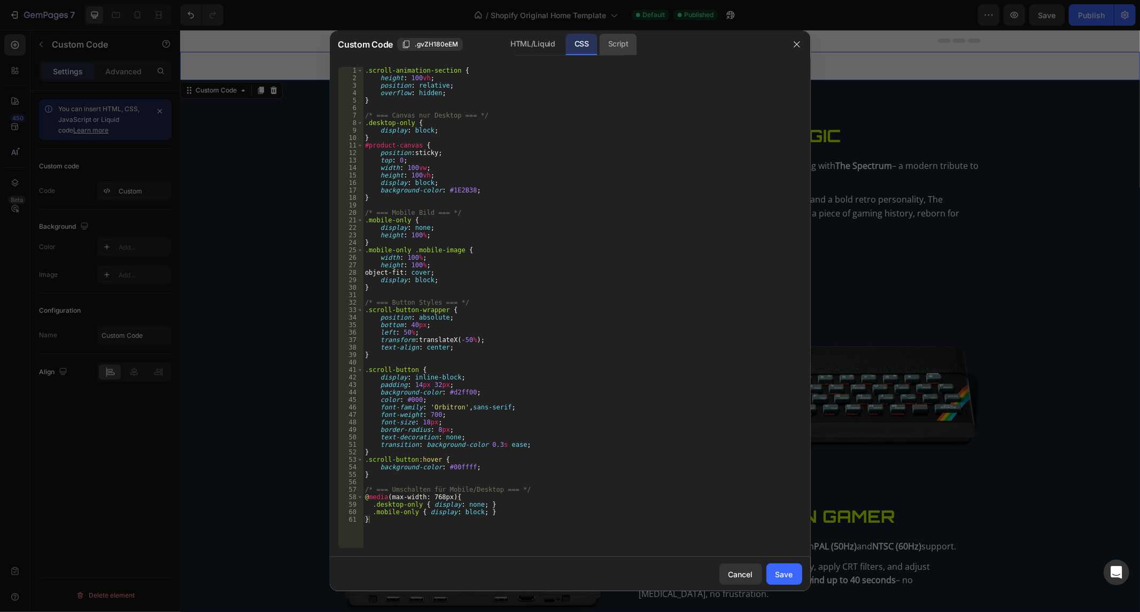
click at [610, 52] on div "Script" at bounding box center [618, 44] width 37 height 21
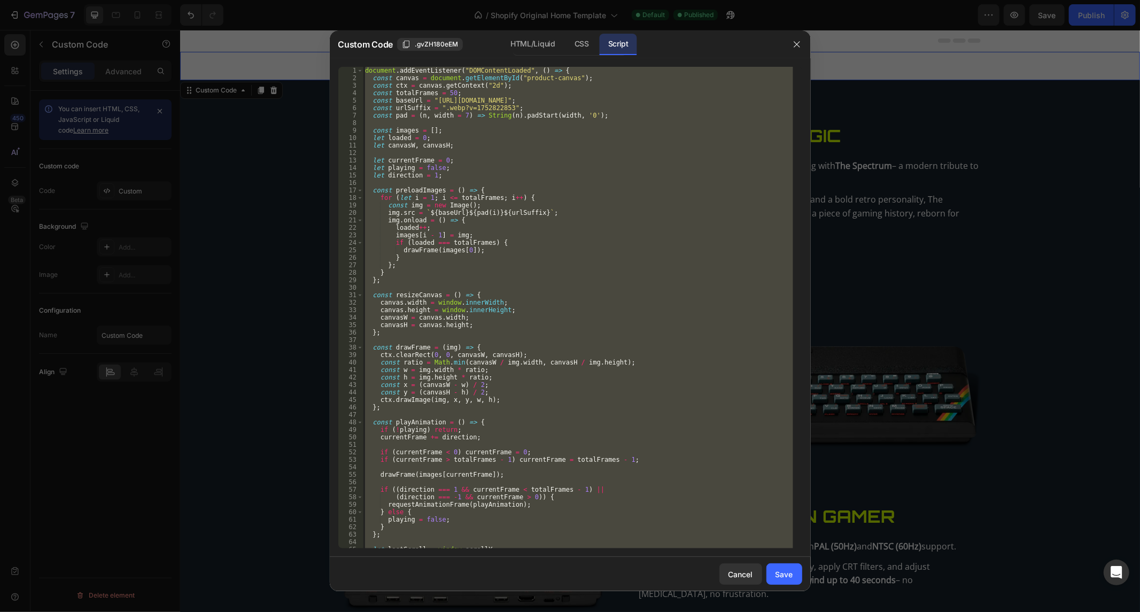
type textarea "preloadImages(); });"
click at [452, 152] on div "document . addEventListener ( "DOMContentLoaded" , ( ) => { const canvas = docu…" at bounding box center [578, 308] width 430 height 482
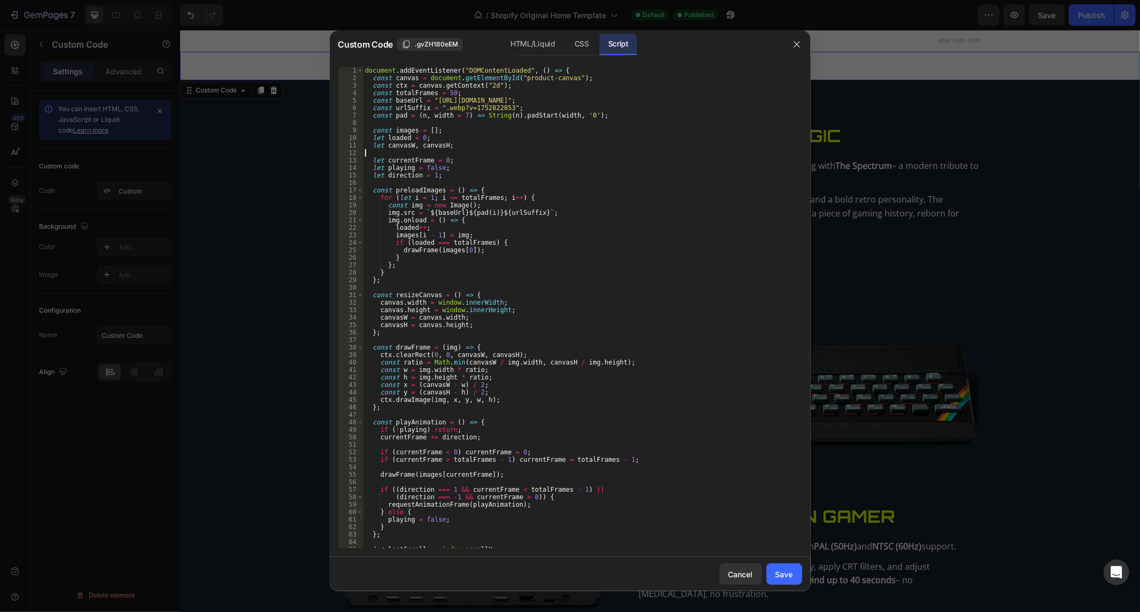
click at [452, 152] on div "document . addEventListener ( "DOMContentLoaded" , ( ) => { const canvas = docu…" at bounding box center [578, 315] width 430 height 497
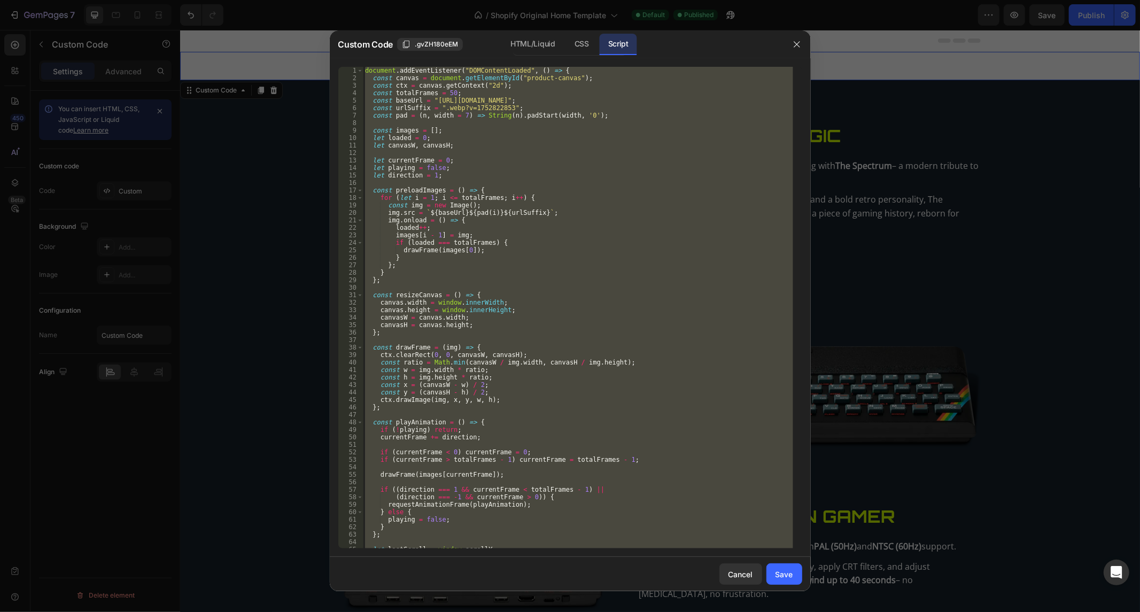
click at [452, 152] on div "document . addEventListener ( "DOMContentLoaded" , ( ) => { const canvas = docu…" at bounding box center [578, 315] width 430 height 497
type textarea "preloadImages(); });"
click at [452, 152] on div "document . addEventListener ( "DOMContentLoaded" , ( ) => { const canvas = docu…" at bounding box center [578, 315] width 430 height 497
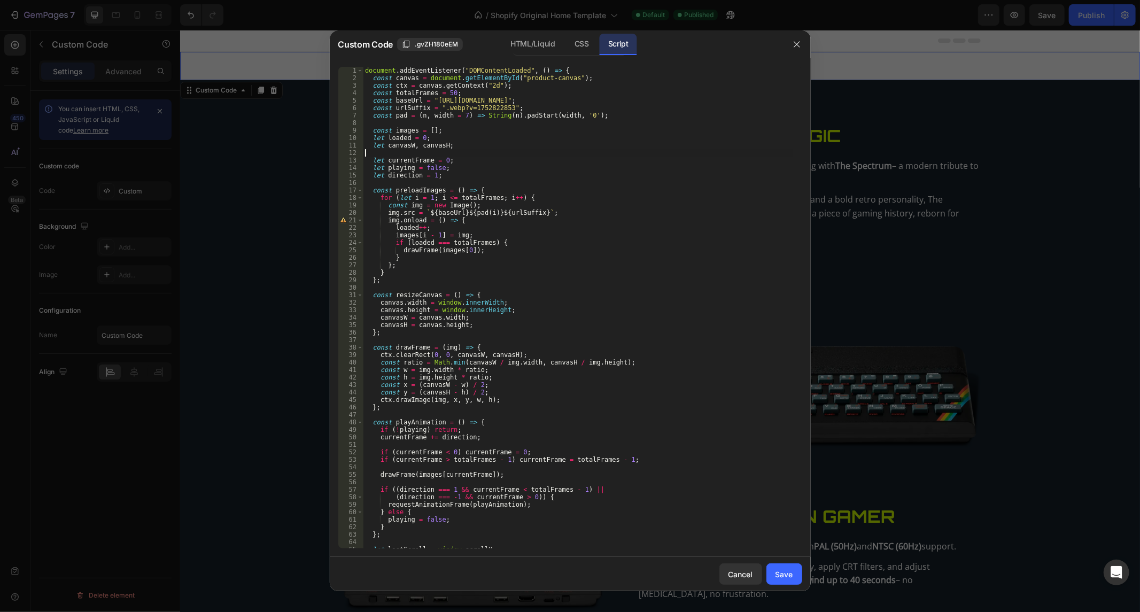
click at [452, 152] on div "document . addEventListener ( "DOMContentLoaded" , ( ) => { const canvas = docu…" at bounding box center [578, 315] width 430 height 497
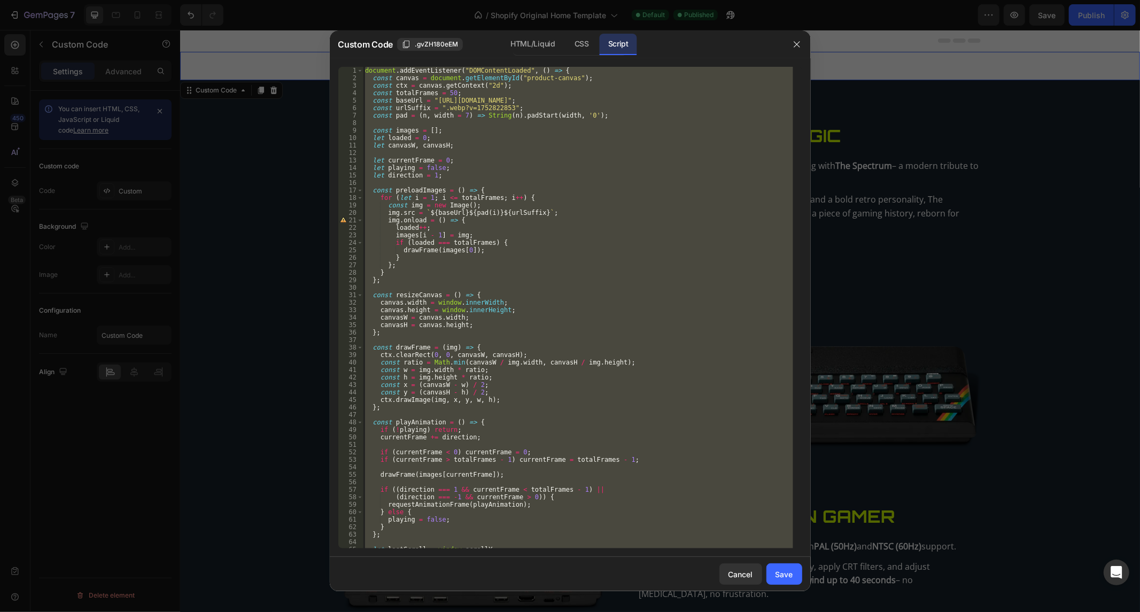
click at [452, 152] on div "document . addEventListener ( "DOMContentLoaded" , ( ) => { const canvas = docu…" at bounding box center [578, 315] width 430 height 497
paste textarea
type textarea "});"
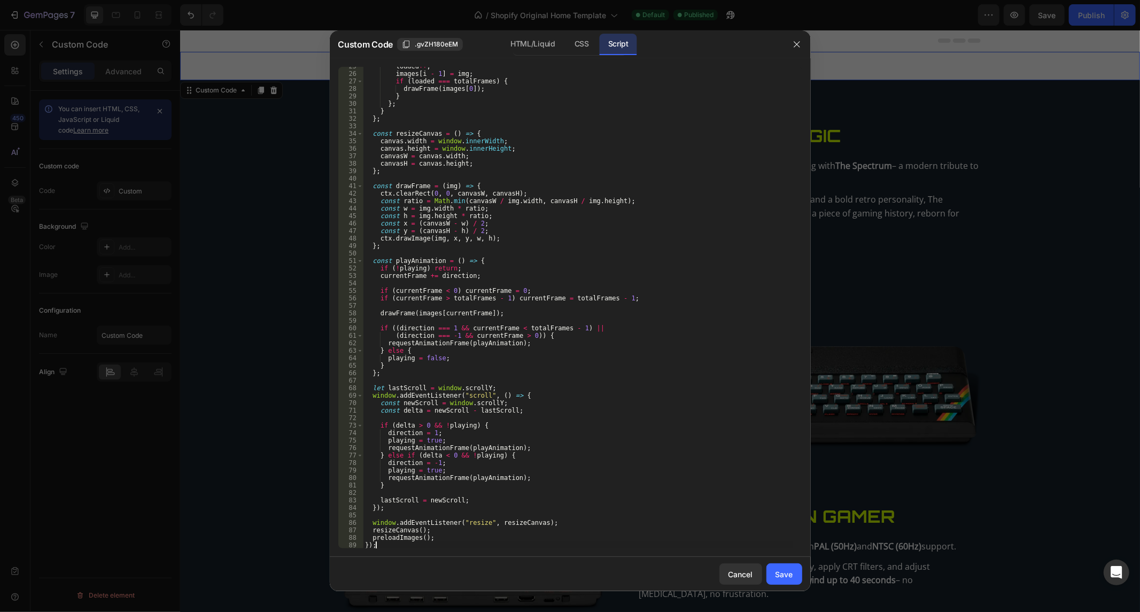
scroll to position [183, 0]
click at [772, 576] on button "Save" at bounding box center [784, 573] width 36 height 21
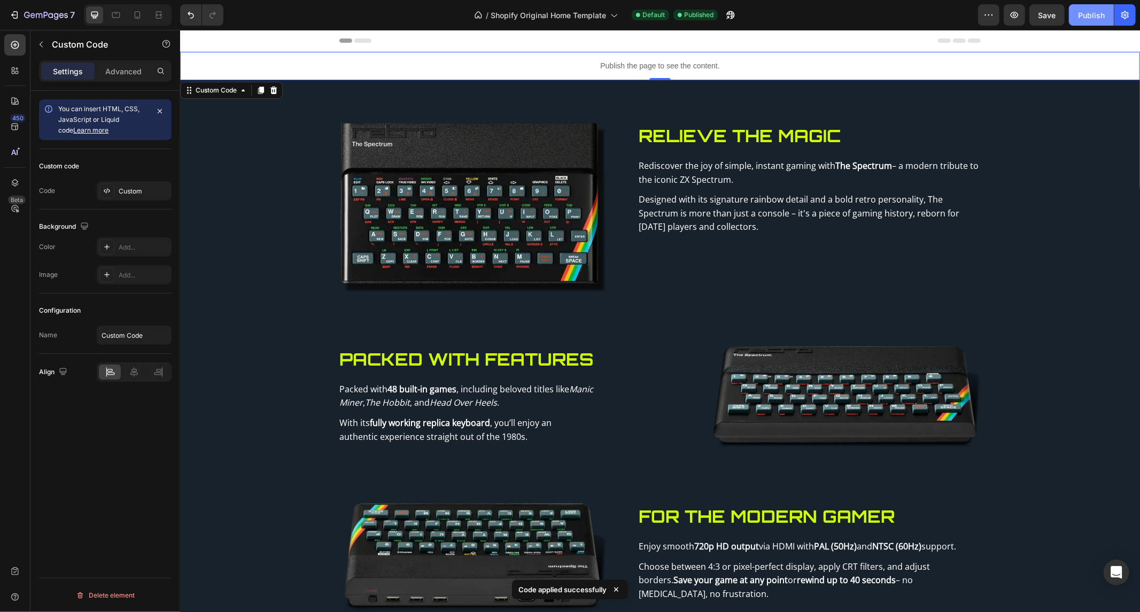
click at [1096, 8] on button "Publish" at bounding box center [1091, 14] width 45 height 21
click at [197, 20] on button "Undo/Redo" at bounding box center [190, 14] width 21 height 21
click at [1081, 6] on button "Publish" at bounding box center [1091, 14] width 45 height 21
click at [699, 70] on p "Publish the page to see the content." at bounding box center [660, 65] width 960 height 11
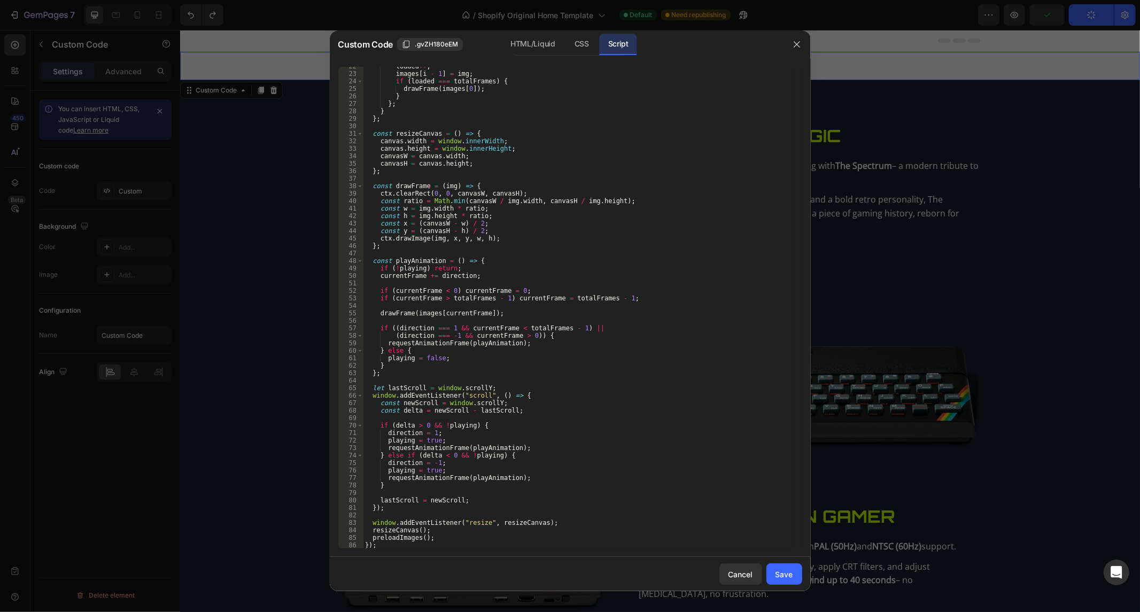
scroll to position [161, 0]
drag, startPoint x: 400, startPoint y: 553, endPoint x: 379, endPoint y: 442, distance: 112.5
click at [379, 442] on div "22 23 24 25 26 27 28 29 30 31 32 33 34 35 36 37 38 39 40 41 42 43 44 45 46 47 4…" at bounding box center [570, 307] width 481 height 499
click at [387, 547] on div "loaded ++ ; images [ i - 1 ] = img ; if ( loaded === totalFrames ) { drawFrame …" at bounding box center [578, 311] width 430 height 497
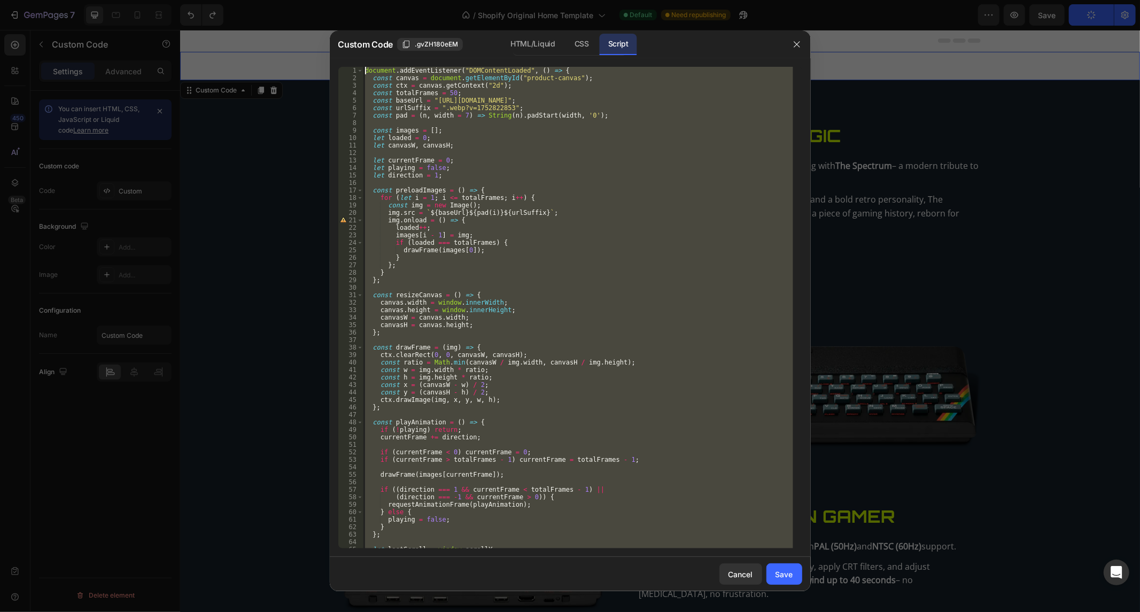
scroll to position [0, 0]
drag, startPoint x: 386, startPoint y: 547, endPoint x: 204, endPoint y: -72, distance: 645.7
click at [204, 0] on html "7 / Shopify Original Home Template Default Need republishing Preview Save Publi…" at bounding box center [570, 0] width 1140 height 0
click at [566, 45] on div "HTML/Liquid" at bounding box center [582, 44] width 32 height 21
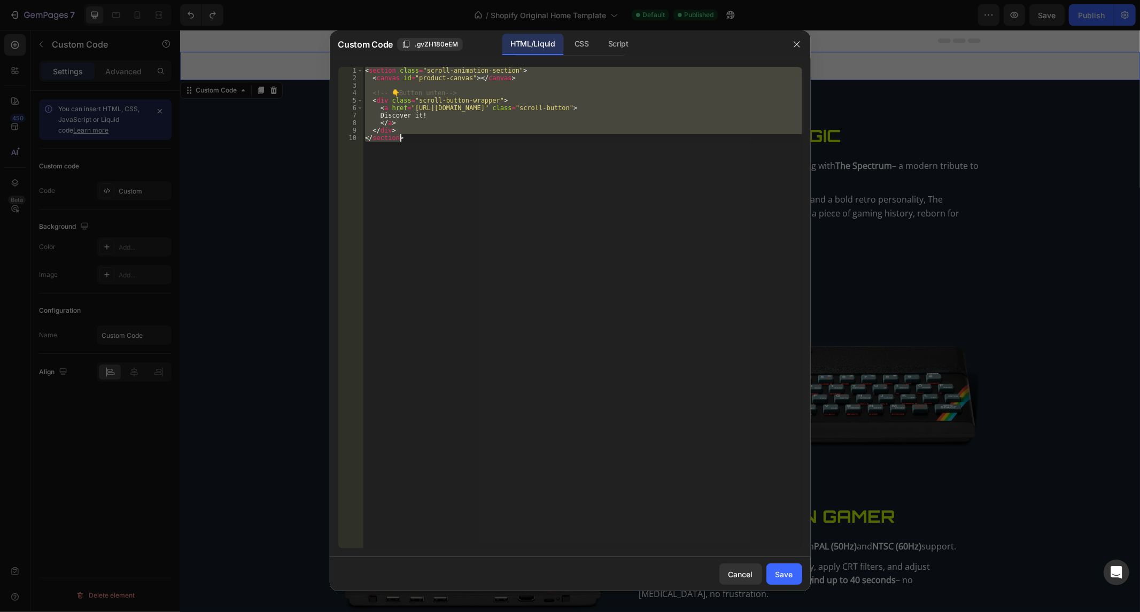
click at [451, 175] on div "< section class = "scroll-animation-section" > < canvas id = "product-canvas" >…" at bounding box center [582, 308] width 439 height 482
drag, startPoint x: 437, startPoint y: 159, endPoint x: 270, endPoint y: -18, distance: 243.1
click at [270, 0] on html "7 / Shopify Original Home Template Default Published Preview Save Publish 450 B…" at bounding box center [570, 0] width 1140 height 0
click at [573, 31] on div "Custom Code .gvZH180eEM HTML/Liquid CSS Script" at bounding box center [556, 44] width 453 height 28
click at [600, 43] on div "CSS" at bounding box center [618, 44] width 37 height 21
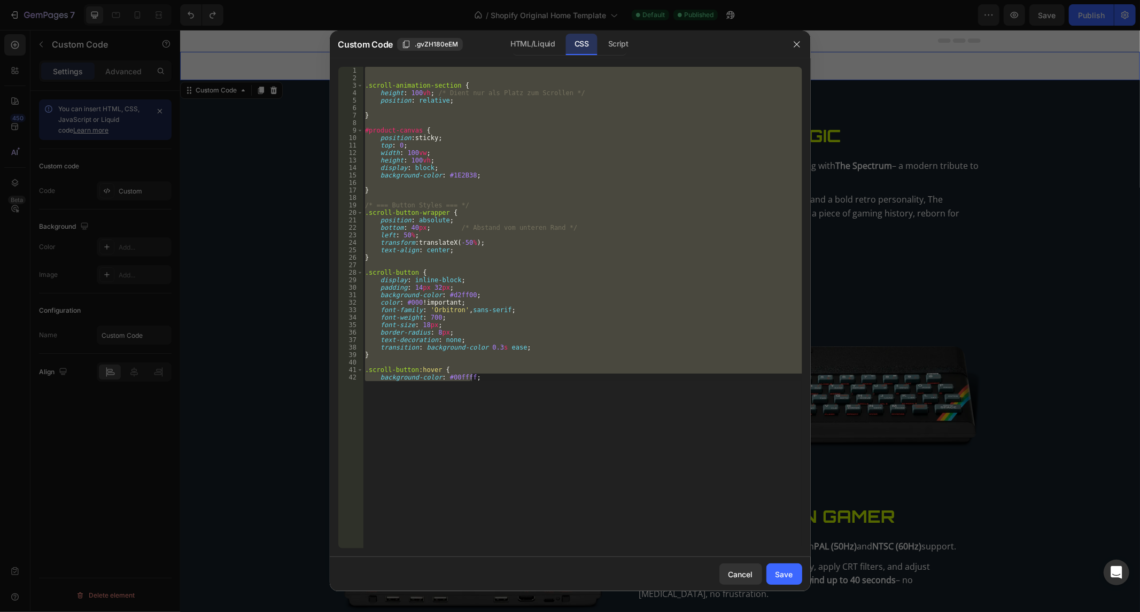
click at [453, 337] on div ".scroll-animation-section { height : 100 vh ; /* Dient nur als Platz zum Scroll…" at bounding box center [582, 308] width 439 height 482
type textarea "text-decoration: none;"
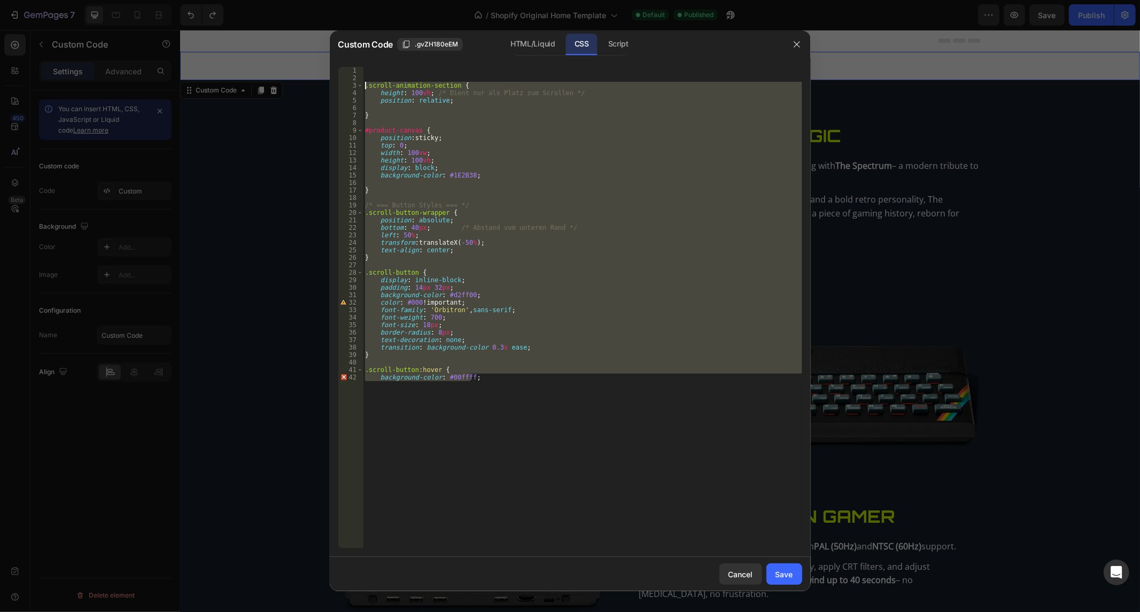
drag, startPoint x: 487, startPoint y: 381, endPoint x: 135, endPoint y: -72, distance: 574.3
click at [135, 0] on html "7 / Shopify Original Home Template Default Published Preview Save Publish 450 B…" at bounding box center [570, 0] width 1140 height 0
drag, startPoint x: 621, startPoint y: 40, endPoint x: 588, endPoint y: 99, distance: 67.0
click at [621, 40] on div "Script" at bounding box center [618, 44] width 37 height 21
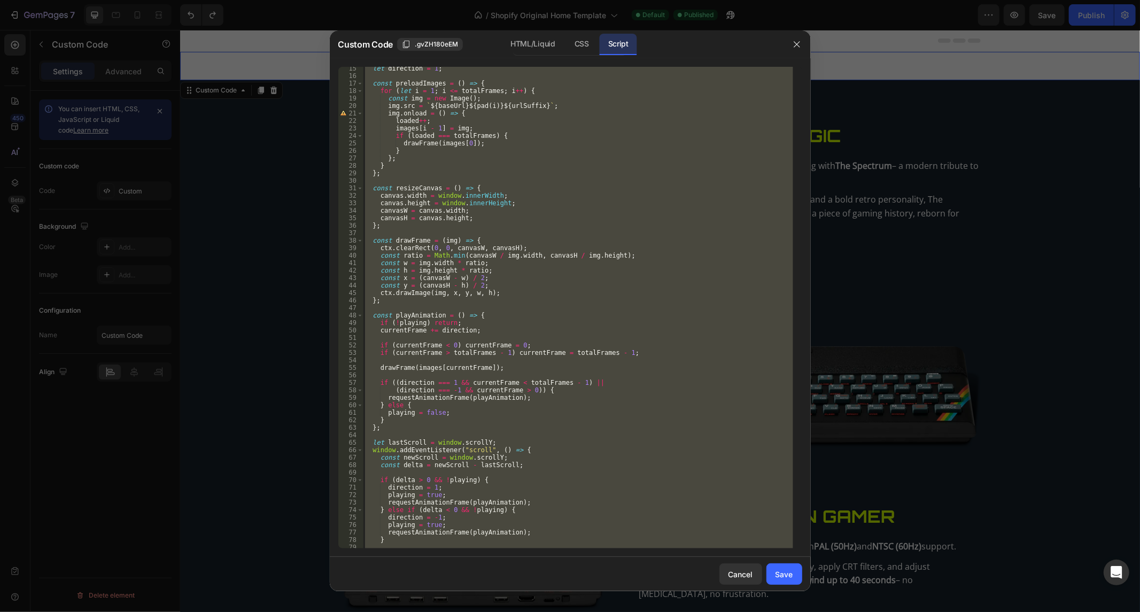
scroll to position [161, 0]
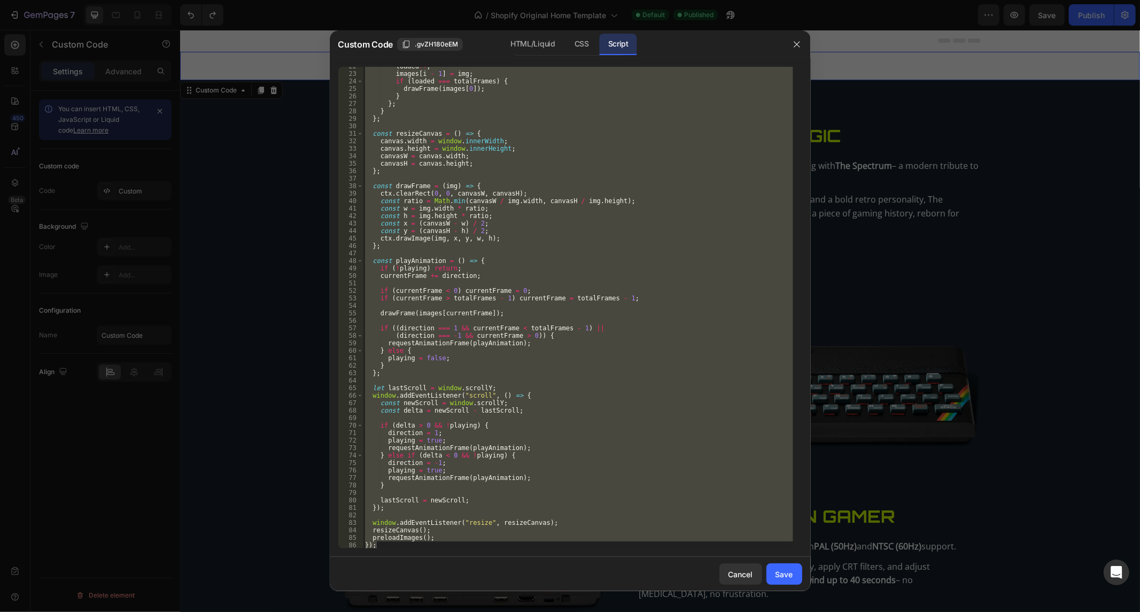
click at [399, 526] on div "loaded ++ ; images [ i - 1 ] = img ; if ( loaded === totalFrames ) { drawFrame …" at bounding box center [578, 308] width 430 height 482
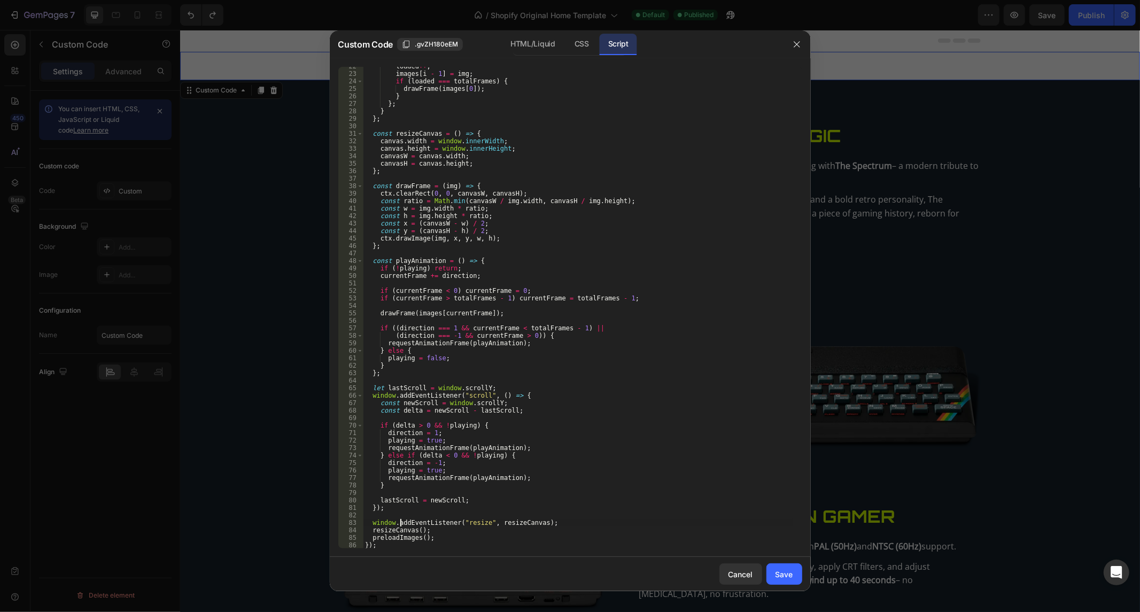
click at [389, 549] on div "window.addEventListener("resize", resizeCanvas); 22 23 24 25 26 27 28 29 30 31 …" at bounding box center [570, 307] width 481 height 499
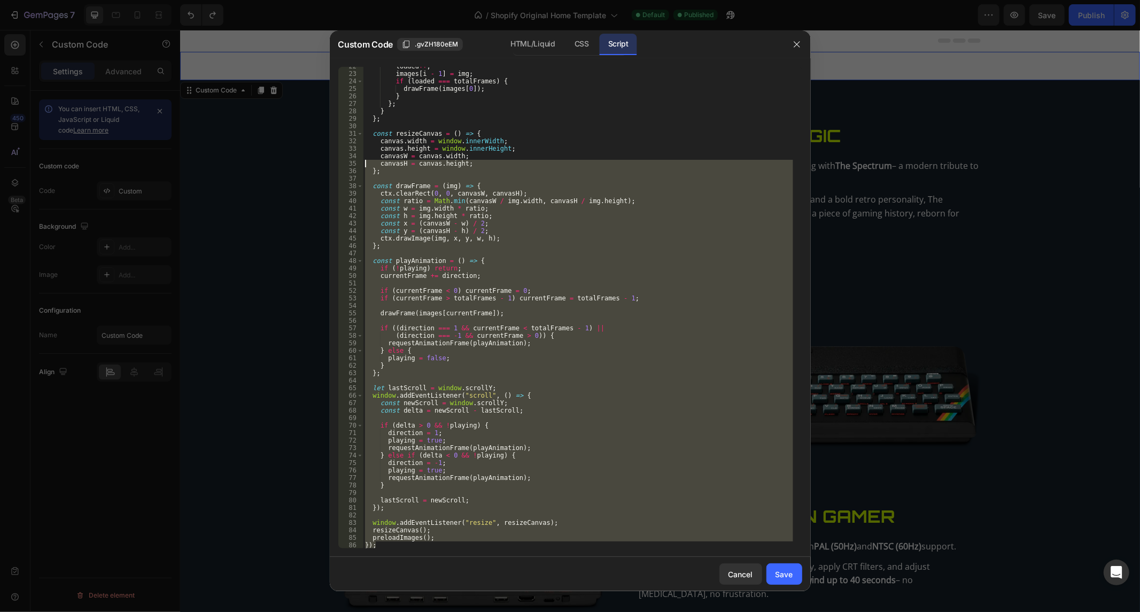
scroll to position [0, 0]
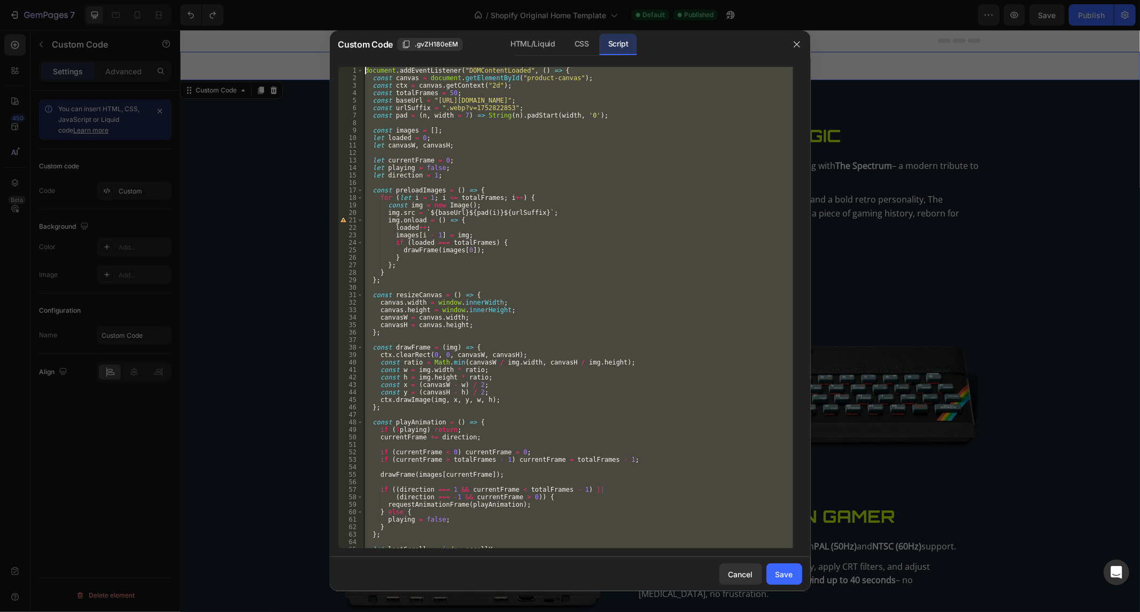
drag, startPoint x: 390, startPoint y: 546, endPoint x: 167, endPoint y: -72, distance: 656.8
click at [167, 0] on html "7 / Shopify Original Home Template Default Published Preview Save Publish 450 B…" at bounding box center [570, 0] width 1140 height 0
click at [566, 42] on div "HTML/Liquid" at bounding box center [582, 44] width 32 height 21
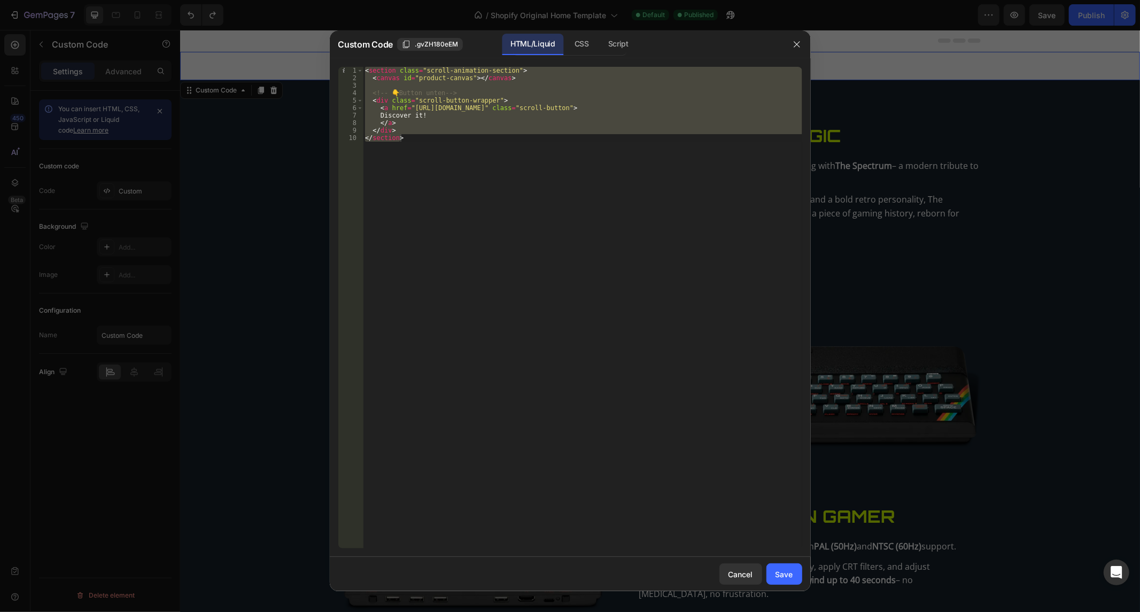
drag, startPoint x: 506, startPoint y: 172, endPoint x: 513, endPoint y: 136, distance: 36.1
click at [506, 172] on div "< section class = "scroll-animation-section" > < canvas id = "product-canvas" >…" at bounding box center [582, 308] width 439 height 482
click at [513, 136] on div "< section class = "scroll-animation-section" > < canvas id = "product-canvas" >…" at bounding box center [582, 315] width 439 height 497
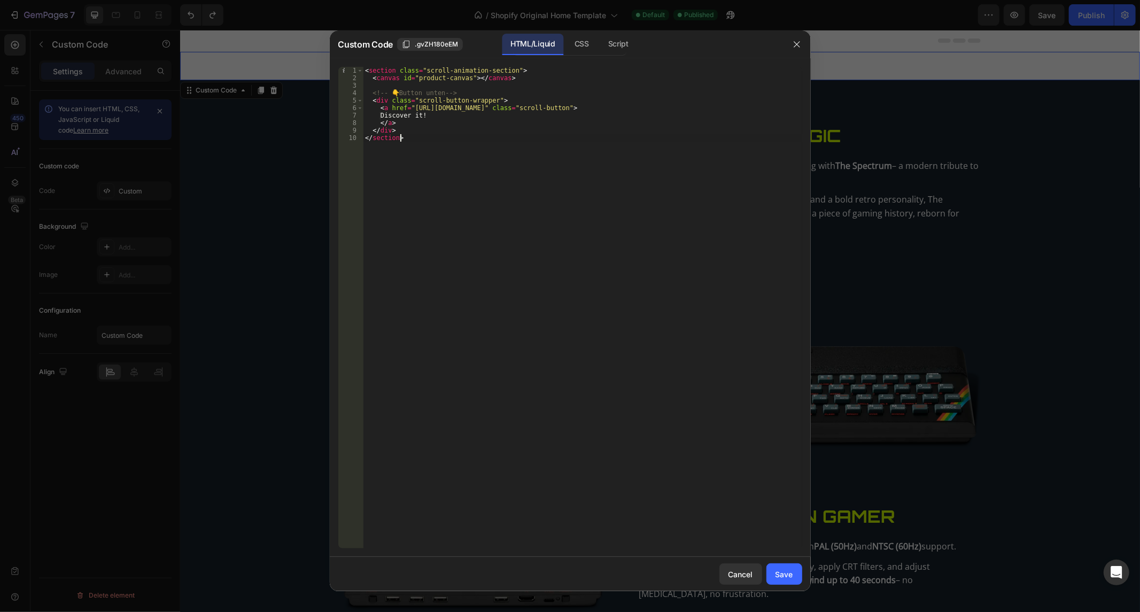
click at [513, 136] on div "< section class = "scroll-animation-section" > < canvas id = "product-canvas" >…" at bounding box center [582, 315] width 439 height 497
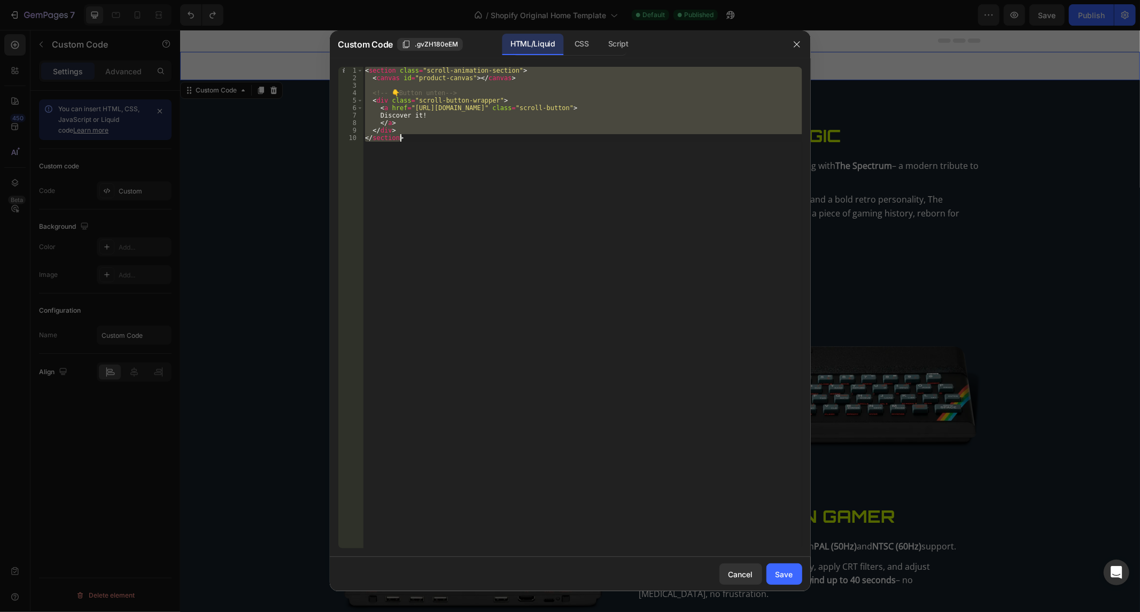
paste textarea "});"
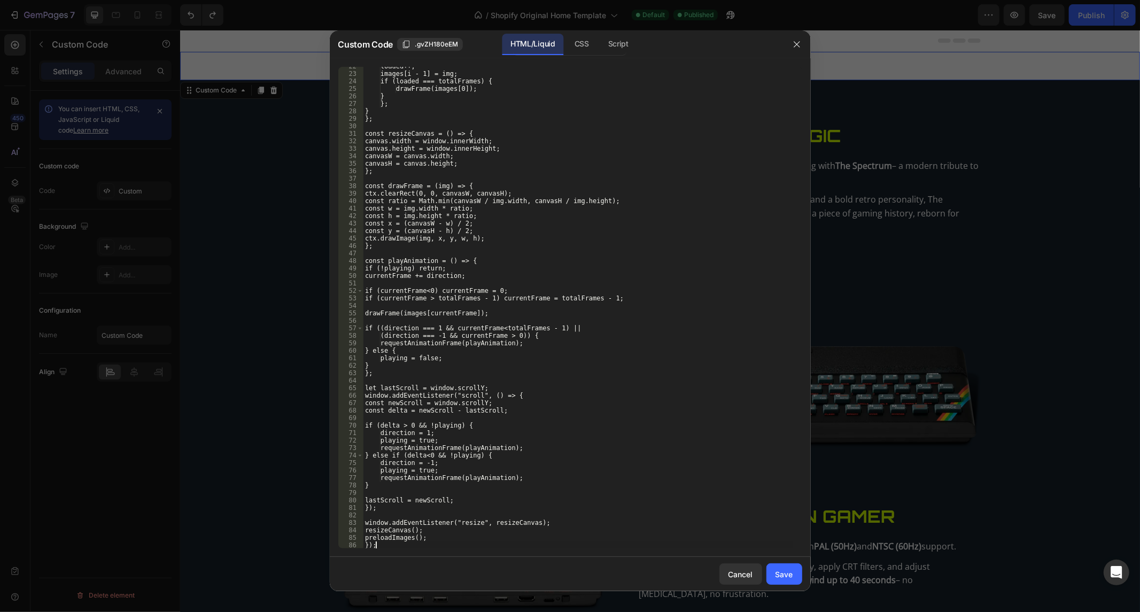
scroll to position [161, 0]
click at [402, 554] on div "}); 22 23 24 25 26 27 28 29 30 31 32 33 34 35 36 37 38 39 40 41 42 43 44 45 46 …" at bounding box center [570, 307] width 481 height 499
click at [409, 541] on div "loaded++; images[i - 1] = img; if (loaded === totalFrames) { drawFrame(images[0…" at bounding box center [578, 311] width 430 height 497
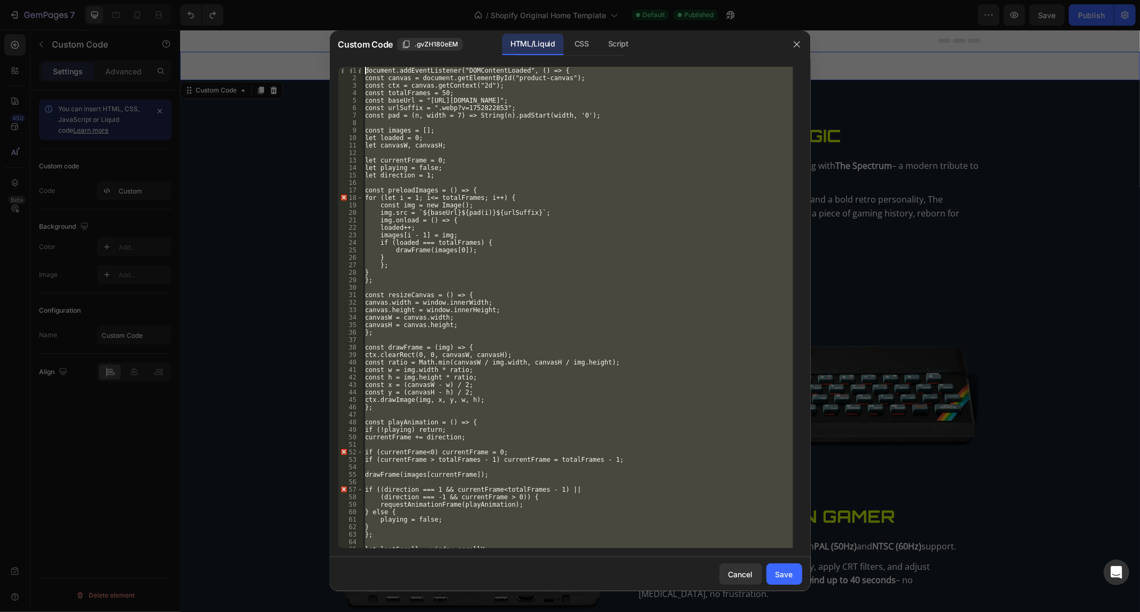
scroll to position [0, 0]
drag, startPoint x: 409, startPoint y: 547, endPoint x: 82, endPoint y: -72, distance: 699.8
click at [82, 0] on html "7 / Shopify Original Home Template Default Published Preview Save Publish 450 B…" at bounding box center [570, 0] width 1140 height 0
type textarea "document.addEventListener("DOMContentLoaded", () => { const canvas = document.g…"
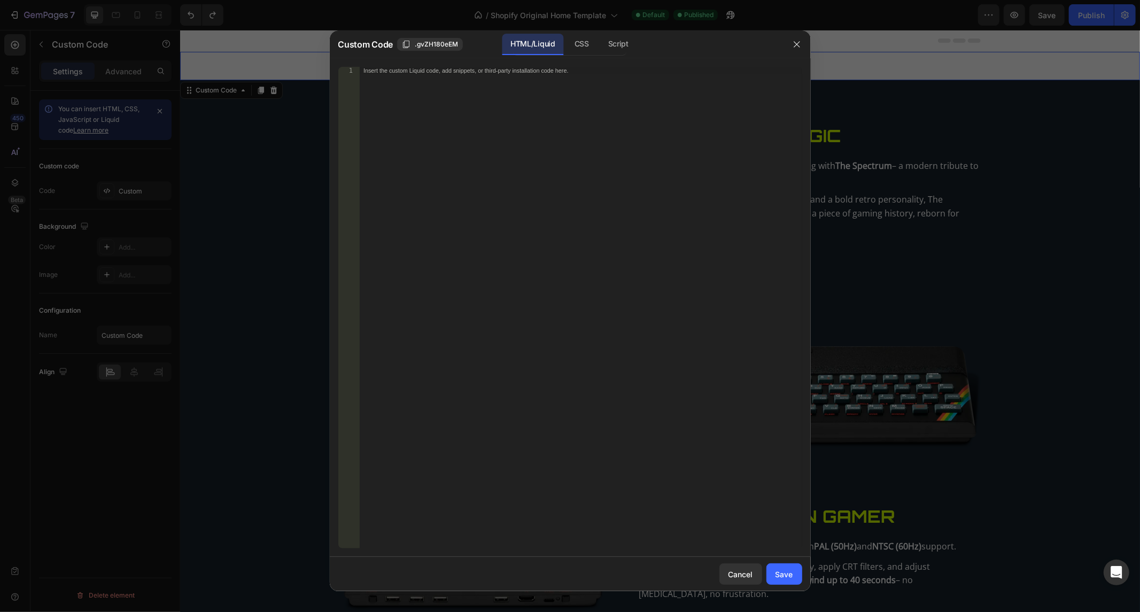
click at [516, 207] on div "Insert the custom Liquid code, add snippets, or third-party installation code h…" at bounding box center [580, 315] width 443 height 497
paste textarea "</section>"
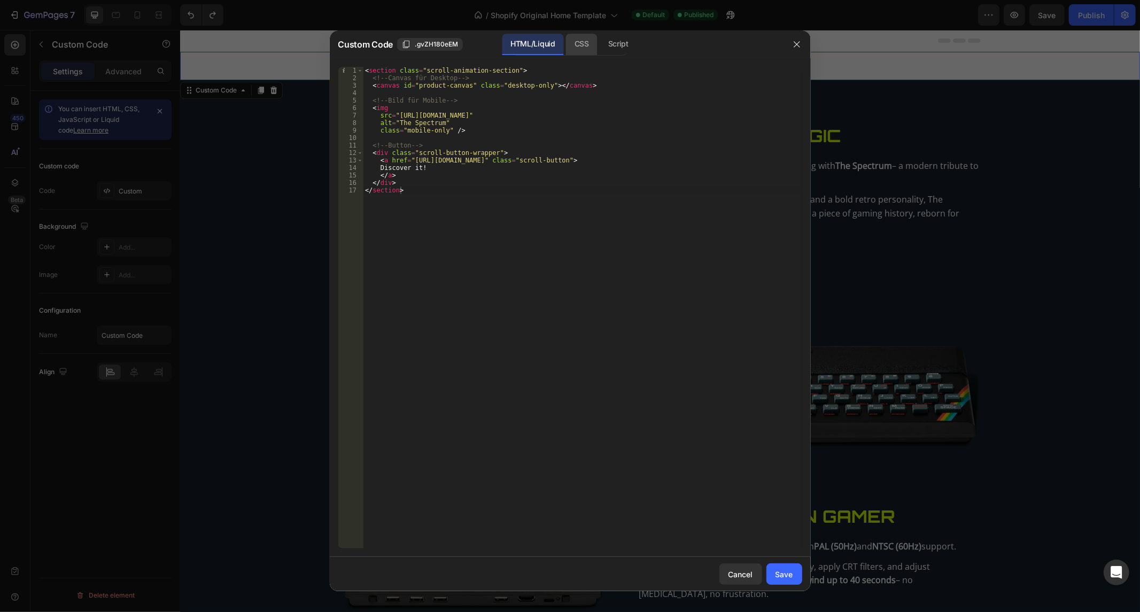
click at [600, 43] on div "CSS" at bounding box center [618, 44] width 37 height 21
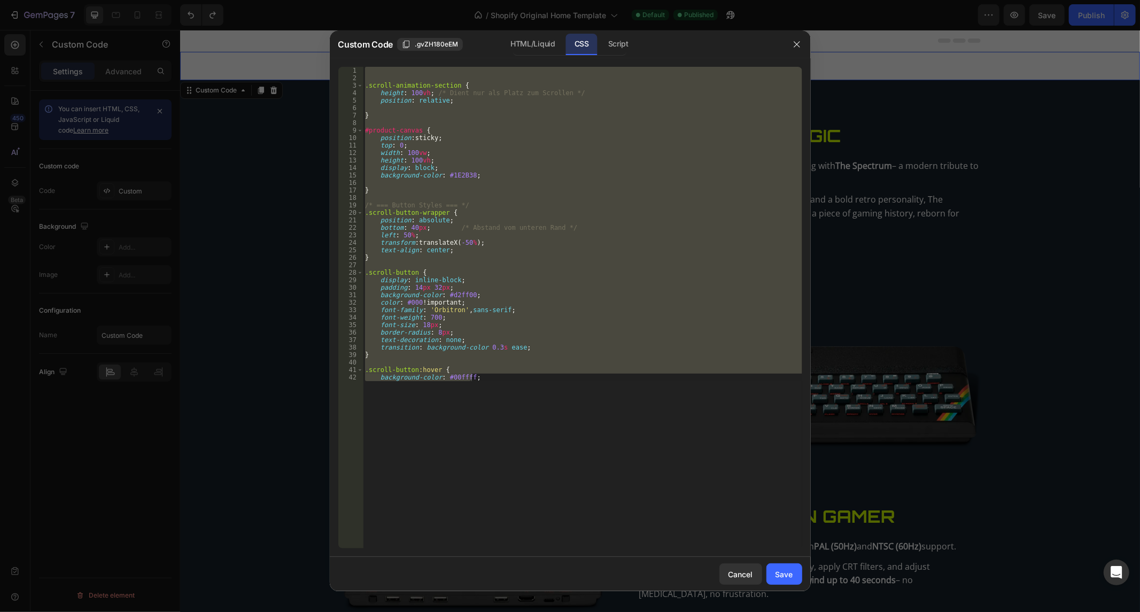
click at [492, 143] on div ".scroll-animation-section { height : 100 vh ; /* Dient nur als Platz zum Scroll…" at bounding box center [582, 308] width 439 height 482
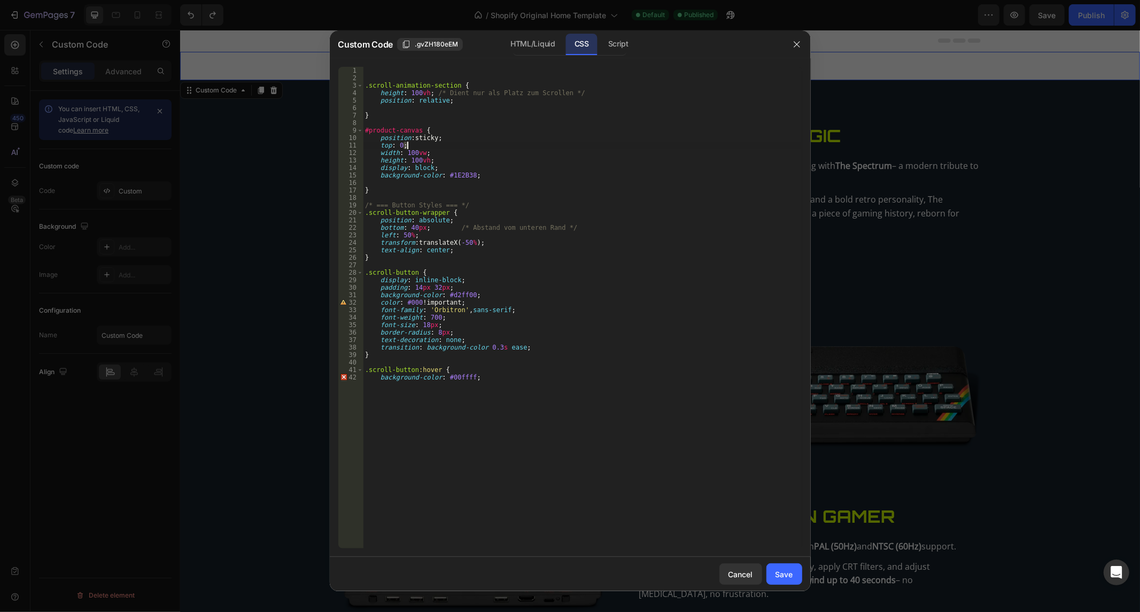
click at [492, 143] on div ".scroll-animation-section { height : 100 vh ; /* Dient nur als Platz zum Scroll…" at bounding box center [582, 315] width 439 height 497
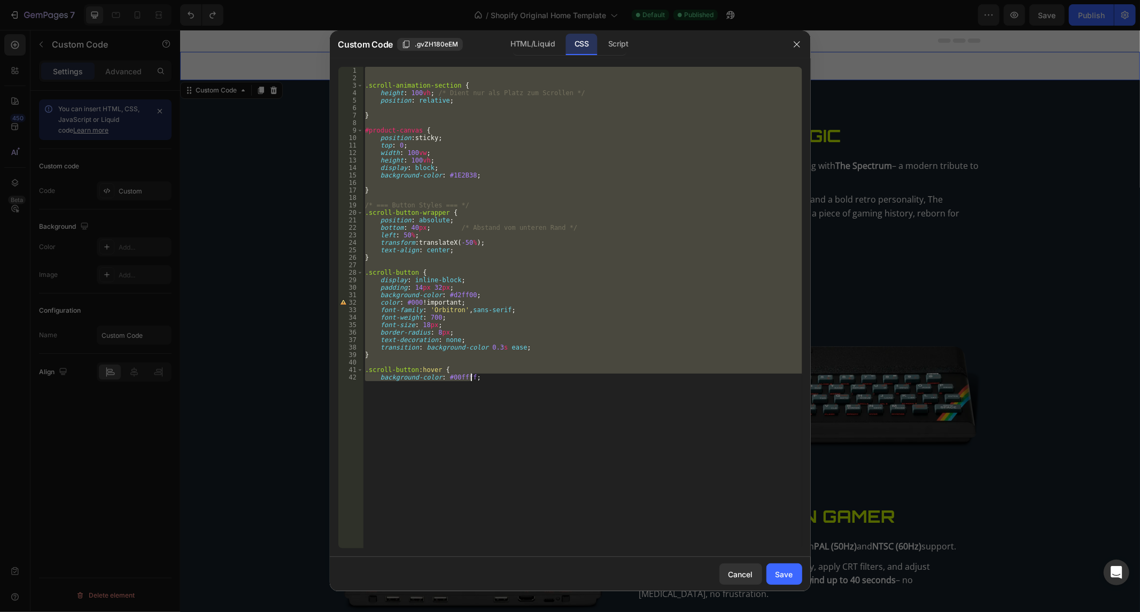
paste textarea "}"
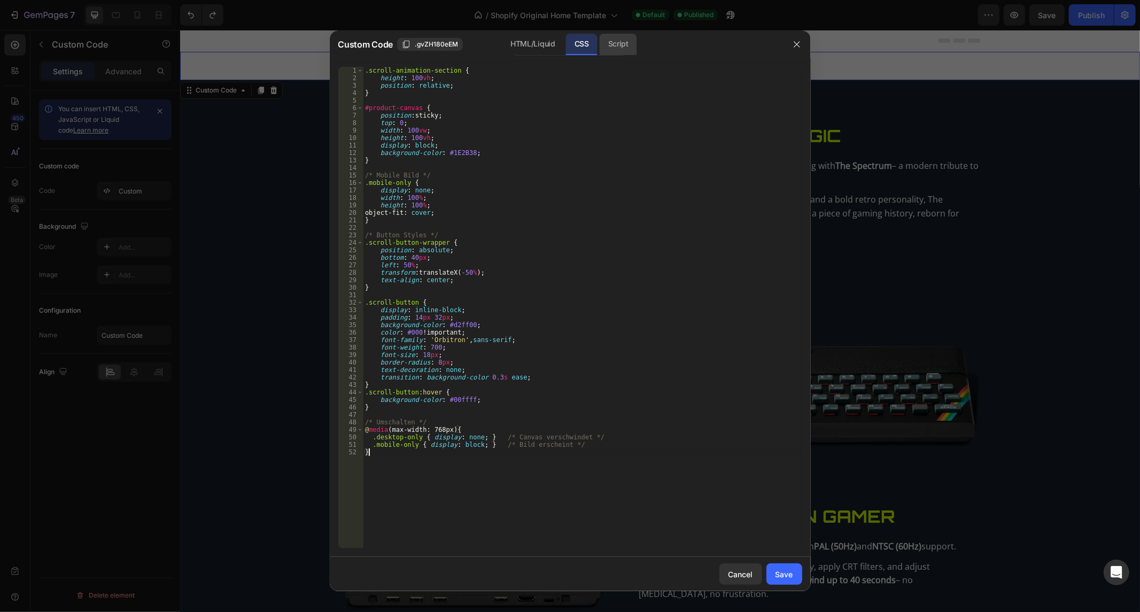
click at [622, 43] on div "Script" at bounding box center [618, 44] width 37 height 21
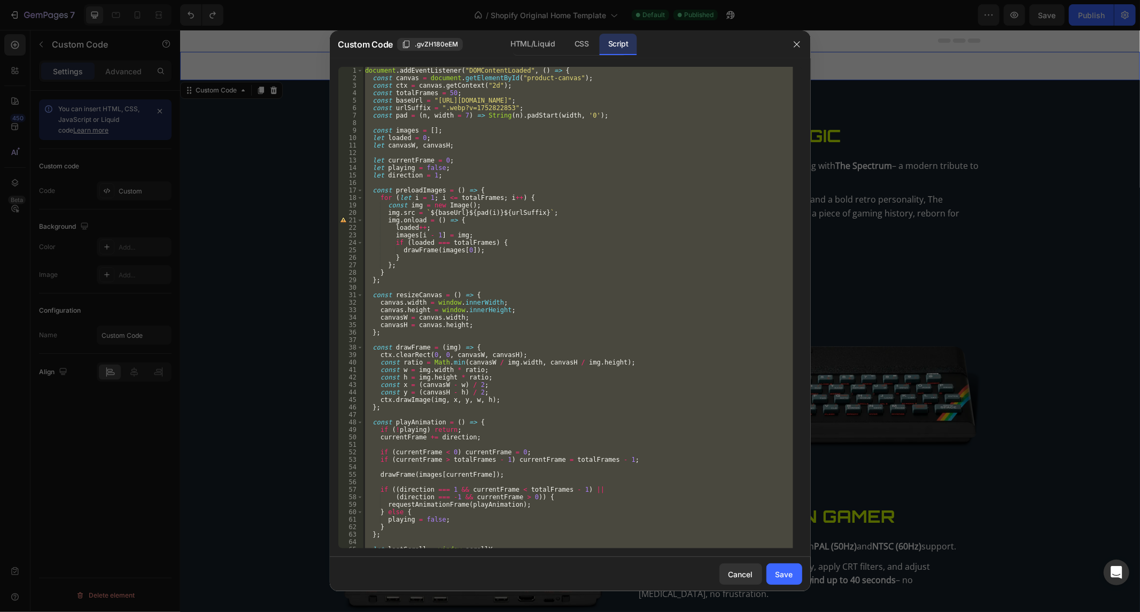
click at [474, 178] on div "document . addEventListener ( "DOMContentLoaded" , ( ) => { const canvas = docu…" at bounding box center [578, 308] width 430 height 482
click at [474, 178] on div "document . addEventListener ( "DOMContentLoaded" , ( ) => { const canvas = docu…" at bounding box center [578, 315] width 430 height 497
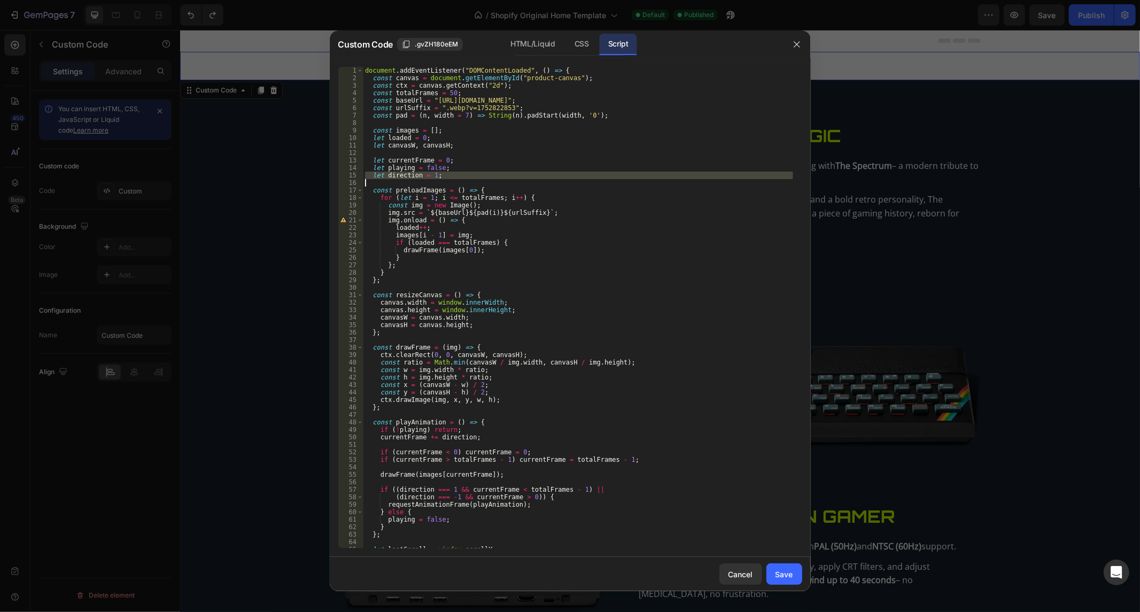
click at [474, 178] on div "document . addEventListener ( "DOMContentLoaded" , ( ) => { const canvas = docu…" at bounding box center [578, 315] width 430 height 497
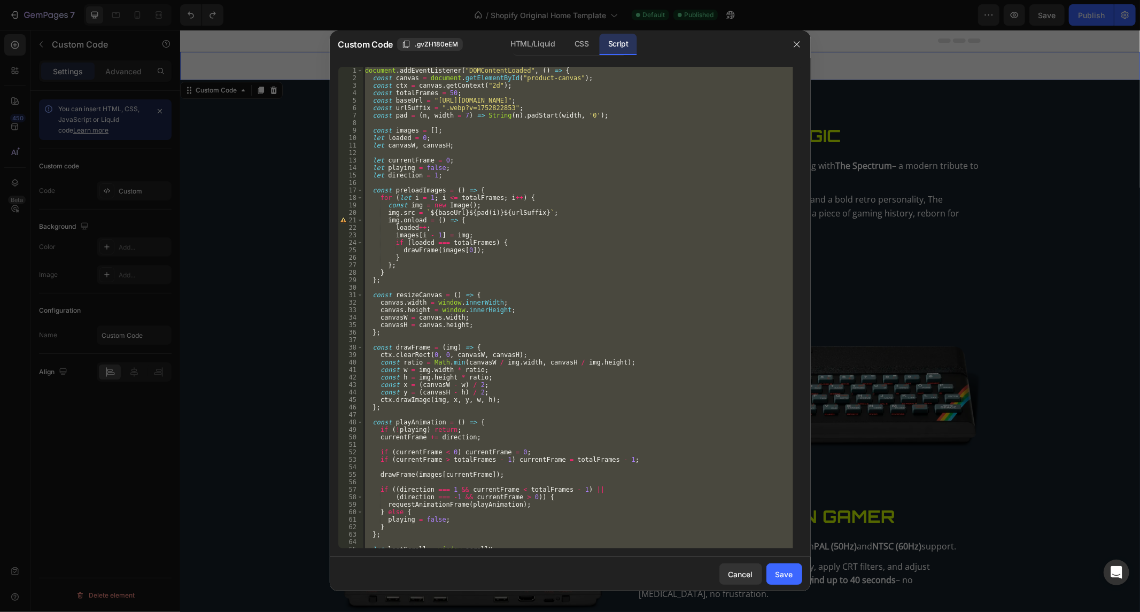
paste textarea
type textarea "});"
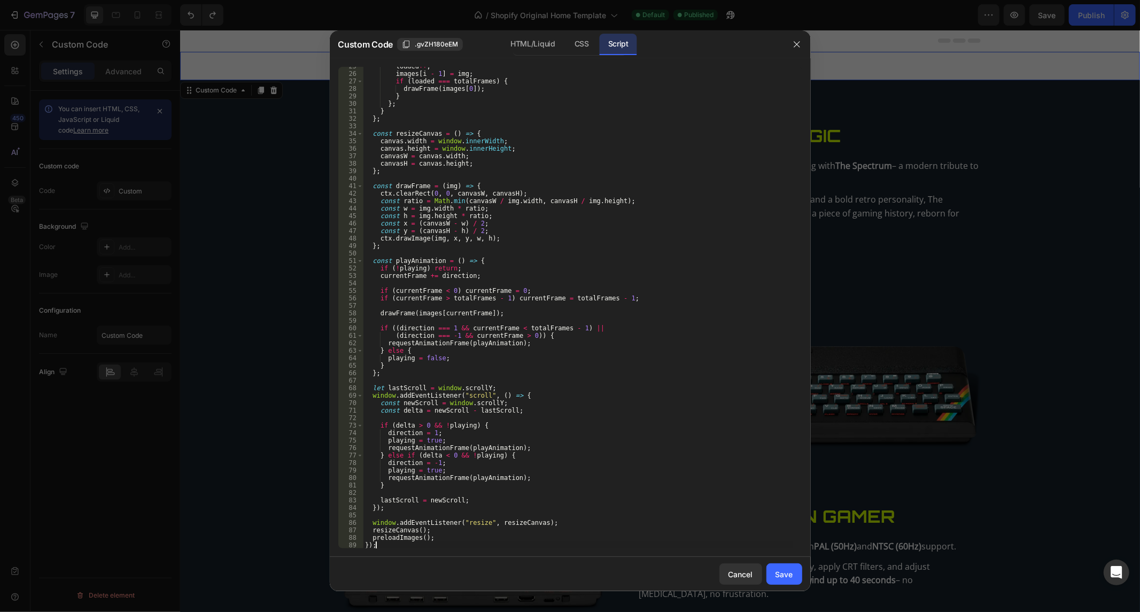
scroll to position [183, 0]
click at [778, 570] on div "Save" at bounding box center [784, 574] width 18 height 11
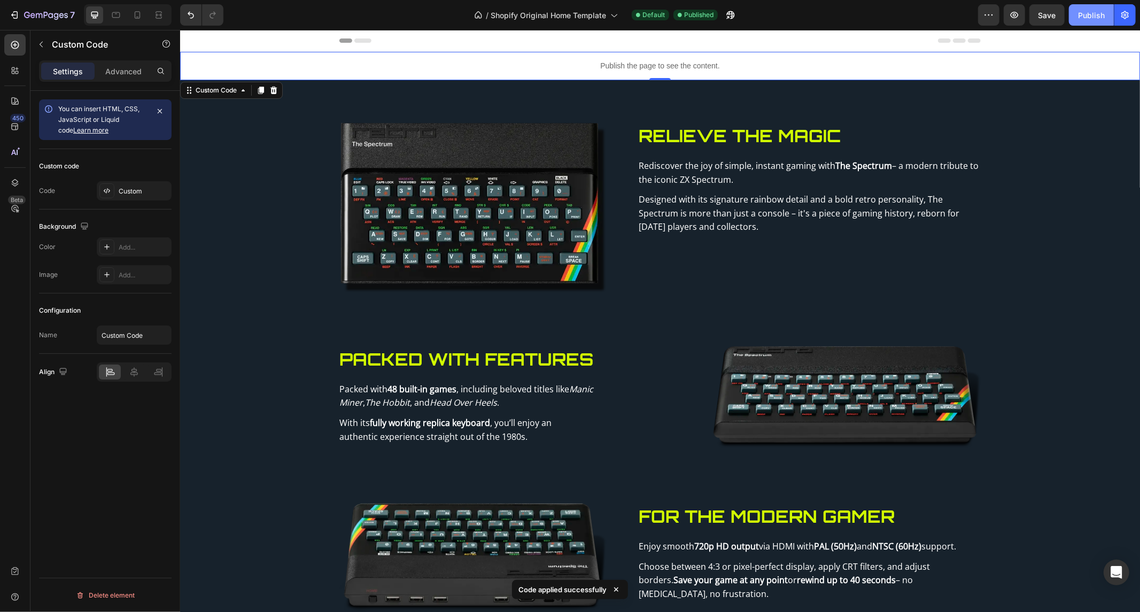
click at [1075, 14] on button "Publish" at bounding box center [1091, 14] width 45 height 21
click at [141, 14] on icon at bounding box center [137, 15] width 11 height 11
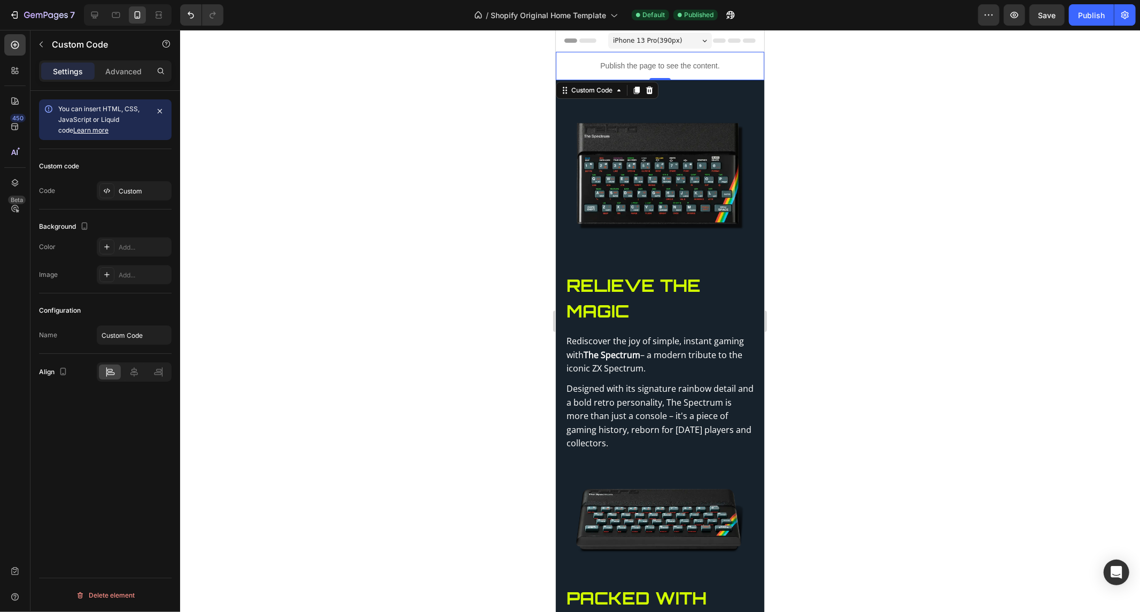
click at [592, 61] on p "Publish the page to see the content." at bounding box center [659, 65] width 208 height 11
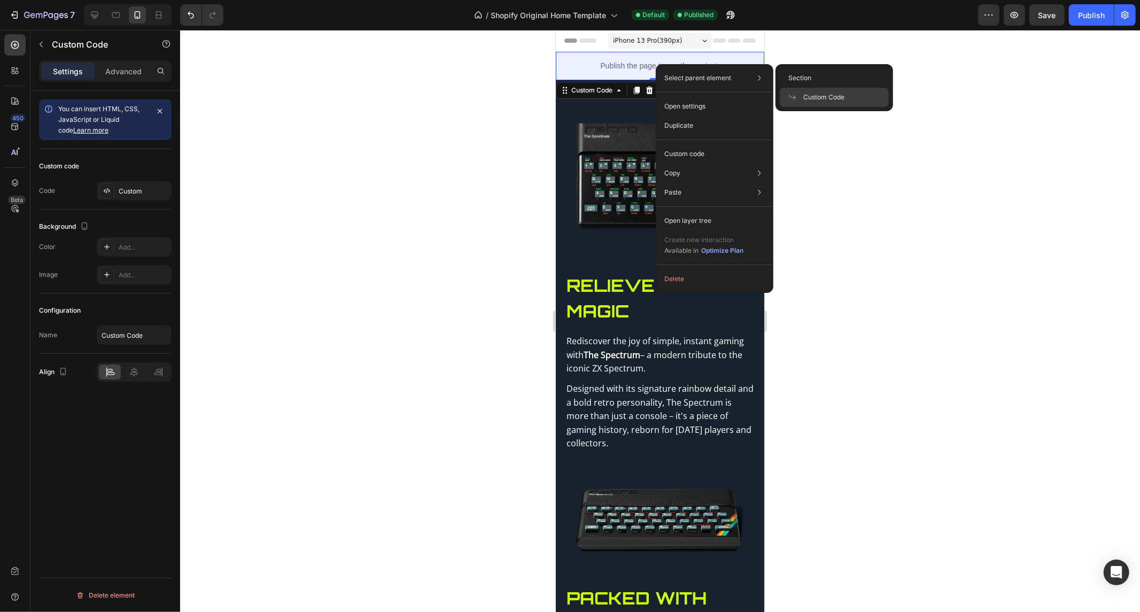
click at [863, 104] on div "Custom Code" at bounding box center [834, 97] width 109 height 19
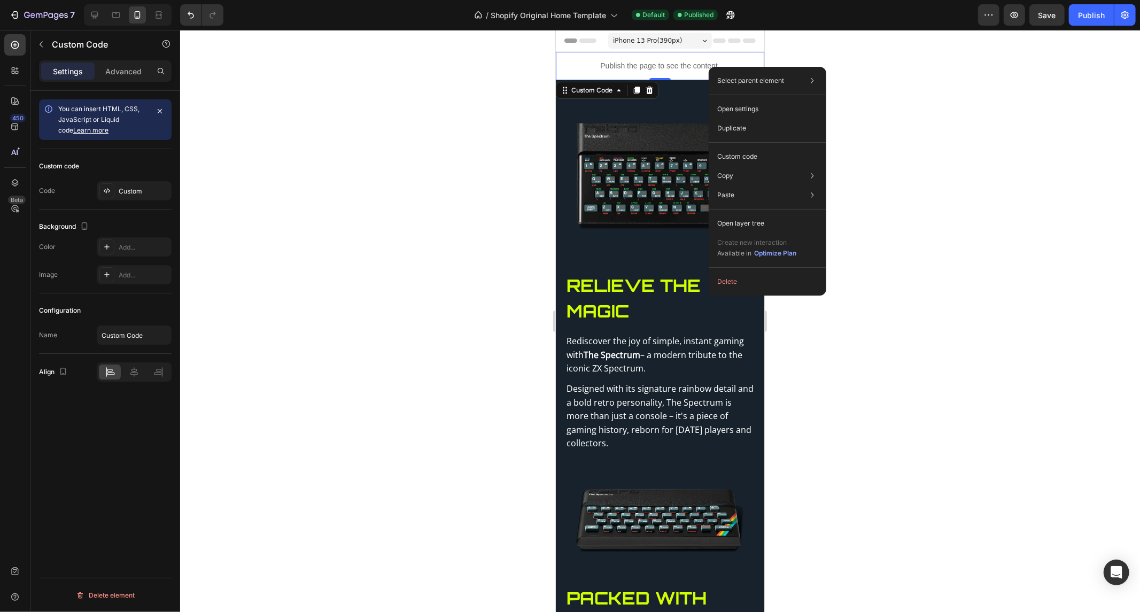
click at [986, 207] on div at bounding box center [660, 321] width 960 height 582
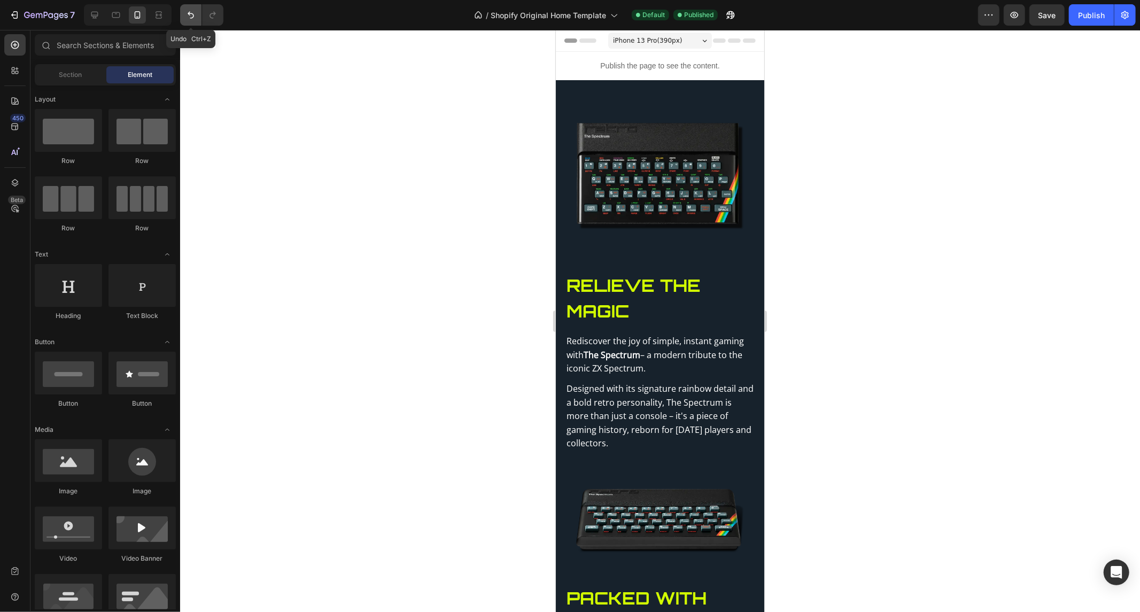
click at [190, 12] on icon "Undo/Redo" at bounding box center [190, 15] width 11 height 11
click at [216, 18] on icon "Undo/Redo" at bounding box center [212, 15] width 11 height 11
click at [478, 146] on div at bounding box center [660, 321] width 960 height 582
click at [602, 65] on p "Publish the page to see the content." at bounding box center [659, 65] width 208 height 11
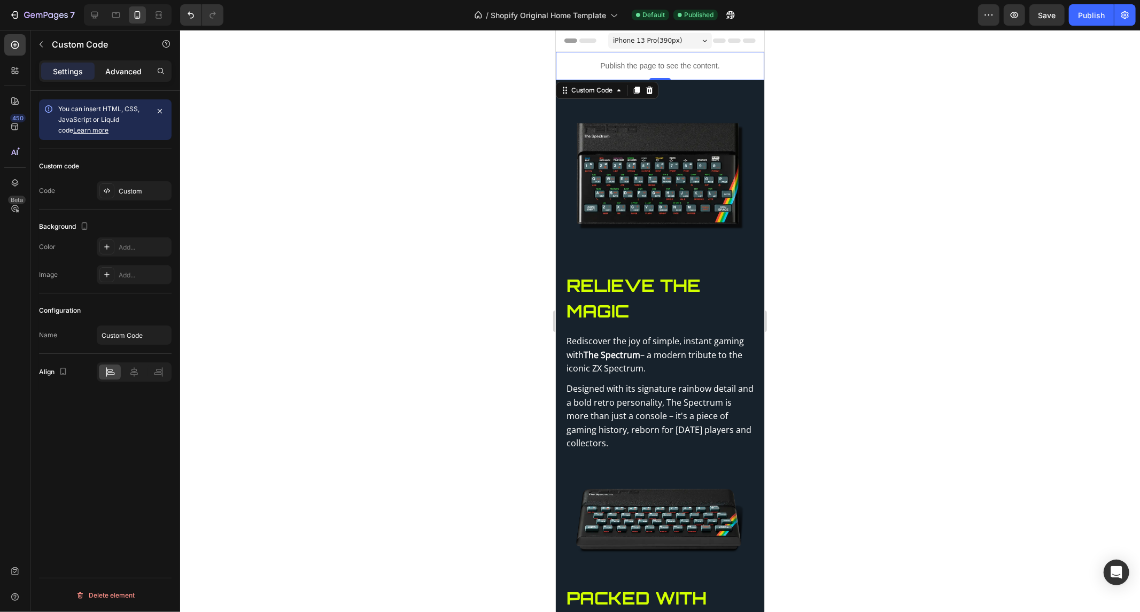
click at [131, 71] on p "Advanced" at bounding box center [123, 71] width 36 height 11
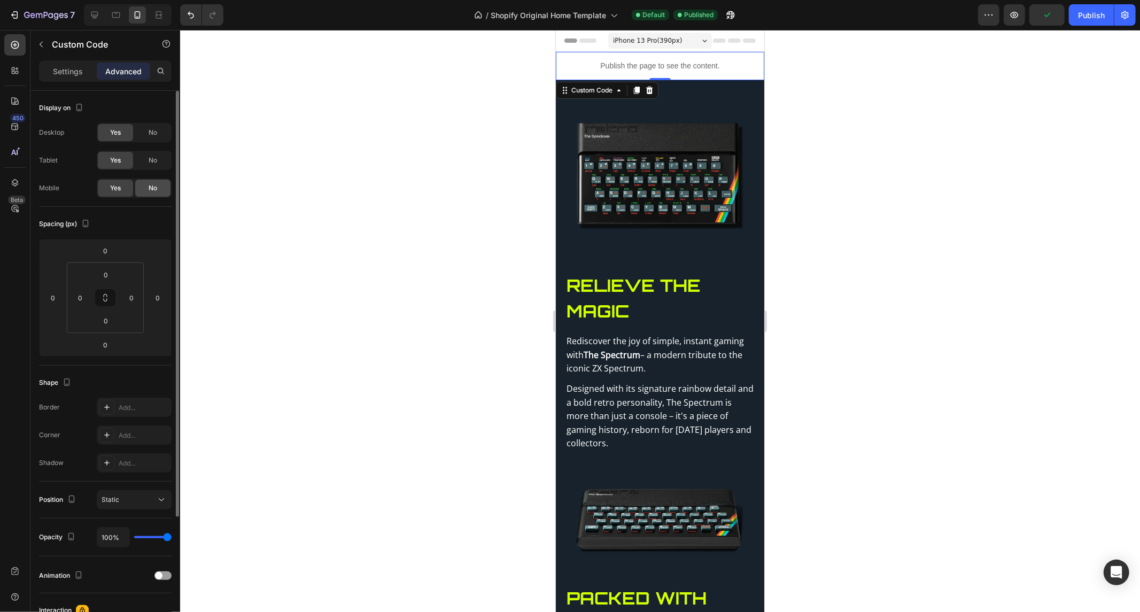
click at [145, 185] on div "No" at bounding box center [152, 188] width 35 height 17
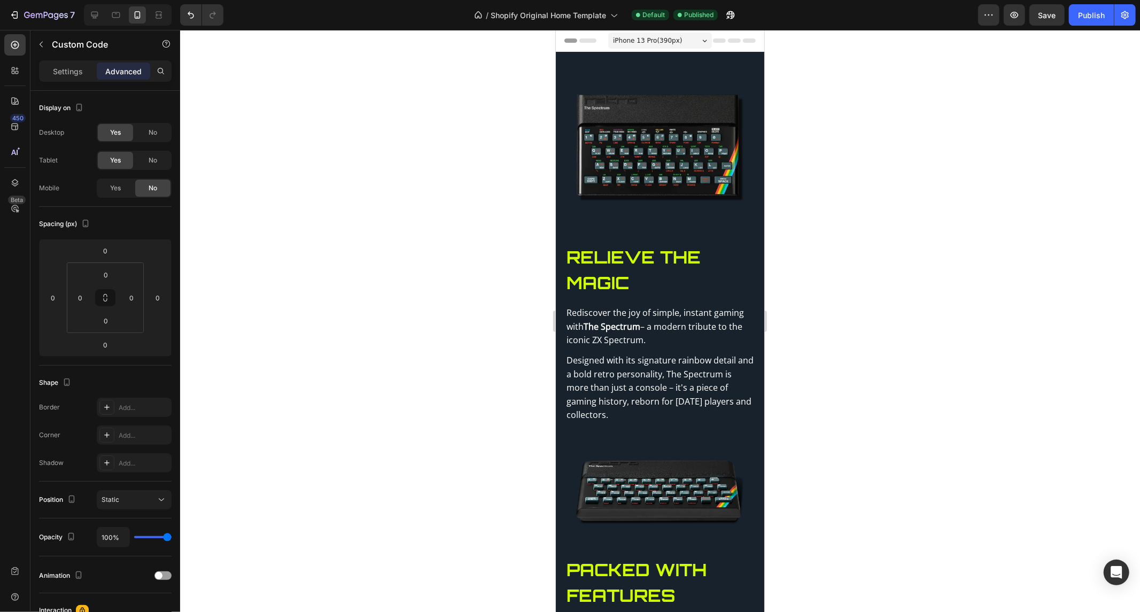
click at [382, 162] on div at bounding box center [660, 321] width 960 height 582
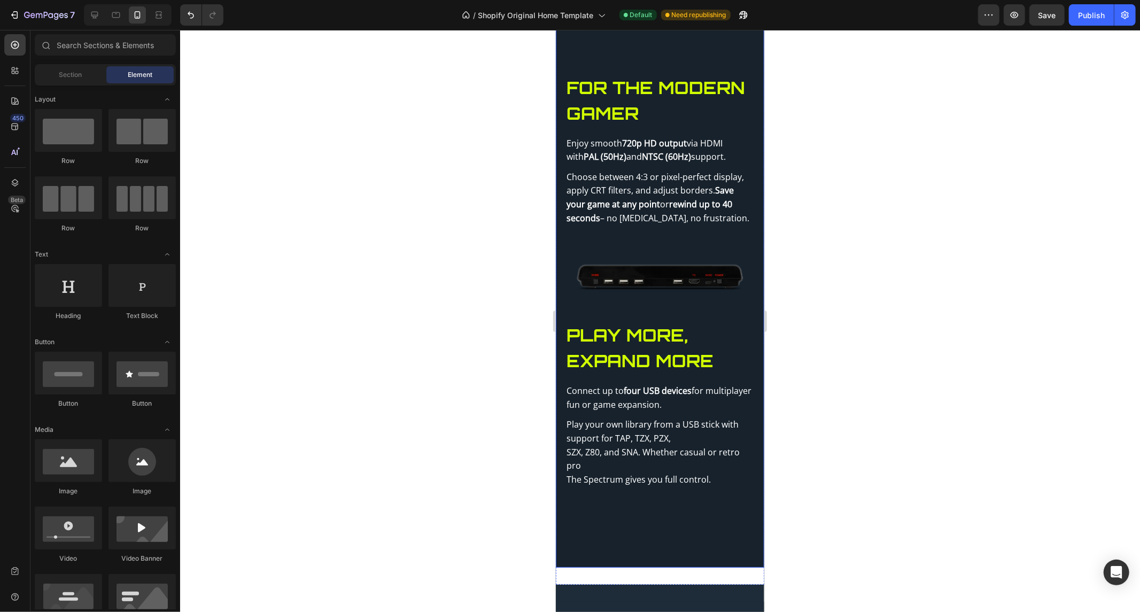
scroll to position [921, 0]
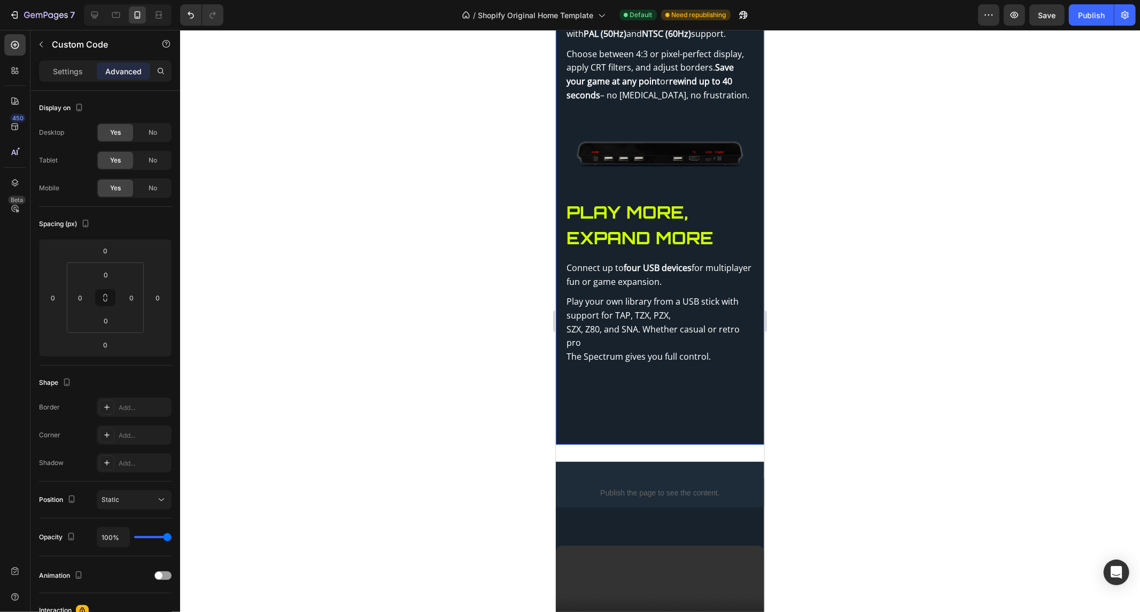
click at [263, 129] on div at bounding box center [660, 321] width 960 height 582
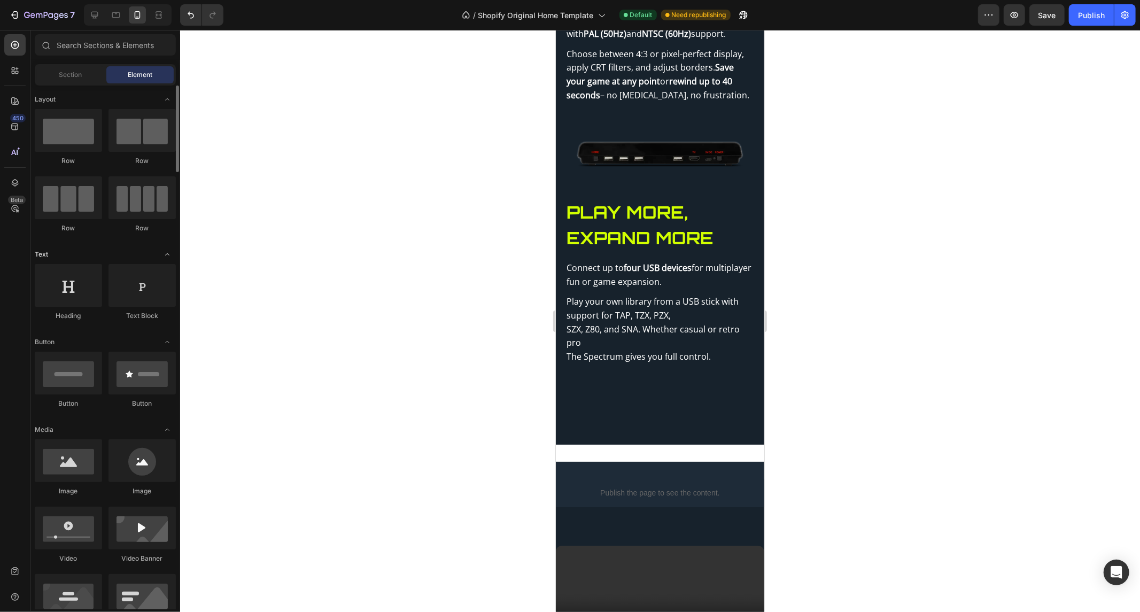
scroll to position [59, 0]
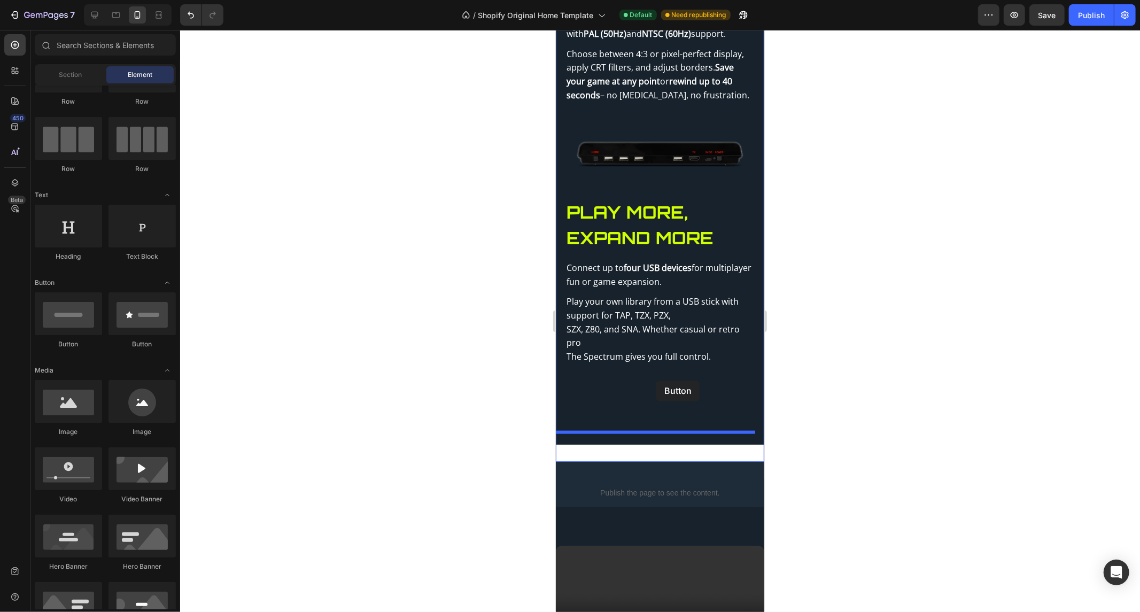
drag, startPoint x: 633, startPoint y: 340, endPoint x: 655, endPoint y: 380, distance: 45.2
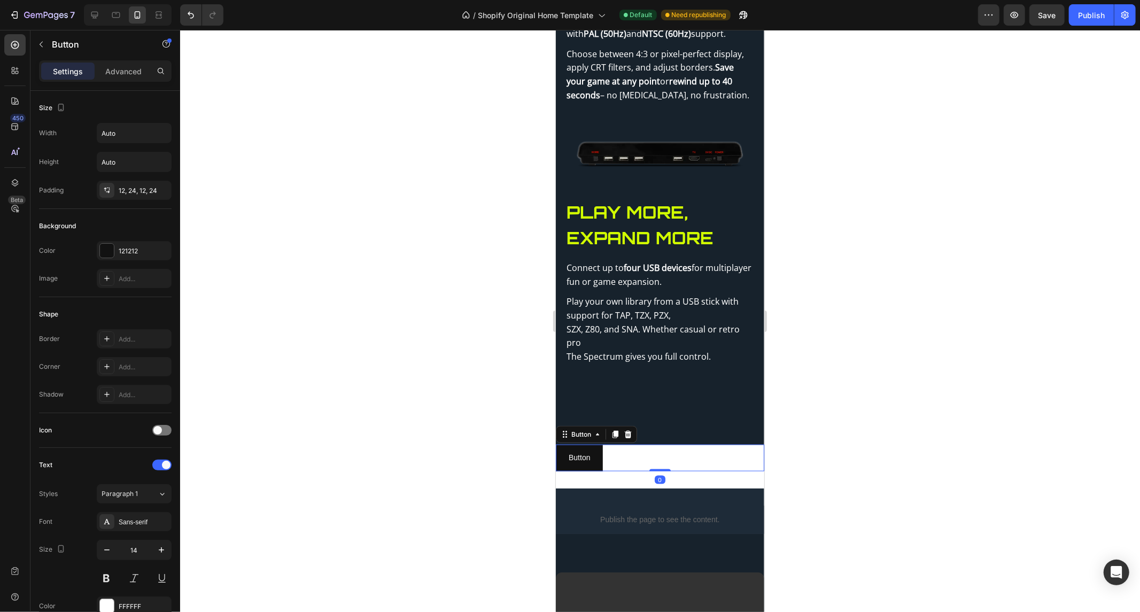
drag, startPoint x: 590, startPoint y: 440, endPoint x: 676, endPoint y: 369, distance: 111.2
click at [623, 430] on icon at bounding box center [627, 434] width 9 height 9
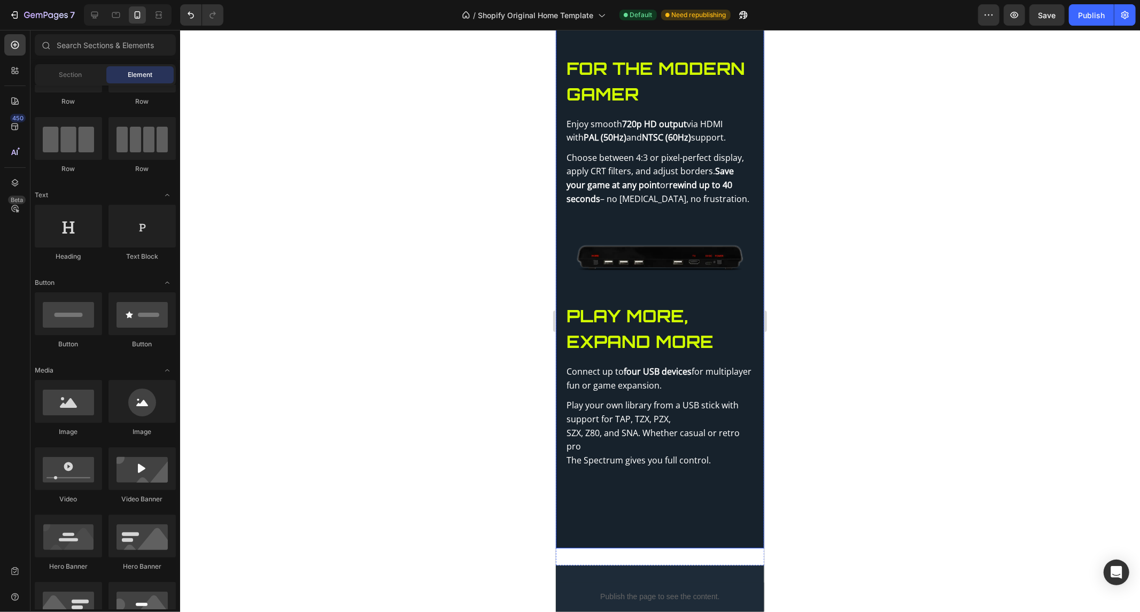
scroll to position [862, 0]
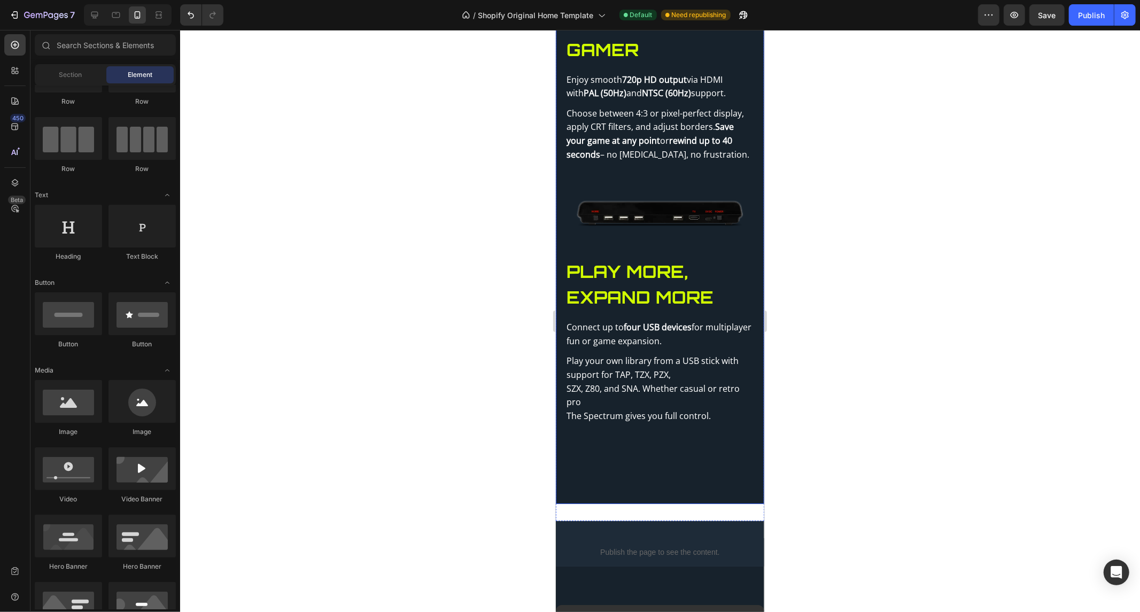
click at [622, 408] on p "Play your own library from a USB stick with support for TAP, TZX, PZX, SZX, Z80…" at bounding box center [659, 388] width 187 height 68
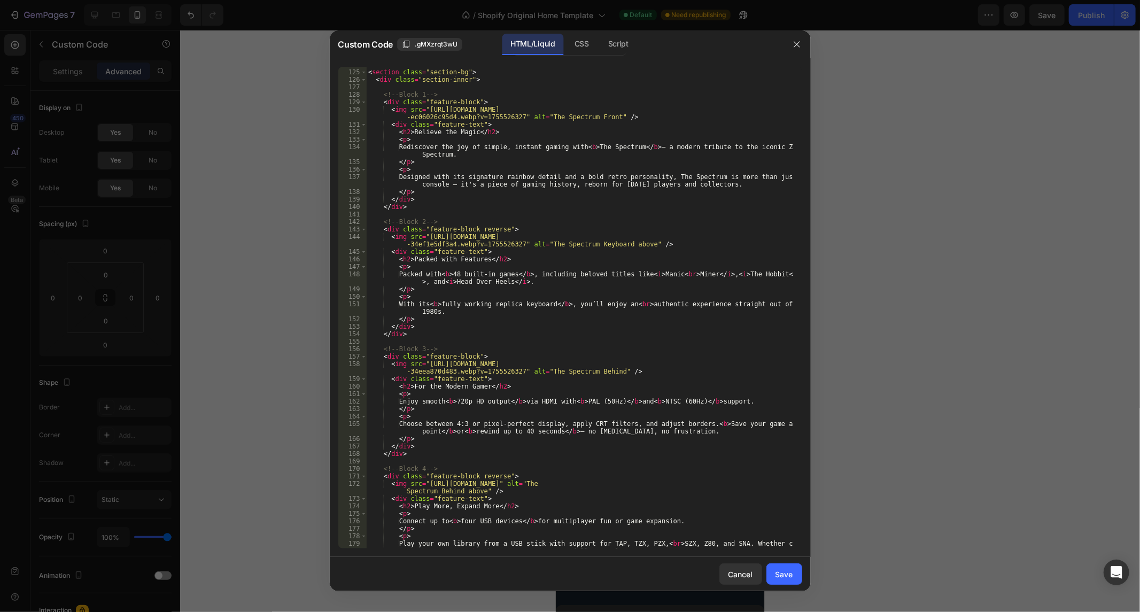
scroll to position [984, 0]
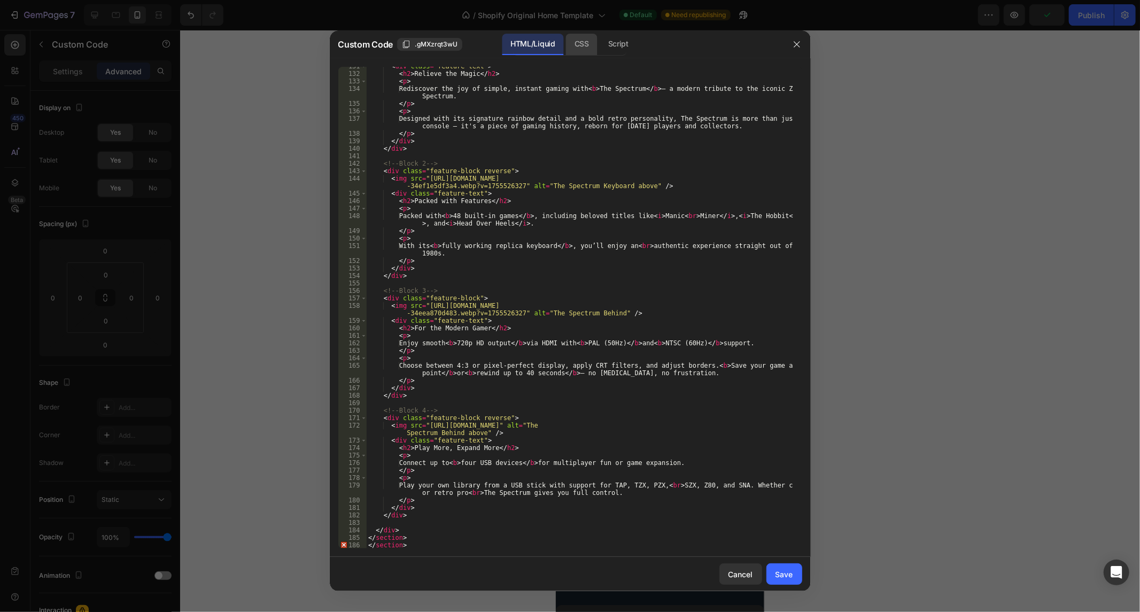
click at [600, 43] on div "CSS" at bounding box center [618, 44] width 37 height 21
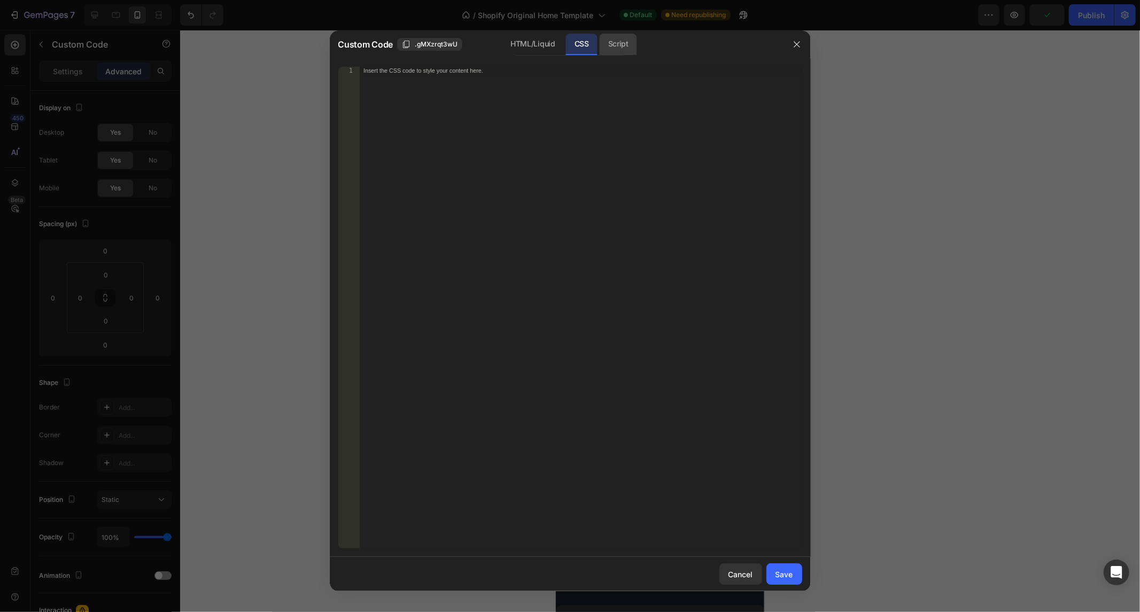
click at [613, 39] on div "Script" at bounding box center [618, 44] width 37 height 21
click at [572, 49] on div "CSS" at bounding box center [582, 44] width 32 height 21
drag, startPoint x: 544, startPoint y: 43, endPoint x: 541, endPoint y: 75, distance: 32.2
click at [544, 43] on div "HTML/Liquid" at bounding box center [532, 44] width 61 height 21
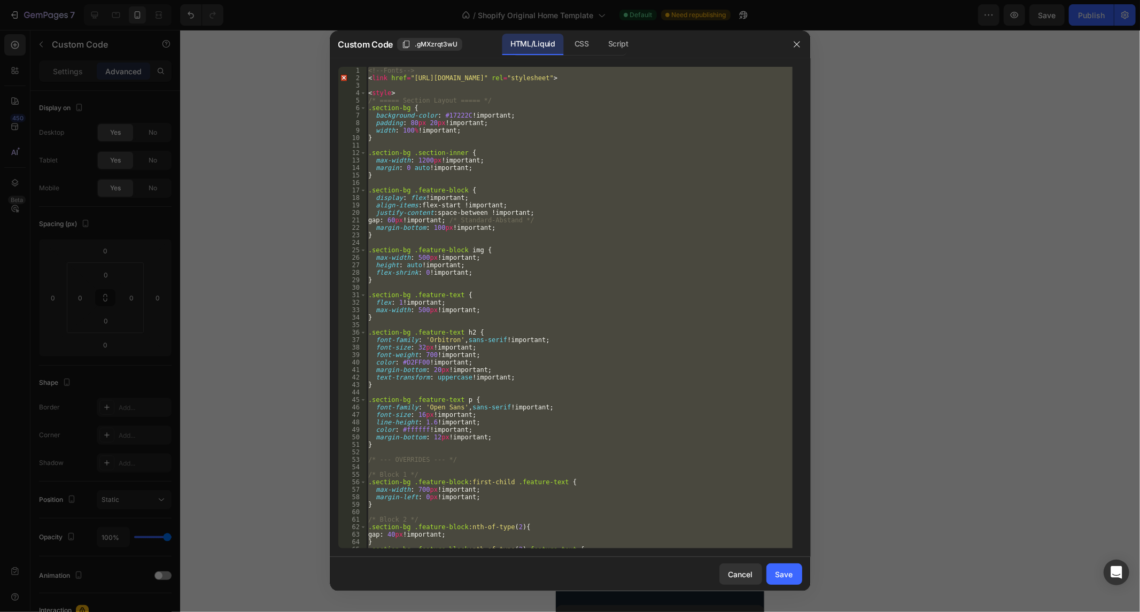
drag, startPoint x: 516, startPoint y: 238, endPoint x: 508, endPoint y: 189, distance: 49.2
click at [516, 238] on div "<!-- Fonts --> < link href = "[URL][DOMAIN_NAME]" rel = "stylesheet" > < style …" at bounding box center [579, 308] width 426 height 482
click at [508, 189] on div "<!-- Fonts --> < link href = "[URL][DOMAIN_NAME]" rel = "stylesheet" > < style …" at bounding box center [579, 315] width 426 height 497
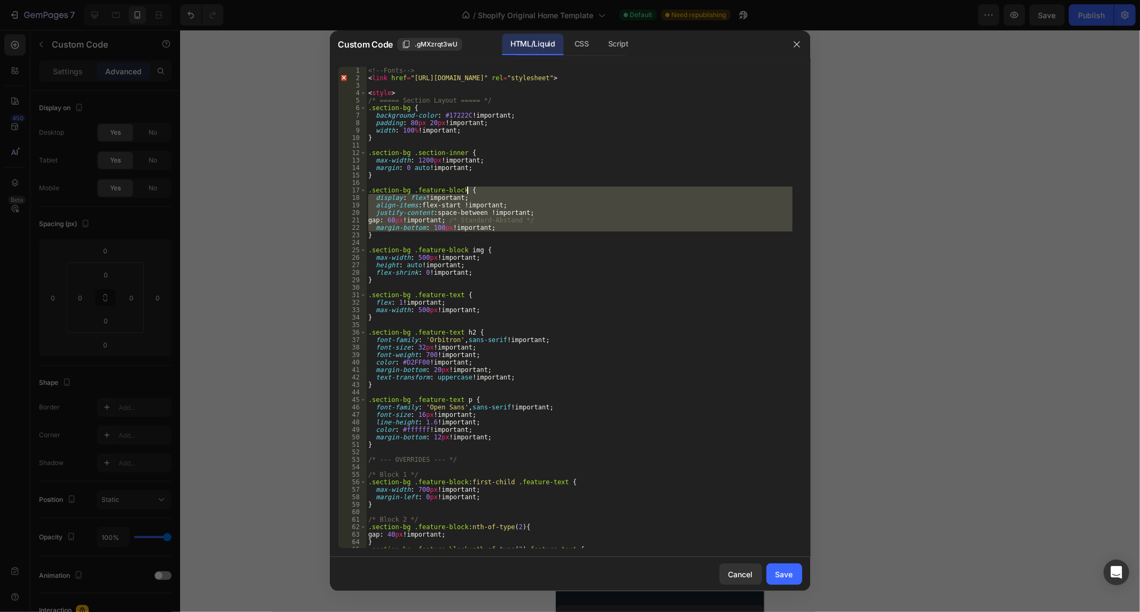
click at [508, 189] on div "<!-- Fonts --> < link href = "[URL][DOMAIN_NAME]" rel = "stylesheet" > < style …" at bounding box center [579, 315] width 426 height 497
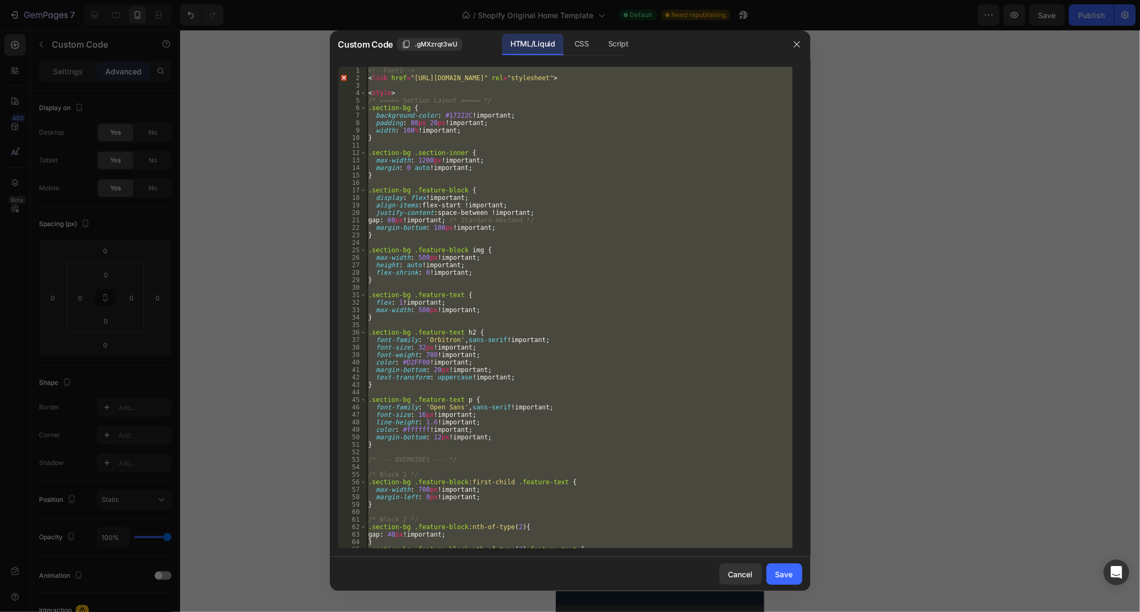
scroll to position [0, 0]
click at [439, 100] on div "<!-- Fonts --> < link href = "[URL][DOMAIN_NAME]" rel = "stylesheet" > < style …" at bounding box center [579, 308] width 426 height 482
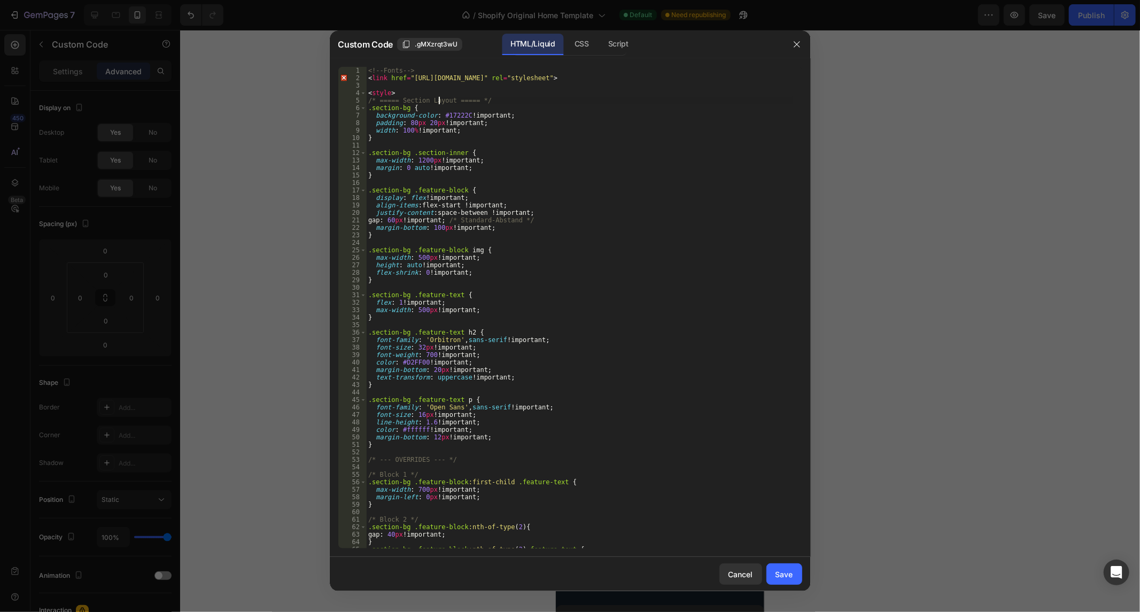
click at [430, 132] on div "<!-- Fonts --> < link href = "[URL][DOMAIN_NAME]" rel = "stylesheet" > < style …" at bounding box center [579, 315] width 426 height 497
click at [420, 92] on div "<!-- Fonts --> < link href = "[URL][DOMAIN_NAME]" rel = "stylesheet" > < style …" at bounding box center [579, 315] width 426 height 497
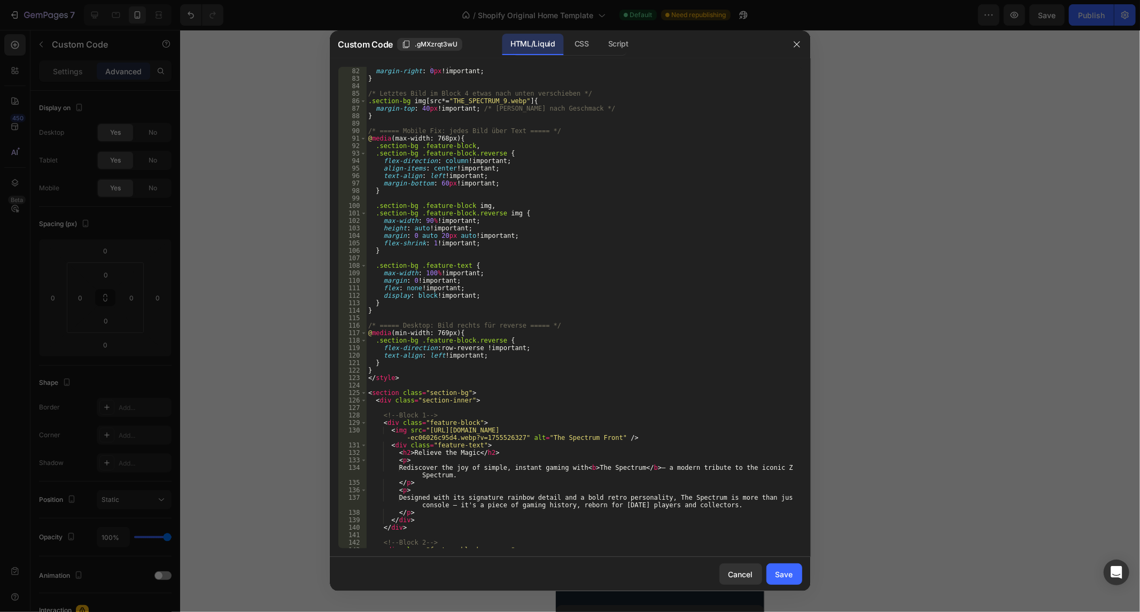
scroll to position [855, 0]
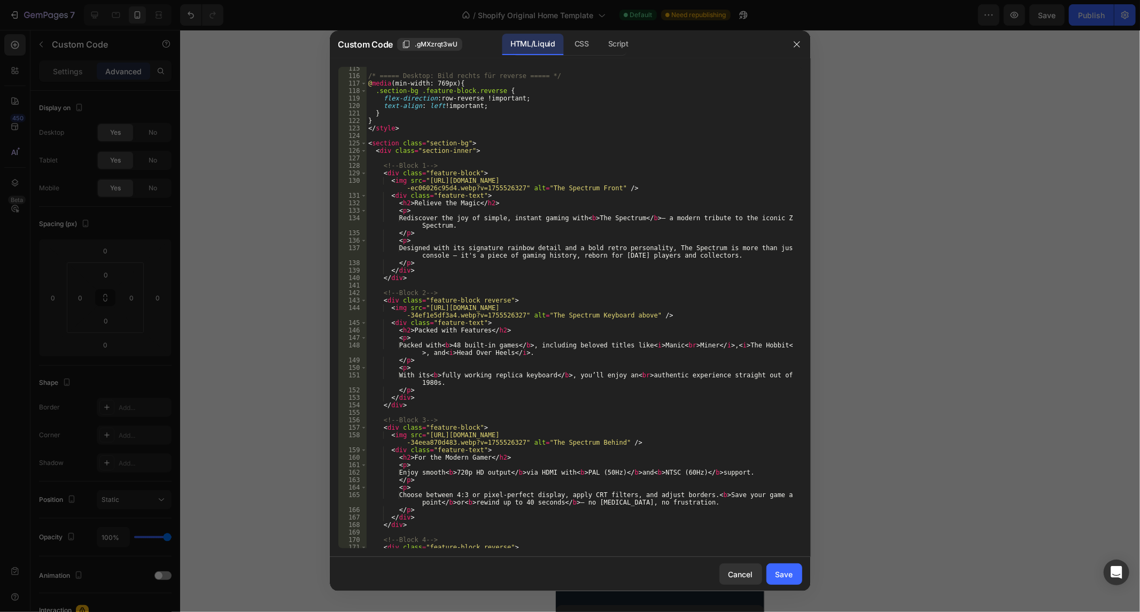
click at [487, 152] on div "/* ===== Desktop: Bild rechts für reverse ===== */ @ media (min-width: 769px) {…" at bounding box center [579, 317] width 426 height 505
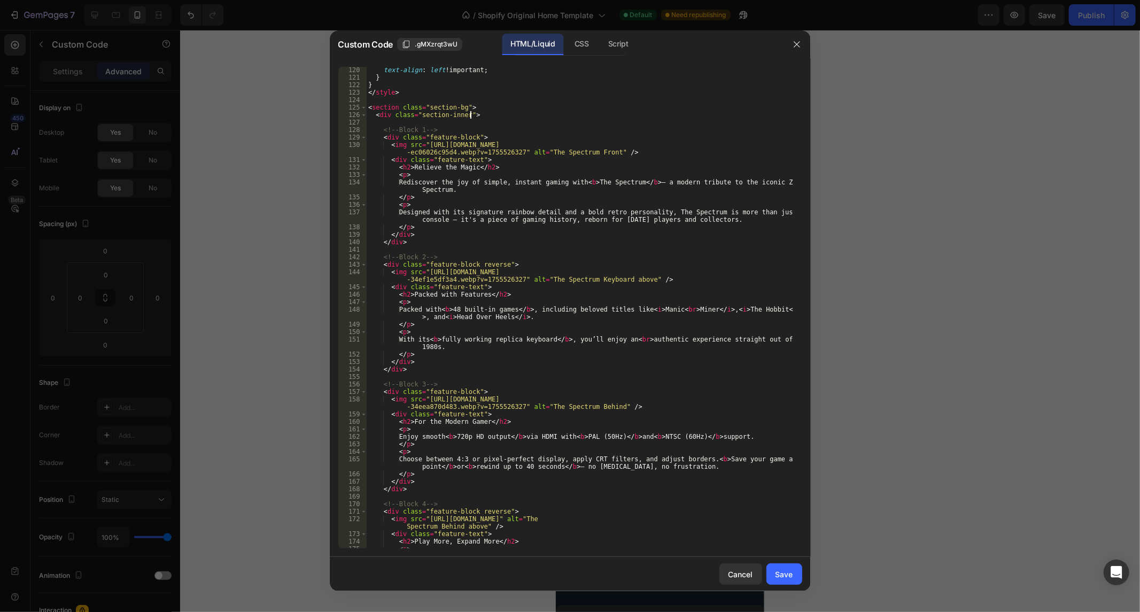
scroll to position [890, 0]
click at [412, 91] on div "text-align : left !important ; } } </ style > < section class = "section-bg" > …" at bounding box center [579, 314] width 426 height 497
type textarea "</style>"
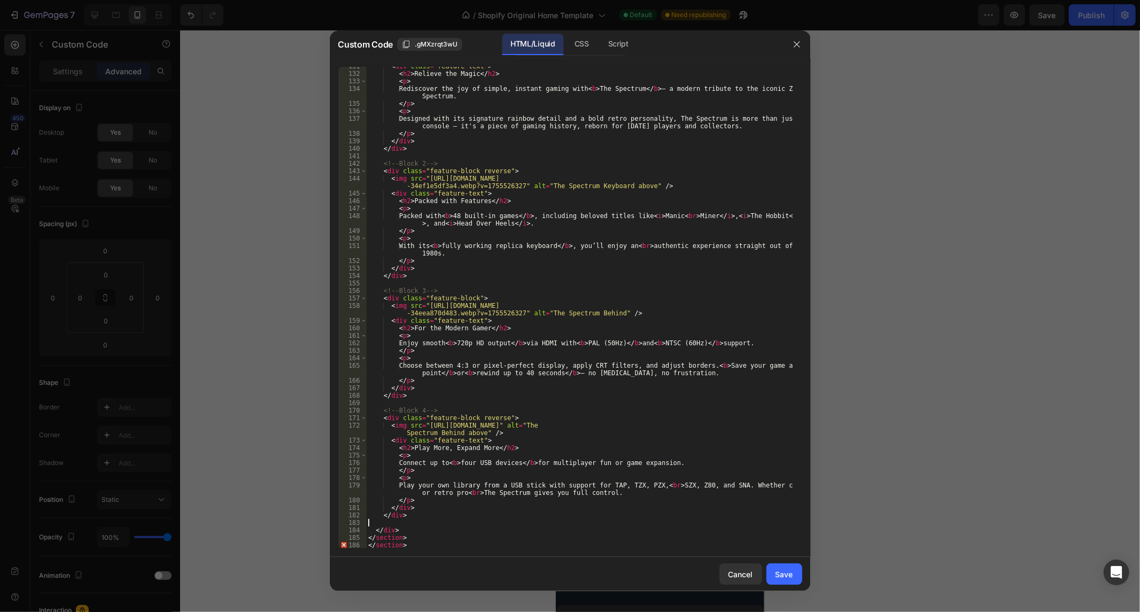
click at [407, 526] on div "< div class = "feature-text" > < h2 > Relieve the Magic </ h2 > < p > Rediscove…" at bounding box center [579, 311] width 426 height 497
click at [399, 526] on div "< div class = "feature-text" > < h2 > Relieve the Magic </ h2 > < p > Rediscove…" at bounding box center [579, 311] width 426 height 497
click at [402, 531] on div "< div class = "feature-text" > < h2 > Relieve the Magic </ h2 > < p > Rediscove…" at bounding box center [579, 311] width 426 height 497
type textarea "</div>"
paste textarea "</div>"
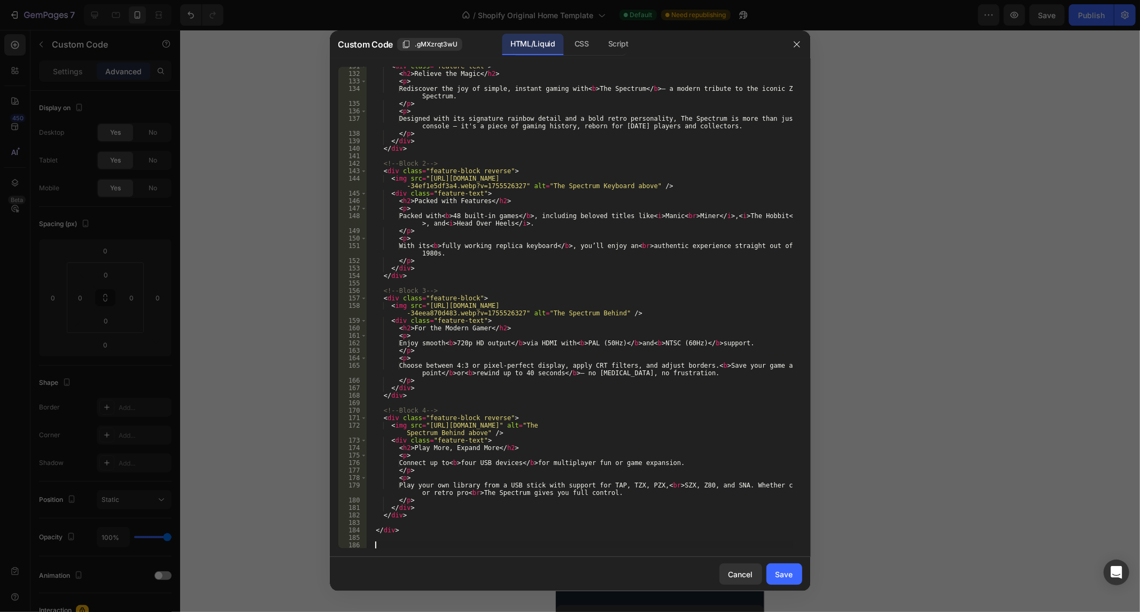
type textarea "</div>"
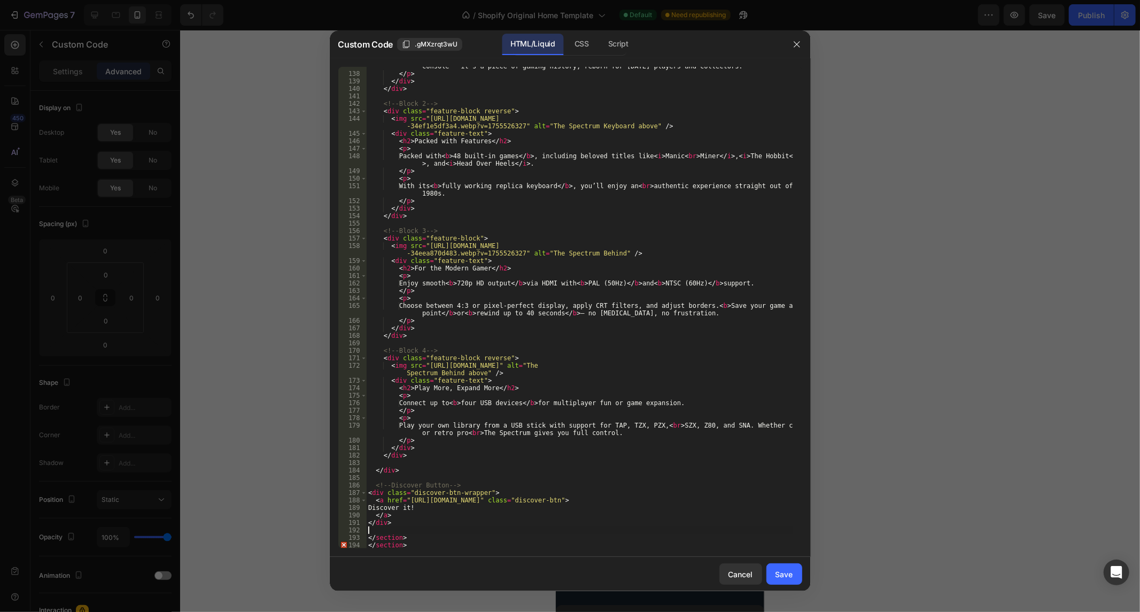
scroll to position [1044, 0]
click at [421, 549] on div "137 138 139 140 141 142 143 144 145 146 147 148 149 150 151 152 153 154 155 156…" at bounding box center [570, 307] width 481 height 499
click at [423, 542] on div "Designed with its signature rainbow detail and a bold retro personality, The Sp…" at bounding box center [579, 307] width 426 height 505
type textarea "<"
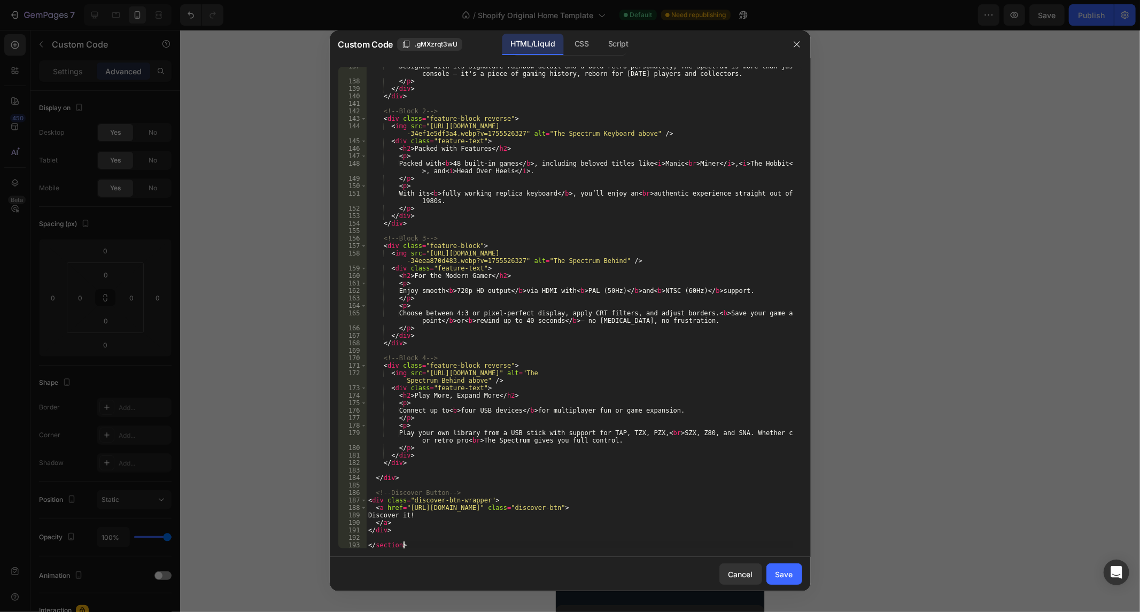
scroll to position [1037, 0]
click at [485, 499] on div "Designed with its signature rainbow detail and a bold retro personality, The Sp…" at bounding box center [579, 315] width 426 height 505
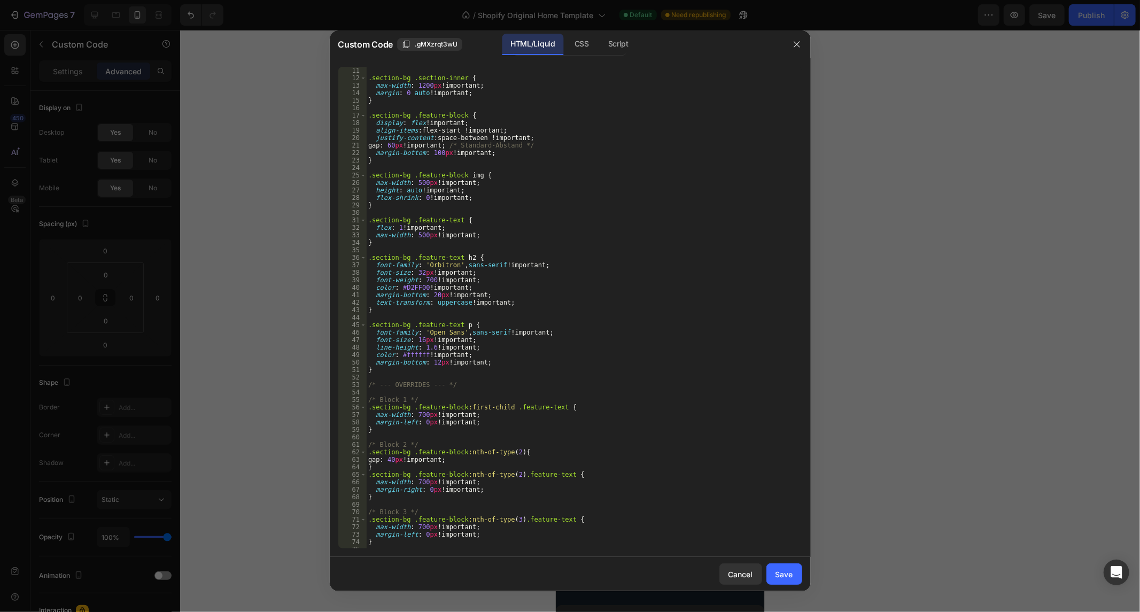
scroll to position [0, 0]
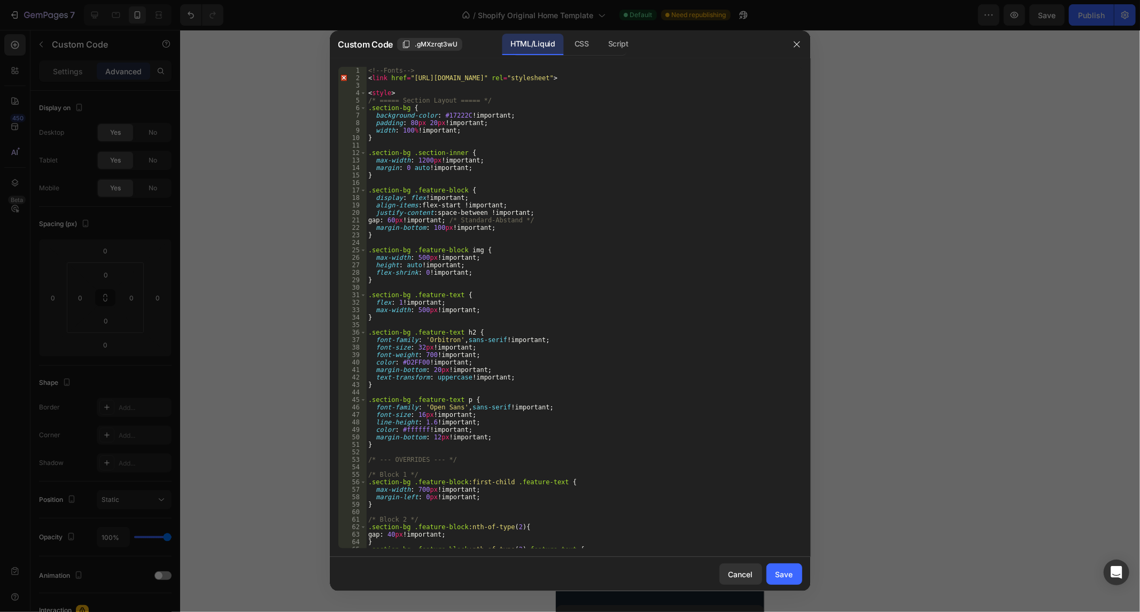
click at [484, 137] on div "<!-- Fonts --> < link href = "[URL][DOMAIN_NAME]" rel = "stylesheet" > < style …" at bounding box center [579, 315] width 426 height 497
type textarea "}"
click at [393, 441] on div "<!-- Fonts --> < link href = "[URL][DOMAIN_NAME]" rel = "stylesheet" > < style …" at bounding box center [579, 315] width 426 height 497
paste textarea "}"
type textarea "}"
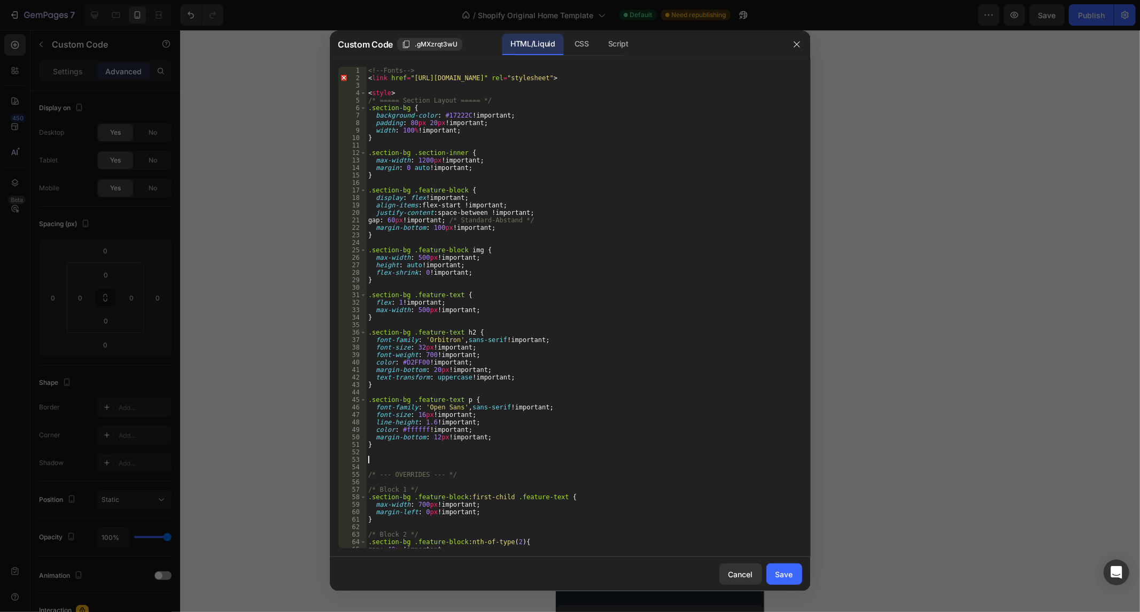
scroll to position [71, 0]
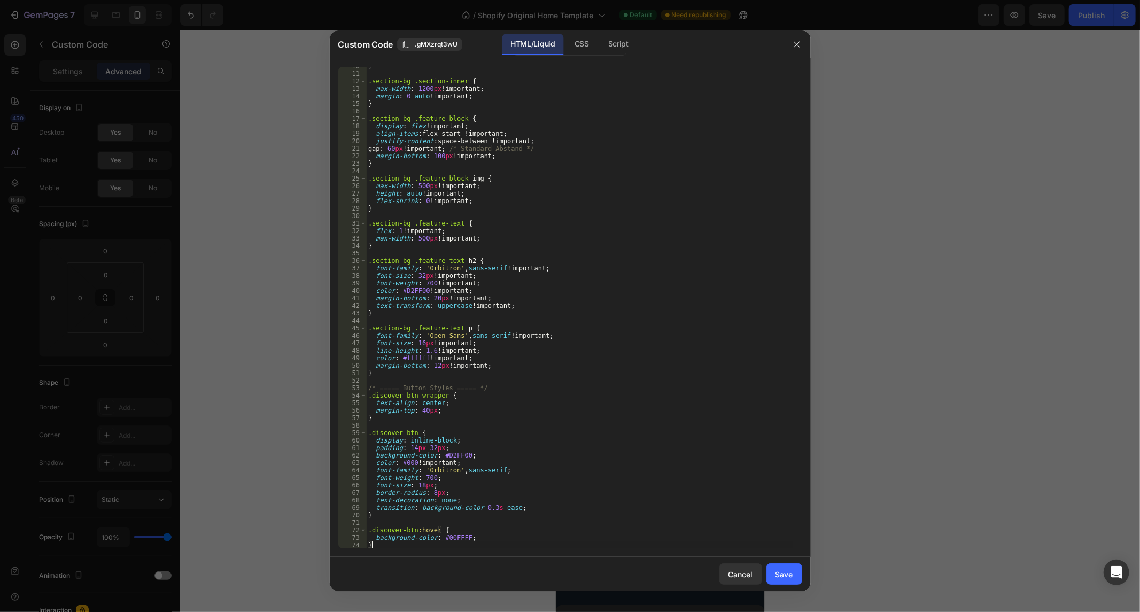
drag, startPoint x: 773, startPoint y: 573, endPoint x: 1066, endPoint y: 2, distance: 642.3
click at [773, 573] on button "Save" at bounding box center [784, 573] width 36 height 21
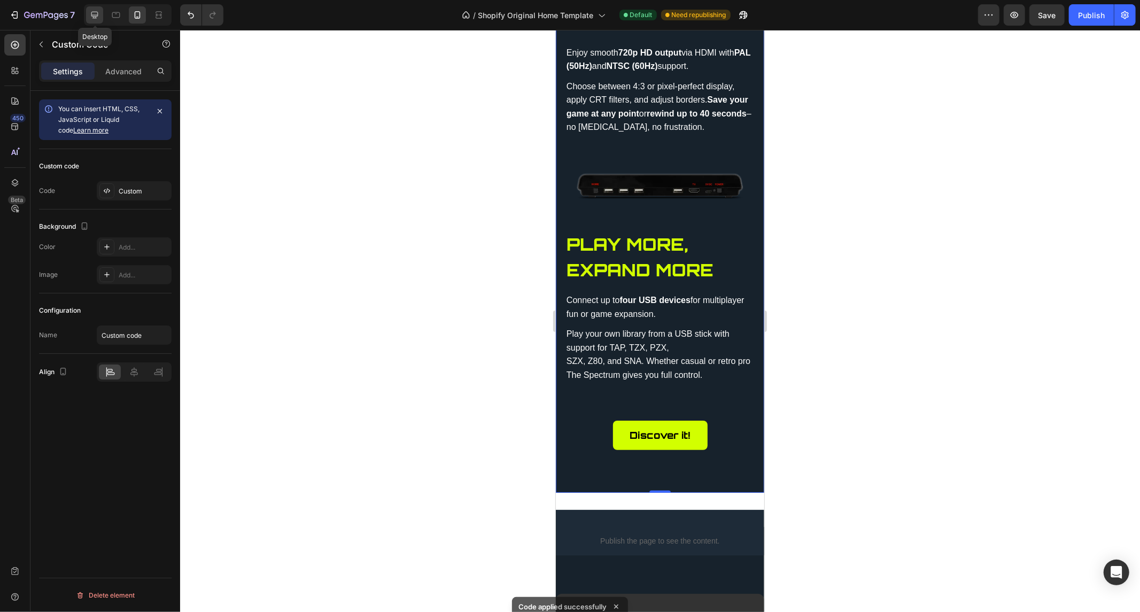
click at [97, 13] on icon at bounding box center [94, 15] width 11 height 11
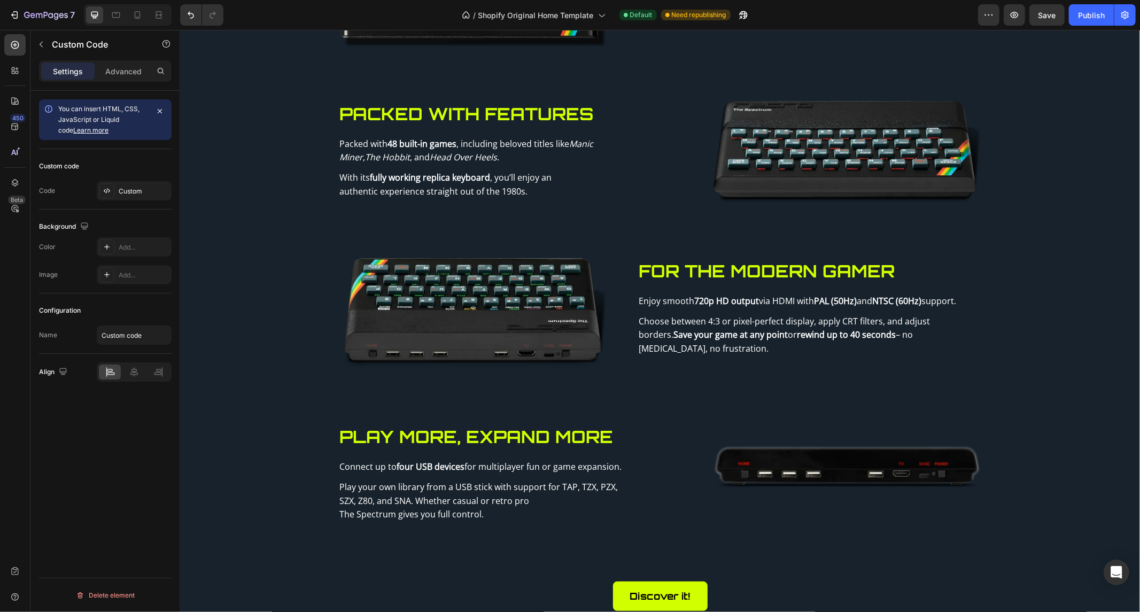
scroll to position [329, 0]
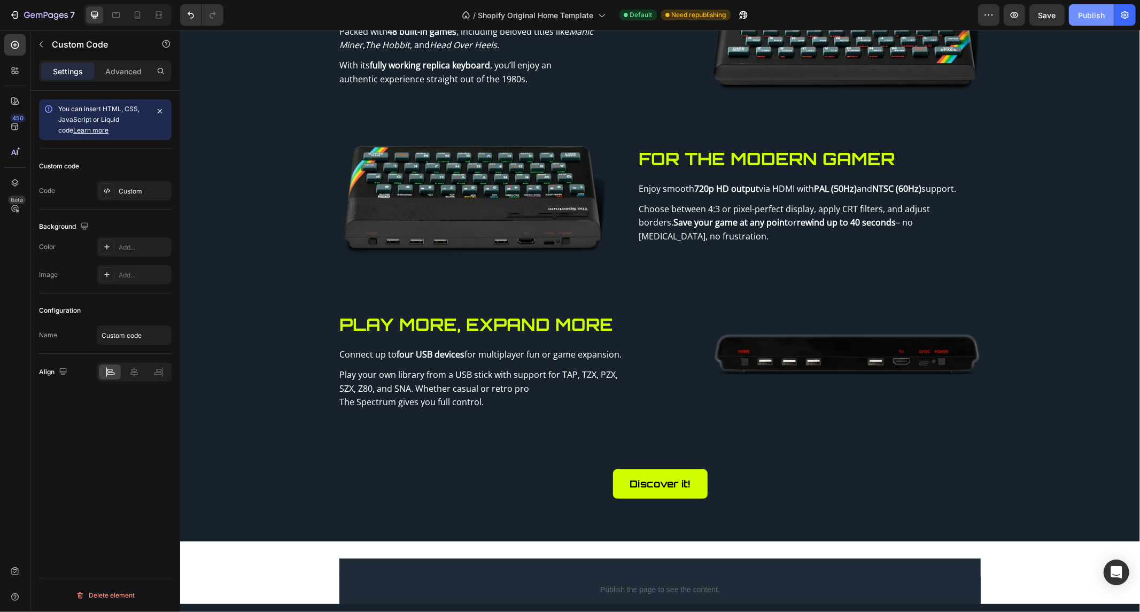
click at [1085, 20] on button "Publish" at bounding box center [1091, 14] width 45 height 21
